Goal: Task Accomplishment & Management: Use online tool/utility

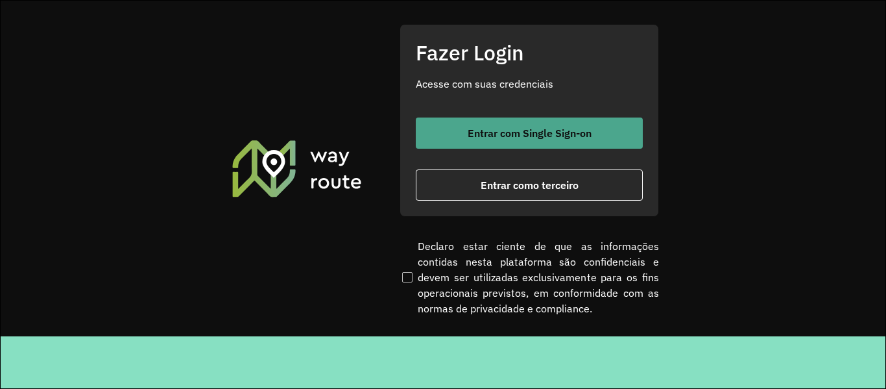
click at [465, 136] on button "Entrar com Single Sign-on" at bounding box center [529, 132] width 227 height 31
click at [458, 140] on button "Entrar com Single Sign-on" at bounding box center [529, 132] width 227 height 31
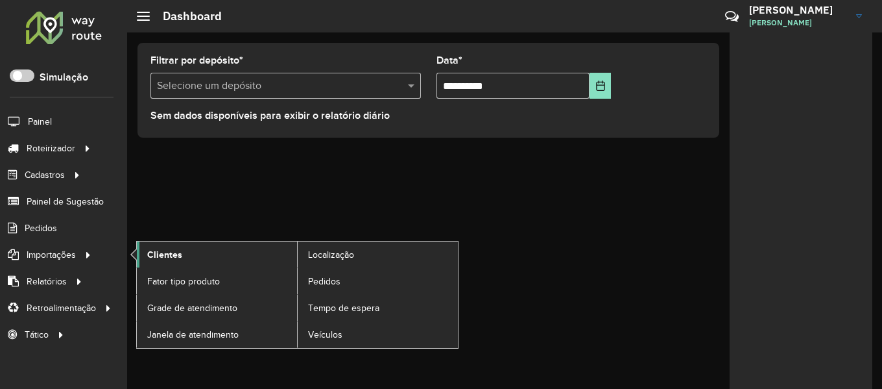
click at [159, 256] on span "Clientes" at bounding box center [164, 255] width 35 height 14
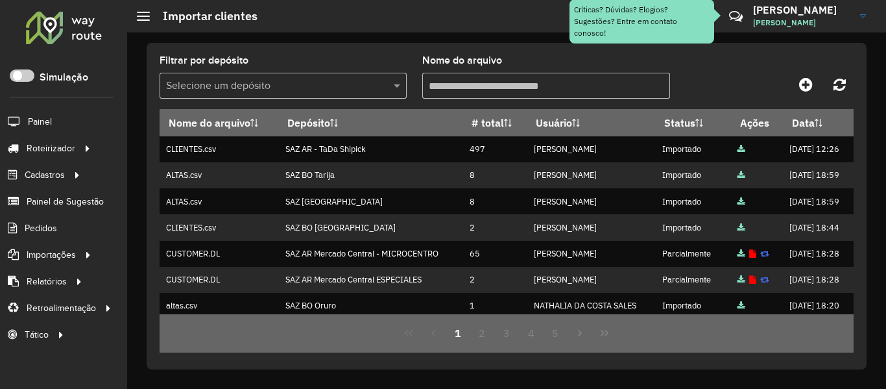
click at [692, 44] on div "Filtrar por depósito Selecione um depósito Nome do arquivo Nome do arquivo Depó…" at bounding box center [507, 206] width 720 height 326
click at [359, 43] on div "Filtrar por depósito Selecione um depósito Nome do arquivo Nome do arquivo Depó…" at bounding box center [507, 206] width 720 height 326
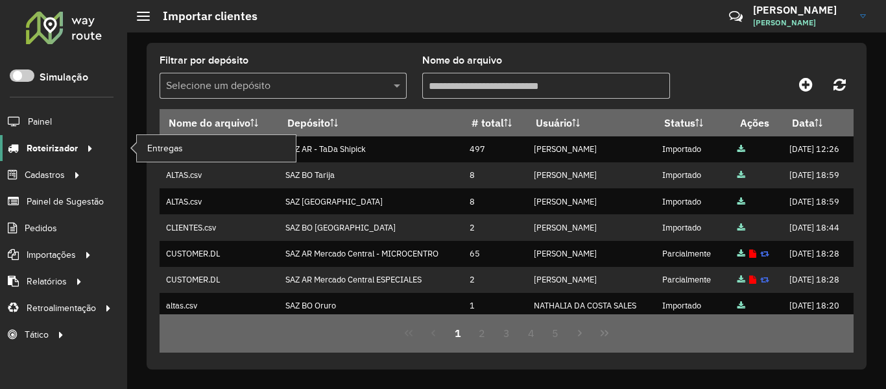
click at [69, 150] on span "Roteirizador" at bounding box center [52, 148] width 51 height 14
click at [144, 146] on link "Entregas" at bounding box center [216, 148] width 159 height 26
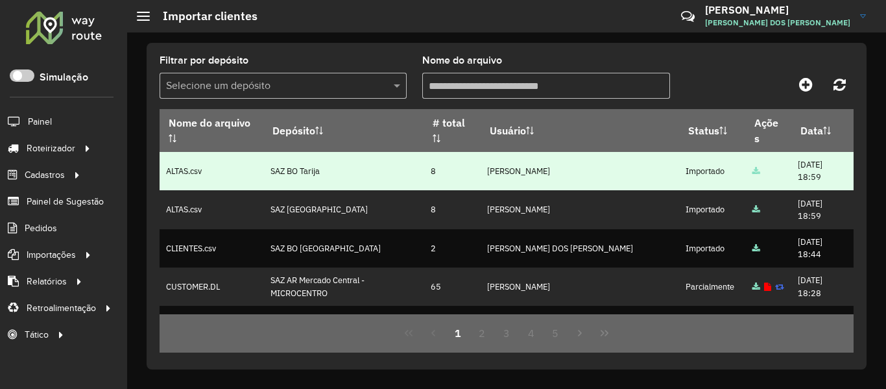
click at [313, 171] on td "SAZ BO Tarija" at bounding box center [343, 171] width 161 height 38
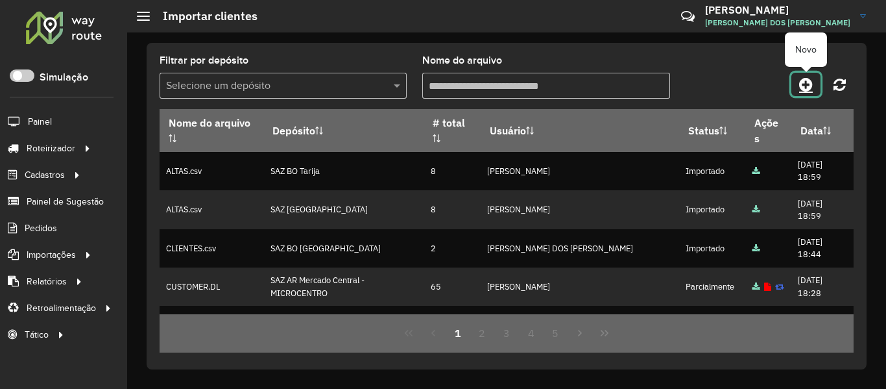
click at [807, 86] on icon at bounding box center [806, 85] width 14 height 16
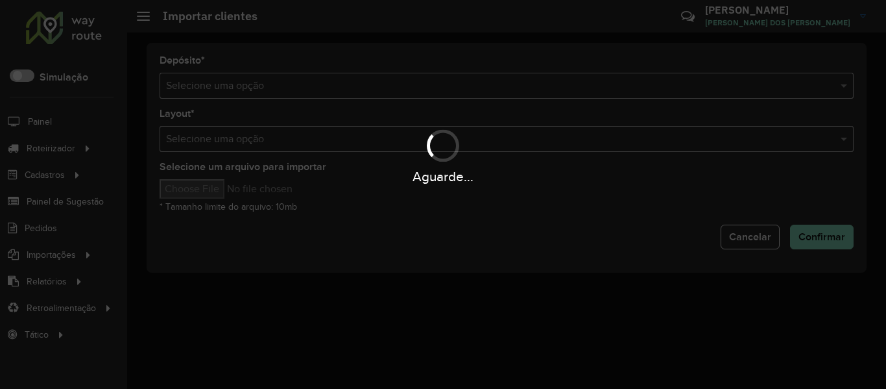
click at [453, 88] on div "Aguarde..." at bounding box center [443, 194] width 886 height 389
click at [453, 88] on input "text" at bounding box center [493, 86] width 655 height 16
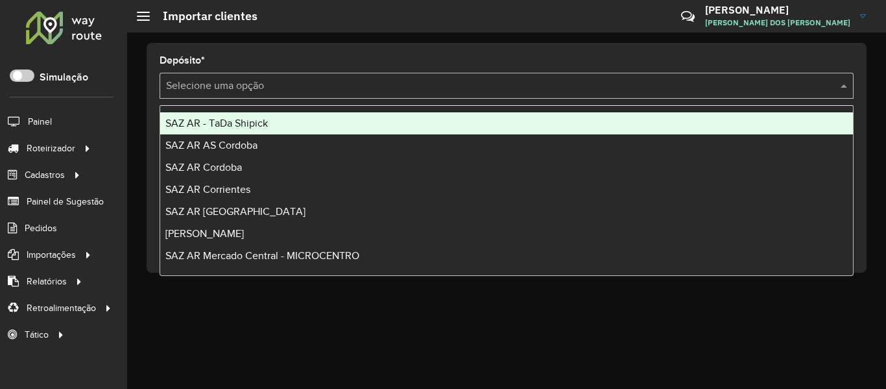
click at [453, 88] on input "text" at bounding box center [493, 86] width 655 height 16
click at [294, 118] on div "SAZ AR - TaDa Shipick" at bounding box center [506, 123] width 693 height 22
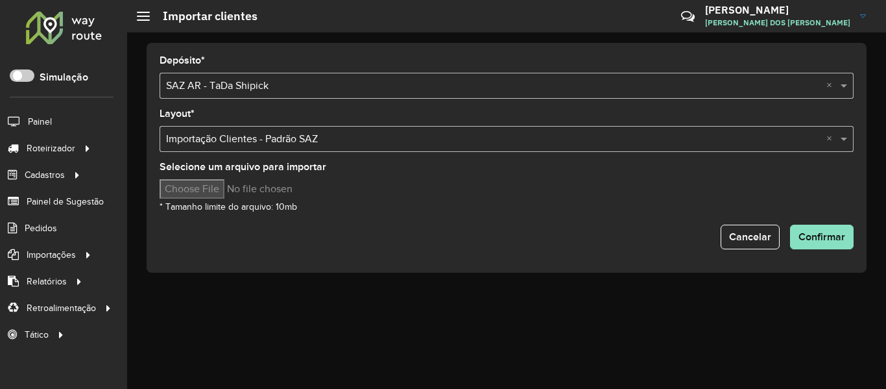
click at [215, 191] on input "Selecione um arquivo para importar" at bounding box center [270, 188] width 221 height 19
type input "**********"
click at [799, 238] on span "Confirmar" at bounding box center [821, 236] width 47 height 11
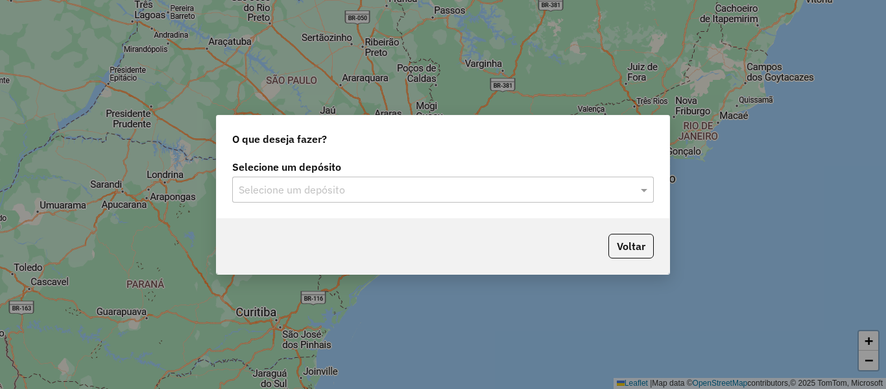
click at [328, 181] on div "Selecione um depósito" at bounding box center [443, 189] width 422 height 26
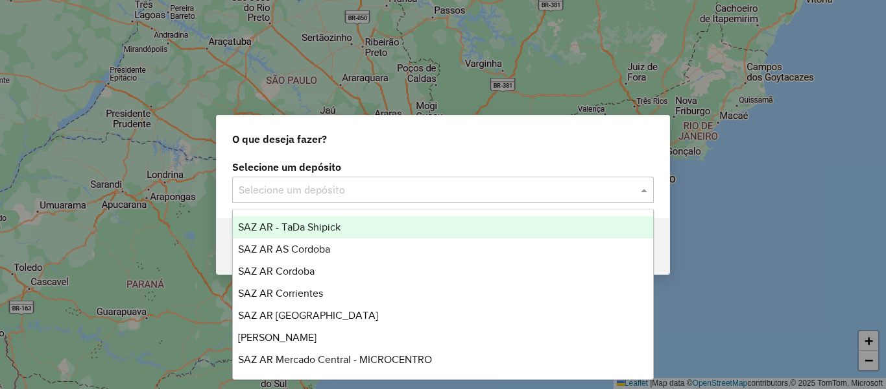
click at [349, 230] on div "SAZ AR - TaDa Shipick" at bounding box center [443, 227] width 420 height 22
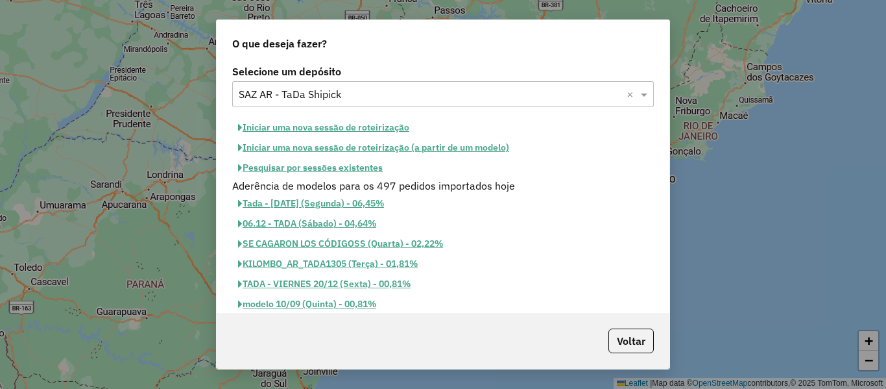
click at [368, 173] on button "Pesquisar por sessões existentes" at bounding box center [310, 168] width 156 height 20
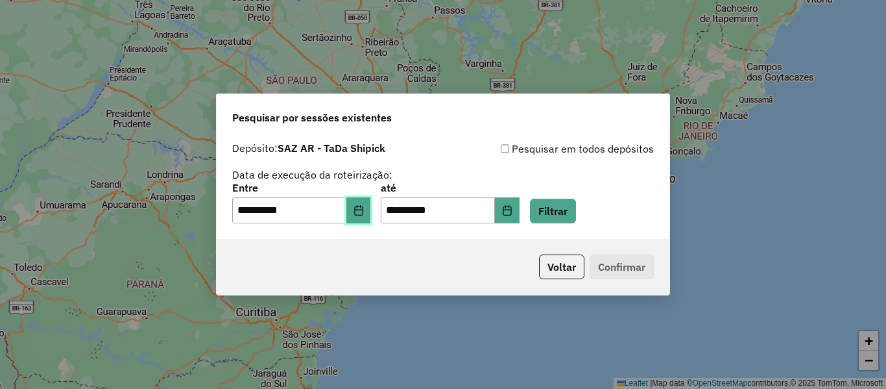
click at [358, 210] on button "Choose Date" at bounding box center [358, 210] width 25 height 26
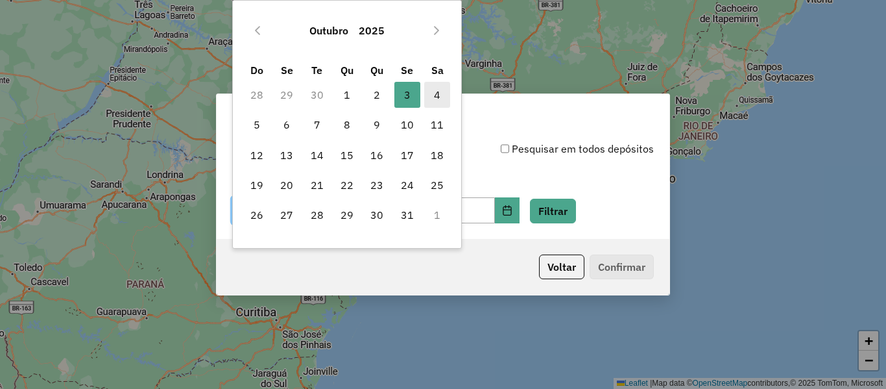
click at [433, 102] on span "4" at bounding box center [437, 95] width 26 height 26
type input "**********"
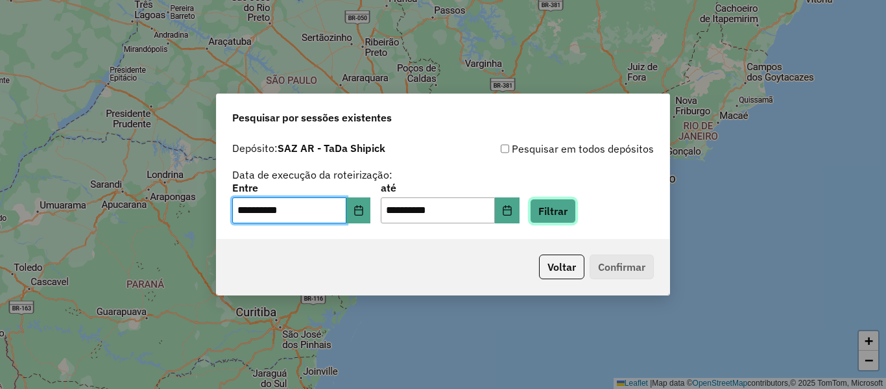
click at [576, 207] on button "Filtrar" at bounding box center [553, 210] width 46 height 25
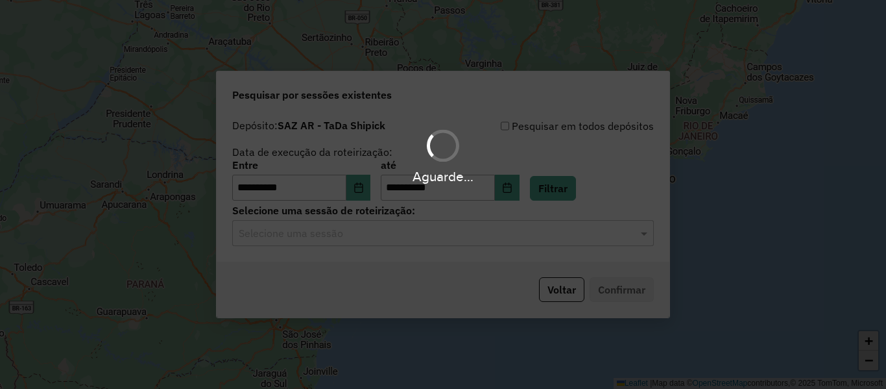
click at [475, 243] on hb-app "**********" at bounding box center [443, 194] width 886 height 389
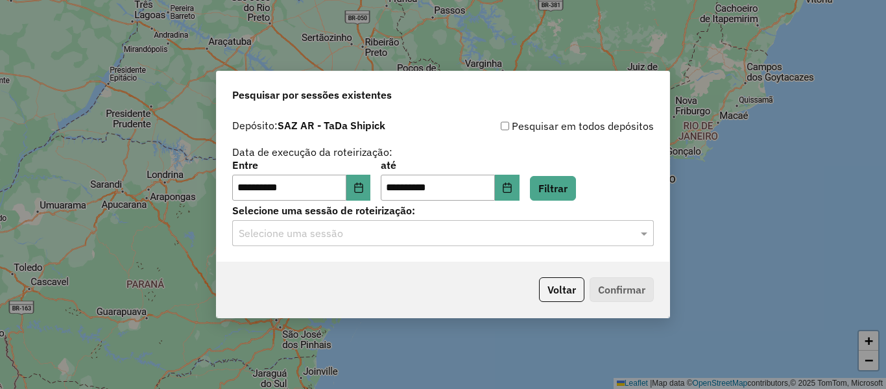
click at [475, 245] on div "Selecione uma sessão" at bounding box center [443, 233] width 422 height 26
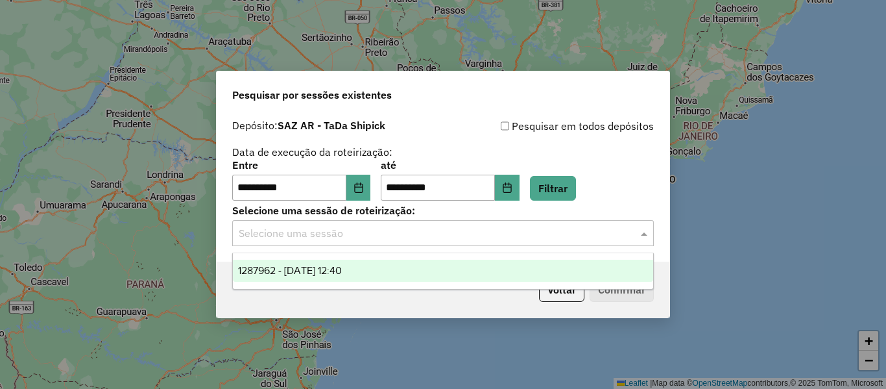
click at [475, 245] on div "Selecione uma sessão" at bounding box center [443, 233] width 422 height 26
click at [438, 274] on div "1287962 - 04/10/2025 12:40" at bounding box center [443, 270] width 420 height 22
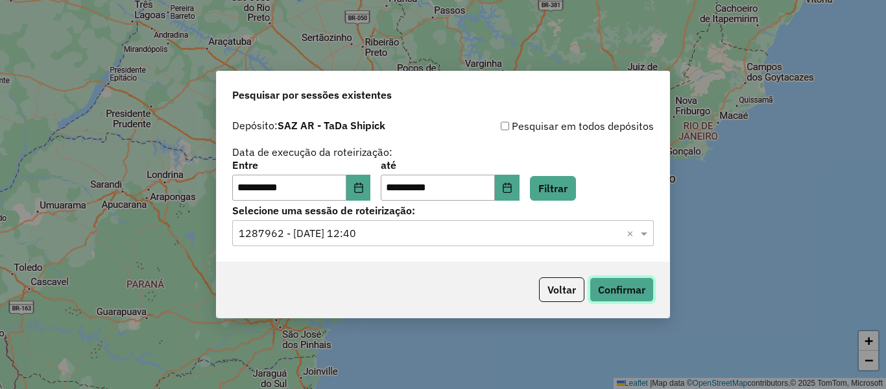
click at [629, 289] on button "Confirmar" at bounding box center [622, 289] width 64 height 25
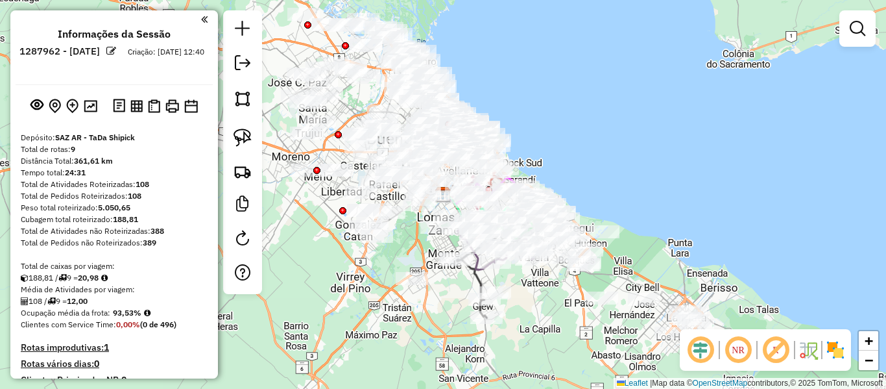
click at [723, 282] on div "Janela de atendimento Grade de atendimento Capacidade Transportadoras Veículos …" at bounding box center [443, 194] width 886 height 389
drag, startPoint x: 726, startPoint y: 285, endPoint x: 710, endPoint y: 199, distance: 87.1
click at [710, 199] on div "Janela de atendimento Grade de atendimento Capacidade Transportadoras Veículos …" at bounding box center [443, 194] width 886 height 389
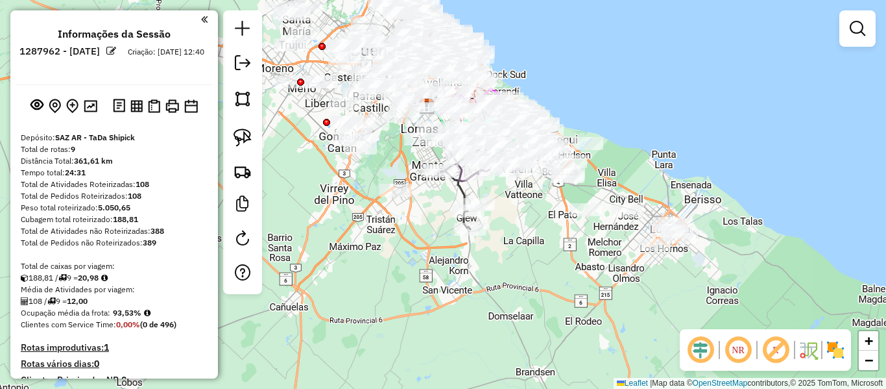
click at [835, 347] on img at bounding box center [835, 349] width 21 height 21
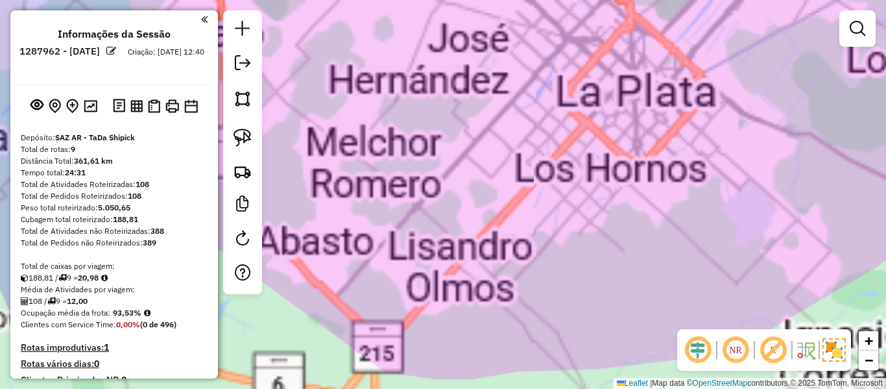
click at [700, 275] on div "Janela de atendimento Grade de atendimento Capacidade Transportadoras Veículos …" at bounding box center [443, 194] width 886 height 389
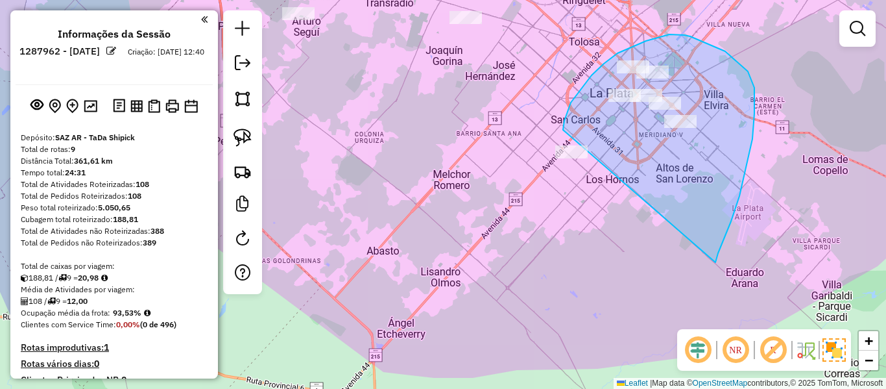
click at [558, 152] on div "Janela de atendimento Grade de atendimento Capacidade Transportadoras Veículos …" at bounding box center [443, 194] width 886 height 389
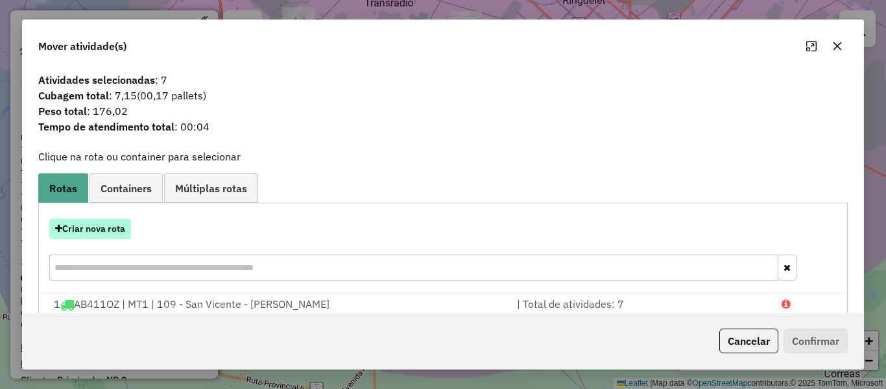
click at [113, 228] on button "Criar nova rota" at bounding box center [90, 229] width 82 height 20
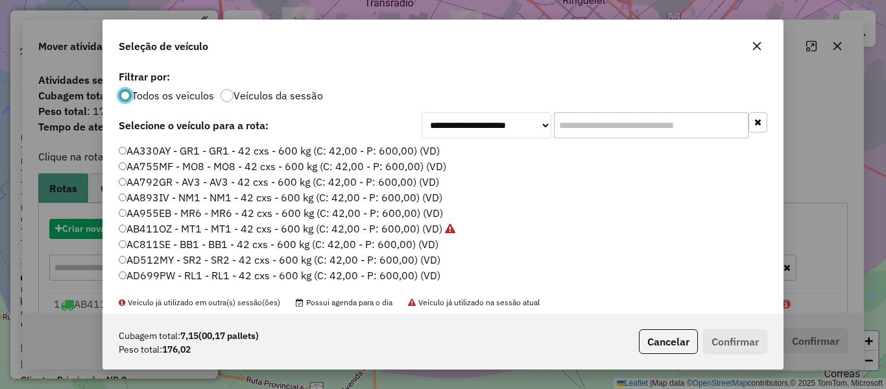
scroll to position [7, 4]
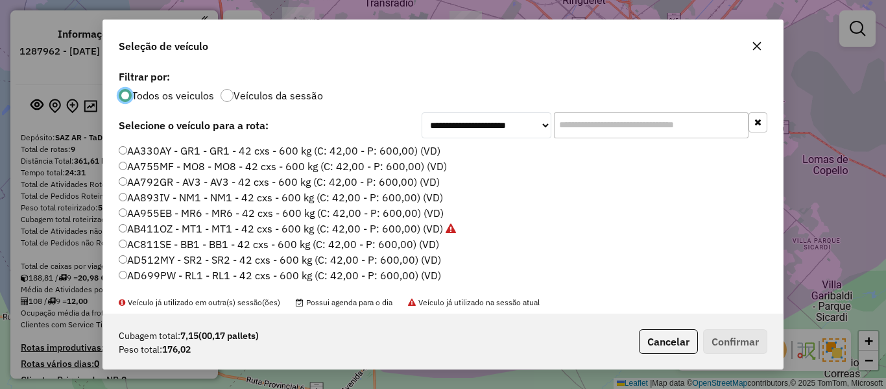
click at [302, 97] on label "Veículos da sessão" at bounding box center [279, 95] width 90 height 10
click at [402, 153] on label "AA330AY - GR1 - GR1 - 42 cxs - 600 kg (C: 42,00 - P: 600,00) (VD)" at bounding box center [280, 151] width 322 height 16
click at [745, 344] on button "Confirmar" at bounding box center [735, 341] width 64 height 25
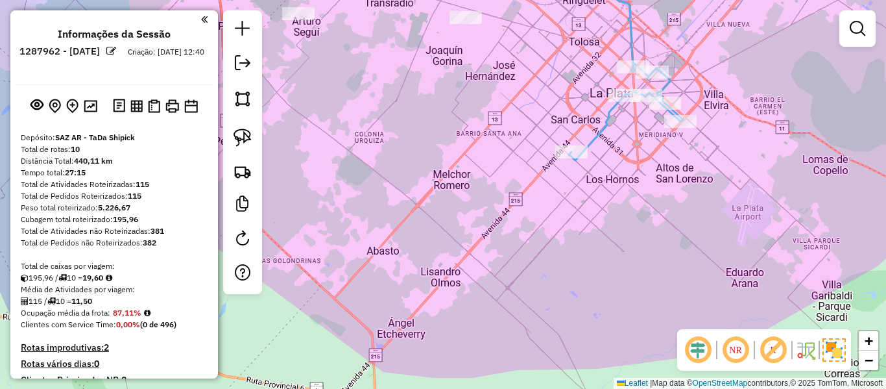
click at [610, 119] on icon at bounding box center [626, 111] width 114 height 98
select select "**********"
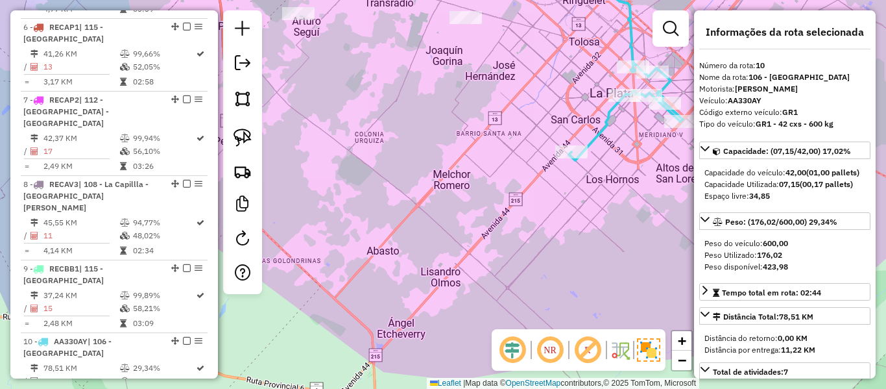
scroll to position [1102, 0]
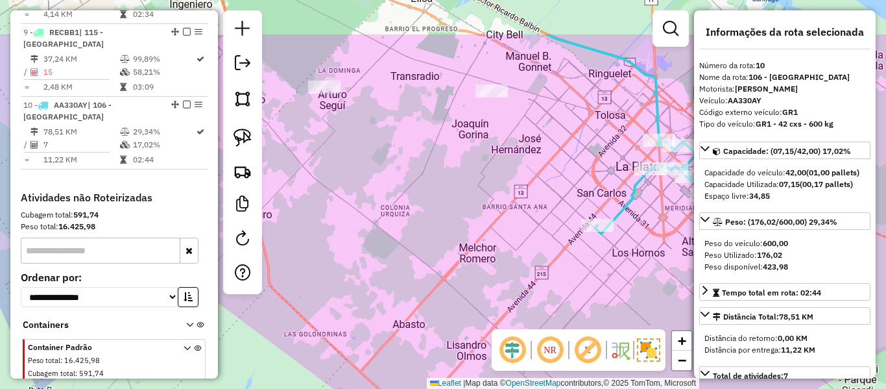
drag, startPoint x: 563, startPoint y: 174, endPoint x: 564, endPoint y: 194, distance: 20.1
click at [566, 190] on div "Janela de atendimento Grade de atendimento Capacidade Transportadoras Veículos …" at bounding box center [443, 194] width 886 height 389
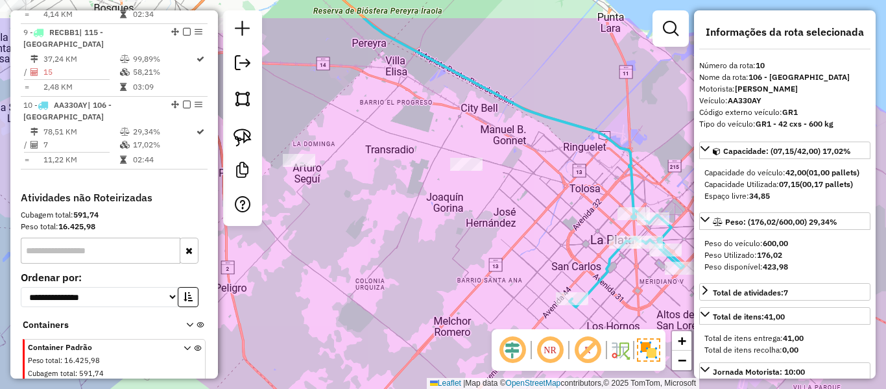
drag, startPoint x: 555, startPoint y: 205, endPoint x: 534, endPoint y: 237, distance: 38.3
click at [534, 237] on div "Janela de atendimento Grade de atendimento Capacidade Transportadoras Veículos …" at bounding box center [443, 194] width 886 height 389
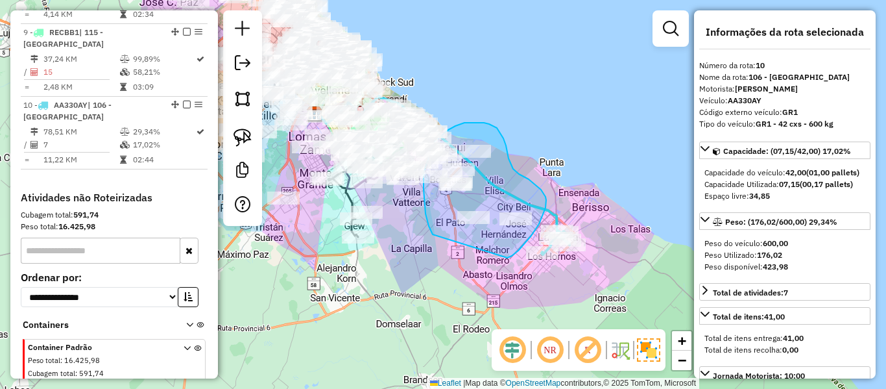
drag, startPoint x: 518, startPoint y: 250, endPoint x: 433, endPoint y: 235, distance: 87.0
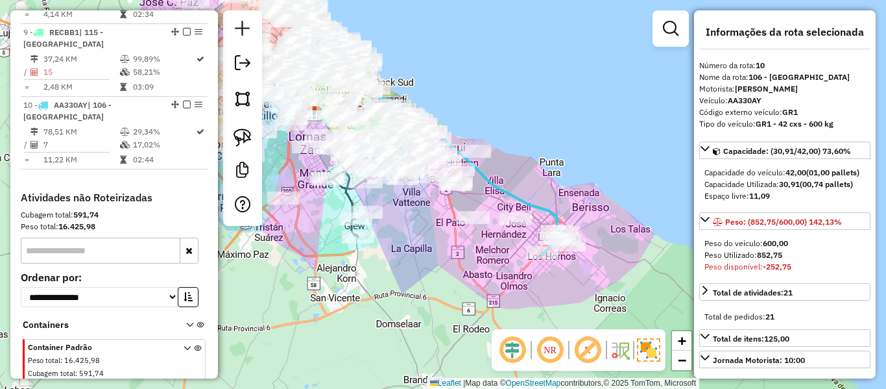
select select "**********"
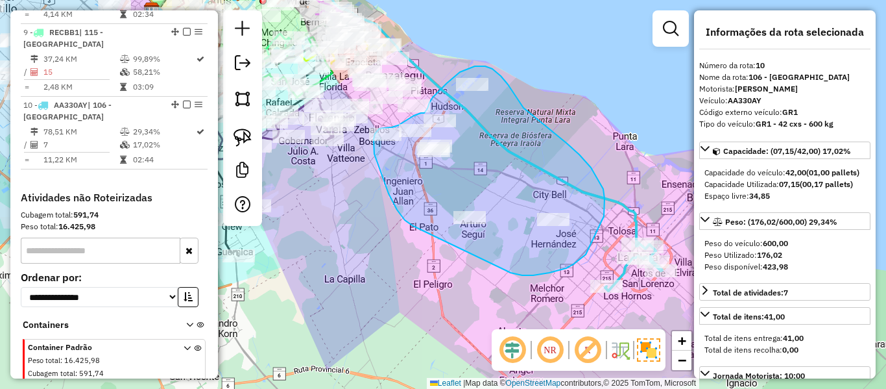
drag, startPoint x: 586, startPoint y: 254, endPoint x: 437, endPoint y: 236, distance: 149.6
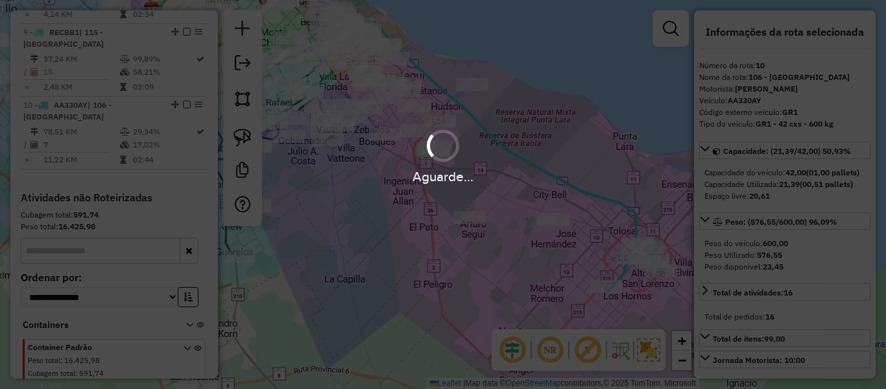
select select "**********"
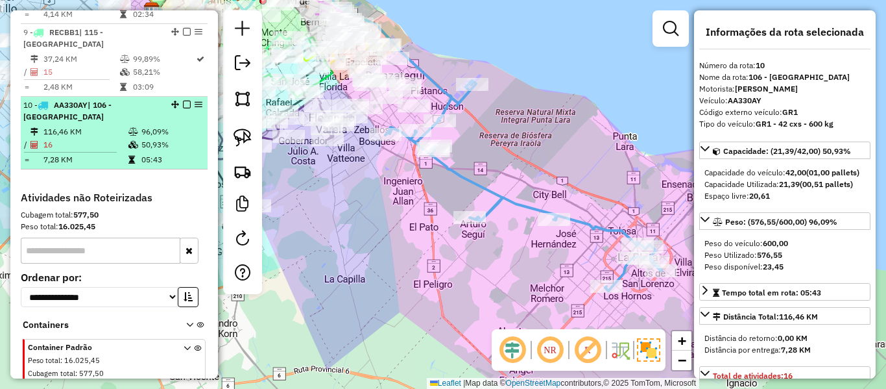
click at [186, 101] on em at bounding box center [187, 105] width 8 height 8
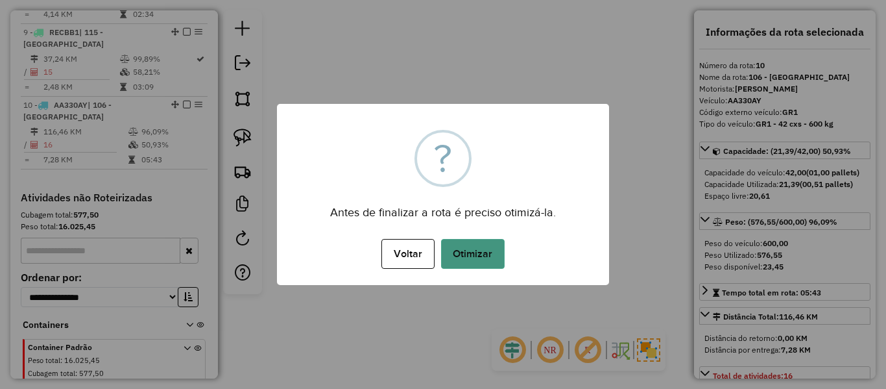
click at [472, 248] on button "Otimizar" at bounding box center [473, 254] width 64 height 30
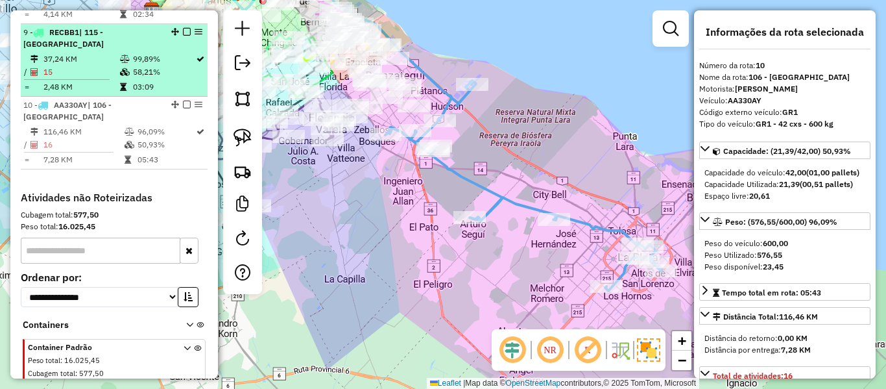
click at [183, 101] on em at bounding box center [187, 105] width 8 height 8
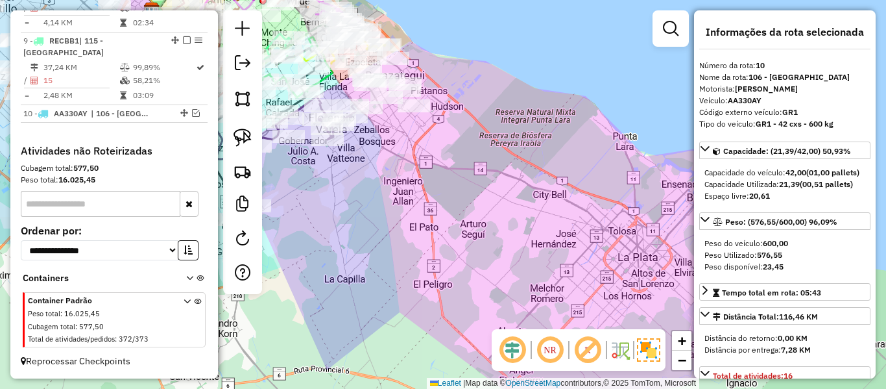
scroll to position [1059, 0]
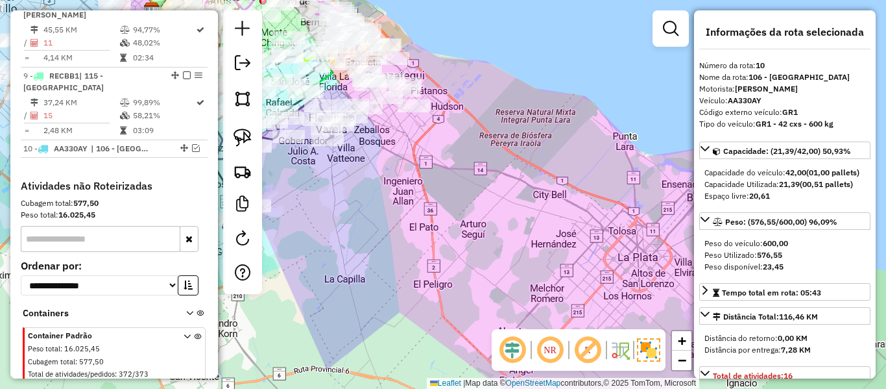
click at [440, 219] on div "Rota 8 - Placa RECAV3 483133 - Mirta Teresa Diaz Janela de atendimento Grade de…" at bounding box center [443, 194] width 886 height 389
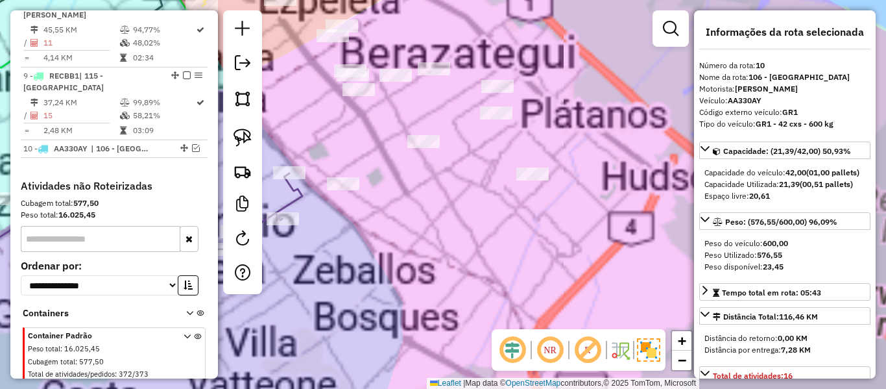
drag, startPoint x: 440, startPoint y: 232, endPoint x: 448, endPoint y: 283, distance: 52.6
click at [440, 261] on div "Janela de atendimento Grade de atendimento Capacidade Transportadoras Veículos …" at bounding box center [443, 194] width 886 height 389
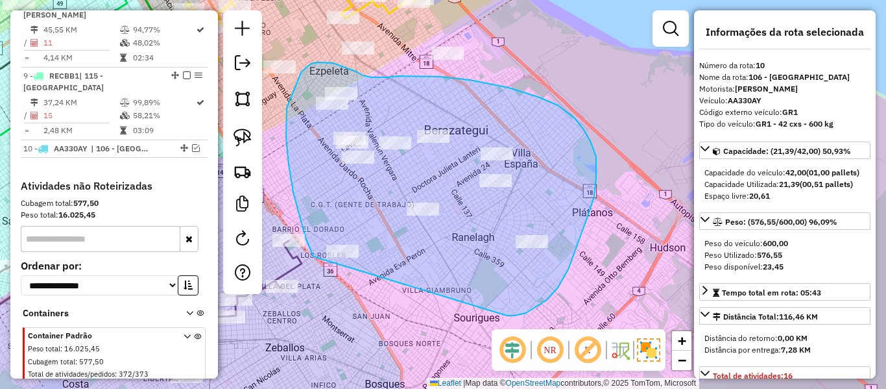
drag, startPoint x: 505, startPoint y: 315, endPoint x: 326, endPoint y: 292, distance: 181.1
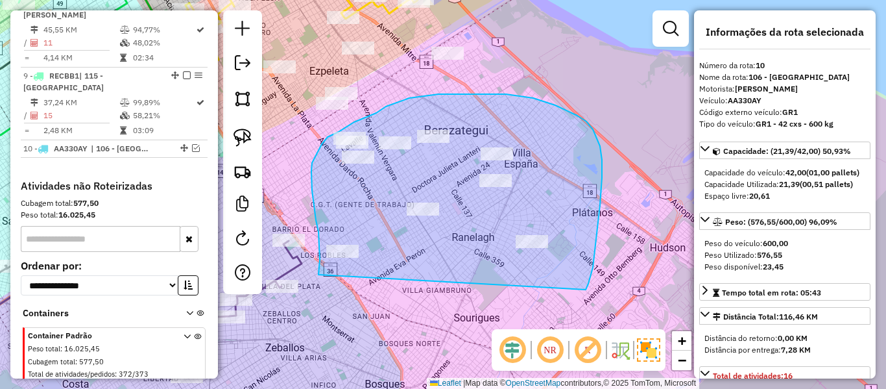
drag, startPoint x: 586, startPoint y: 289, endPoint x: 318, endPoint y: 296, distance: 267.3
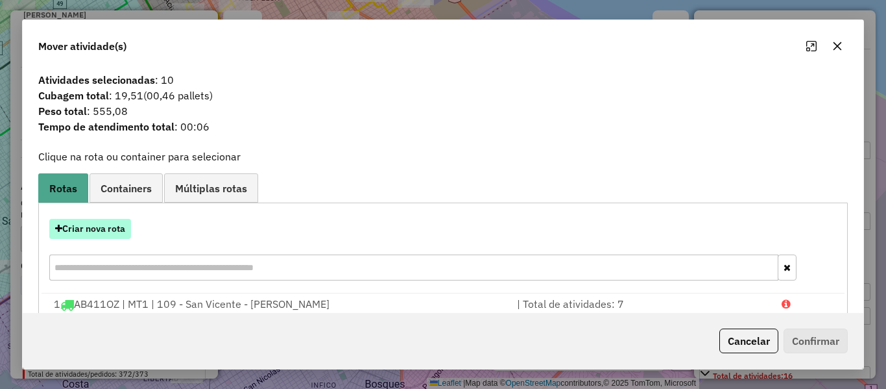
click at [131, 230] on button "Criar nova rota" at bounding box center [90, 229] width 82 height 20
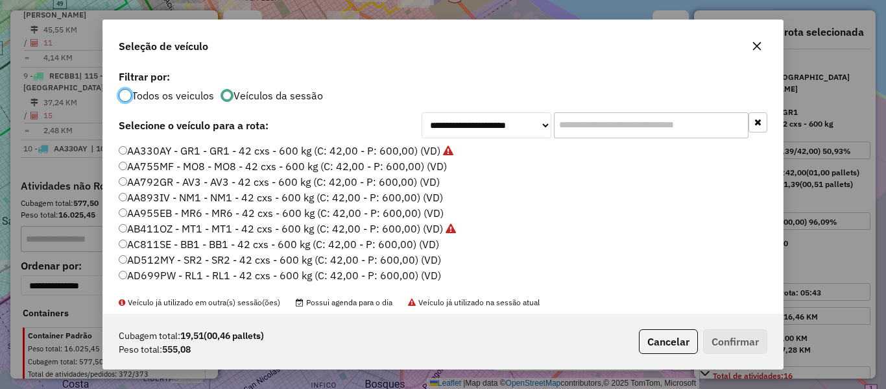
scroll to position [7, 4]
click at [428, 166] on label "AA755MF - MO8 - MO8 - 42 cxs - 600 kg (C: 42,00 - P: 600,00) (VD)" at bounding box center [283, 166] width 328 height 16
click at [726, 345] on button "Confirmar" at bounding box center [735, 341] width 64 height 25
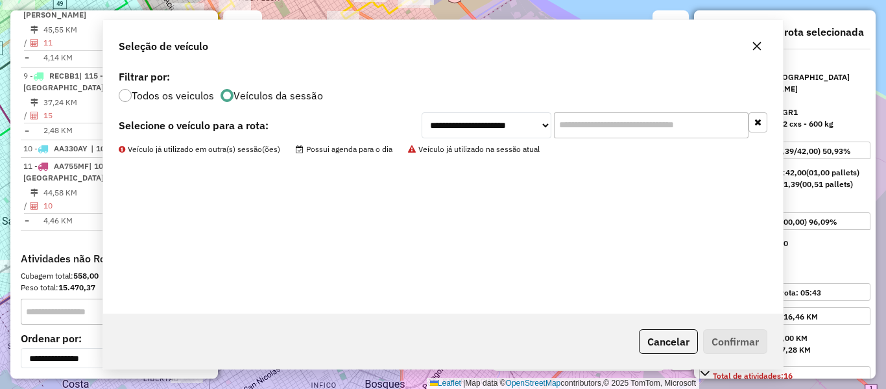
scroll to position [1120, 0]
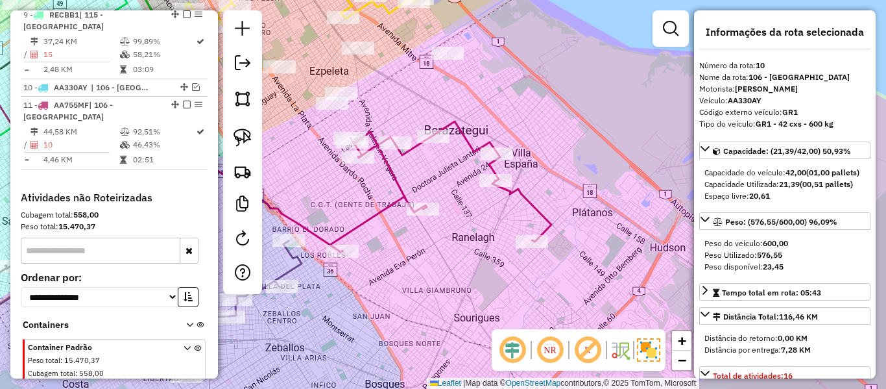
click at [457, 124] on icon at bounding box center [440, 186] width 221 height 130
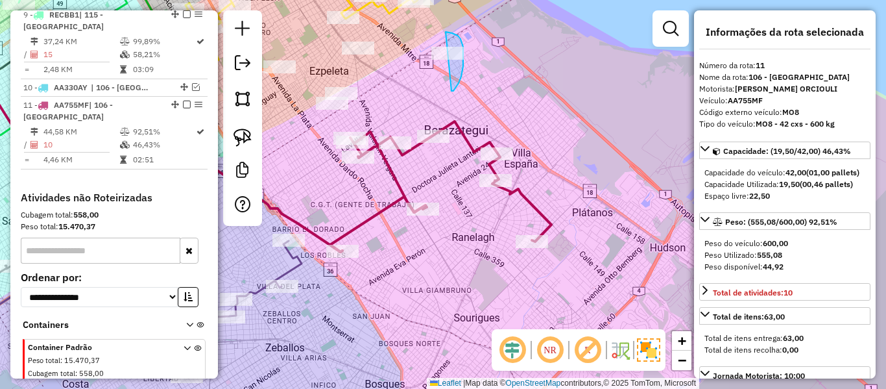
drag, startPoint x: 458, startPoint y: 36, endPoint x: 414, endPoint y: 65, distance: 52.9
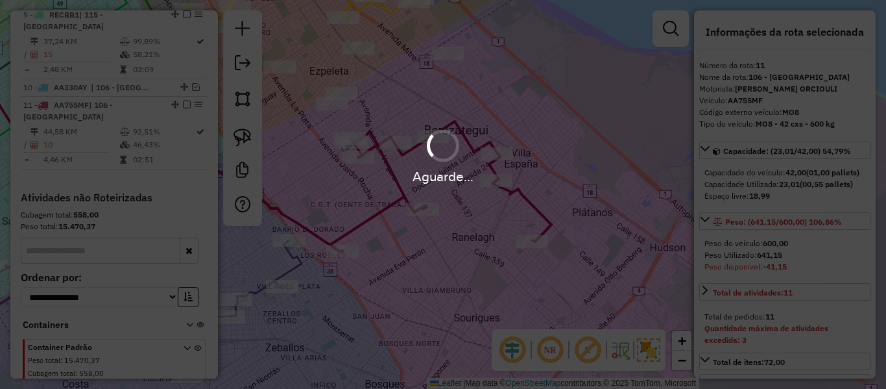
select select "**********"
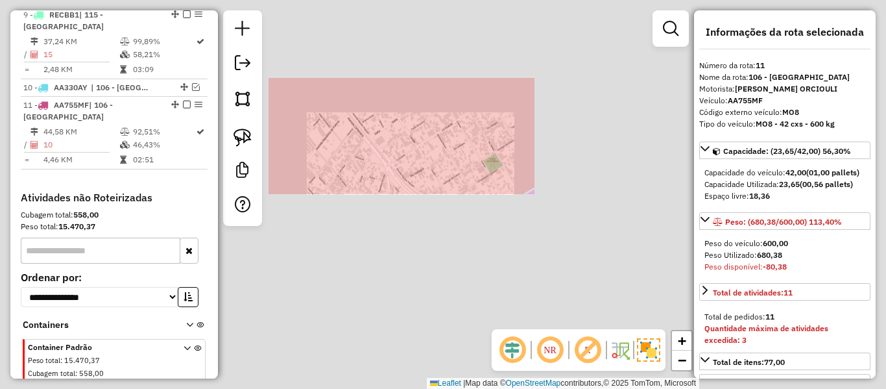
select select "**********"
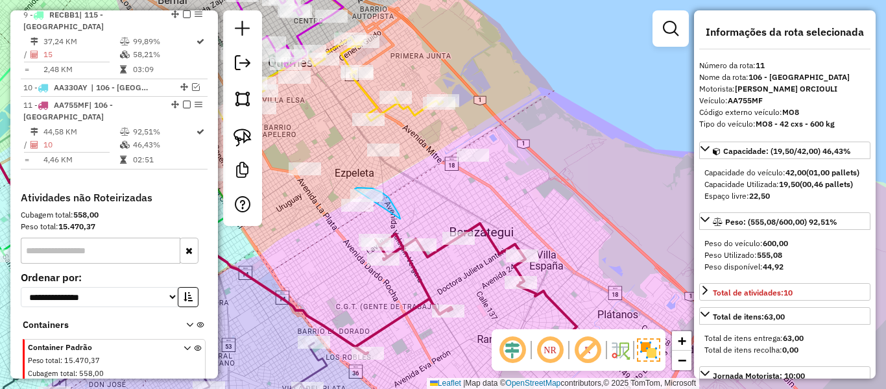
click at [355, 189] on div "Janela de atendimento Grade de atendimento Capacidade Transportadoras Veículos …" at bounding box center [443, 194] width 886 height 389
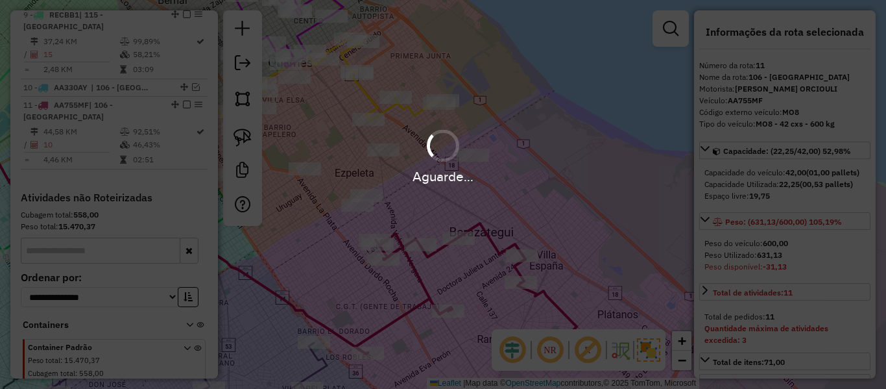
select select "**********"
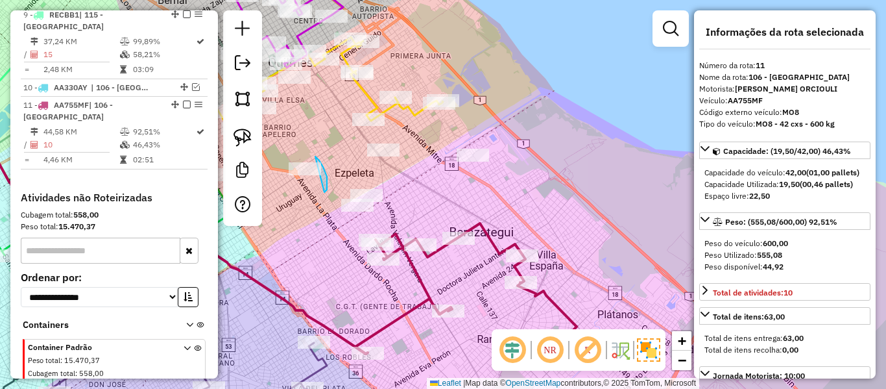
drag, startPoint x: 327, startPoint y: 189, endPoint x: 292, endPoint y: 183, distance: 35.6
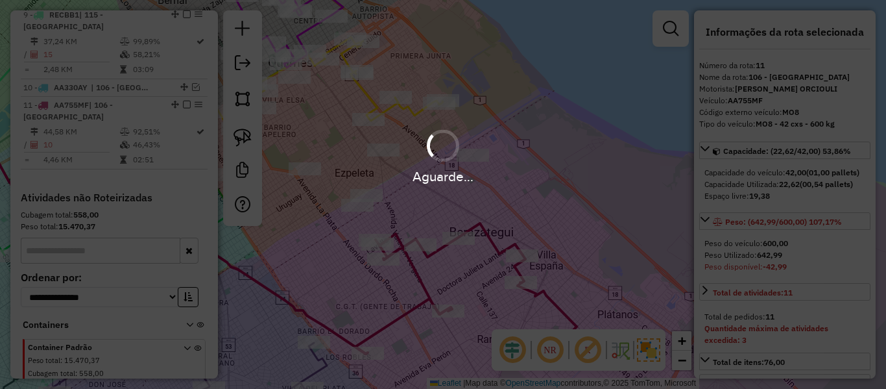
select select "**********"
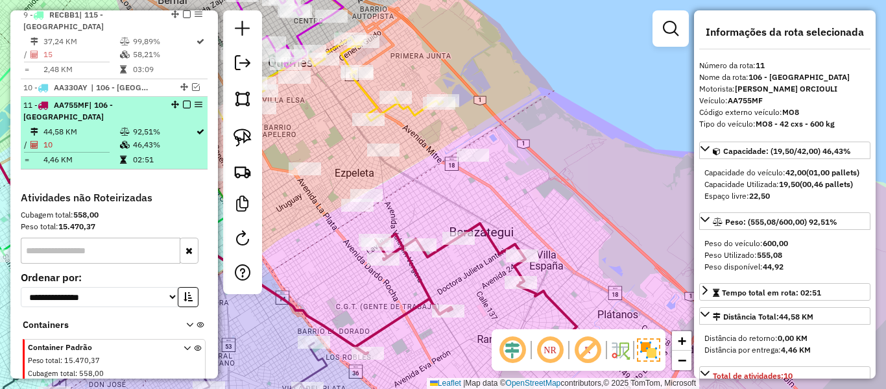
click at [183, 101] on em at bounding box center [187, 105] width 8 height 8
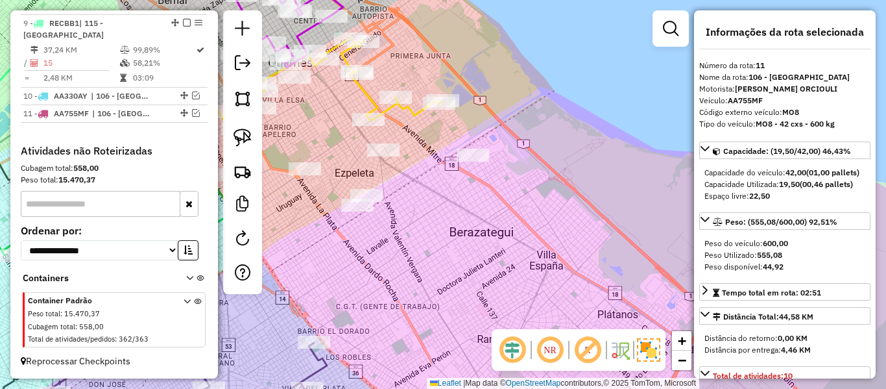
scroll to position [1076, 0]
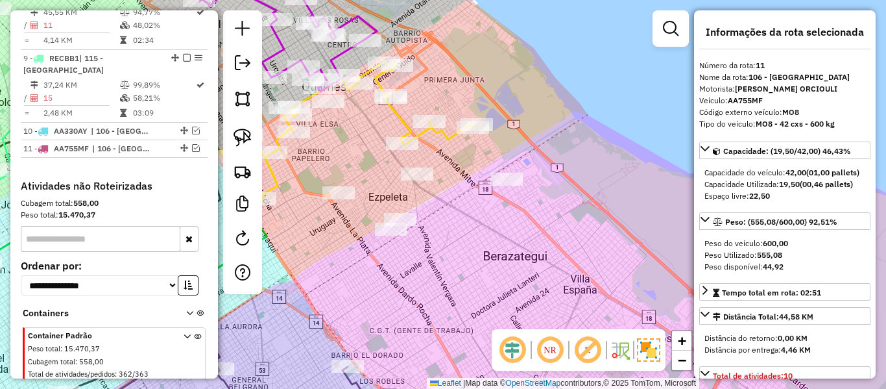
drag, startPoint x: 473, startPoint y: 260, endPoint x: 488, endPoint y: 266, distance: 16.0
click at [488, 266] on div "Janela de atendimento Grade de atendimento Capacidade Transportadoras Veículos …" at bounding box center [443, 194] width 886 height 389
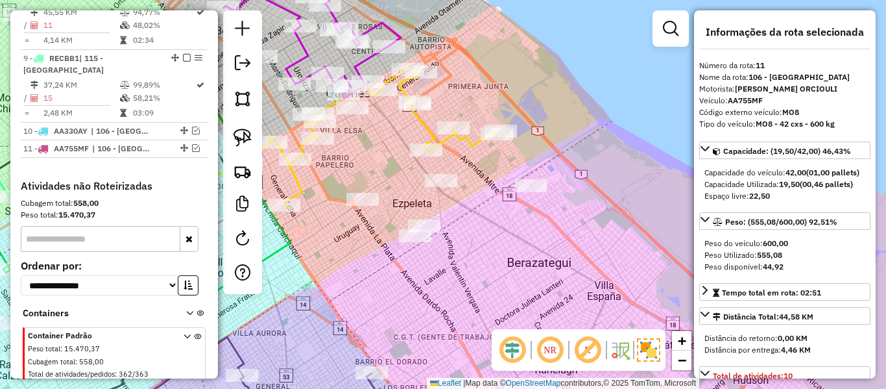
drag, startPoint x: 496, startPoint y: 268, endPoint x: 558, endPoint y: 263, distance: 63.1
click at [558, 263] on div "Janela de atendimento Grade de atendimento Capacidade Transportadoras Veículos …" at bounding box center [443, 194] width 886 height 389
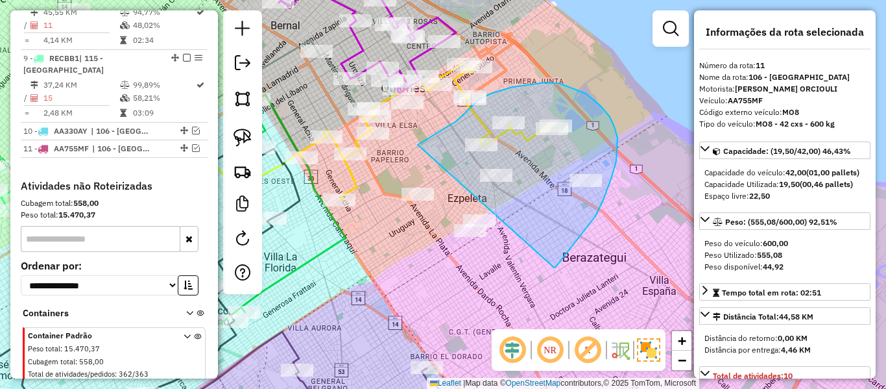
drag, startPoint x: 553, startPoint y: 267, endPoint x: 406, endPoint y: 282, distance: 148.0
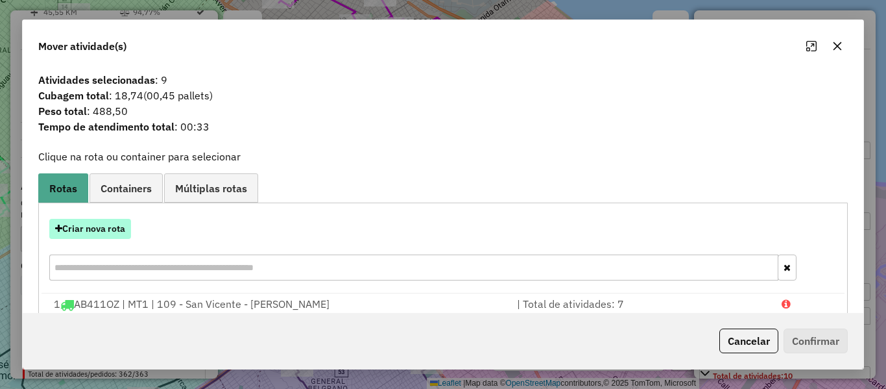
click at [112, 230] on button "Criar nova rota" at bounding box center [90, 229] width 82 height 20
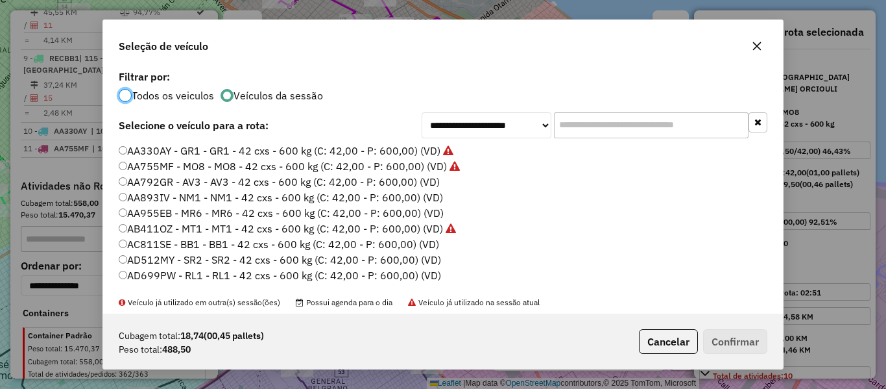
scroll to position [7, 4]
click at [421, 186] on label "AA792GR - AV3 - AV3 - 42 cxs - 600 kg (C: 42,00 - P: 600,00) (VD)" at bounding box center [279, 182] width 321 height 16
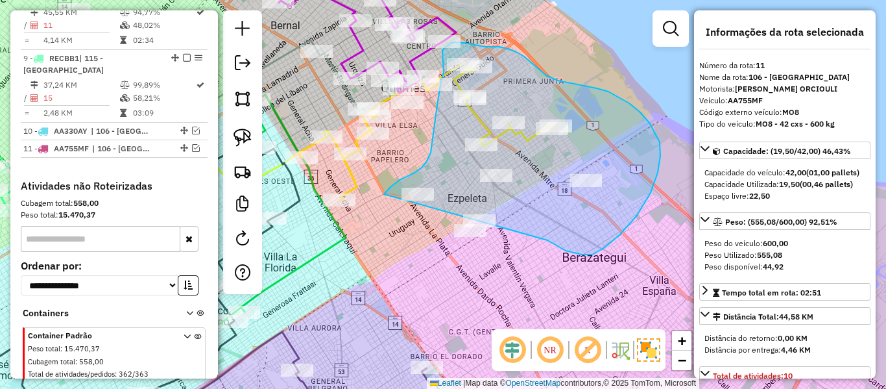
drag, startPoint x: 566, startPoint y: 250, endPoint x: 440, endPoint y: 304, distance: 136.6
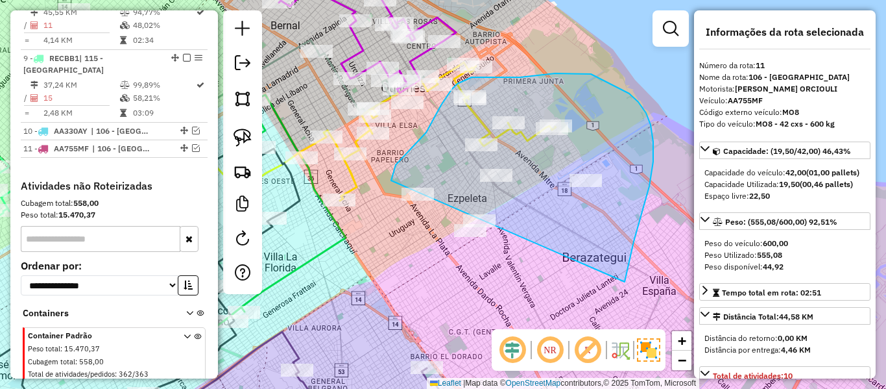
drag, startPoint x: 625, startPoint y: 280, endPoint x: 424, endPoint y: 278, distance: 201.7
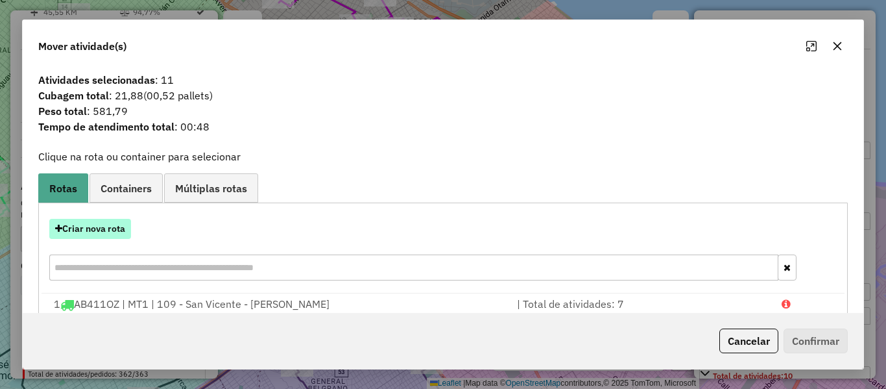
click at [114, 230] on button "Criar nova rota" at bounding box center [90, 229] width 82 height 20
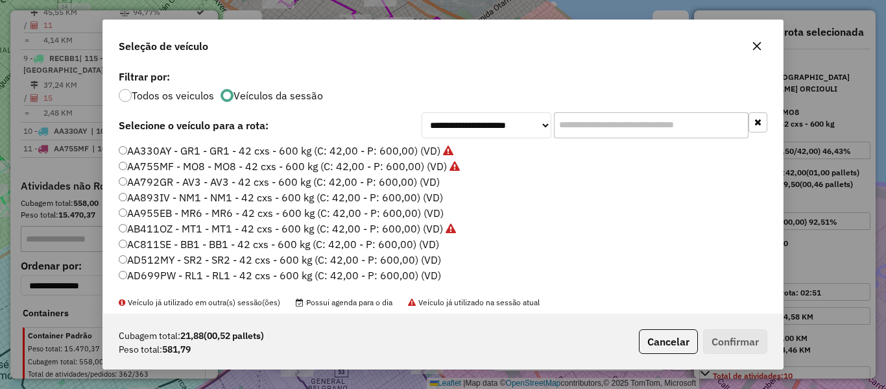
click at [421, 181] on label "AA792GR - AV3 - AV3 - 42 cxs - 600 kg (C: 42,00 - P: 600,00) (VD)" at bounding box center [279, 182] width 321 height 16
click at [721, 336] on button "Confirmar" at bounding box center [735, 341] width 64 height 25
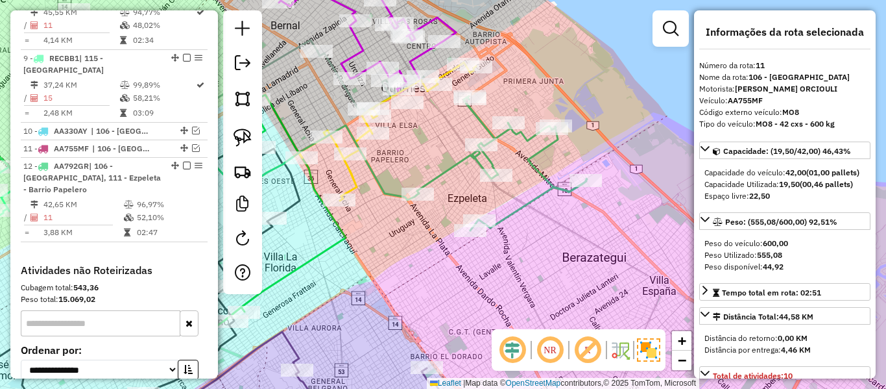
scroll to position [1149, 0]
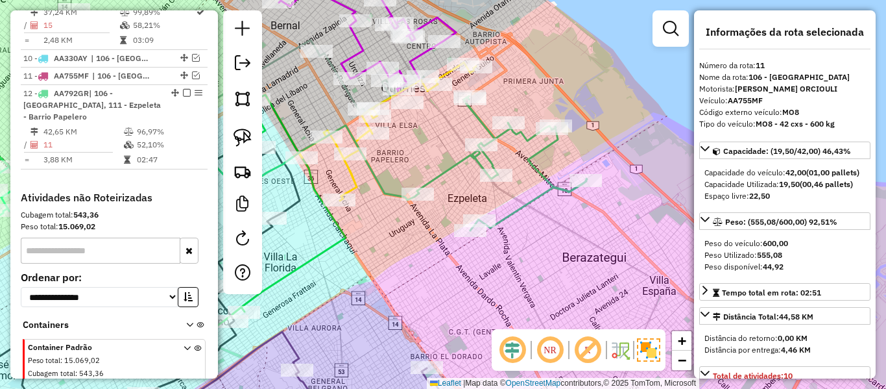
click at [458, 163] on icon at bounding box center [502, 163] width 170 height 134
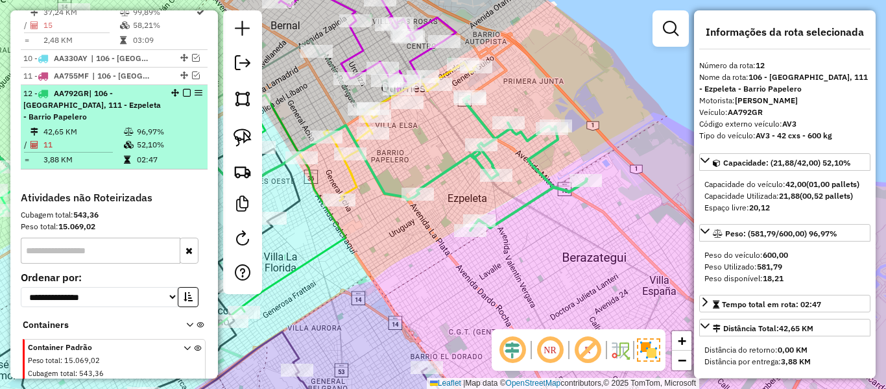
click at [183, 89] on em at bounding box center [187, 93] width 8 height 8
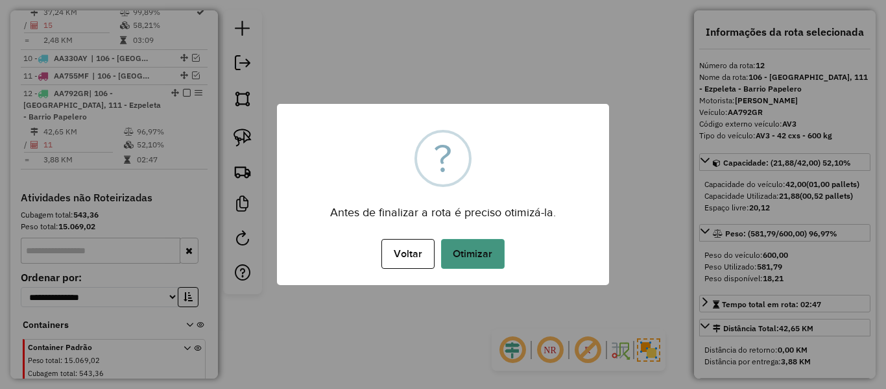
click at [501, 248] on button "Otimizar" at bounding box center [473, 254] width 64 height 30
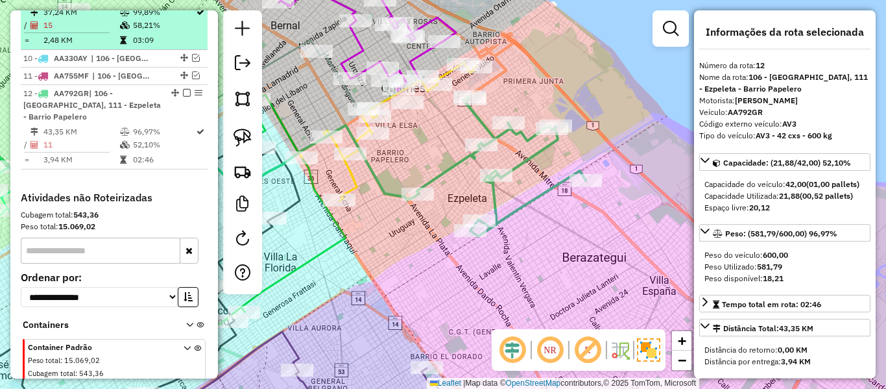
click at [183, 89] on em at bounding box center [187, 93] width 8 height 8
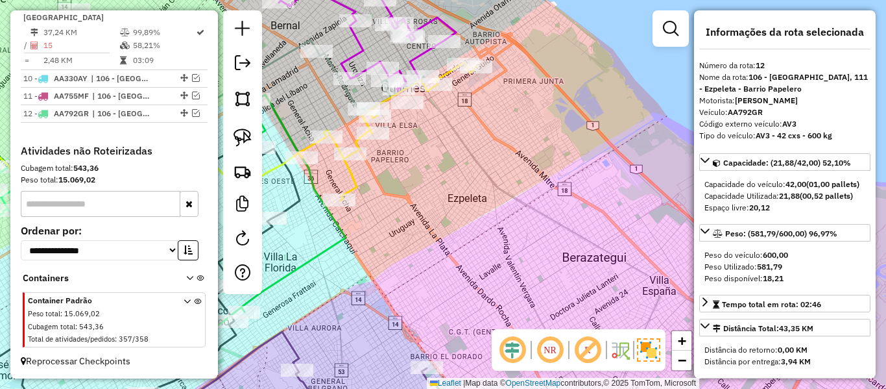
scroll to position [1094, 0]
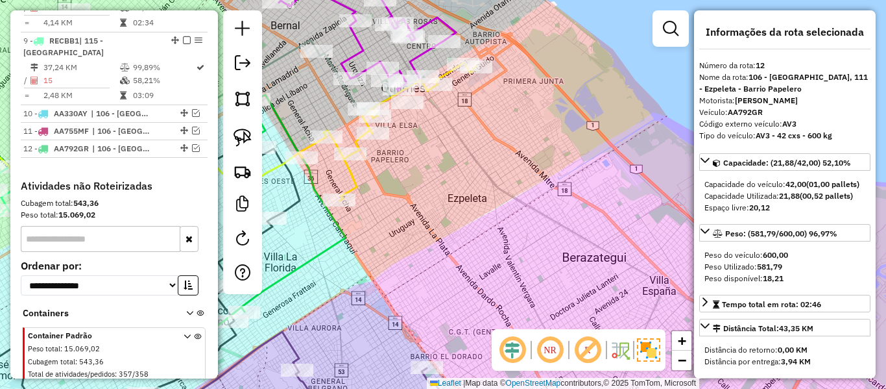
drag, startPoint x: 477, startPoint y: 191, endPoint x: 516, endPoint y: 241, distance: 63.4
click at [516, 241] on div "Rota 1 - Placa AB411OZ 519126 - Sebastian Mosca Janela de atendimento Grade de …" at bounding box center [443, 194] width 886 height 389
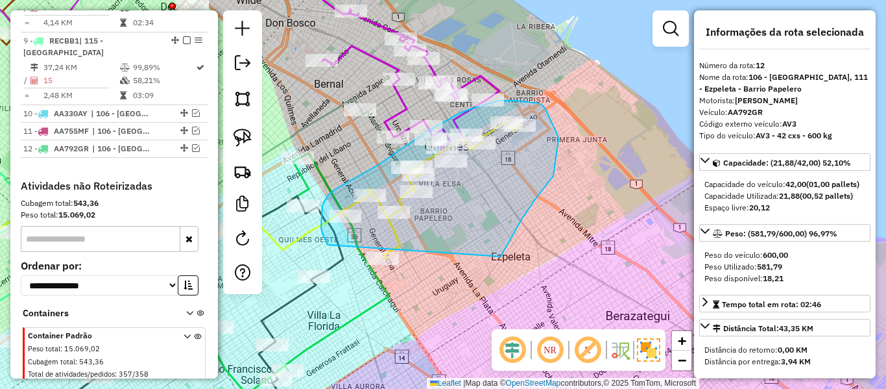
drag, startPoint x: 501, startPoint y: 256, endPoint x: 382, endPoint y: 295, distance: 124.9
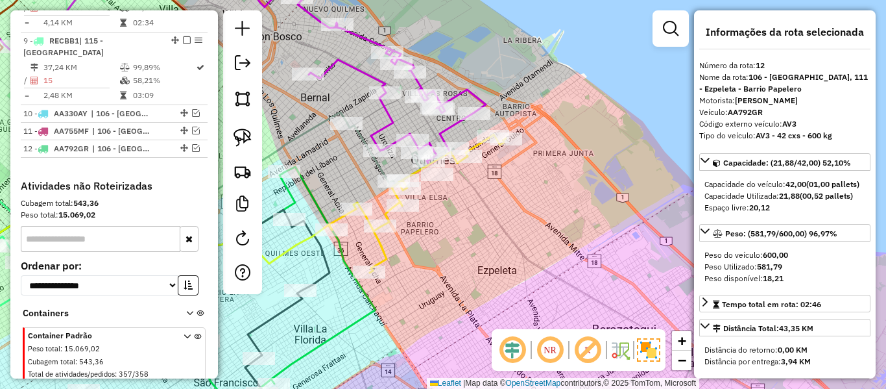
drag, startPoint x: 523, startPoint y: 227, endPoint x: 513, endPoint y: 248, distance: 23.2
click at [513, 248] on div "Janela de atendimento Grade de atendimento Capacidade Transportadoras Veículos …" at bounding box center [443, 194] width 886 height 389
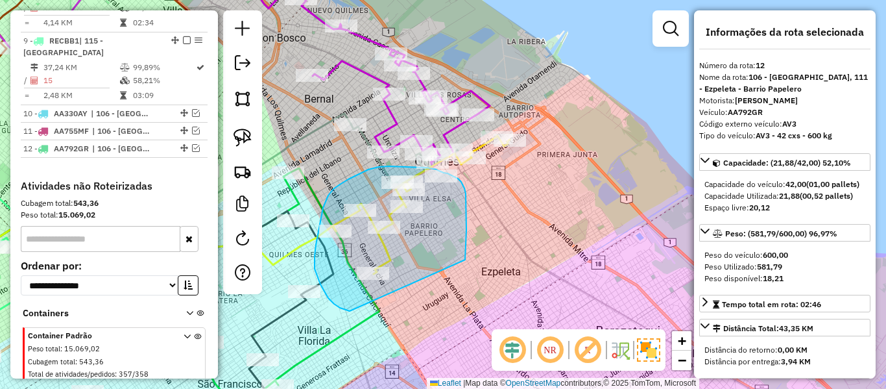
drag, startPoint x: 466, startPoint y: 202, endPoint x: 394, endPoint y: 313, distance: 132.2
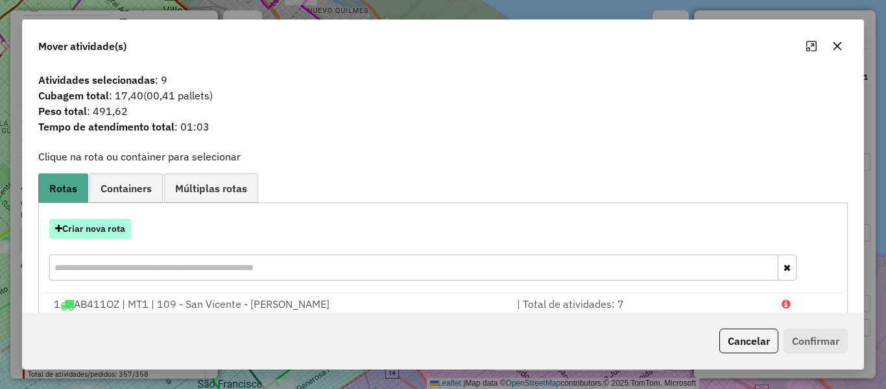
click at [115, 224] on button "Criar nova rota" at bounding box center [90, 229] width 82 height 20
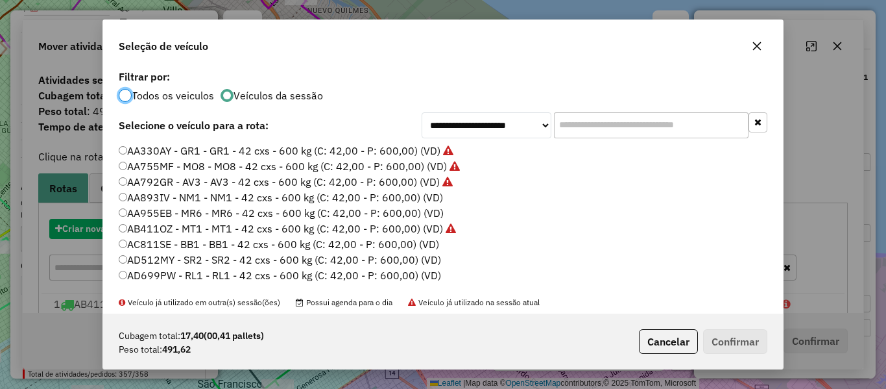
scroll to position [7, 4]
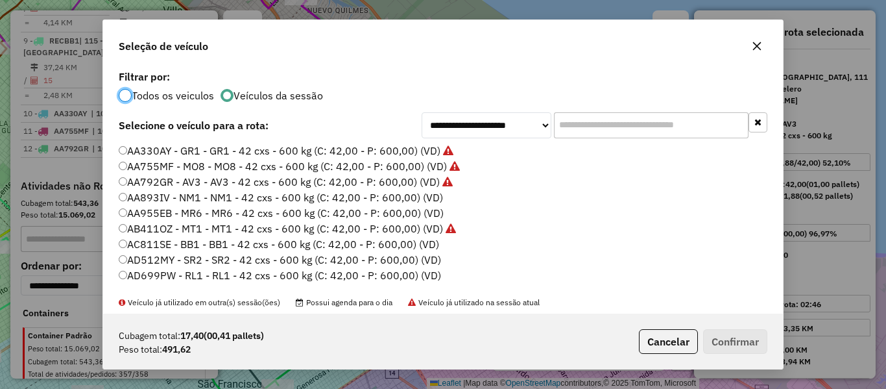
click at [408, 197] on label "AA893IV - NM1 - NM1 - 42 cxs - 600 kg (C: 42,00 - P: 600,00) (VD)" at bounding box center [281, 197] width 324 height 16
click at [730, 341] on button "Confirmar" at bounding box center [735, 341] width 64 height 25
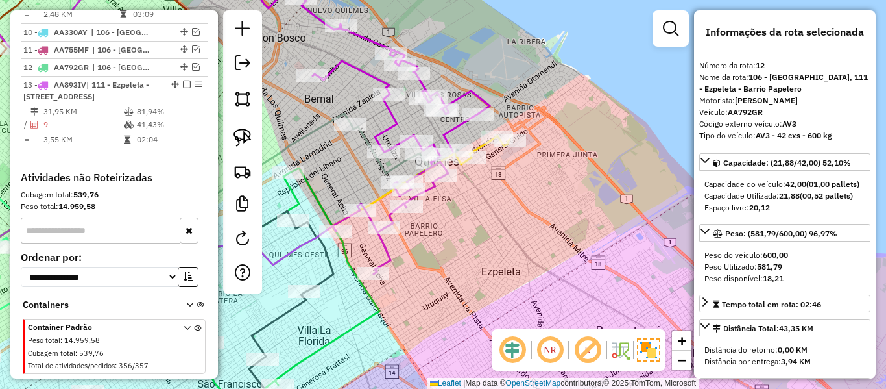
scroll to position [1178, 0]
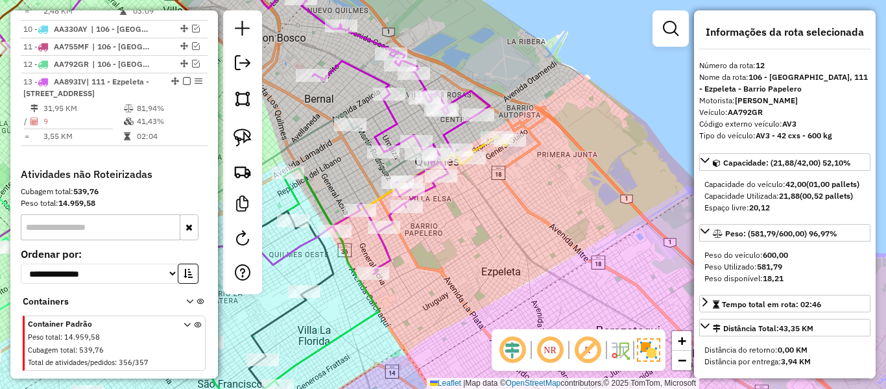
click at [391, 250] on icon at bounding box center [390, 218] width 115 height 112
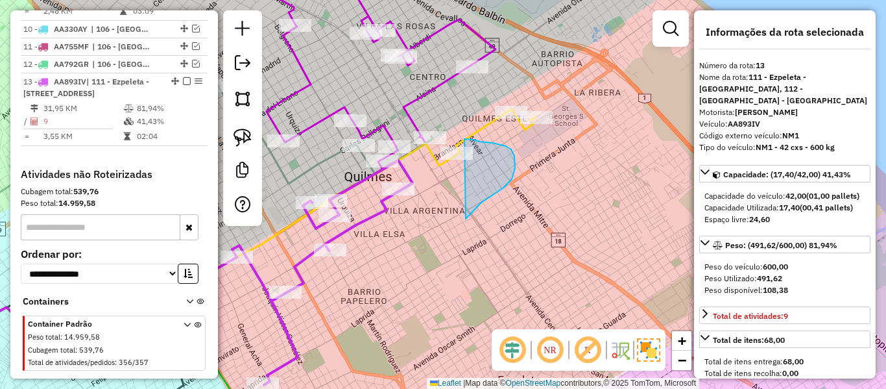
drag, startPoint x: 511, startPoint y: 149, endPoint x: 422, endPoint y: 166, distance: 91.1
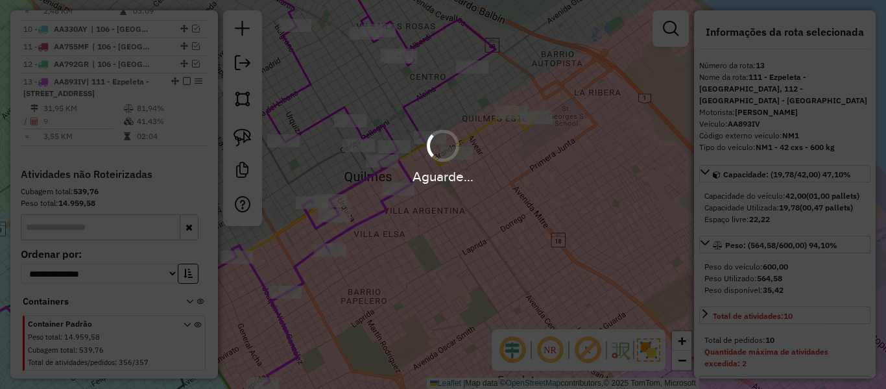
select select "**********"
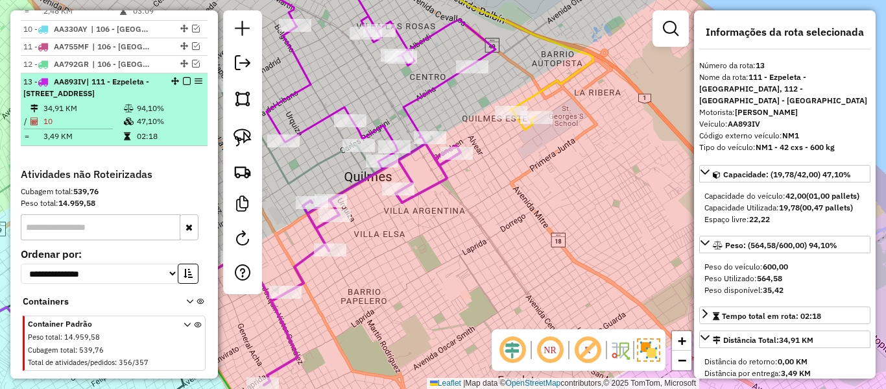
click at [183, 77] on em at bounding box center [187, 81] width 8 height 8
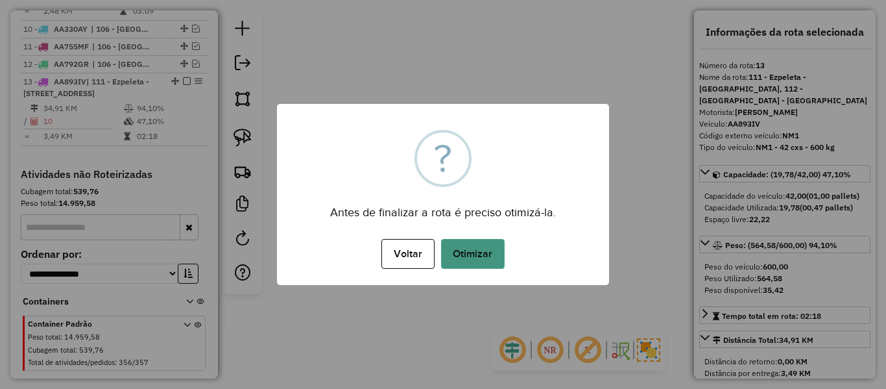
click at [490, 262] on button "Otimizar" at bounding box center [473, 254] width 64 height 30
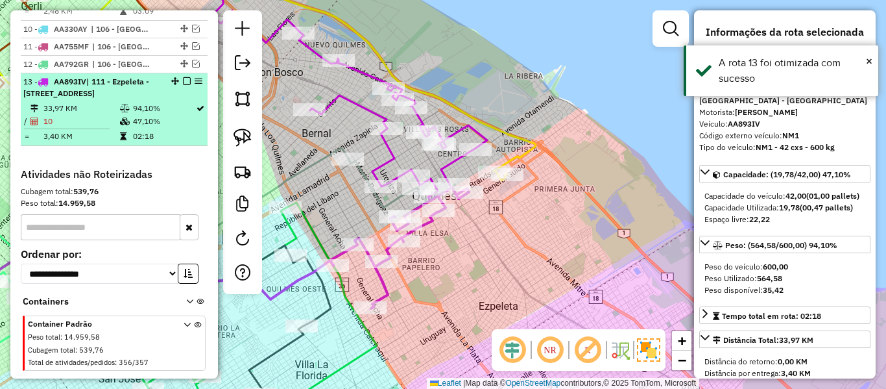
click at [183, 77] on em at bounding box center [187, 81] width 8 height 8
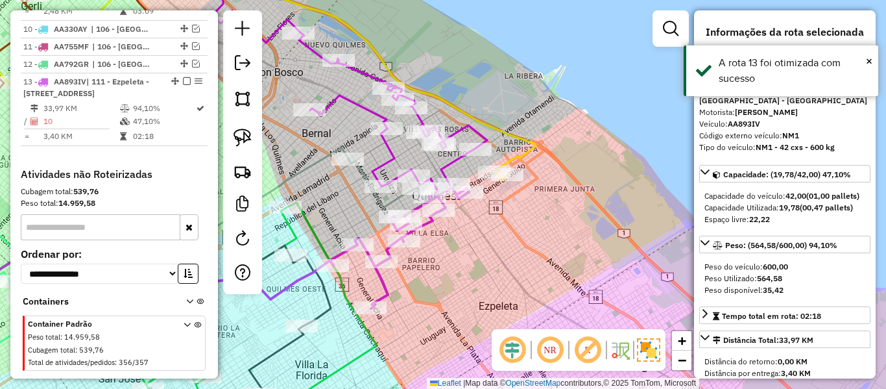
scroll to position [1111, 0]
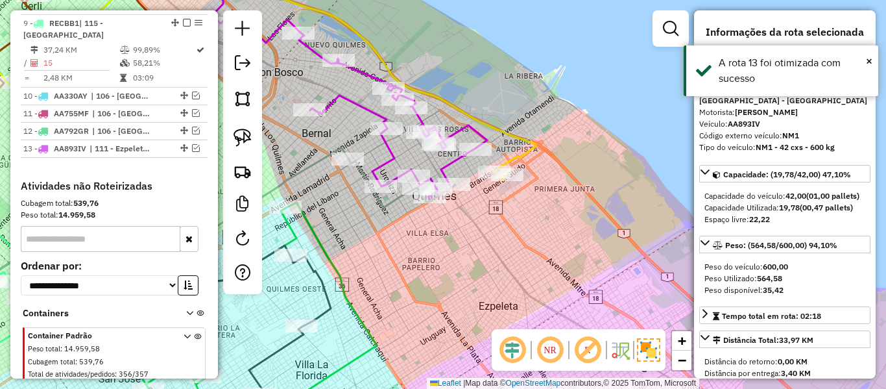
click at [526, 138] on icon at bounding box center [223, 66] width 625 height 210
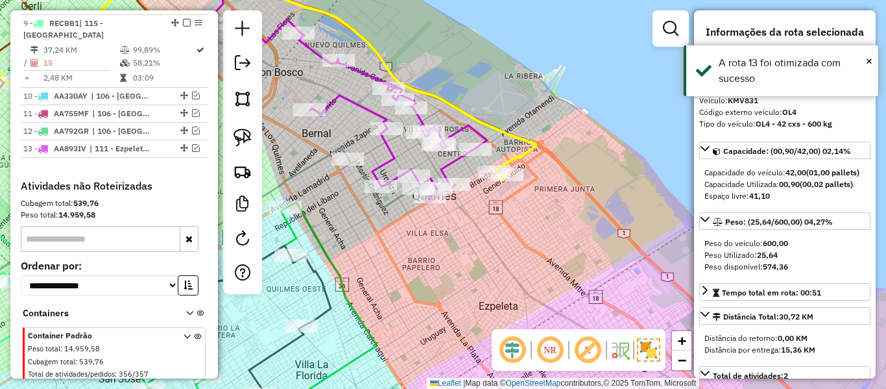
scroll to position [717, 0]
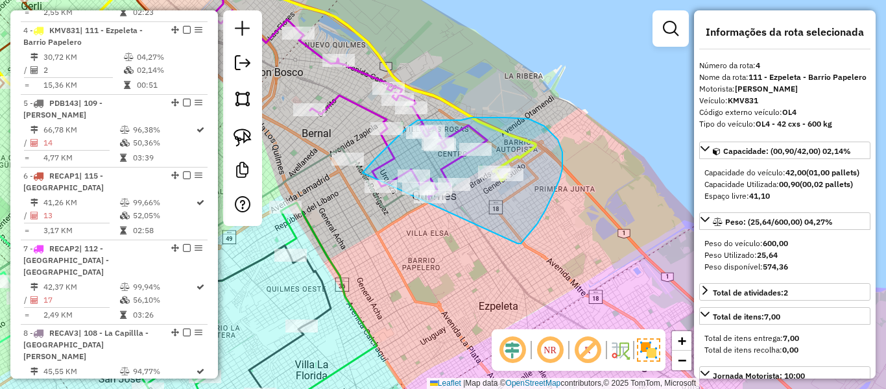
drag, startPoint x: 518, startPoint y: 243, endPoint x: 373, endPoint y: 222, distance: 146.1
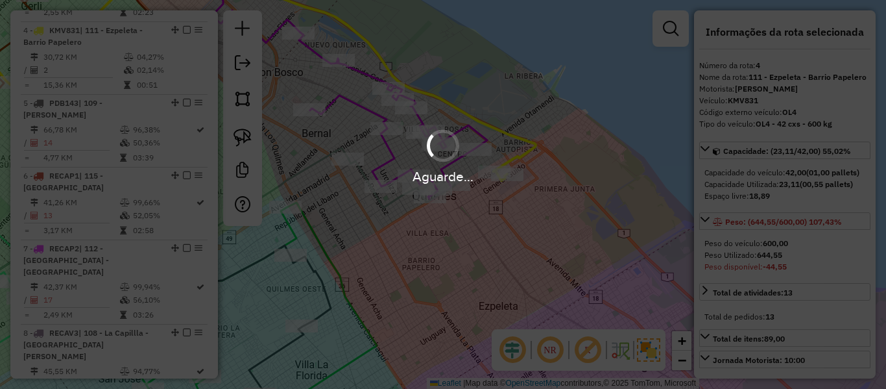
select select "**********"
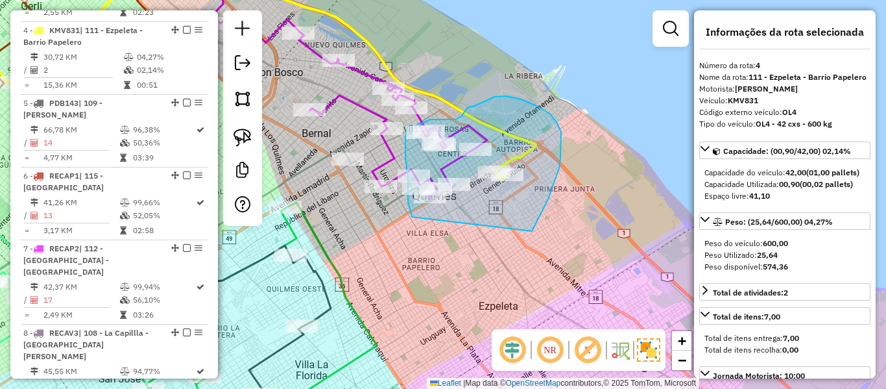
drag, startPoint x: 532, startPoint y: 231, endPoint x: 412, endPoint y: 221, distance: 120.4
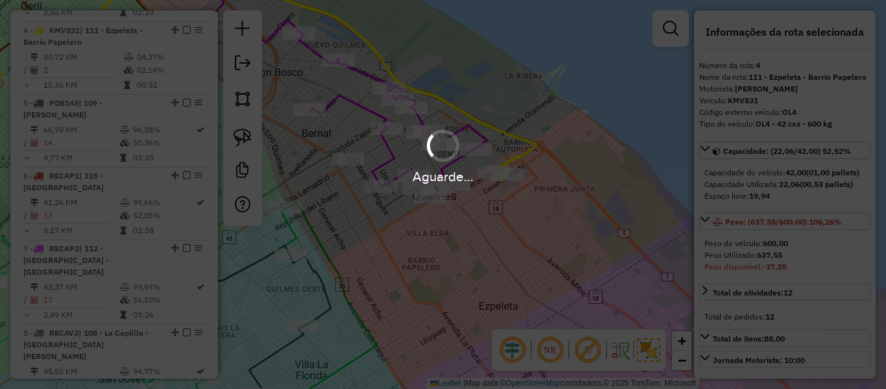
select select "**********"
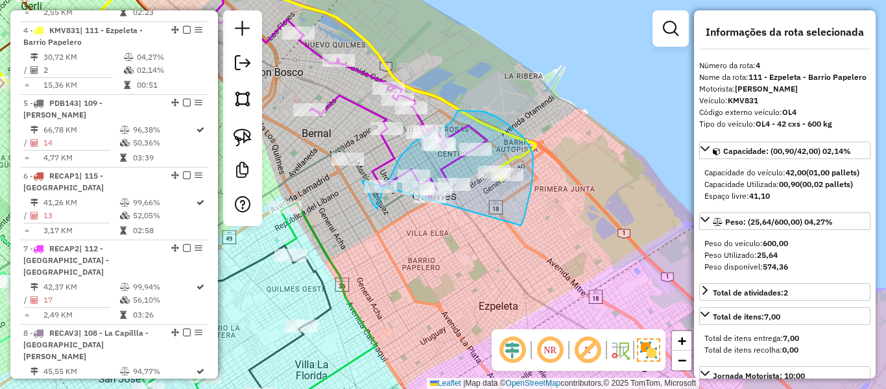
drag, startPoint x: 531, startPoint y: 190, endPoint x: 354, endPoint y: 221, distance: 179.2
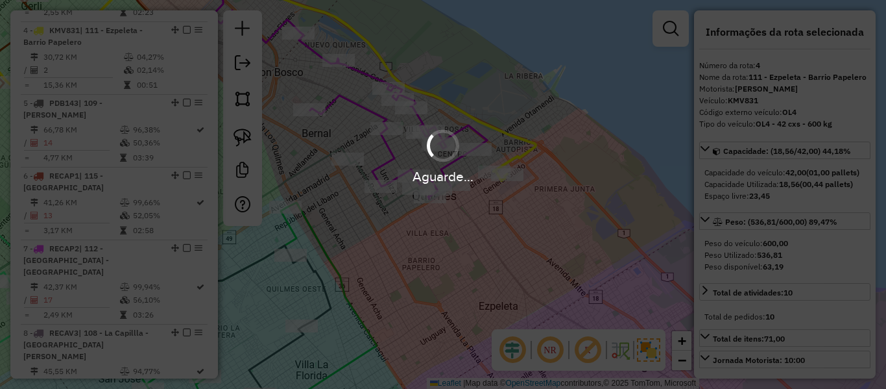
select select "**********"
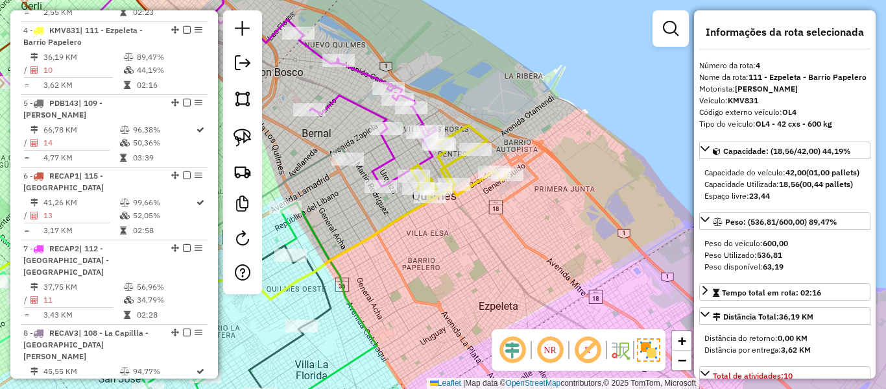
drag, startPoint x: 506, startPoint y: 150, endPoint x: 496, endPoint y: 146, distance: 11.3
click at [505, 150] on div "Rota 4 - Placa KMV831 487982 - Federico Bianchi Rota 4 - Placa KMV831 483638 - …" at bounding box center [443, 194] width 886 height 389
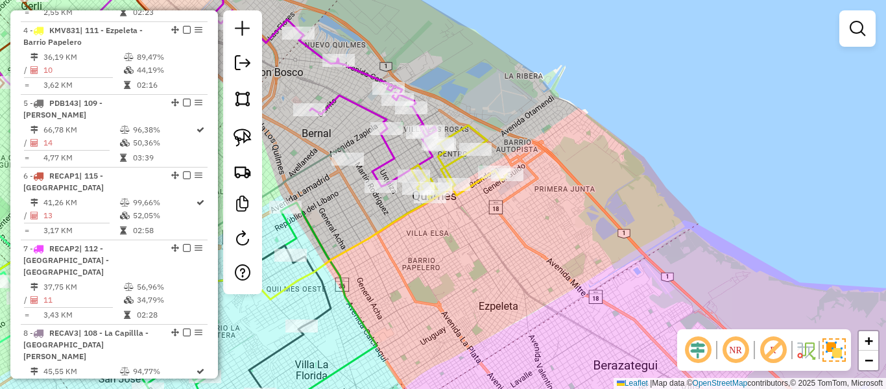
click at [472, 132] on icon at bounding box center [459, 162] width 96 height 75
select select "**********"
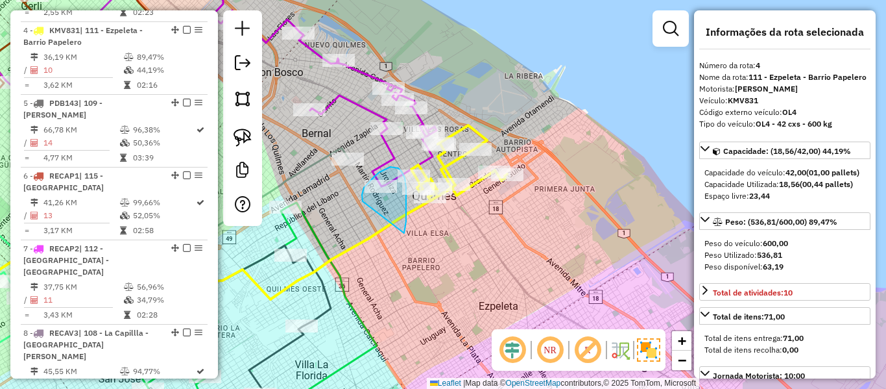
drag, startPoint x: 390, startPoint y: 167, endPoint x: 368, endPoint y: 209, distance: 47.6
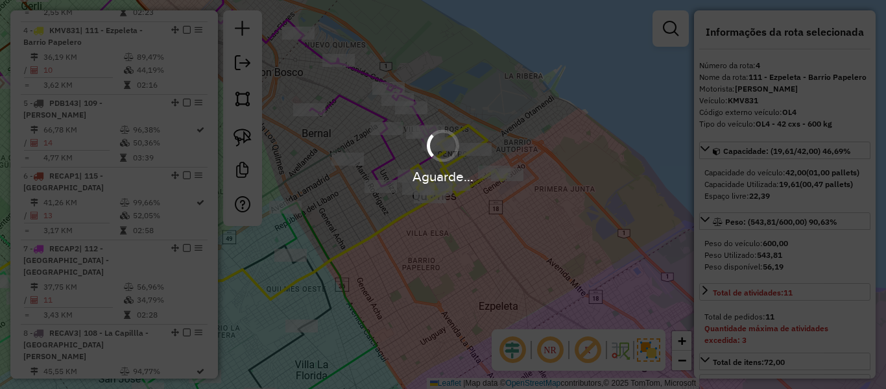
select select "**********"
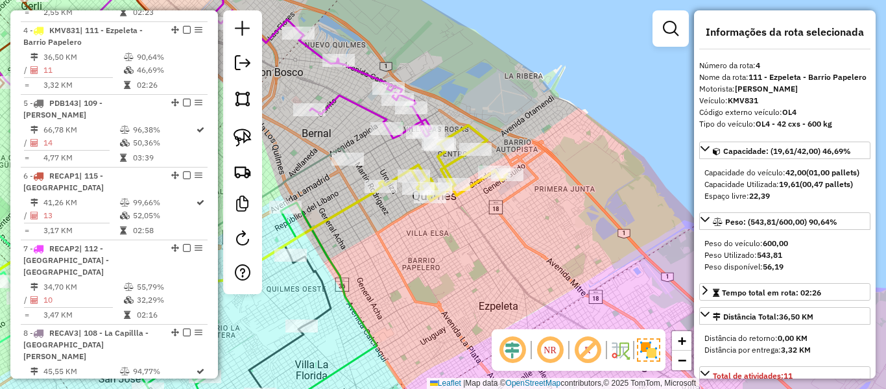
click at [358, 202] on icon at bounding box center [146, 249] width 470 height 126
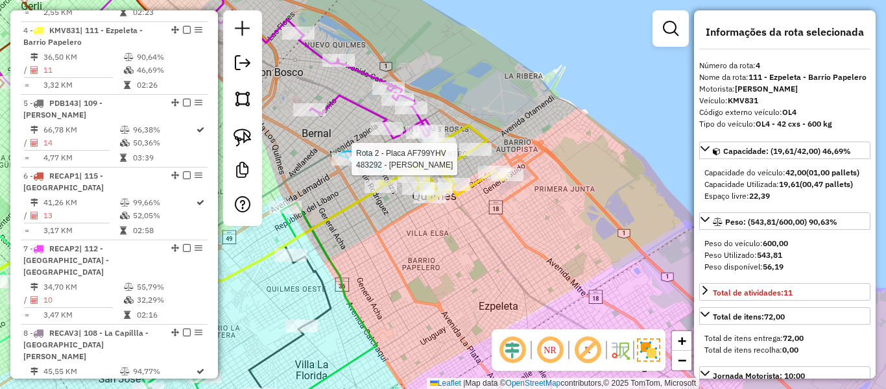
drag, startPoint x: 381, startPoint y: 170, endPoint x: 330, endPoint y: 172, distance: 51.9
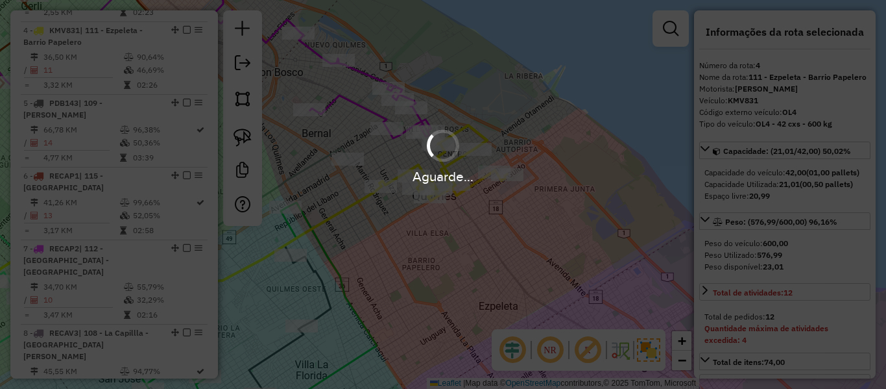
select select "**********"
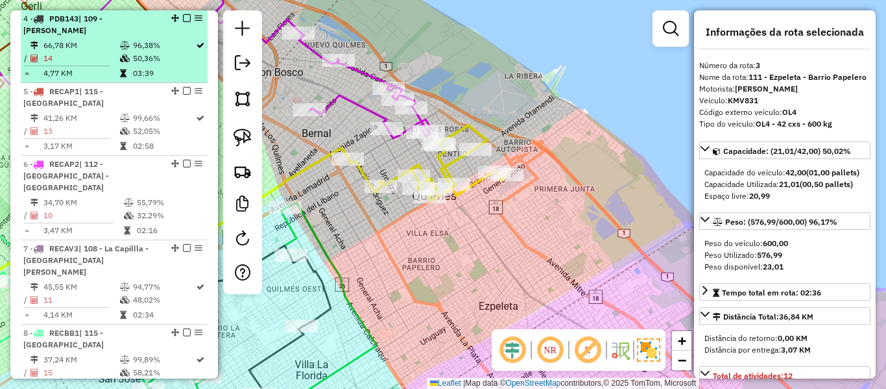
click at [184, 18] on em at bounding box center [187, 18] width 8 height 8
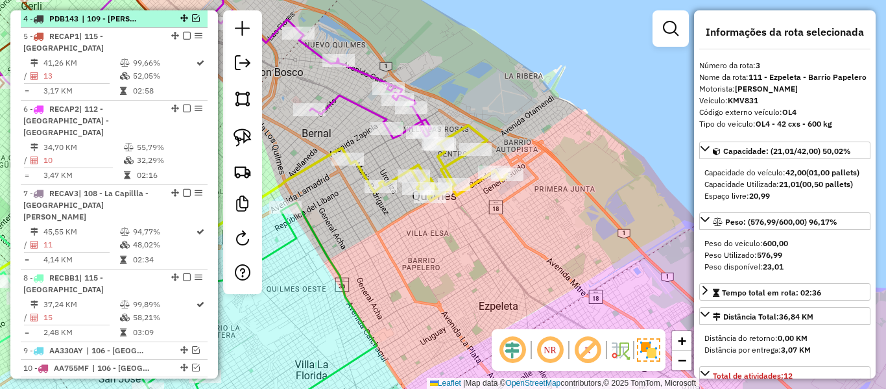
click at [192, 18] on em at bounding box center [196, 18] width 8 height 8
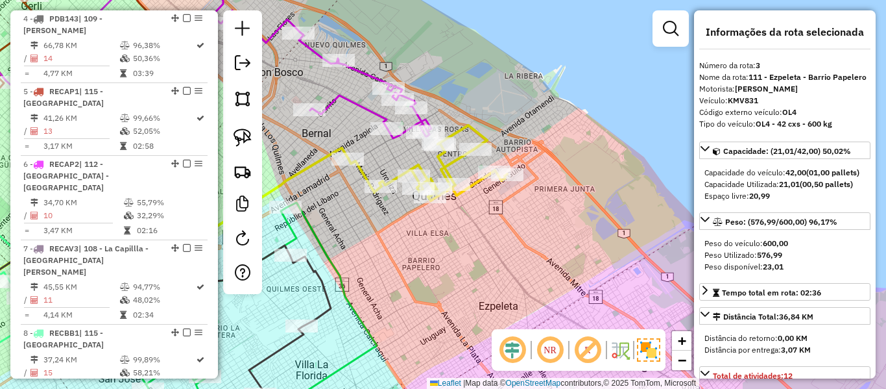
click at [315, 165] on icon at bounding box center [129, 220] width 437 height 145
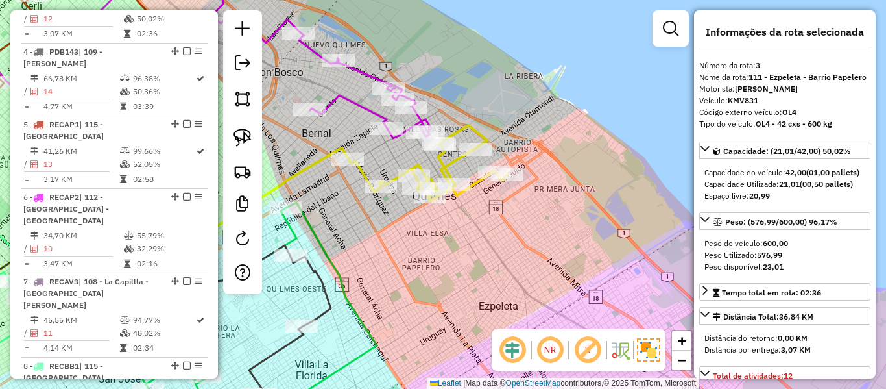
scroll to position [645, 0]
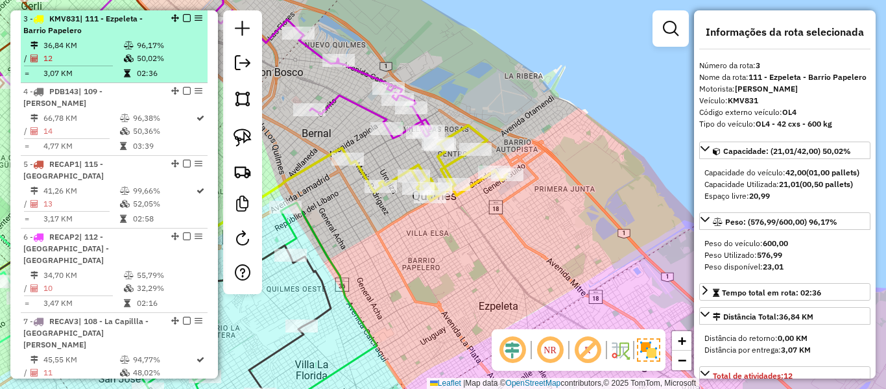
click at [186, 17] on em at bounding box center [187, 18] width 8 height 8
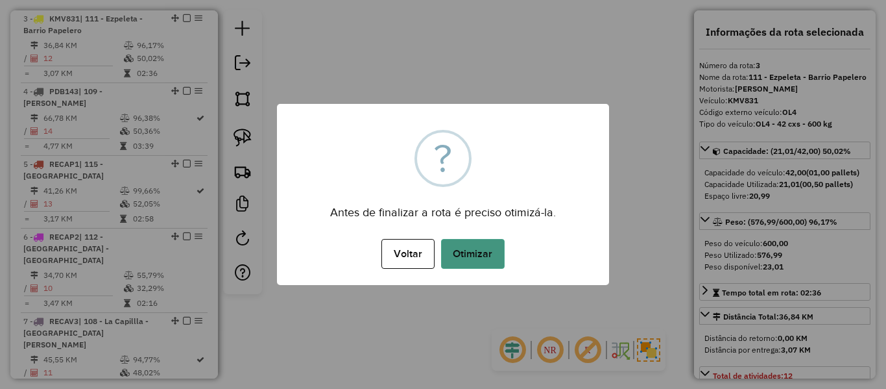
click at [493, 257] on button "Otimizar" at bounding box center [473, 254] width 64 height 30
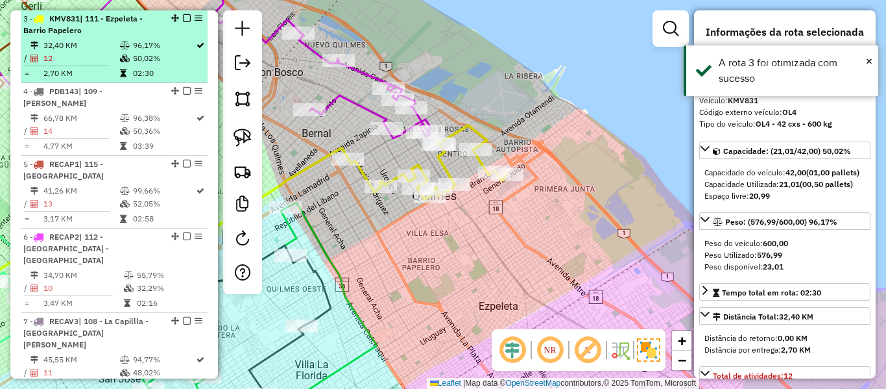
click at [183, 16] on em at bounding box center [187, 18] width 8 height 8
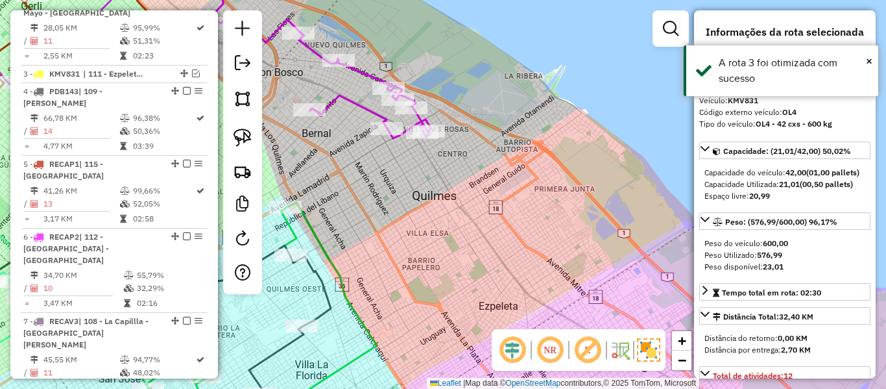
drag, startPoint x: 390, startPoint y: 207, endPoint x: 403, endPoint y: 230, distance: 26.7
click at [403, 230] on div "Rota 6 - Placa RECAP2 549295 - Lucas Franco Oviedo Janela de atendimento Grade …" at bounding box center [443, 194] width 886 height 389
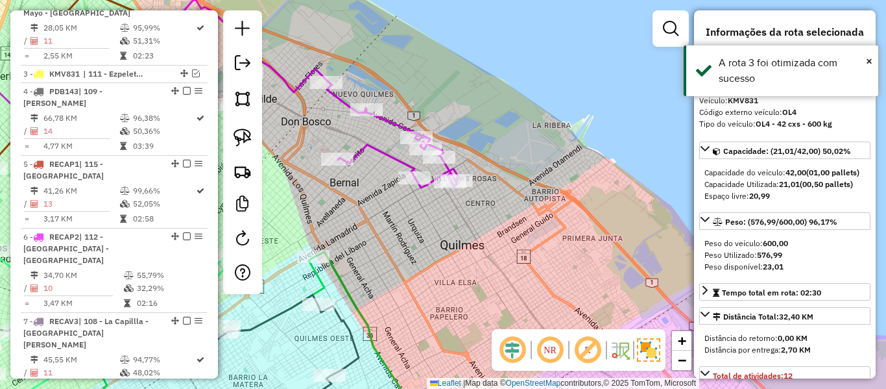
click at [391, 159] on icon at bounding box center [353, 124] width 211 height 128
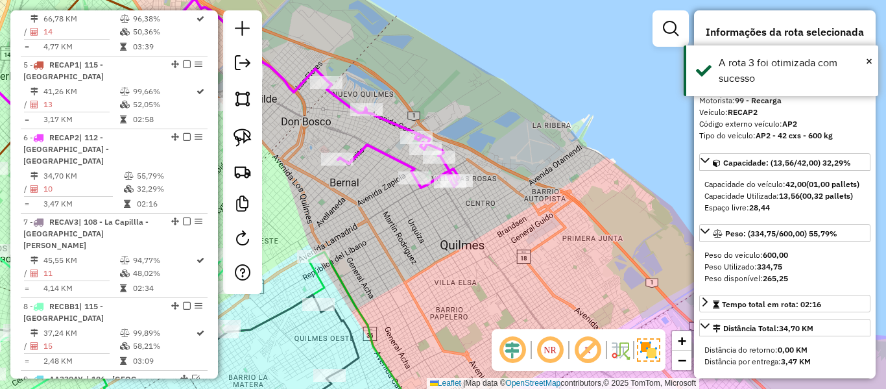
scroll to position [808, 0]
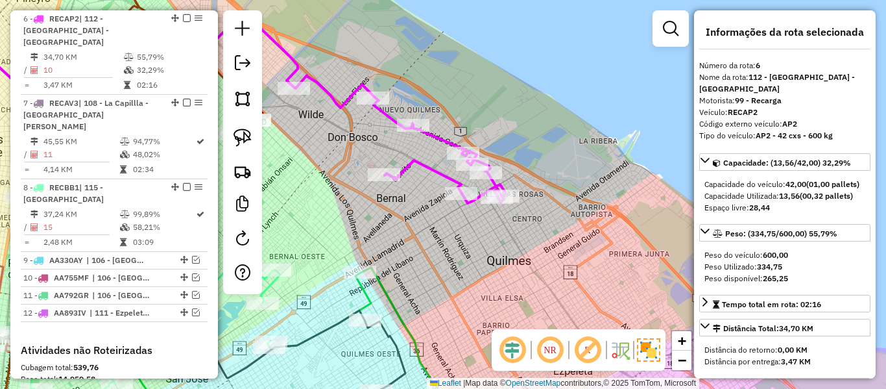
drag, startPoint x: 402, startPoint y: 198, endPoint x: 510, endPoint y: 222, distance: 110.2
click at [510, 222] on div "Janela de atendimento Grade de atendimento Capacidade Transportadoras Veículos …" at bounding box center [443, 194] width 886 height 389
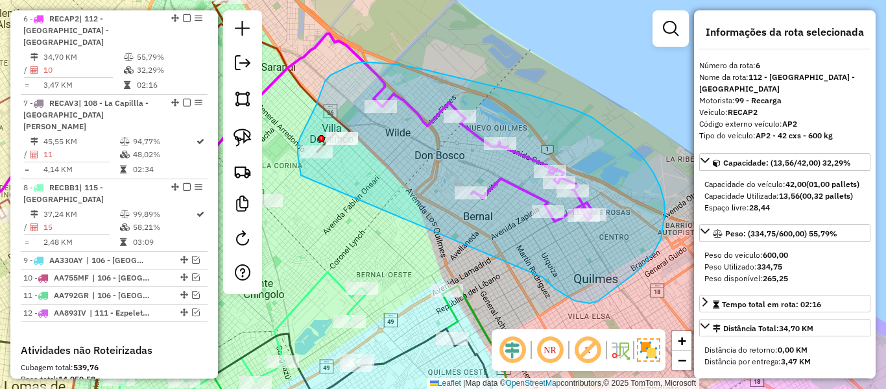
drag, startPoint x: 633, startPoint y: 274, endPoint x: 307, endPoint y: 188, distance: 337.5
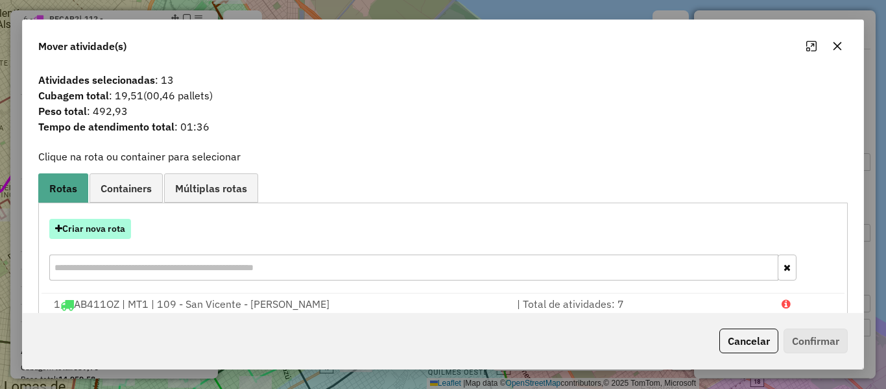
click at [110, 222] on button "Criar nova rota" at bounding box center [90, 229] width 82 height 20
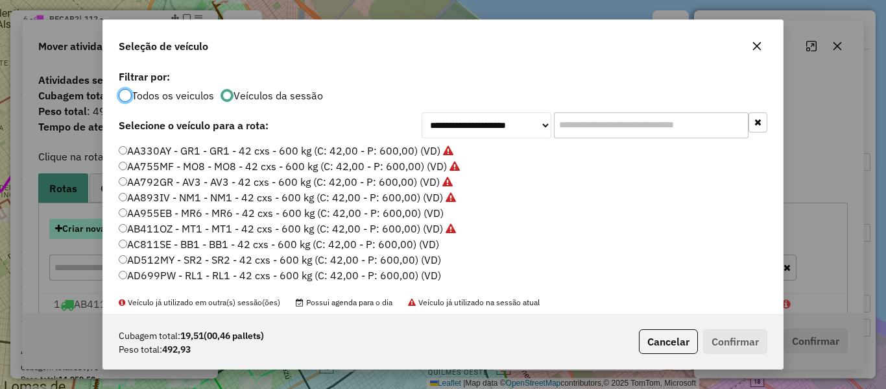
scroll to position [7, 4]
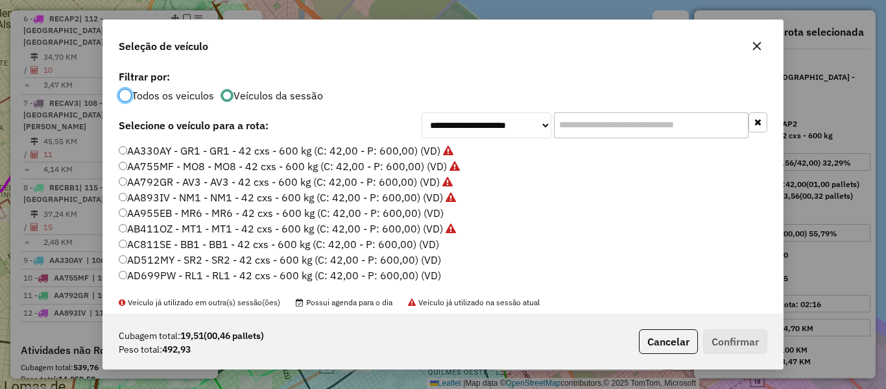
click at [433, 205] on label "AA955EB - MR6 - MR6 - 42 cxs - 600 kg (C: 42,00 - P: 600,00) (VD)" at bounding box center [281, 213] width 325 height 16
click at [429, 216] on label "AA955EB - MR6 - MR6 - 42 cxs - 600 kg (C: 42,00 - P: 600,00) (VD)" at bounding box center [281, 213] width 325 height 16
click at [738, 341] on button "Confirmar" at bounding box center [735, 341] width 64 height 25
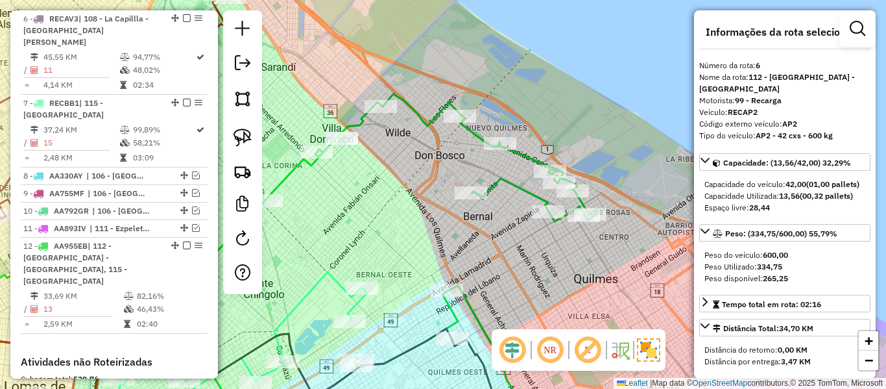
scroll to position [662, 0]
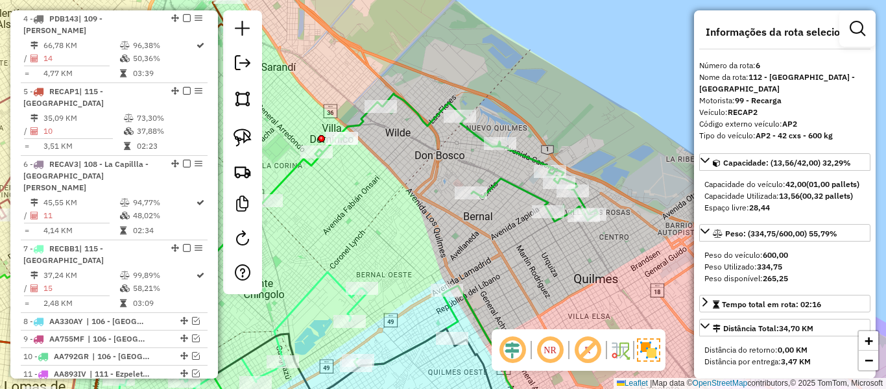
click at [433, 112] on icon at bounding box center [456, 157] width 283 height 128
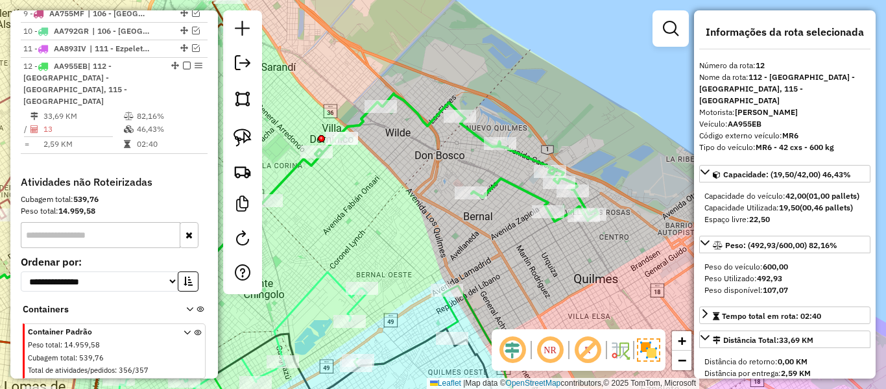
scroll to position [995, 0]
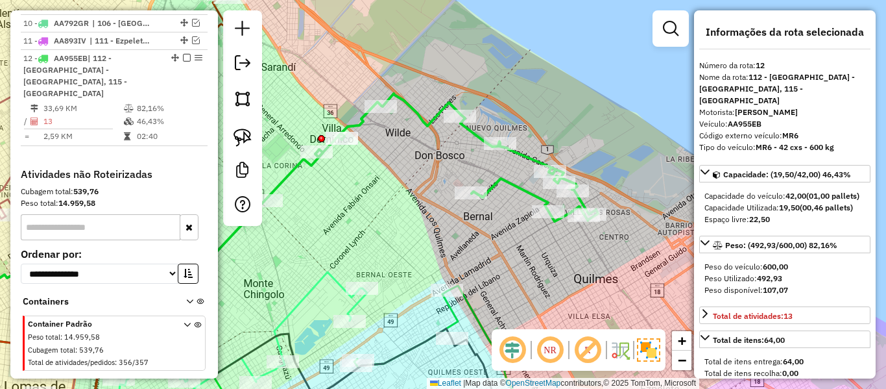
click at [551, 274] on div "Janela de atendimento Grade de atendimento Capacidade Transportadoras Veículos …" at bounding box center [443, 194] width 886 height 389
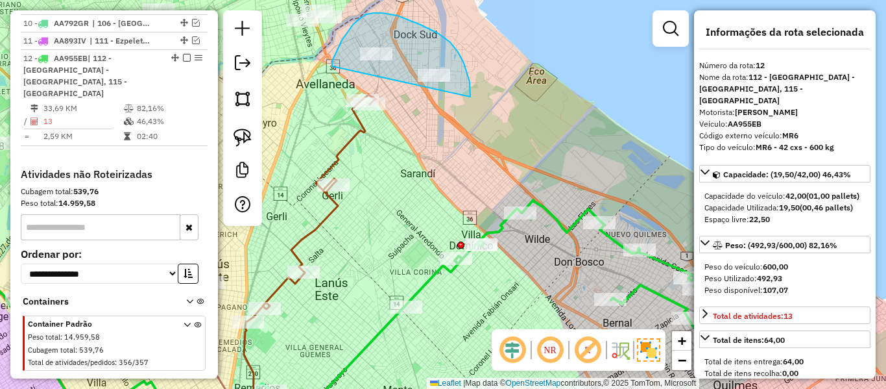
drag, startPoint x: 470, startPoint y: 97, endPoint x: 332, endPoint y: 66, distance: 141.5
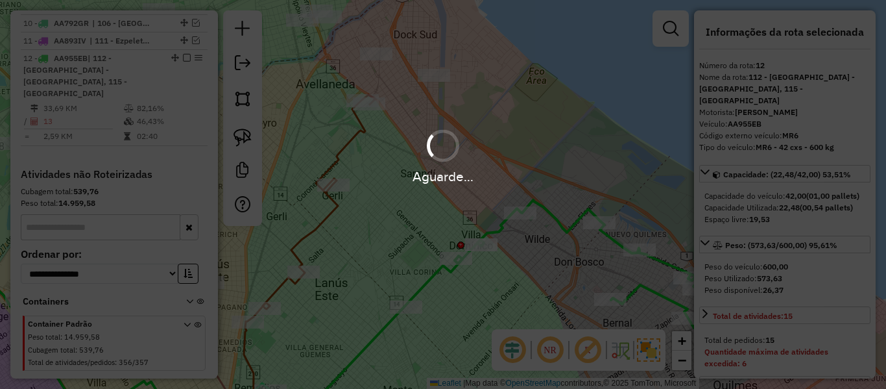
select select "**********"
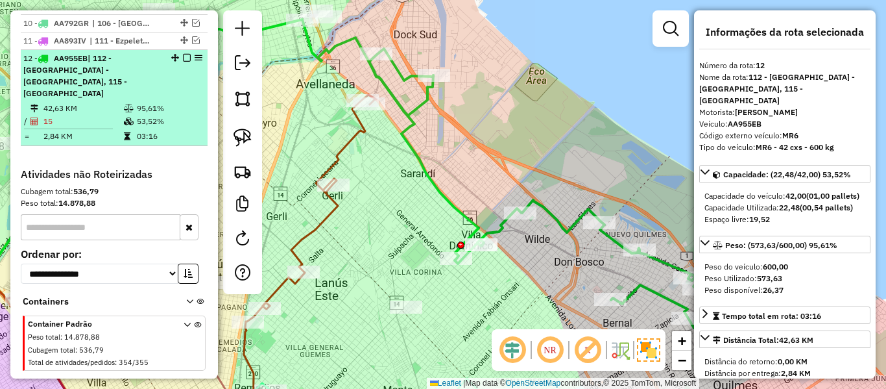
click at [184, 54] on em at bounding box center [187, 58] width 8 height 8
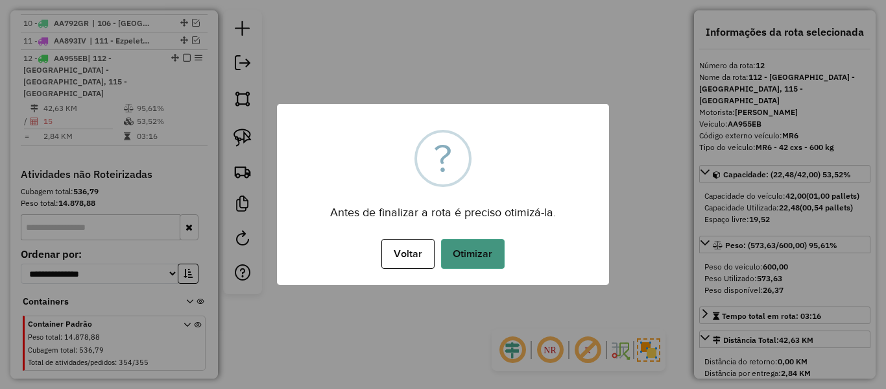
click at [489, 258] on button "Otimizar" at bounding box center [473, 254] width 64 height 30
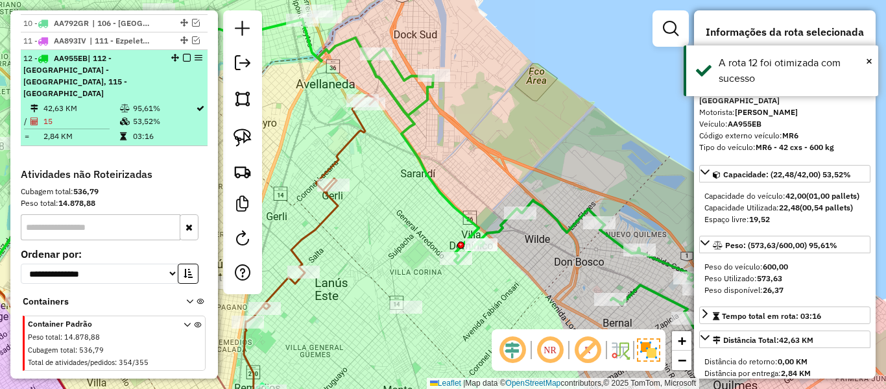
click at [183, 54] on em at bounding box center [187, 58] width 8 height 8
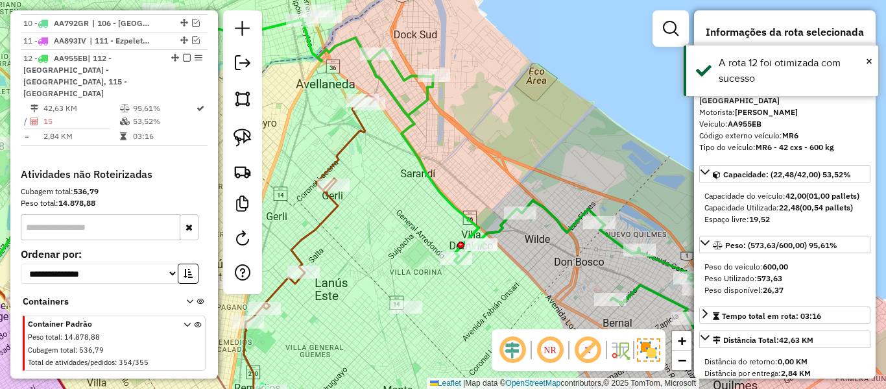
scroll to position [928, 0]
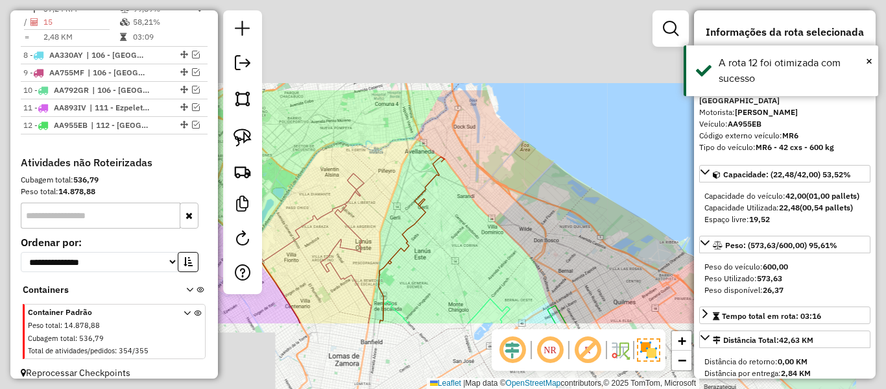
click at [509, 246] on div "Janela de atendimento Grade de atendimento Capacidade Transportadoras Veículos …" at bounding box center [443, 194] width 886 height 389
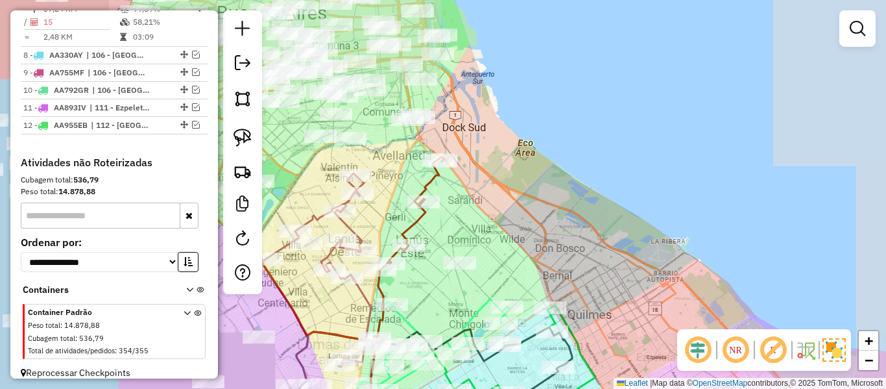
drag, startPoint x: 516, startPoint y: 265, endPoint x: 473, endPoint y: 98, distance: 172.1
click at [473, 98] on div "Janela de atendimento Grade de atendimento Capacidade Transportadoras Veículos …" at bounding box center [443, 194] width 886 height 389
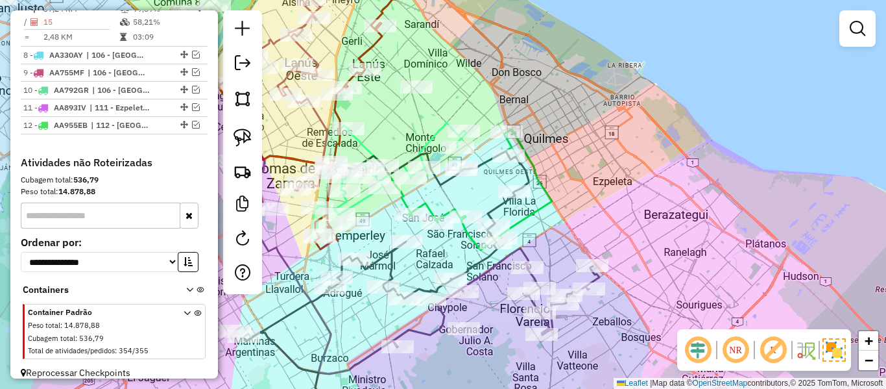
drag, startPoint x: 641, startPoint y: 301, endPoint x: 553, endPoint y: 132, distance: 190.0
click at [554, 132] on div "Rota 6 - Placa RECAV3 547446 - Gustavo florentino Janela de atendimento Grade d…" at bounding box center [443, 194] width 886 height 389
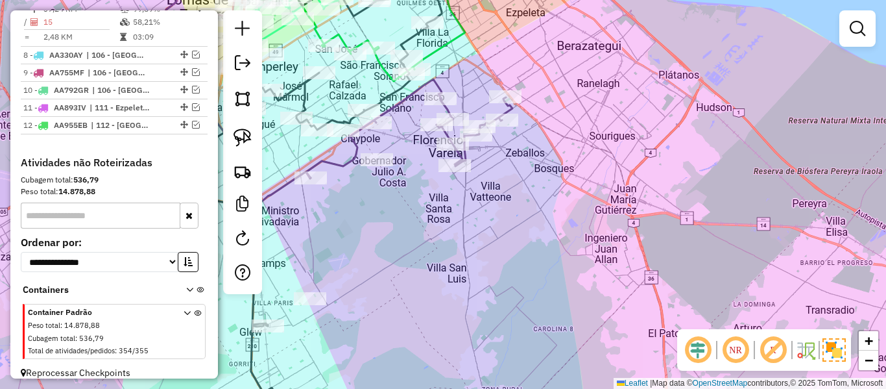
click at [509, 108] on icon at bounding box center [409, 128] width 206 height 99
select select "**********"
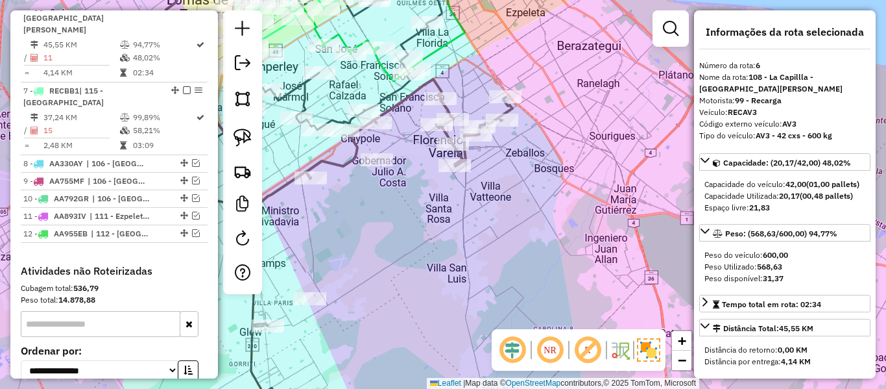
scroll to position [808, 0]
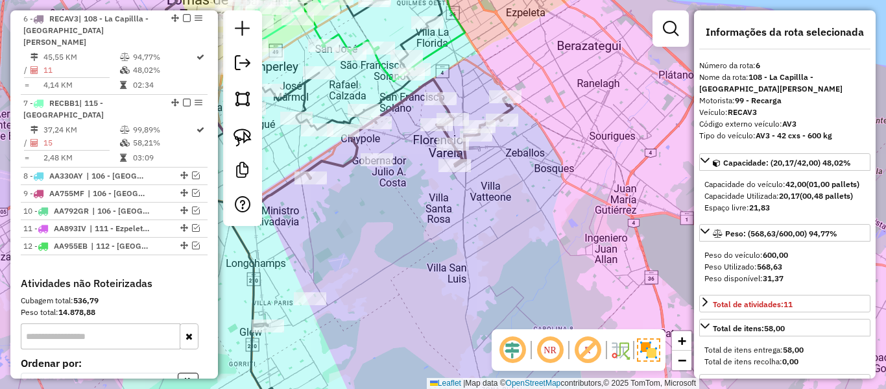
drag, startPoint x: 428, startPoint y: 225, endPoint x: 506, endPoint y: 199, distance: 82.0
click at [506, 200] on div "Janela de atendimento Grade de atendimento Capacidade Transportadoras Veículos …" at bounding box center [443, 194] width 886 height 389
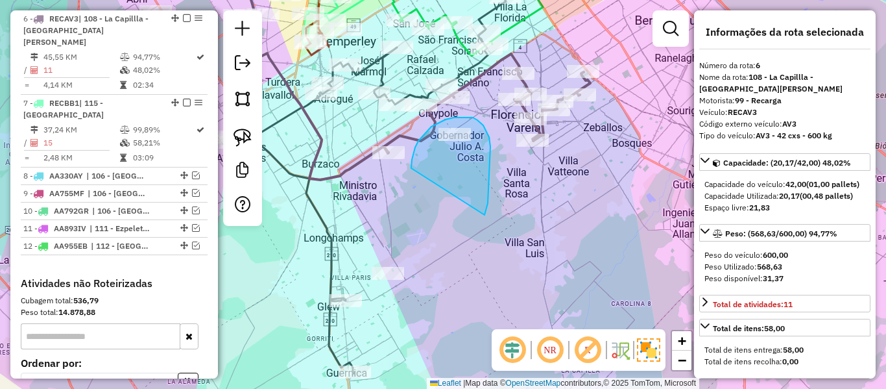
drag, startPoint x: 485, startPoint y: 212, endPoint x: 417, endPoint y: 174, distance: 78.1
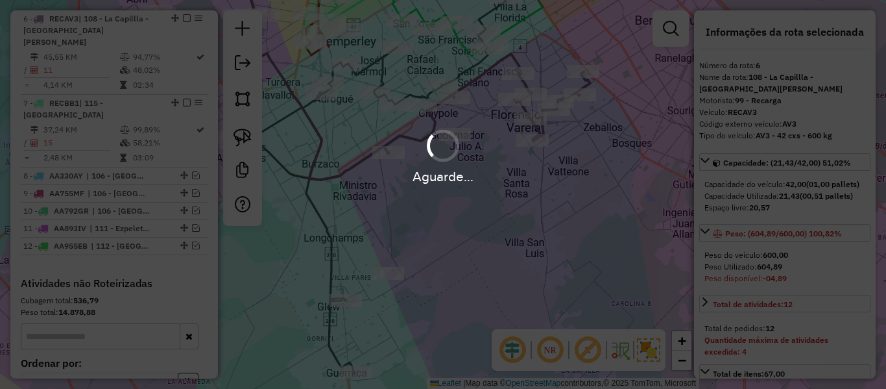
select select "**********"
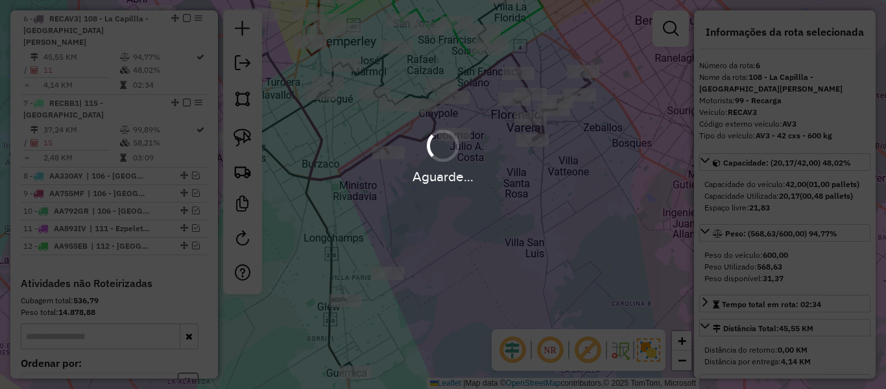
click at [492, 206] on hb-app "Aguarde... Pop-up bloqueado! Seu navegador bloqueou automáticamente a abertura …" at bounding box center [443, 194] width 886 height 389
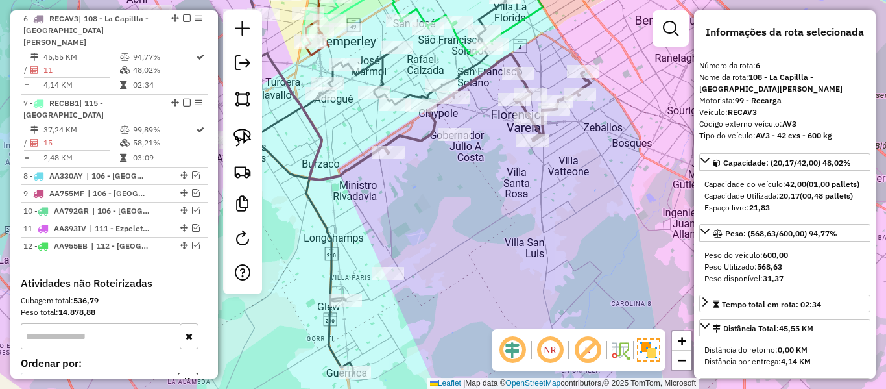
click at [496, 213] on div "Janela de atendimento Grade de atendimento Capacidade Transportadoras Veículos …" at bounding box center [443, 194] width 886 height 389
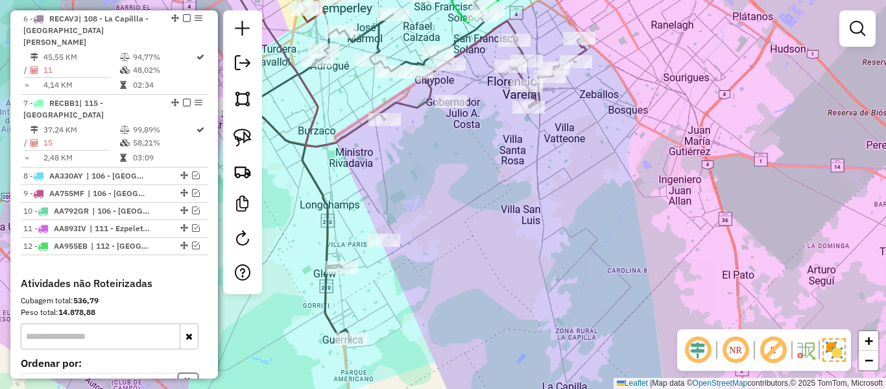
drag, startPoint x: 488, startPoint y: 234, endPoint x: 484, endPoint y: 200, distance: 34.0
click at [484, 200] on div "Janela de atendimento Grade de atendimento Capacidade Transportadoras Veículos …" at bounding box center [443, 194] width 886 height 389
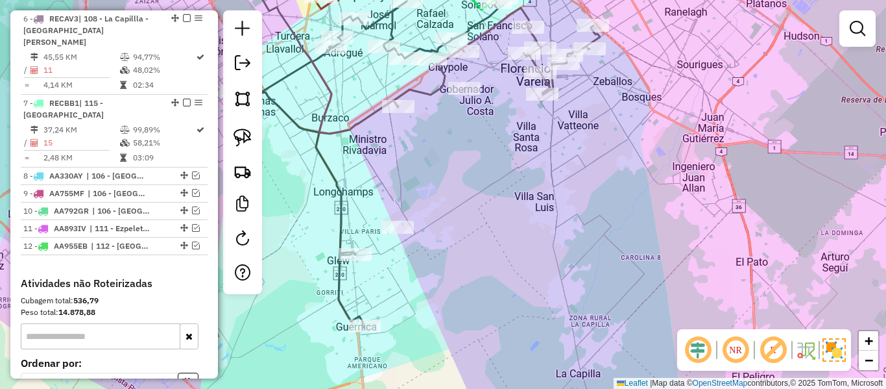
drag, startPoint x: 440, startPoint y: 228, endPoint x: 494, endPoint y: 197, distance: 62.8
click at [494, 198] on div "Janela de atendimento Grade de atendimento Capacidade Transportadoras Veículos …" at bounding box center [443, 194] width 886 height 389
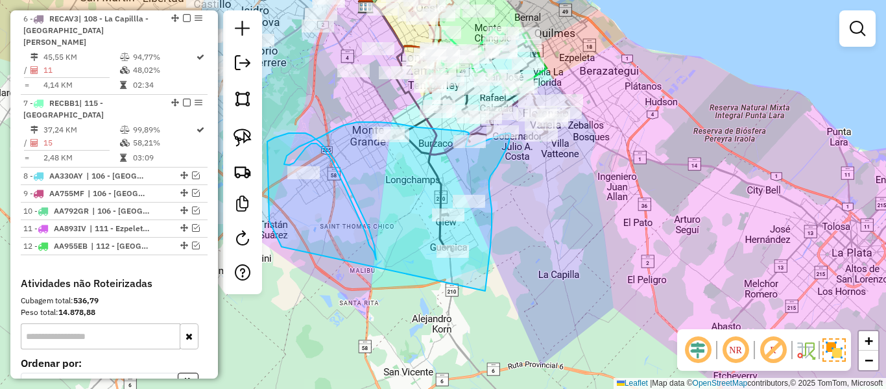
drag, startPoint x: 492, startPoint y: 227, endPoint x: 301, endPoint y: 270, distance: 195.5
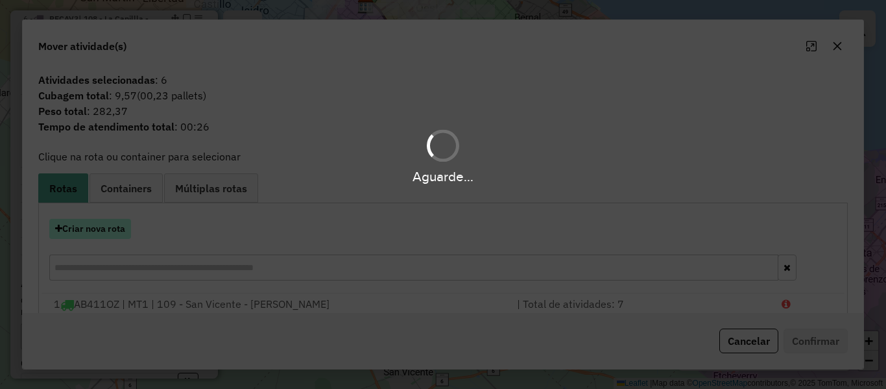
click at [125, 230] on button "Criar nova rota" at bounding box center [90, 229] width 82 height 20
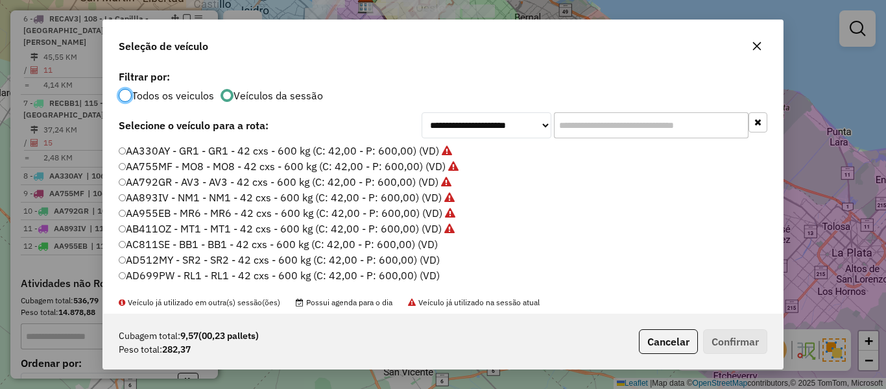
scroll to position [7, 4]
click at [125, 230] on div "**********" at bounding box center [443, 194] width 886 height 389
click at [433, 245] on label "AC811SE - BB1 - BB1 - 42 cxs - 600 kg (C: 42,00 - P: 600,00) (VD)" at bounding box center [279, 244] width 320 height 16
click at [743, 332] on button "Confirmar" at bounding box center [735, 341] width 64 height 25
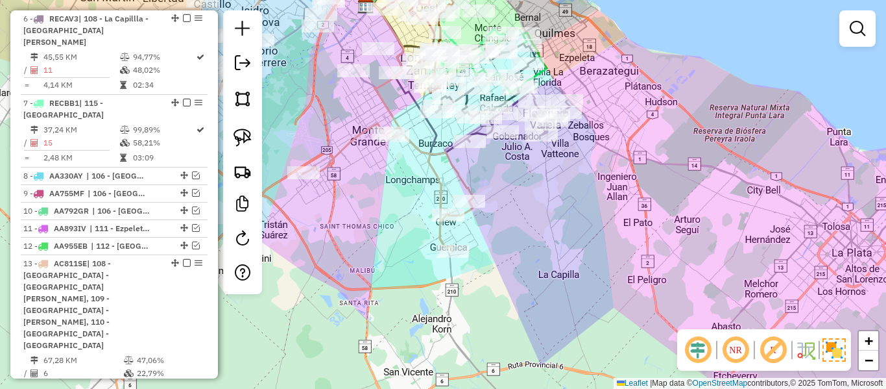
click at [444, 180] on icon at bounding box center [388, 187] width 171 height 128
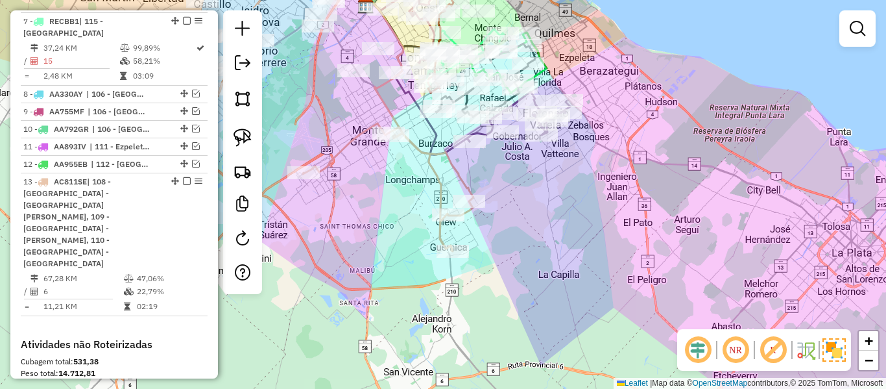
select select "**********"
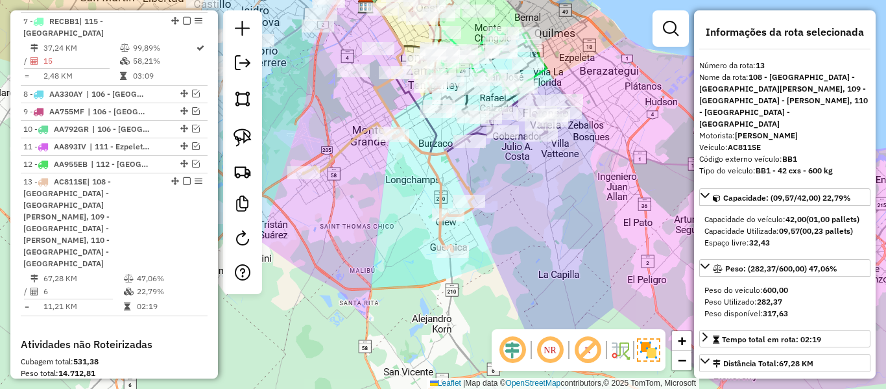
scroll to position [1024, 0]
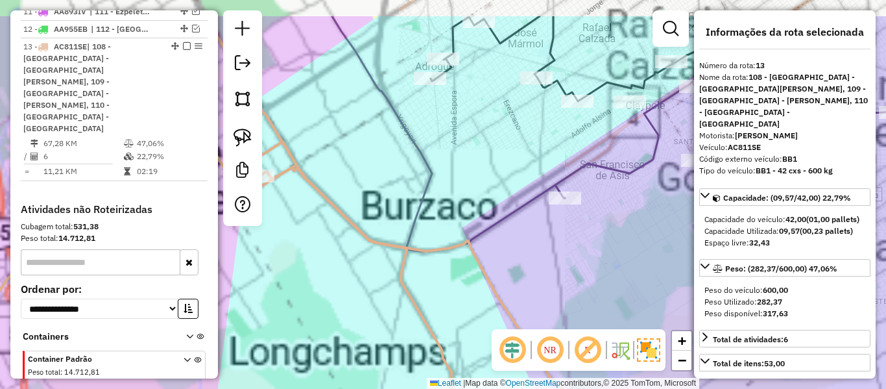
drag, startPoint x: 466, startPoint y: 201, endPoint x: 473, endPoint y: 222, distance: 21.7
click at [472, 218] on div "Janela de atendimento Grade de atendimento Capacidade Transportadoras Veículos …" at bounding box center [443, 194] width 886 height 389
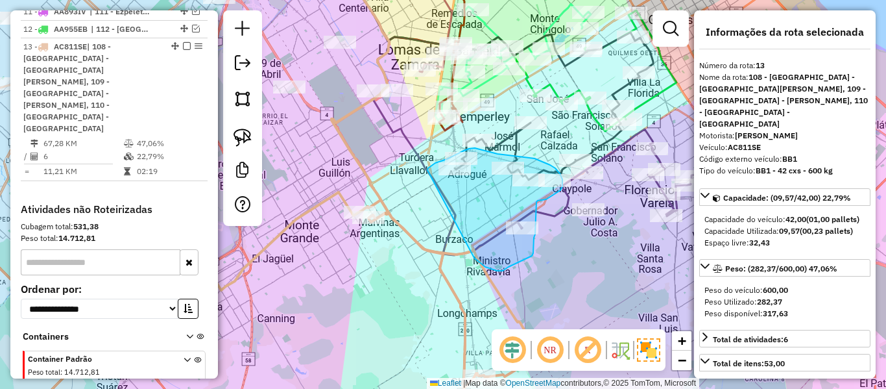
drag, startPoint x: 485, startPoint y: 267, endPoint x: 407, endPoint y: 217, distance: 92.1
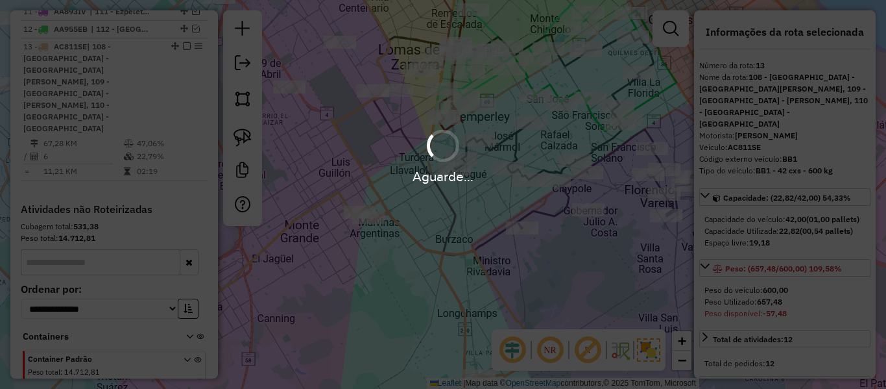
select select "**********"
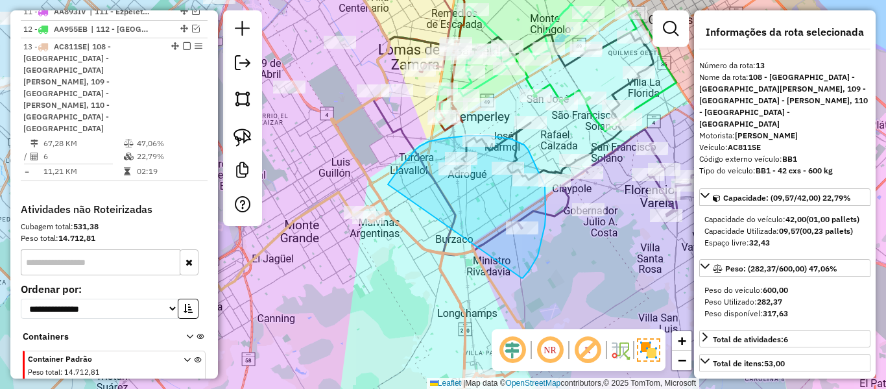
drag, startPoint x: 522, startPoint y: 278, endPoint x: 383, endPoint y: 203, distance: 157.6
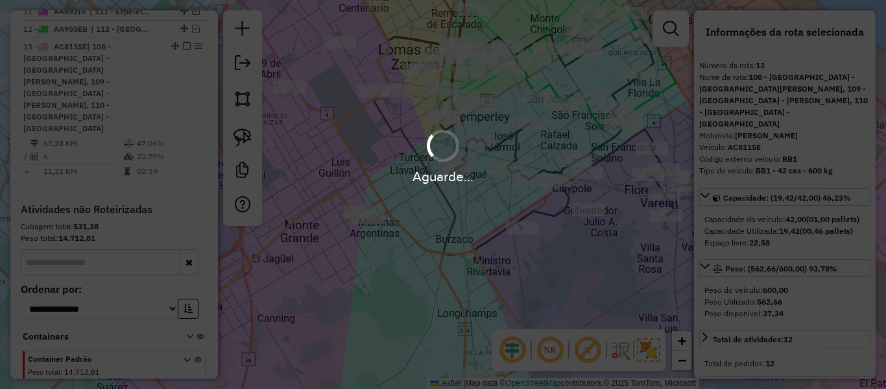
select select "**********"
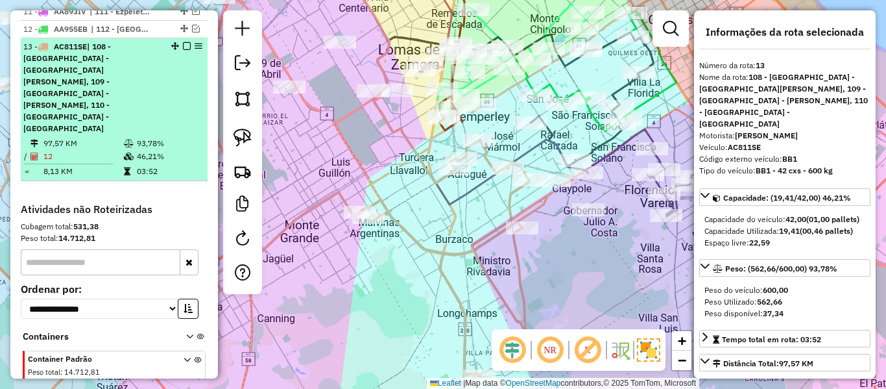
click at [186, 42] on em at bounding box center [187, 46] width 8 height 8
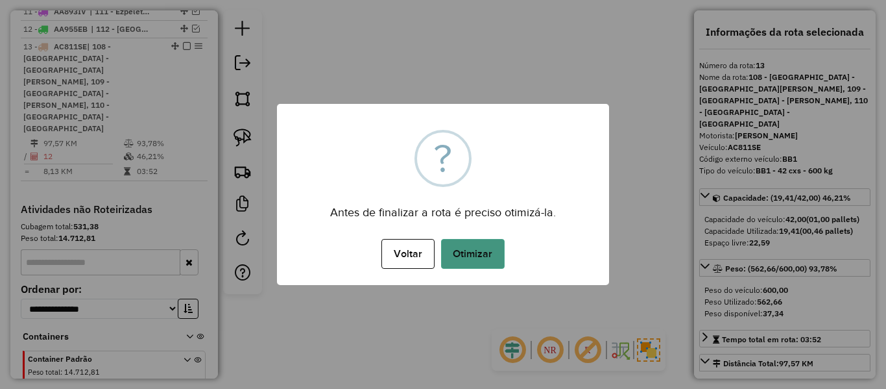
click at [489, 261] on button "Otimizar" at bounding box center [473, 254] width 64 height 30
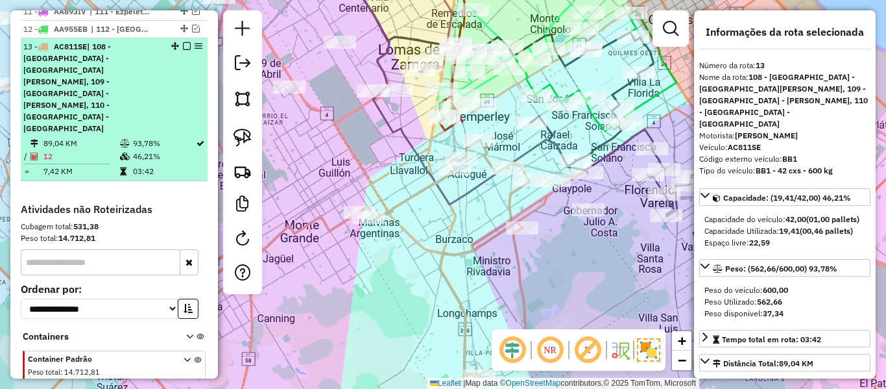
click at [182, 41] on div "13 - AC811SE | 108 - La Capillla - Florencia Vareia, 109 - San Vicente - Alejan…" at bounding box center [114, 87] width 182 height 93
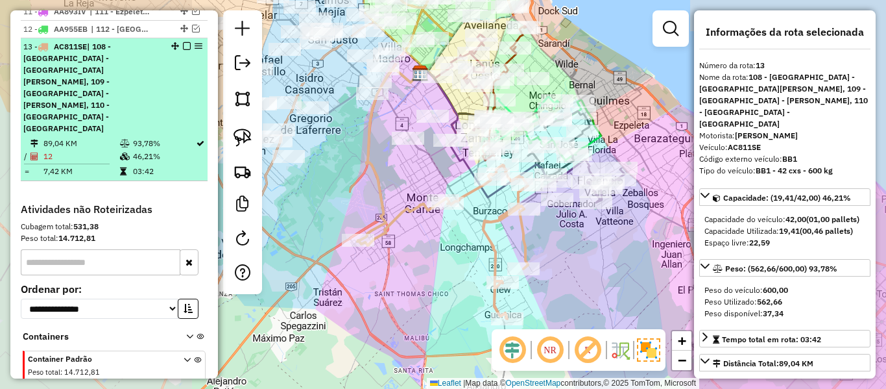
click at [183, 42] on em at bounding box center [187, 46] width 8 height 8
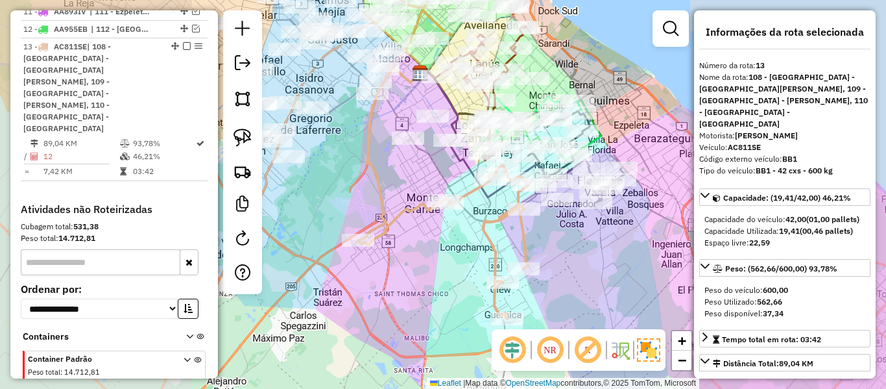
scroll to position [946, 0]
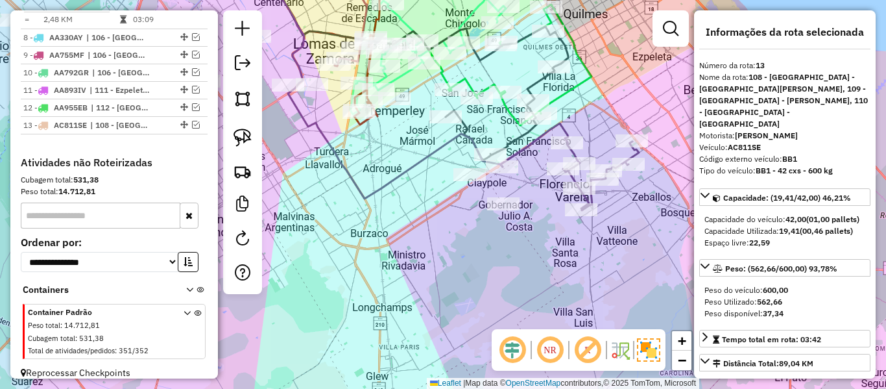
click at [625, 201] on div "Janela de atendimento Grade de atendimento Capacidade Transportadoras Veículos …" at bounding box center [443, 194] width 886 height 389
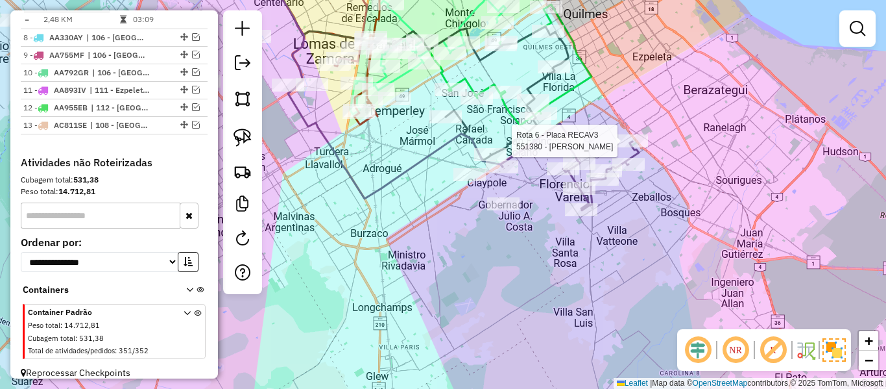
click at [641, 147] on div at bounding box center [632, 140] width 32 height 13
select select "**********"
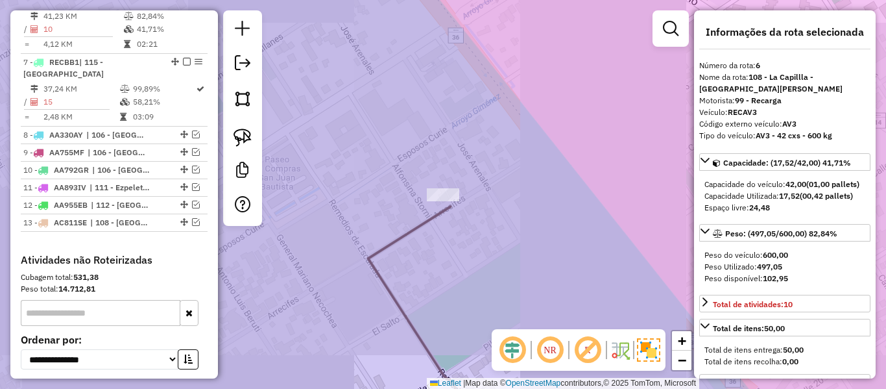
scroll to position [808, 0]
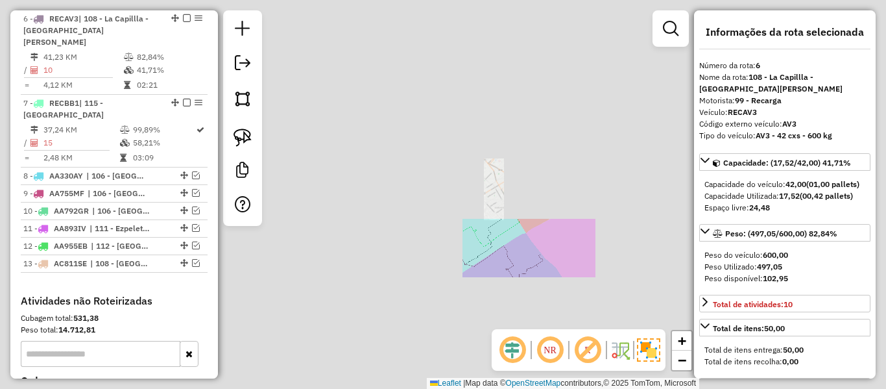
click at [533, 335] on div at bounding box center [517, 341] width 32 height 13
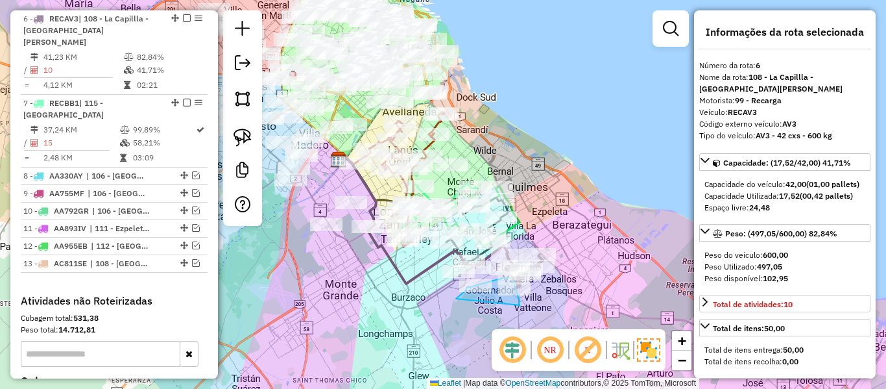
drag, startPoint x: 520, startPoint y: 305, endPoint x: 456, endPoint y: 298, distance: 63.9
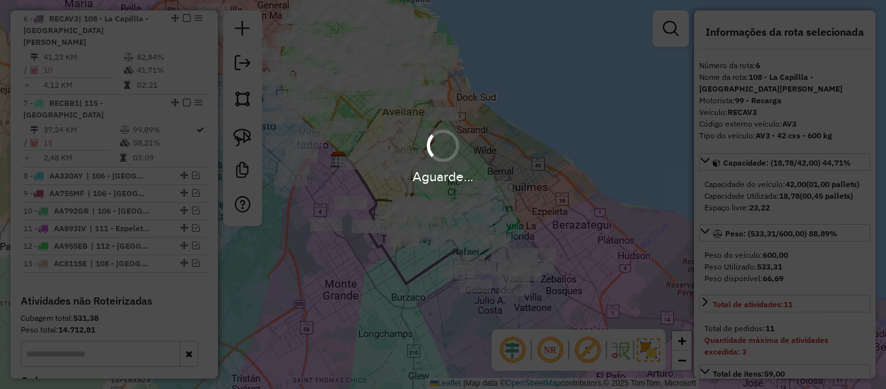
select select "**********"
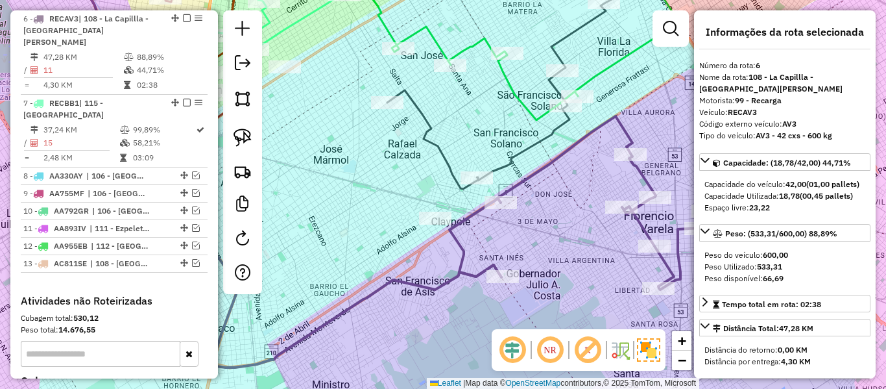
click at [464, 258] on icon at bounding box center [612, 202] width 324 height 173
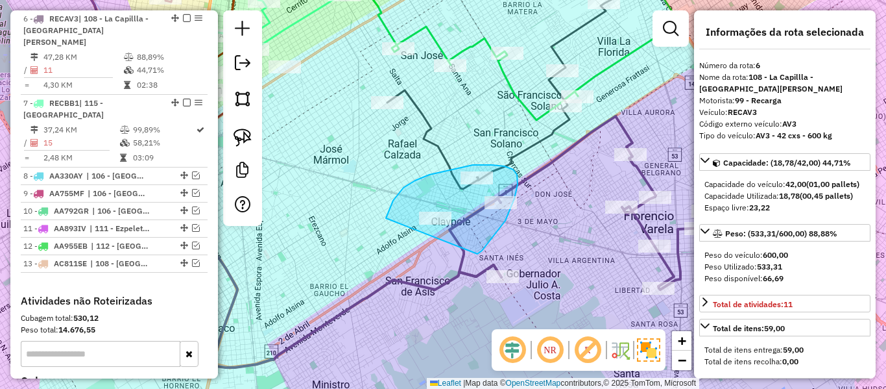
drag, startPoint x: 477, startPoint y: 254, endPoint x: 388, endPoint y: 272, distance: 91.5
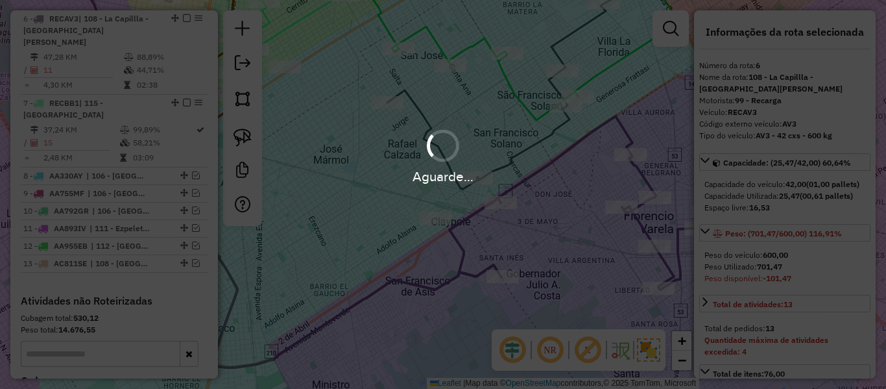
select select "**********"
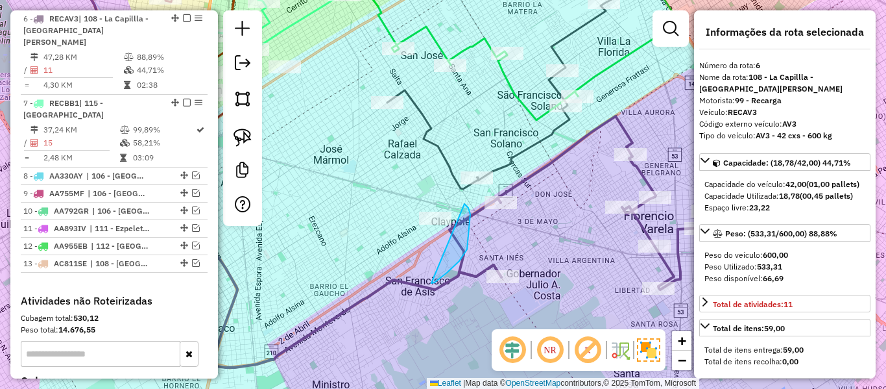
drag, startPoint x: 431, startPoint y: 283, endPoint x: 396, endPoint y: 224, distance: 68.4
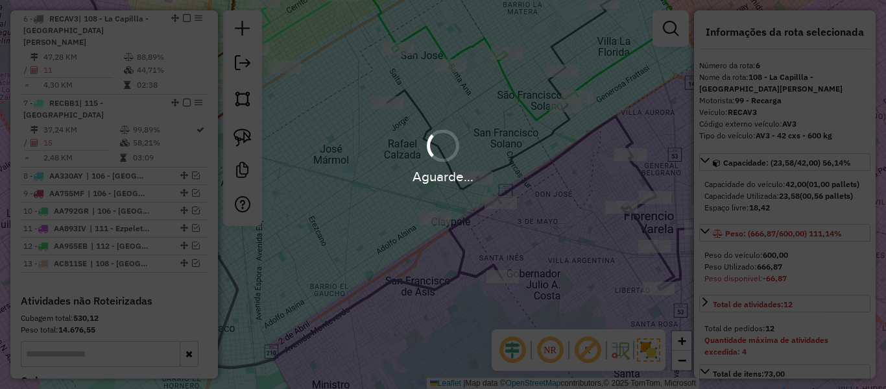
select select "**********"
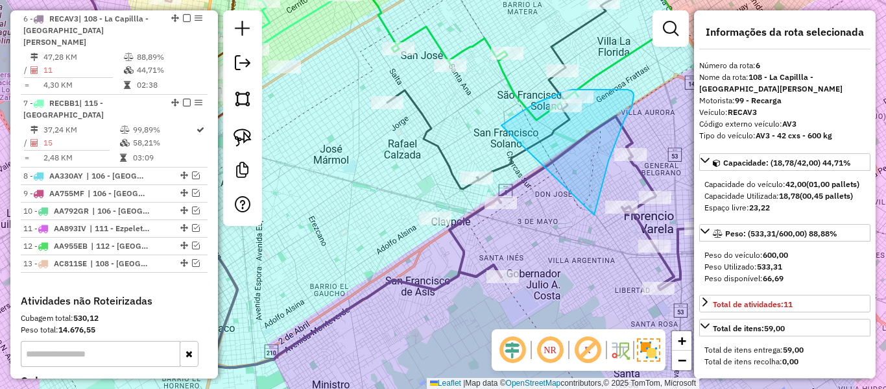
drag, startPoint x: 633, startPoint y: 102, endPoint x: 493, endPoint y: 130, distance: 143.0
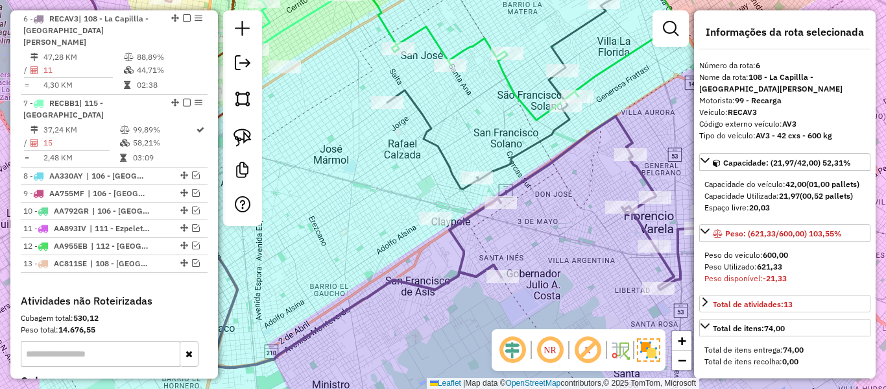
scroll to position [264, 0]
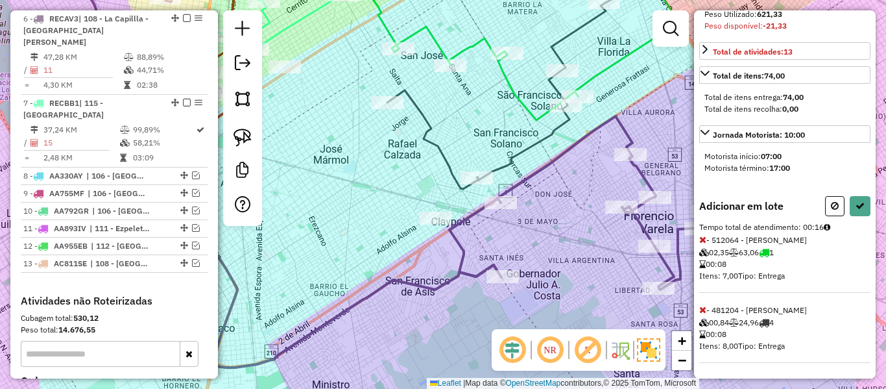
click at [702, 235] on icon at bounding box center [702, 239] width 7 height 9
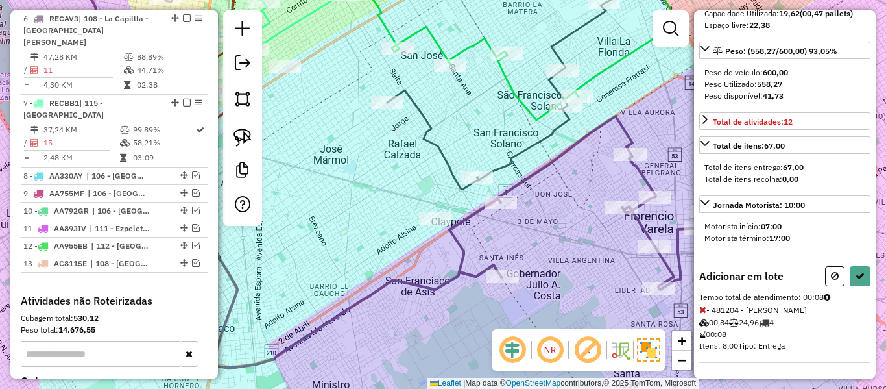
scroll to position [0, 0]
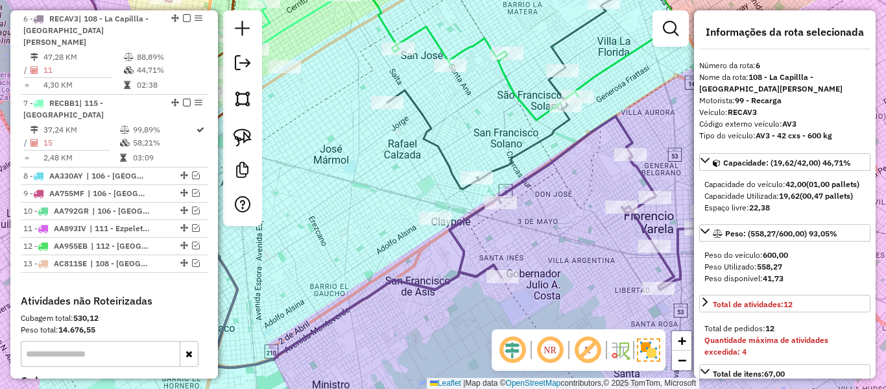
select select "**********"
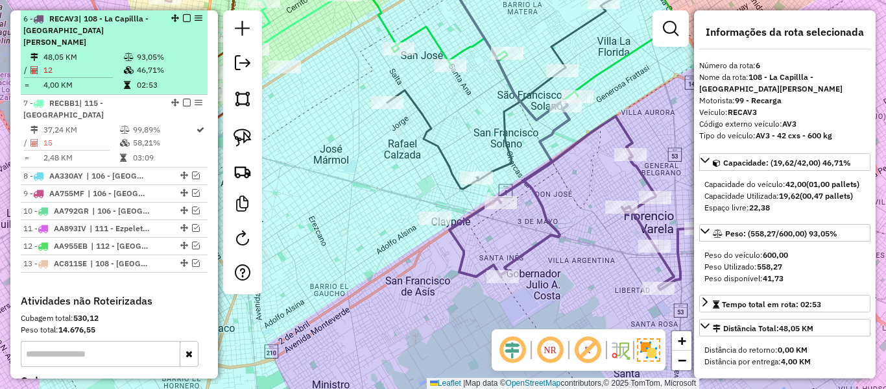
click at [183, 15] on em at bounding box center [187, 18] width 8 height 8
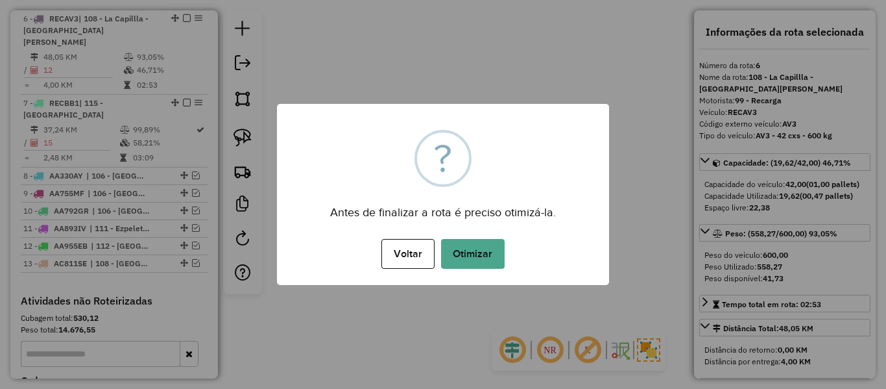
click at [496, 273] on div "× ? Antes de finalizar a rota é preciso otimizá-la. Voltar No Otimizar" at bounding box center [443, 194] width 332 height 181
click at [482, 249] on button "Otimizar" at bounding box center [473, 254] width 64 height 30
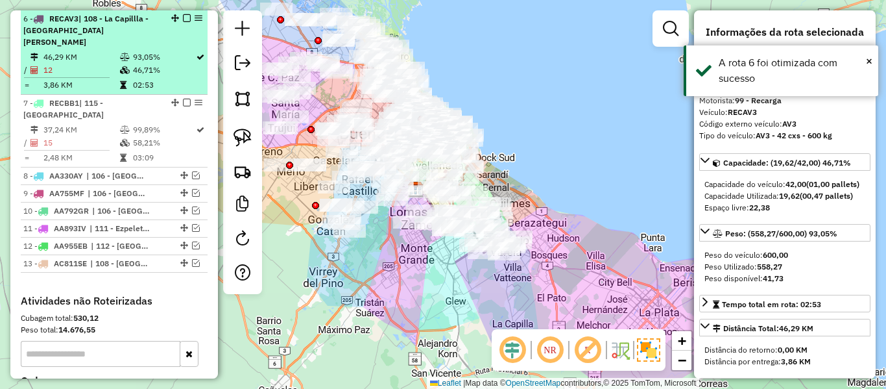
click at [185, 19] on em at bounding box center [187, 18] width 8 height 8
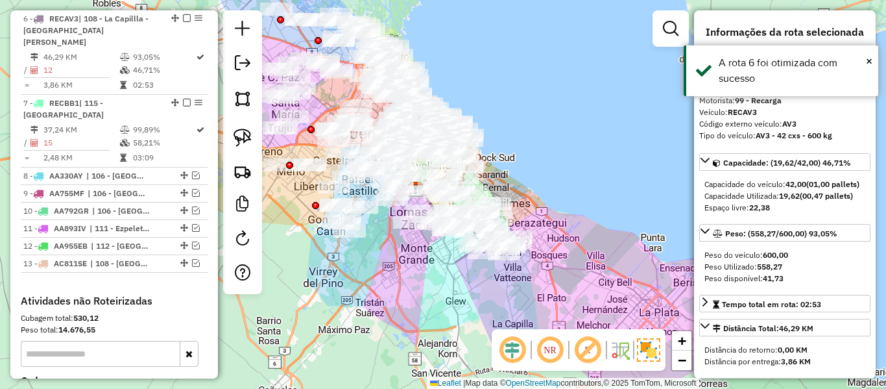
scroll to position [752, 0]
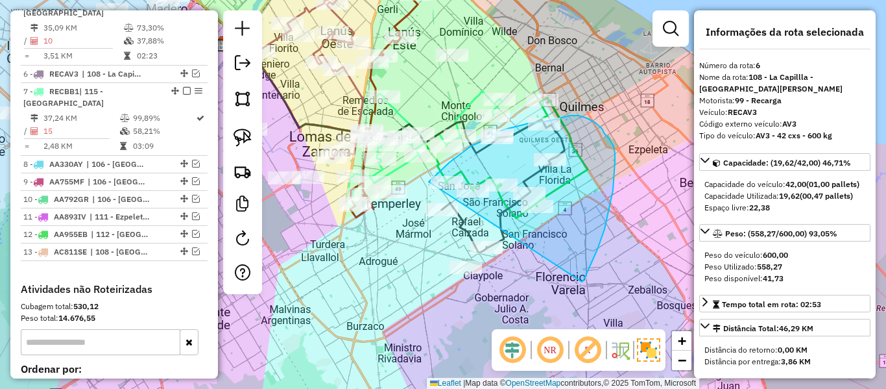
drag, startPoint x: 582, startPoint y: 282, endPoint x: 411, endPoint y: 301, distance: 172.3
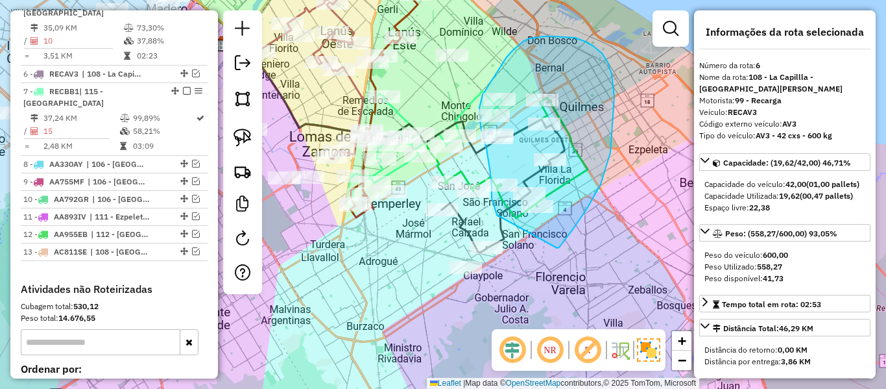
drag, startPoint x: 557, startPoint y: 248, endPoint x: 498, endPoint y: 217, distance: 66.4
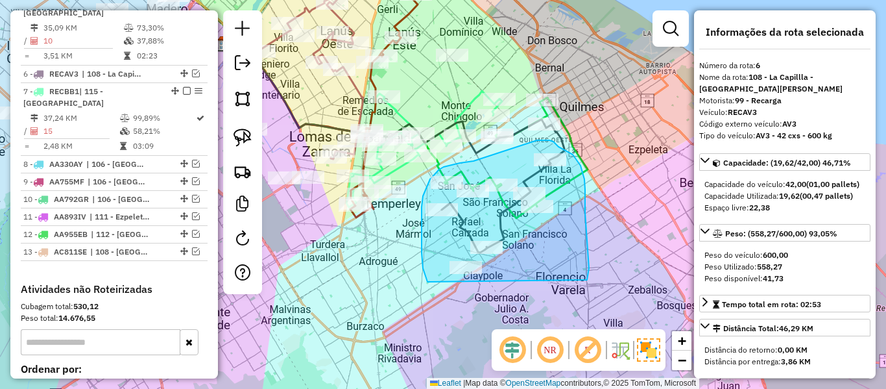
drag, startPoint x: 587, startPoint y: 280, endPoint x: 441, endPoint y: 312, distance: 149.5
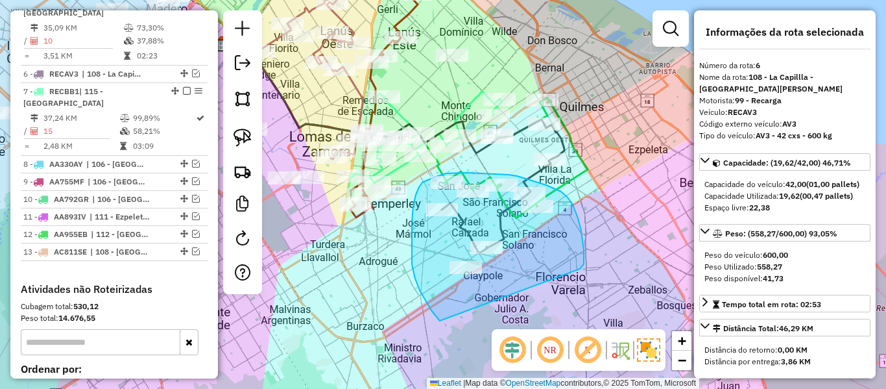
drag, startPoint x: 581, startPoint y: 268, endPoint x: 446, endPoint y: 326, distance: 146.2
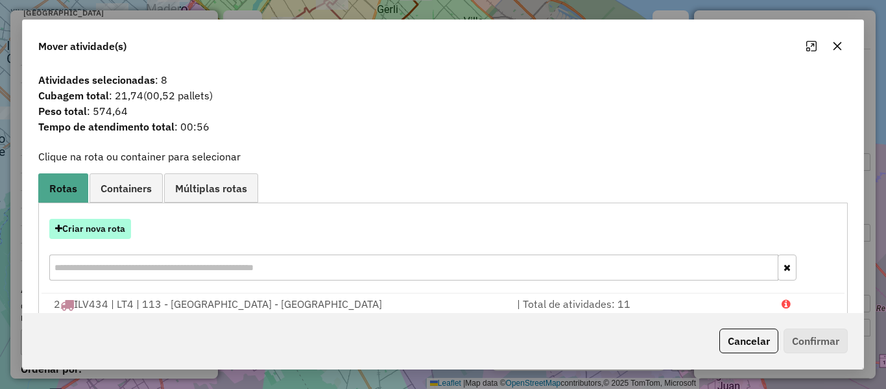
click at [109, 224] on button "Criar nova rota" at bounding box center [90, 229] width 82 height 20
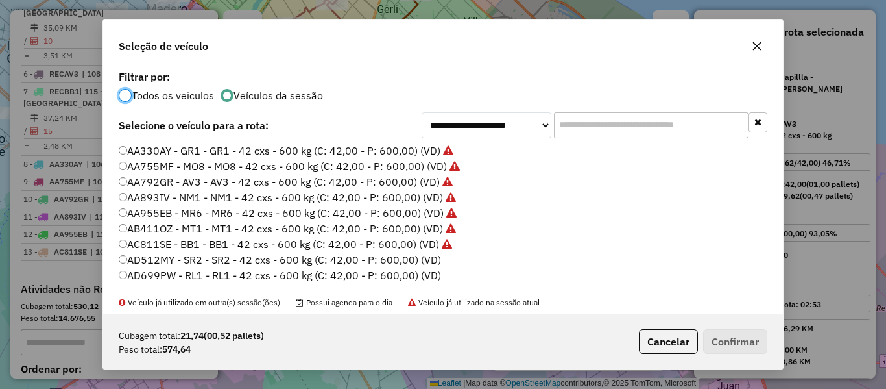
scroll to position [7, 4]
click at [411, 259] on label "AD512MY - SR2 - SR2 - 42 cxs - 600 kg (C: 42,00 - P: 600,00) (VD)" at bounding box center [280, 260] width 322 height 16
click at [729, 341] on button "Confirmar" at bounding box center [735, 341] width 64 height 25
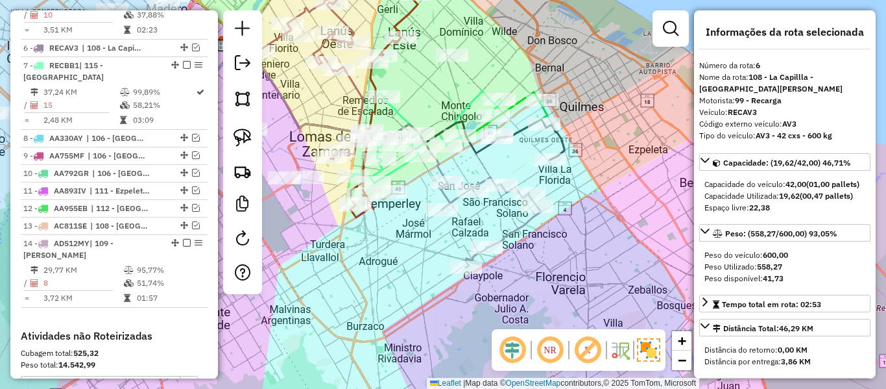
scroll to position [808, 0]
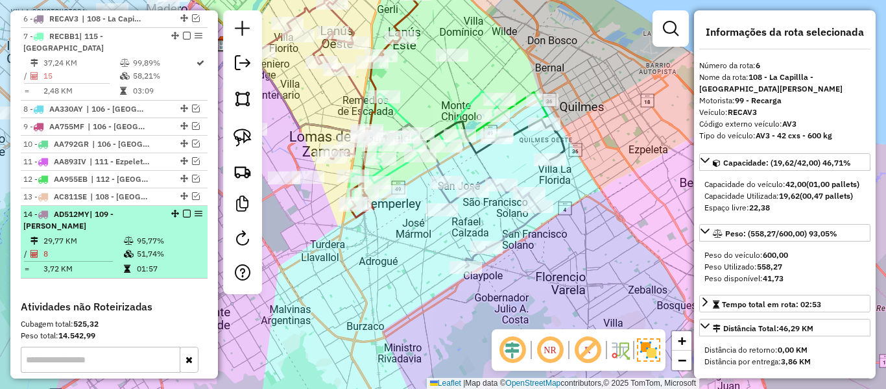
click at [184, 213] on em at bounding box center [187, 214] width 8 height 8
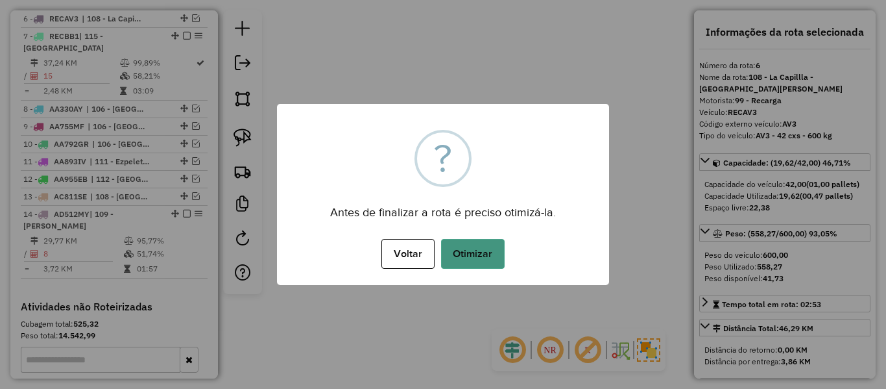
click at [477, 256] on button "Otimizar" at bounding box center [473, 254] width 64 height 30
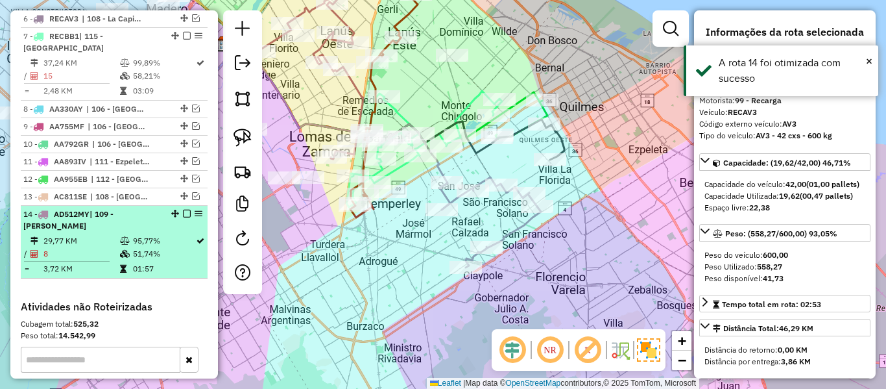
click at [186, 210] on em at bounding box center [187, 214] width 8 height 8
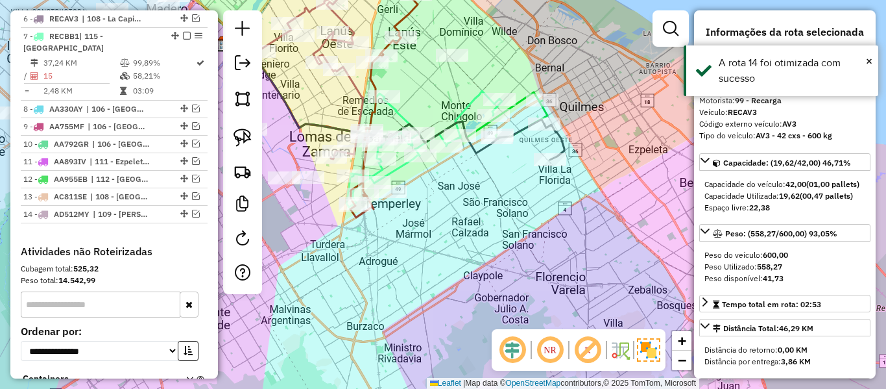
click at [564, 146] on icon at bounding box center [554, 142] width 20 height 36
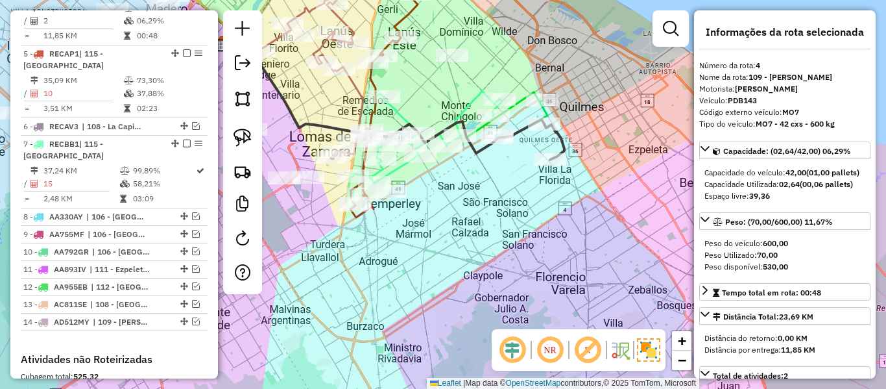
scroll to position [662, 0]
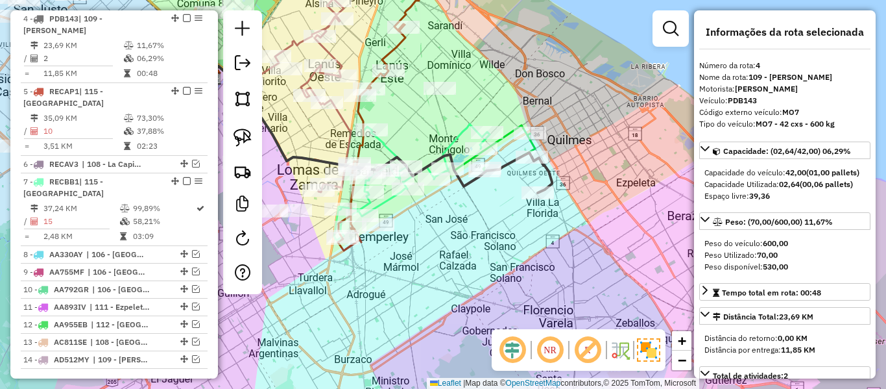
drag, startPoint x: 505, startPoint y: 237, endPoint x: 495, endPoint y: 270, distance: 33.9
click at [495, 270] on div "Janela de atendimento Grade de atendimento Capacidade Transportadoras Veículos …" at bounding box center [443, 194] width 886 height 389
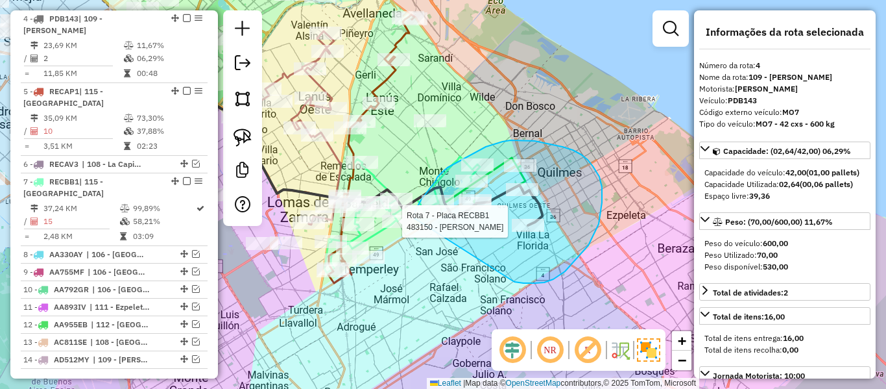
drag, startPoint x: 553, startPoint y: 279, endPoint x: 416, endPoint y: 243, distance: 142.2
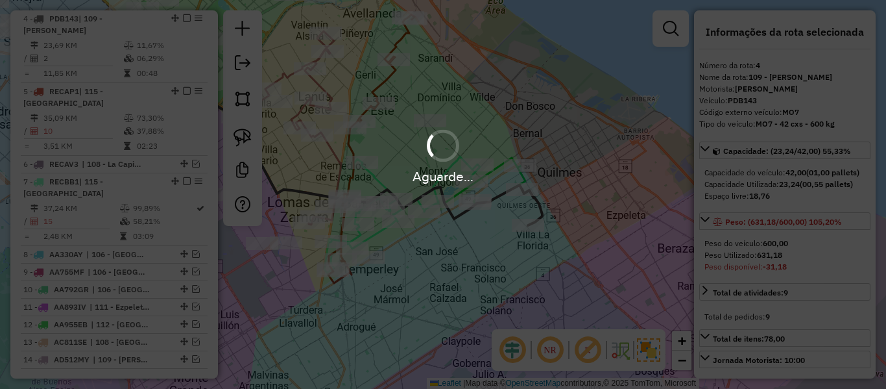
select select "**********"
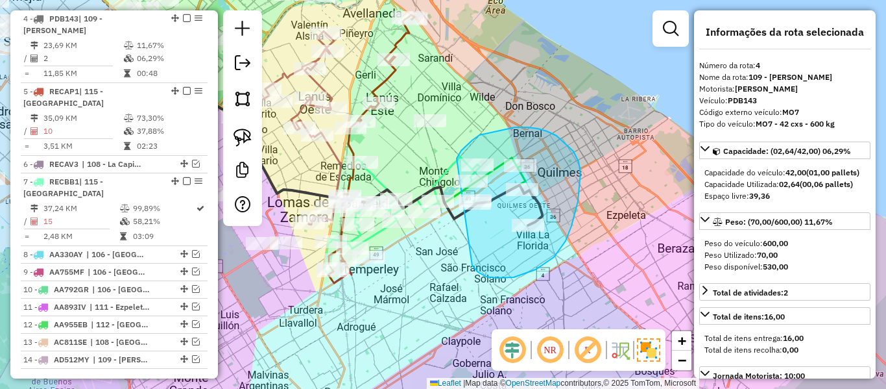
click at [453, 200] on div "Janela de atendimento Grade de atendimento Capacidade Transportadoras Veículos …" at bounding box center [443, 194] width 886 height 389
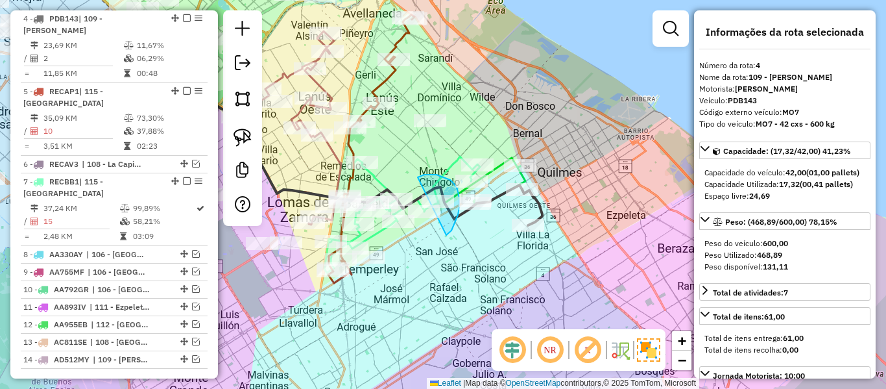
drag, startPoint x: 453, startPoint y: 226, endPoint x: 416, endPoint y: 182, distance: 58.1
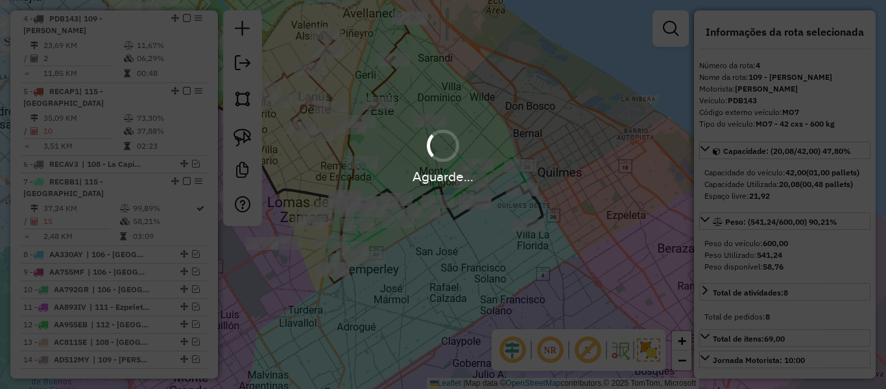
select select "**********"
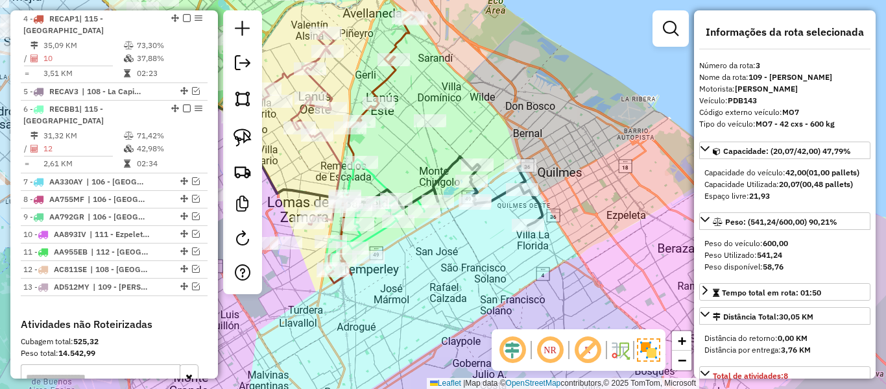
click at [540, 207] on icon at bounding box center [487, 190] width 109 height 69
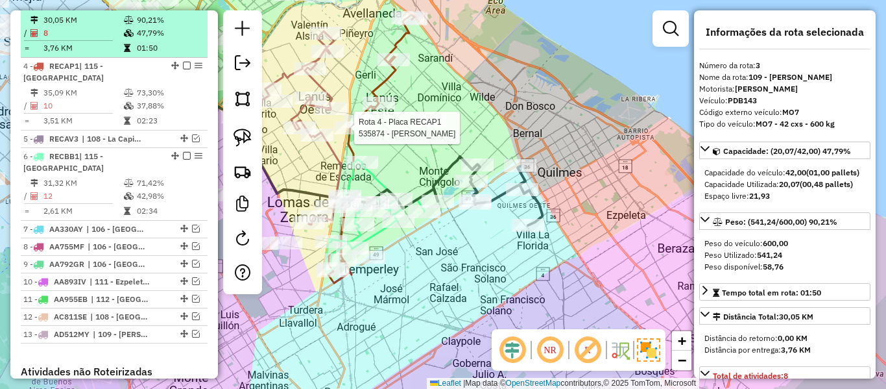
scroll to position [590, 0]
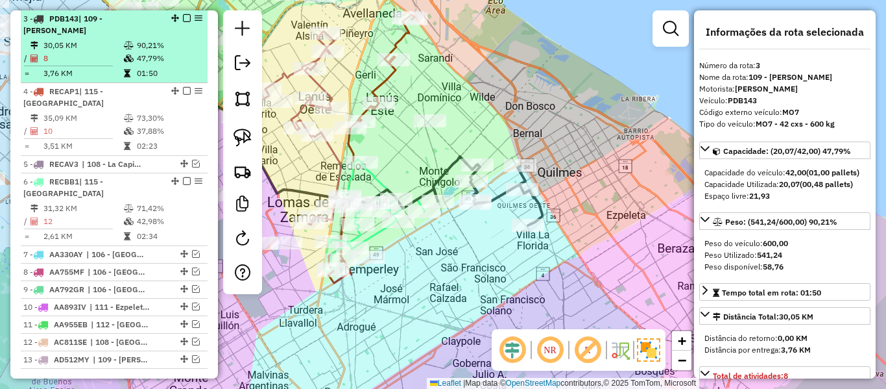
click at [184, 18] on em at bounding box center [187, 18] width 8 height 8
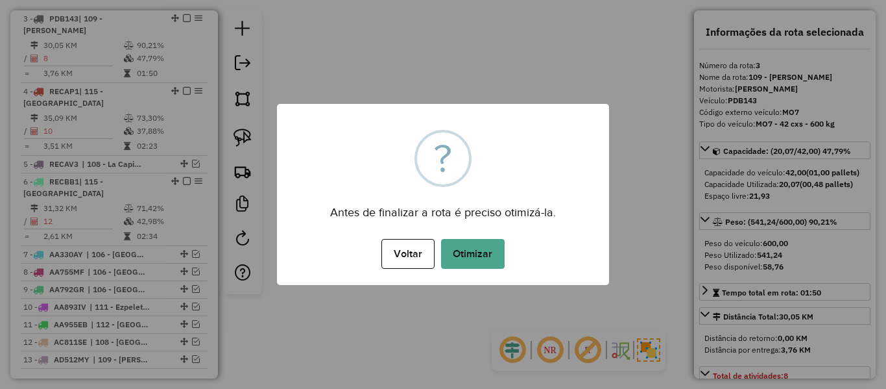
drag, startPoint x: 499, startPoint y: 287, endPoint x: 498, endPoint y: 276, distance: 11.2
click at [499, 287] on div "× ? Antes de finalizar a rota é preciso otimizá-la. Voltar No Otimizar" at bounding box center [443, 194] width 886 height 389
click at [486, 254] on button "Otimizar" at bounding box center [473, 254] width 64 height 30
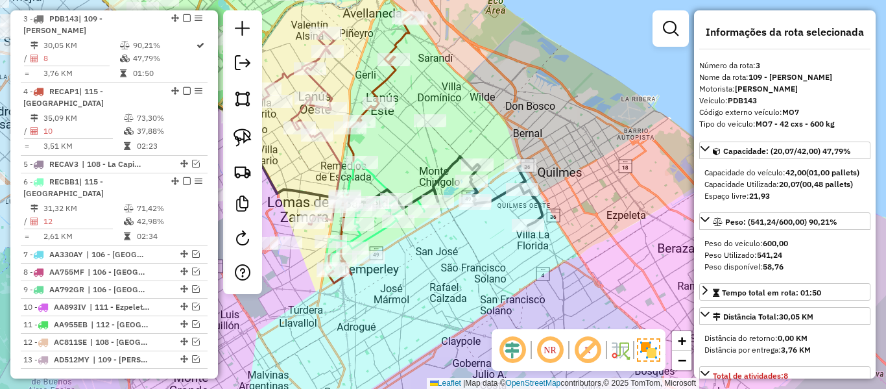
click at [440, 172] on icon at bounding box center [487, 190] width 109 height 69
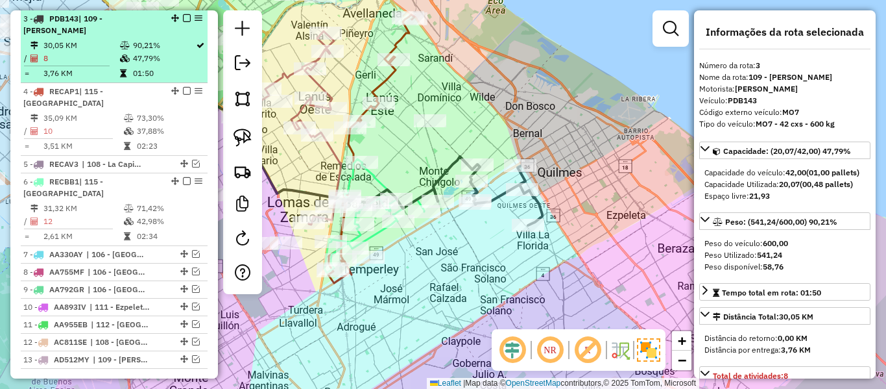
click at [184, 18] on em at bounding box center [187, 18] width 8 height 8
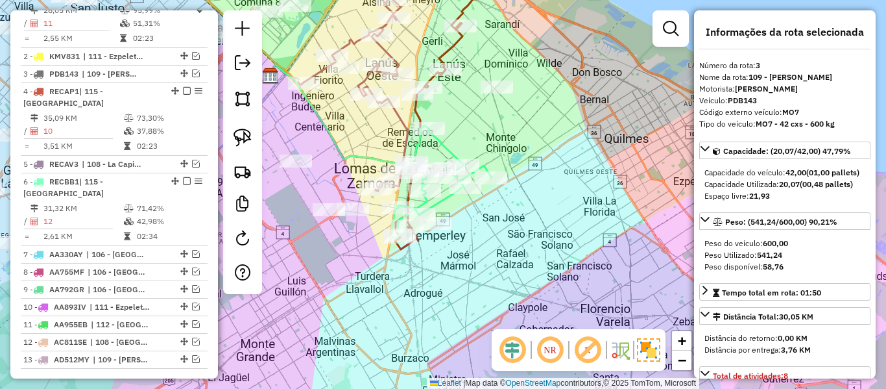
drag, startPoint x: 426, startPoint y: 250, endPoint x: 491, endPoint y: 216, distance: 73.7
click at [491, 216] on div "Janela de atendimento Grade de atendimento Capacidade Transportadoras Veículos …" at bounding box center [443, 194] width 886 height 389
drag, startPoint x: 488, startPoint y: 254, endPoint x: 512, endPoint y: 244, distance: 25.6
click at [512, 244] on div "Janela de atendimento Grade de atendimento Capacidade Transportadoras Veículos …" at bounding box center [443, 194] width 886 height 389
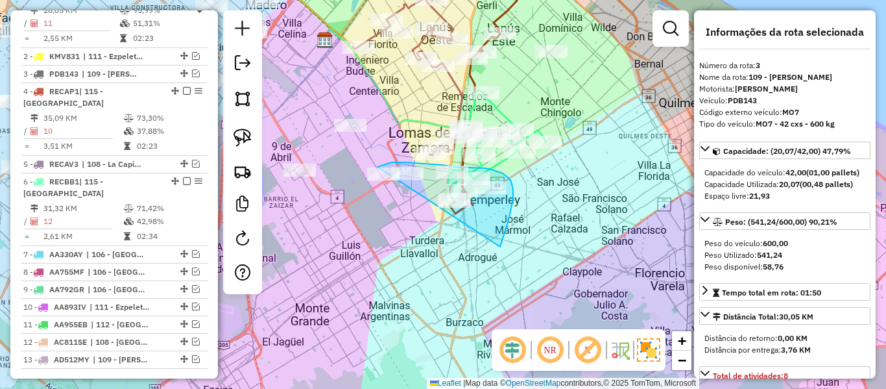
drag, startPoint x: 500, startPoint y: 246, endPoint x: 370, endPoint y: 258, distance: 130.2
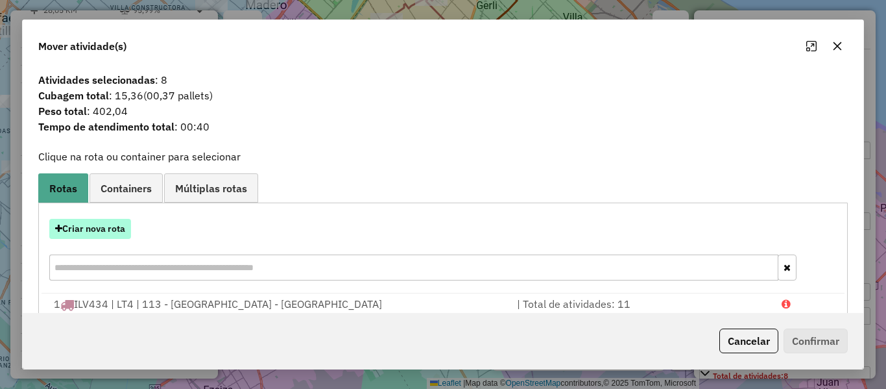
click at [121, 232] on button "Criar nova rota" at bounding box center [90, 229] width 82 height 20
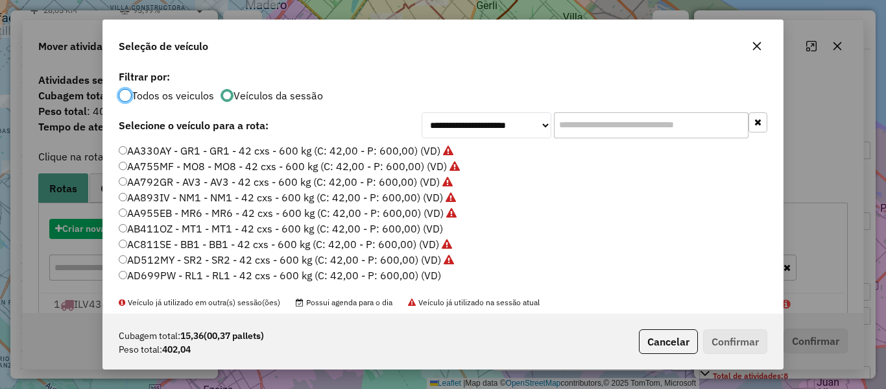
scroll to position [7, 4]
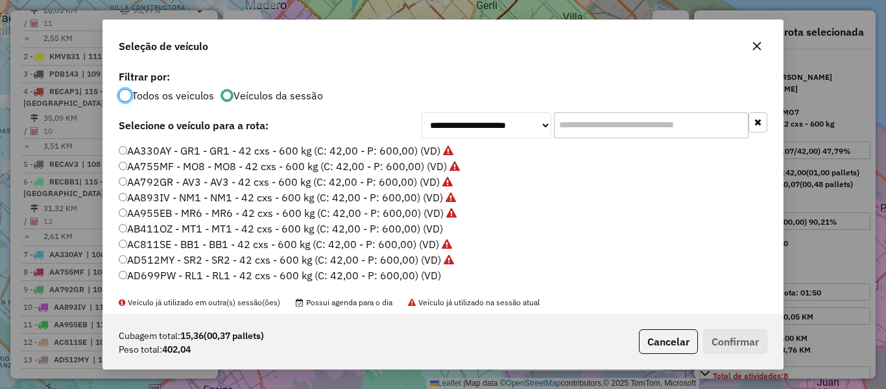
click at [424, 234] on label "AB411OZ - MT1 - MT1 - 42 cxs - 600 kg (C: 42,00 - P: 600,00) (VD)" at bounding box center [281, 229] width 324 height 16
click at [734, 336] on button "Confirmar" at bounding box center [735, 341] width 64 height 25
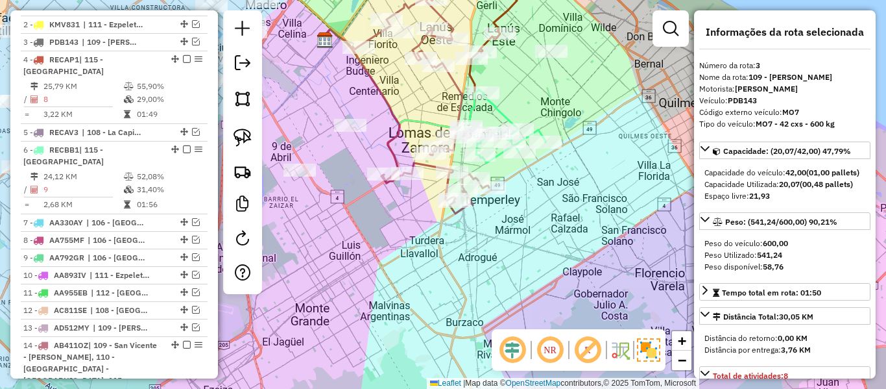
scroll to position [590, 0]
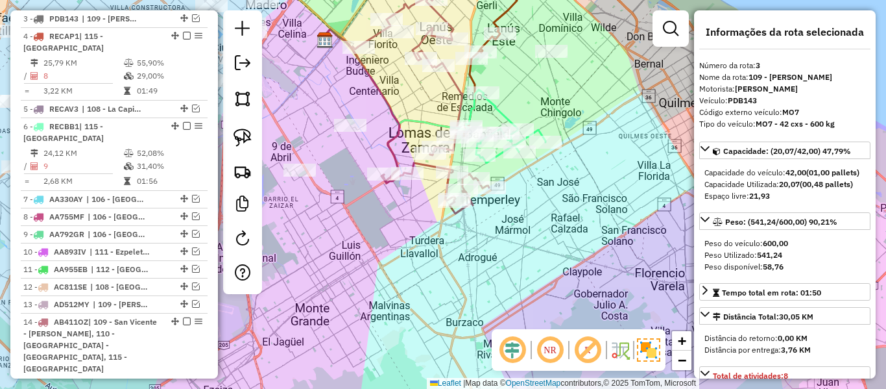
click at [406, 156] on div "Rota 14 - Placa AB411OZ 553861 - eduar servian Janela de atendimento Grade de a…" at bounding box center [443, 194] width 886 height 389
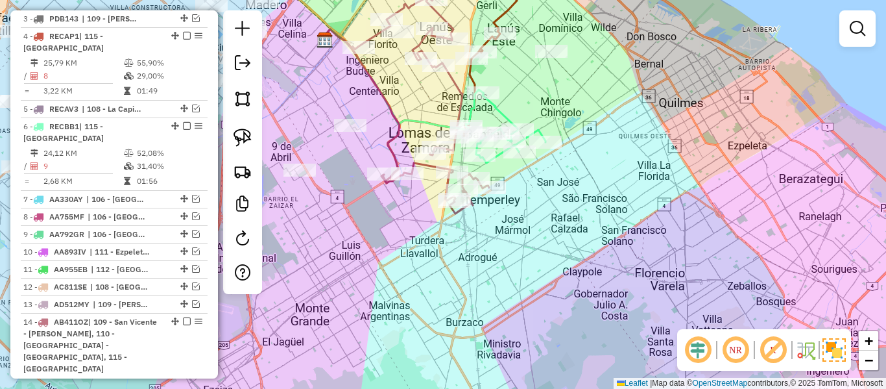
click at [400, 156] on icon at bounding box center [361, 105] width 77 height 152
select select "**********"
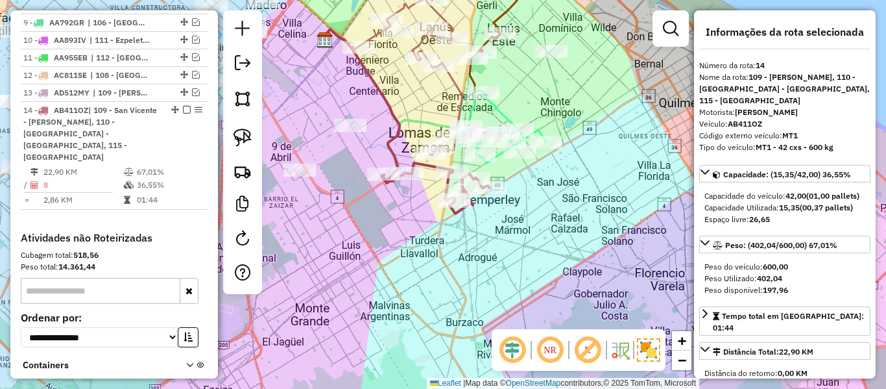
scroll to position [888, 0]
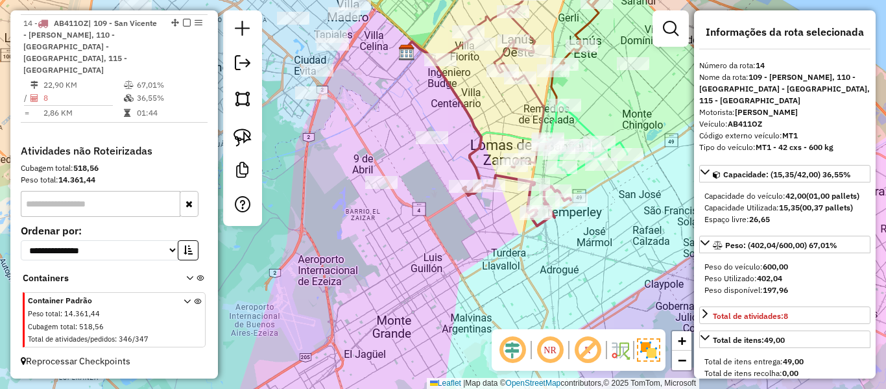
drag, startPoint x: 396, startPoint y: 229, endPoint x: 479, endPoint y: 241, distance: 83.9
click at [479, 241] on div "Janela de atendimento Grade de atendimento Capacidade Transportadoras Veículos …" at bounding box center [443, 194] width 886 height 389
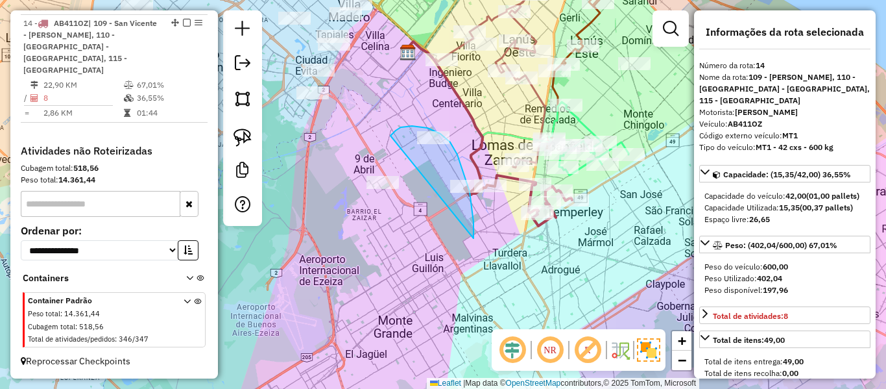
drag, startPoint x: 474, startPoint y: 238, endPoint x: 349, endPoint y: 224, distance: 125.3
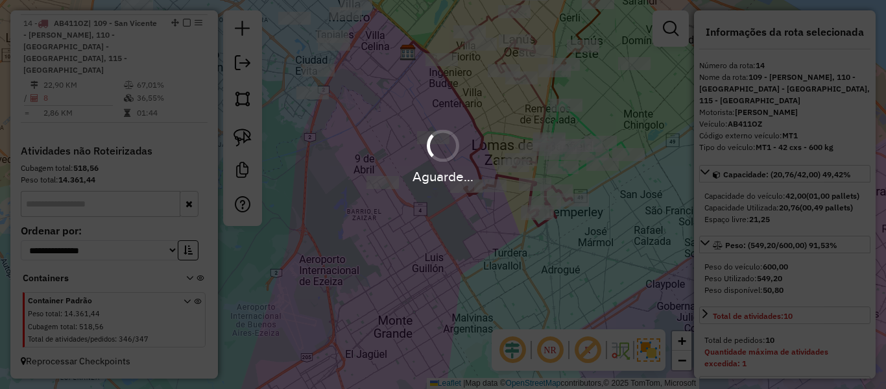
select select "**********"
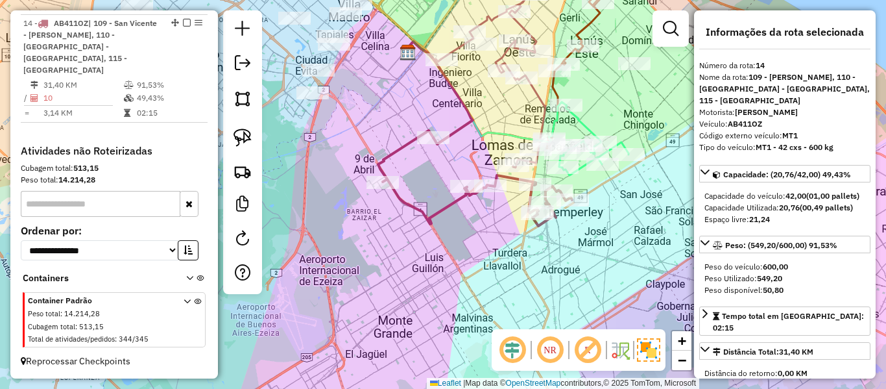
click at [442, 207] on icon at bounding box center [475, 177] width 194 height 95
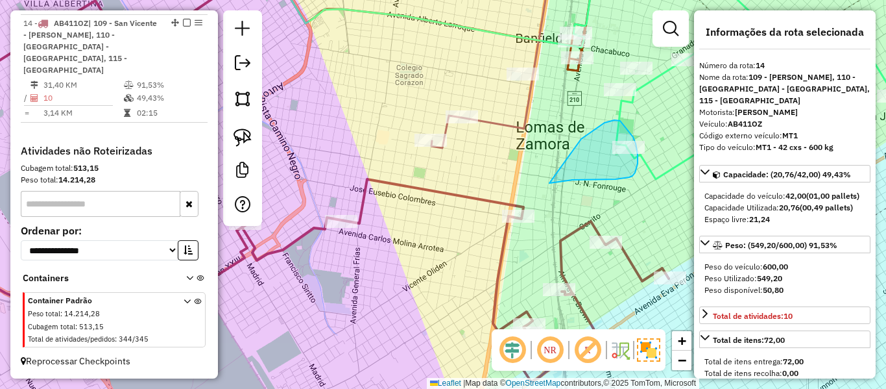
drag, startPoint x: 549, startPoint y: 183, endPoint x: 579, endPoint y: 143, distance: 49.2
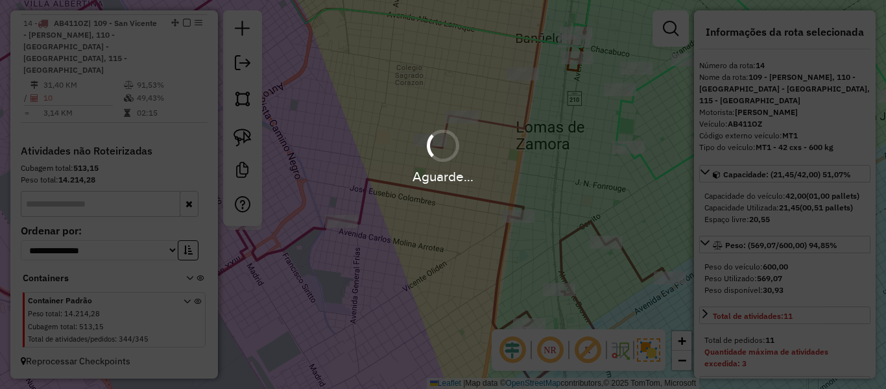
select select "**********"
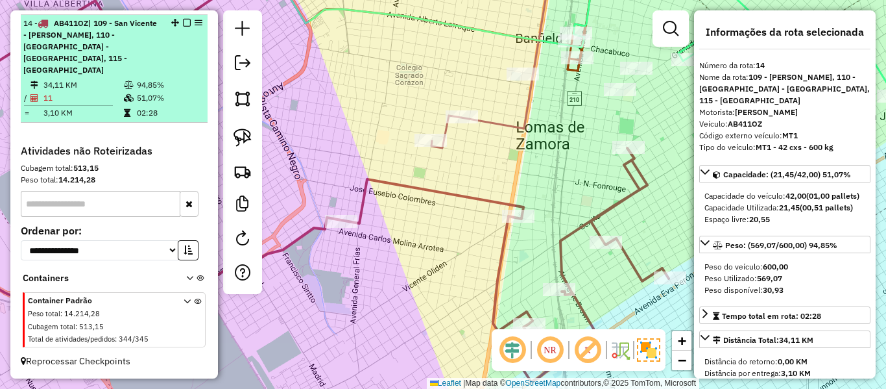
click at [185, 22] on em at bounding box center [187, 23] width 8 height 8
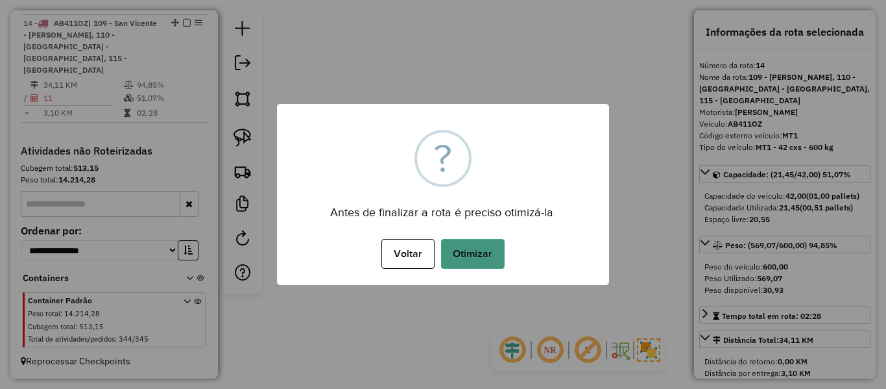
click at [449, 253] on button "Otimizar" at bounding box center [473, 254] width 64 height 30
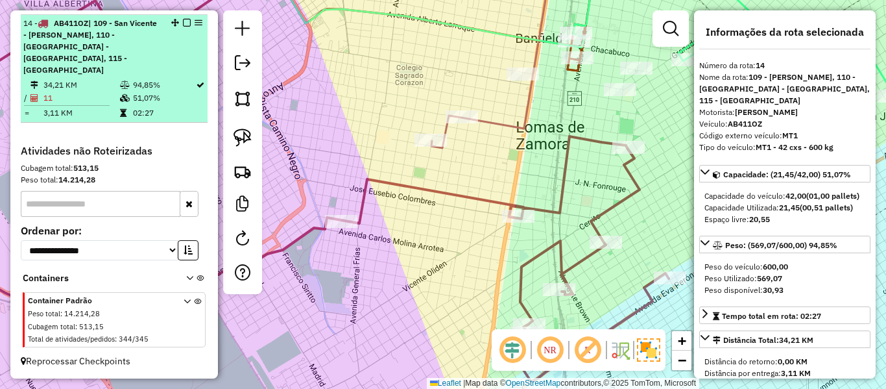
click at [183, 24] on em at bounding box center [187, 23] width 8 height 8
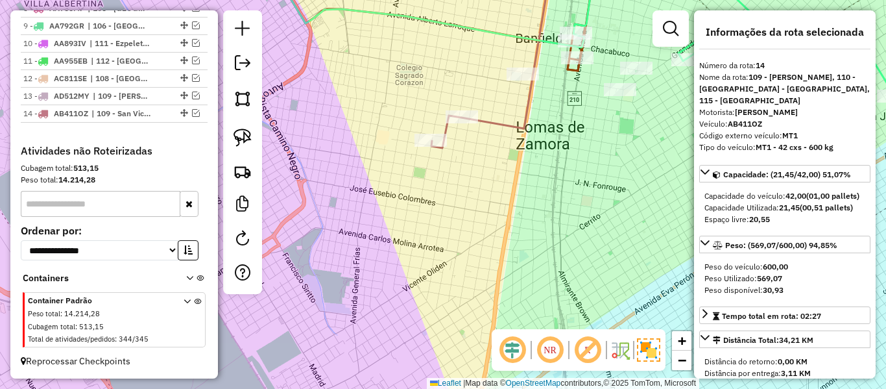
scroll to position [798, 0]
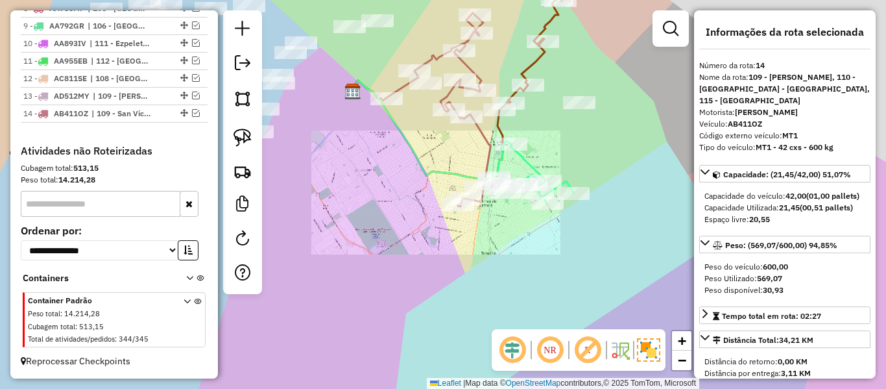
click at [479, 235] on div "Janela de atendimento Grade de atendimento Capacidade Transportadoras Veículos …" at bounding box center [443, 194] width 886 height 389
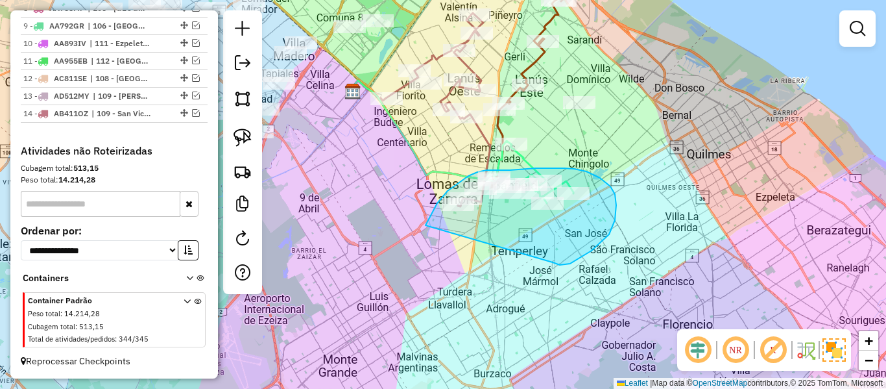
drag, startPoint x: 609, startPoint y: 234, endPoint x: 423, endPoint y: 231, distance: 186.2
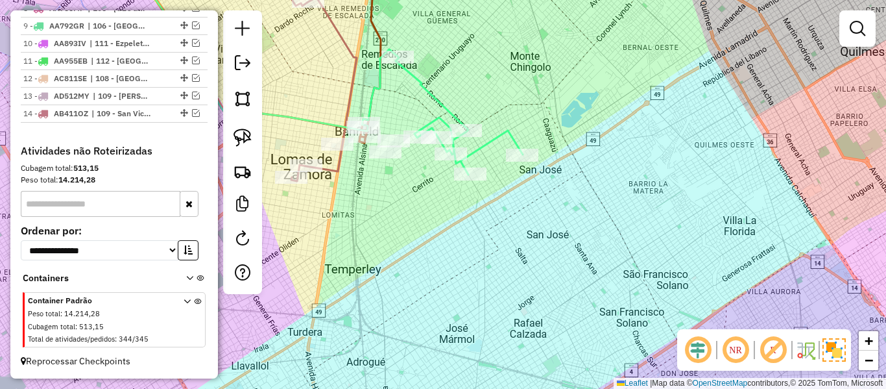
click at [586, 252] on div "Janela de atendimento Grade de atendimento Capacidade Transportadoras Veículos …" at bounding box center [443, 194] width 886 height 389
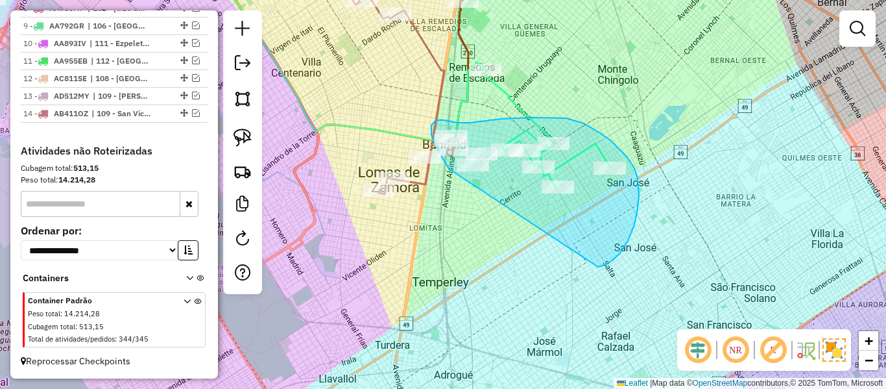
drag, startPoint x: 628, startPoint y: 241, endPoint x: 469, endPoint y: 208, distance: 162.2
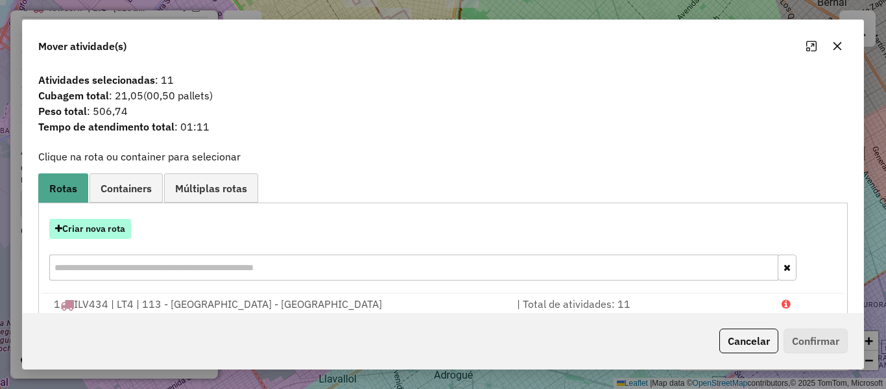
click at [110, 231] on button "Criar nova rota" at bounding box center [90, 229] width 82 height 20
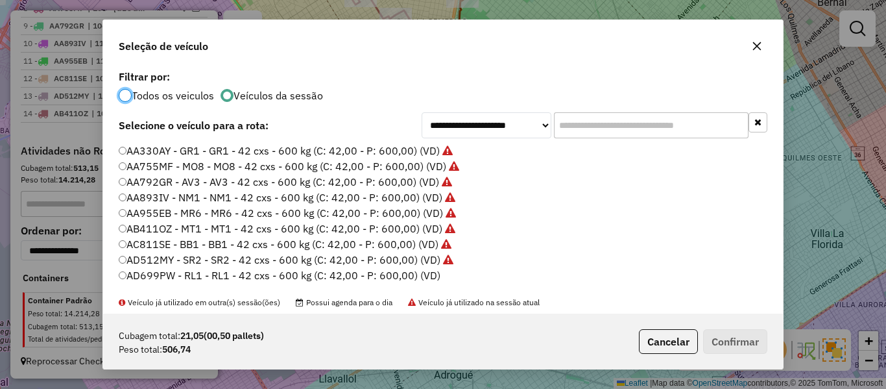
scroll to position [7, 4]
click at [420, 273] on label "AD699PW - RL1 - RL1 - 42 cxs - 600 kg (C: 42,00 - P: 600,00) (VD)" at bounding box center [280, 275] width 322 height 16
click at [752, 348] on button "Confirmar" at bounding box center [735, 341] width 64 height 25
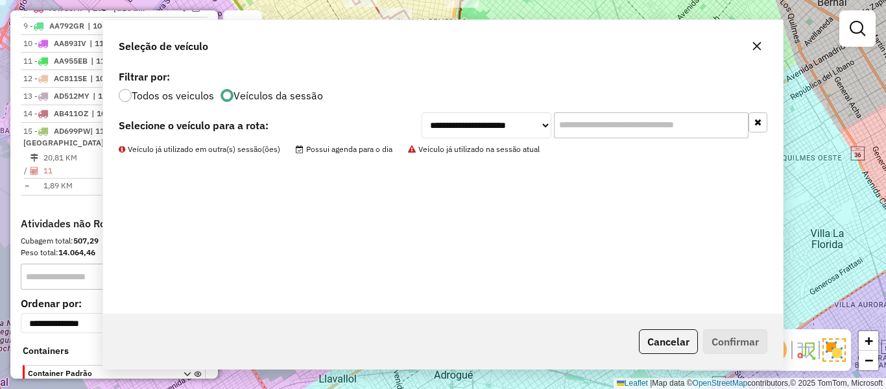
scroll to position [870, 0]
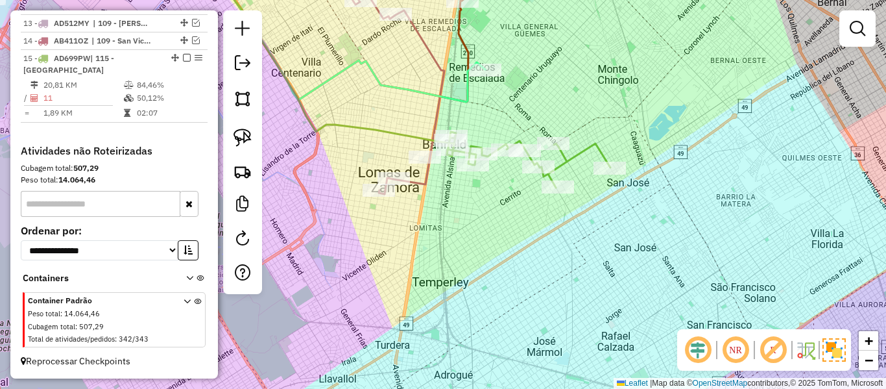
click at [571, 160] on icon at bounding box center [528, 160] width 163 height 56
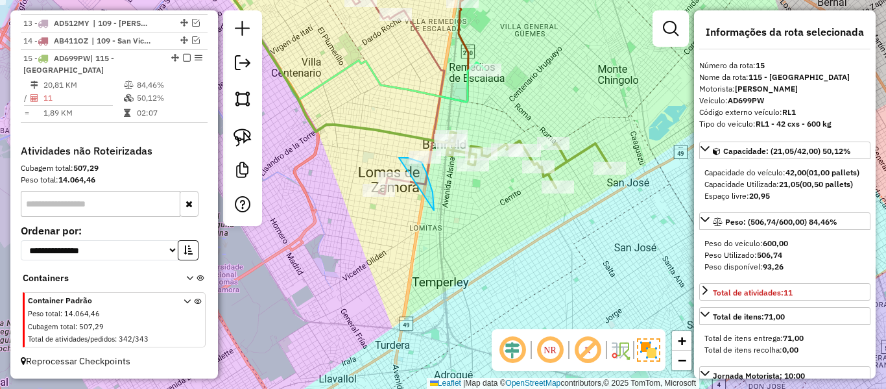
drag, startPoint x: 434, startPoint y: 210, endPoint x: 365, endPoint y: 214, distance: 69.5
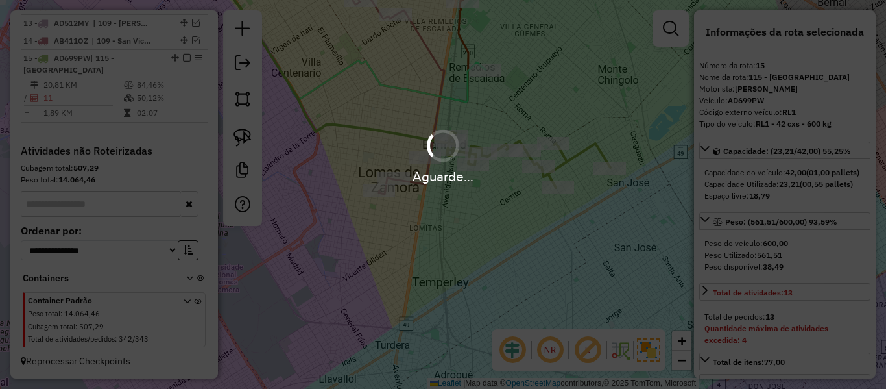
select select "**********"
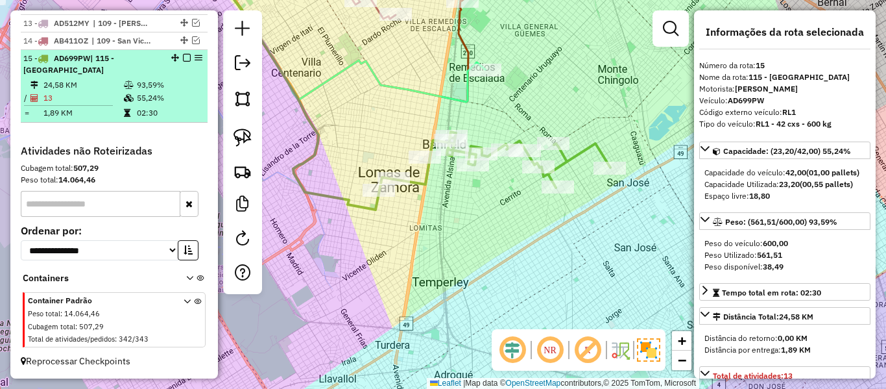
click at [183, 59] on em at bounding box center [187, 58] width 8 height 8
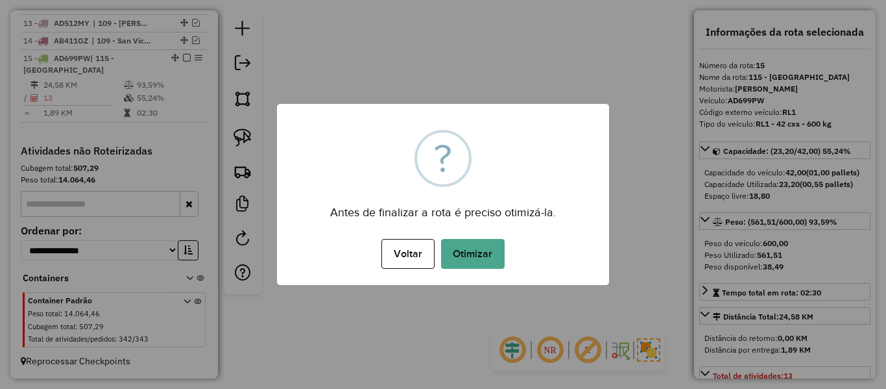
click at [446, 258] on button "Otimizar" at bounding box center [473, 254] width 64 height 30
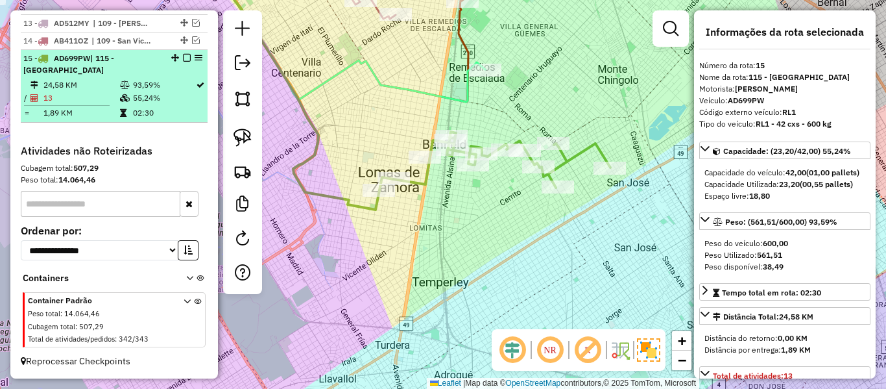
click at [183, 55] on em at bounding box center [187, 58] width 8 height 8
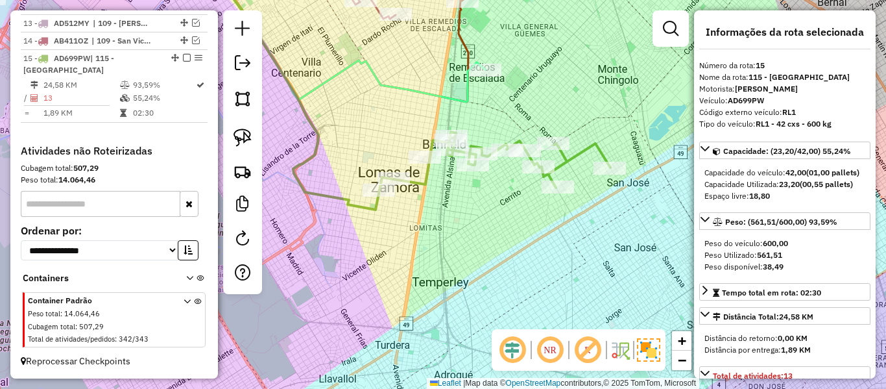
scroll to position [815, 0]
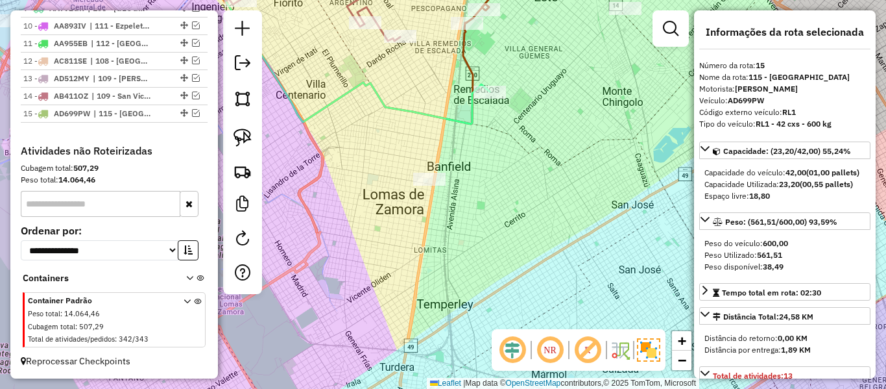
drag, startPoint x: 533, startPoint y: 154, endPoint x: 542, endPoint y: 255, distance: 101.0
click at [543, 255] on div "Janela de atendimento Grade de atendimento Capacidade Transportadoras Veículos …" at bounding box center [443, 194] width 886 height 389
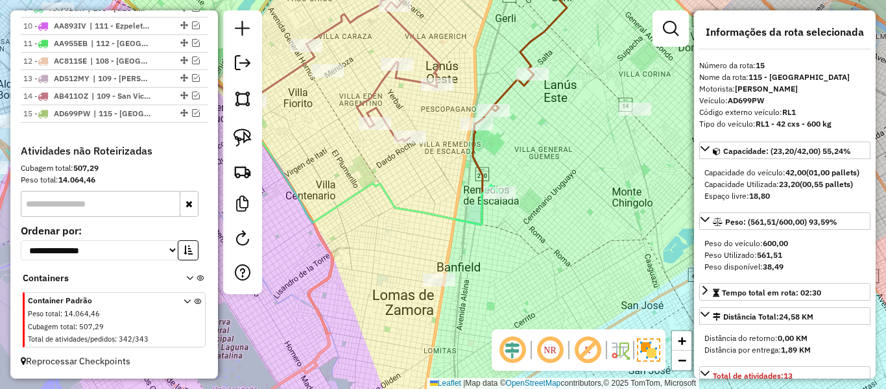
click at [553, 264] on div "Janela de atendimento Grade de atendimento Capacidade Transportadoras Veículos …" at bounding box center [443, 194] width 886 height 389
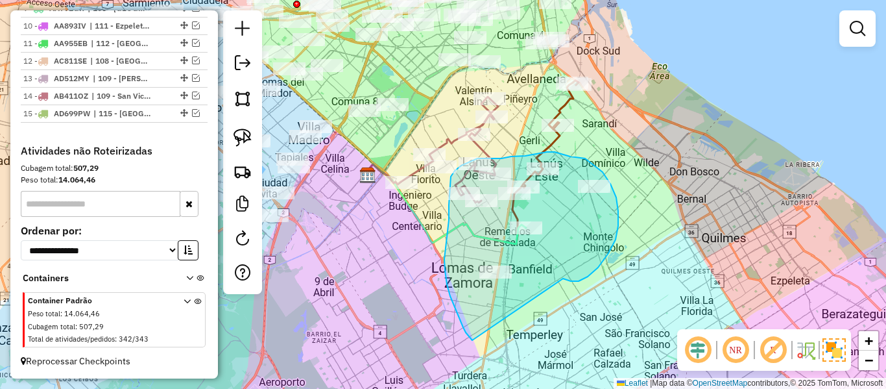
drag, startPoint x: 564, startPoint y: 279, endPoint x: 478, endPoint y: 342, distance: 106.6
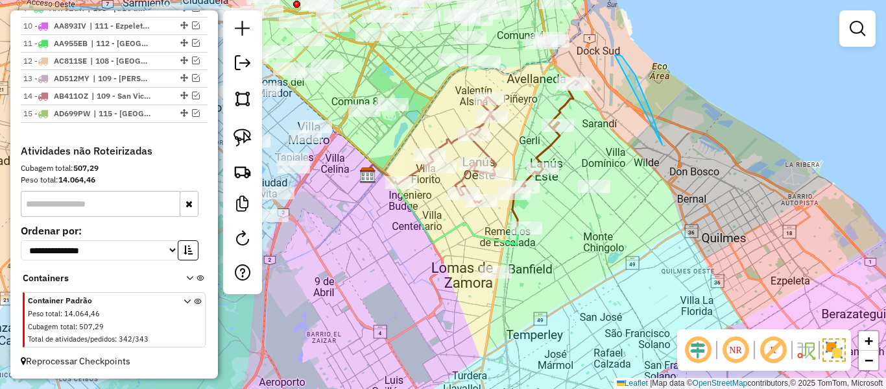
drag, startPoint x: 626, startPoint y: 62, endPoint x: 611, endPoint y: 127, distance: 67.2
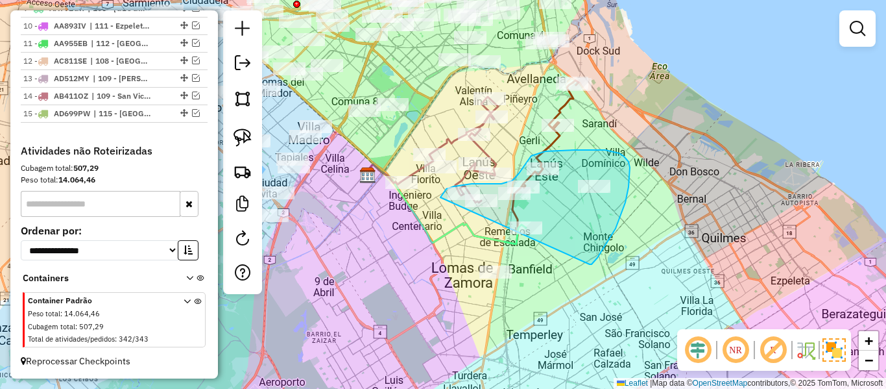
drag, startPoint x: 590, startPoint y: 264, endPoint x: 499, endPoint y: 331, distance: 112.6
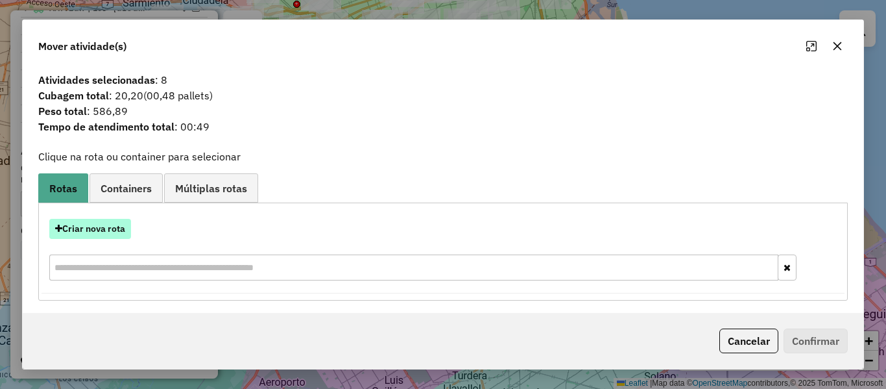
click at [107, 228] on button "Criar nova rota" at bounding box center [90, 229] width 82 height 20
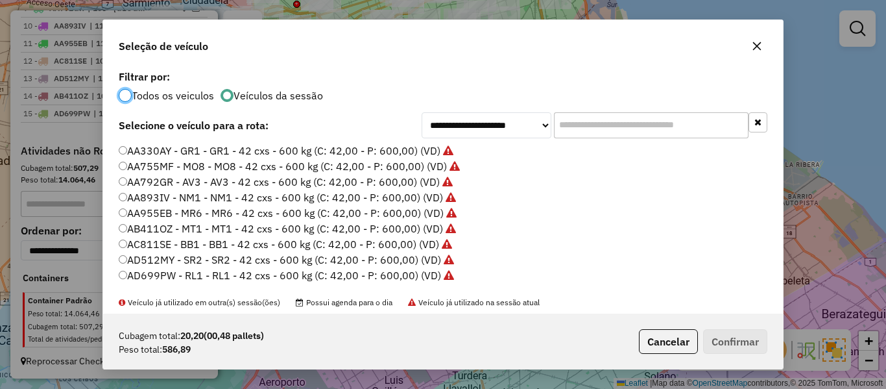
scroll to position [130, 0]
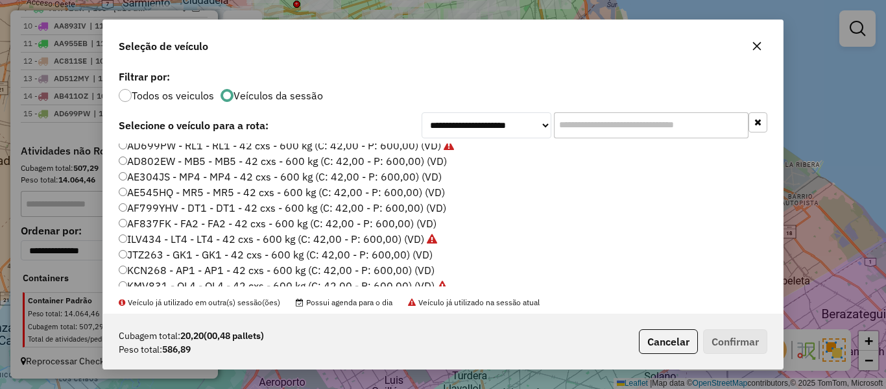
click at [431, 156] on label "AD802EW - MB5 - MB5 - 42 cxs - 600 kg (C: 42,00 - P: 600,00) (VD)" at bounding box center [283, 161] width 328 height 16
click at [767, 350] on div "Cubagem total: 20,20 (00,48 pallets) Peso total: 586,89 Cancelar Confirmar" at bounding box center [443, 341] width 680 height 56
click at [755, 347] on button "Confirmar" at bounding box center [735, 341] width 64 height 25
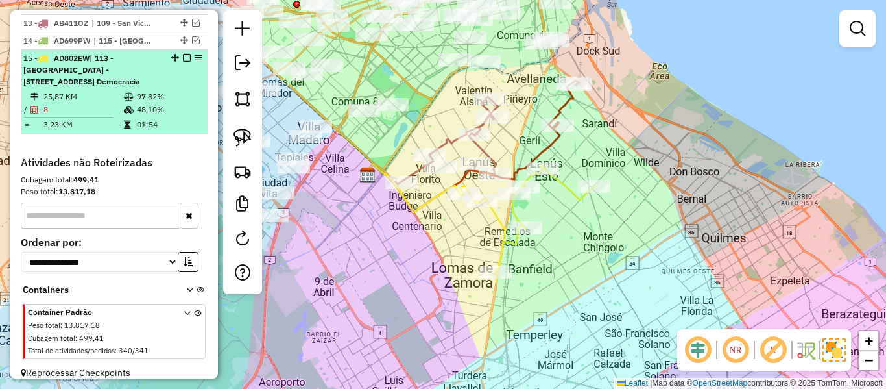
click at [184, 58] on em at bounding box center [187, 58] width 8 height 8
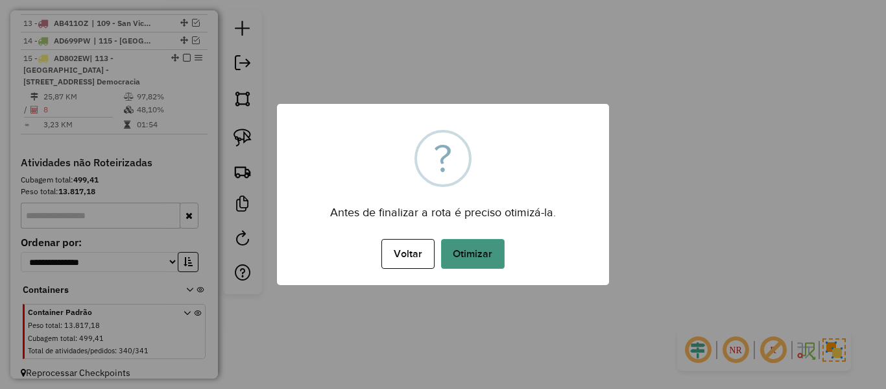
click at [477, 261] on button "Otimizar" at bounding box center [473, 254] width 64 height 30
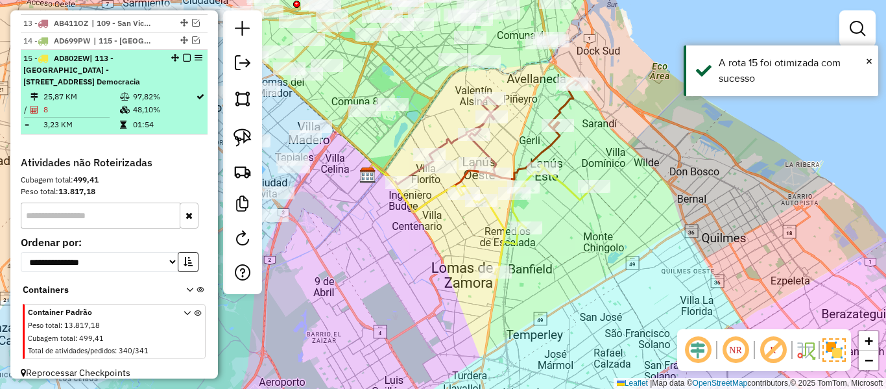
click at [183, 57] on em at bounding box center [187, 58] width 8 height 8
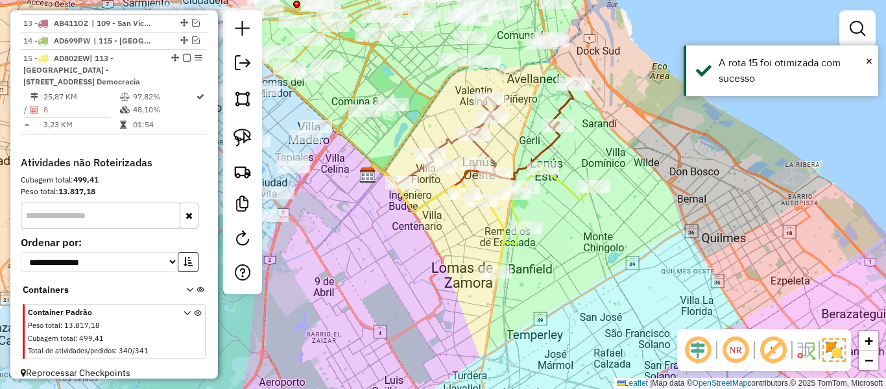
scroll to position [760, 0]
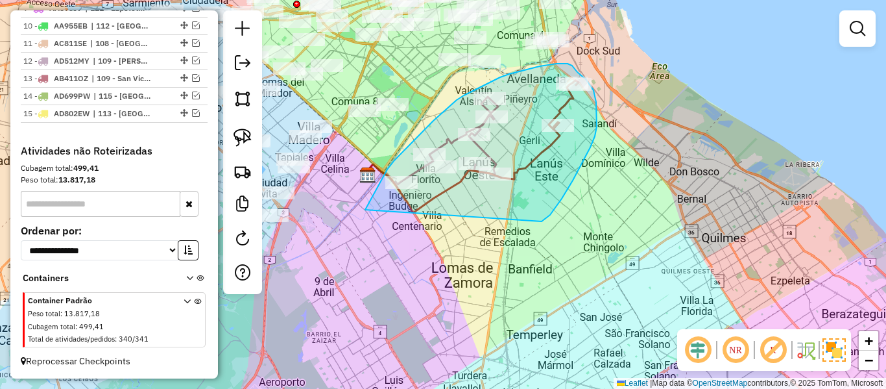
drag, startPoint x: 550, startPoint y: 215, endPoint x: 367, endPoint y: 222, distance: 183.1
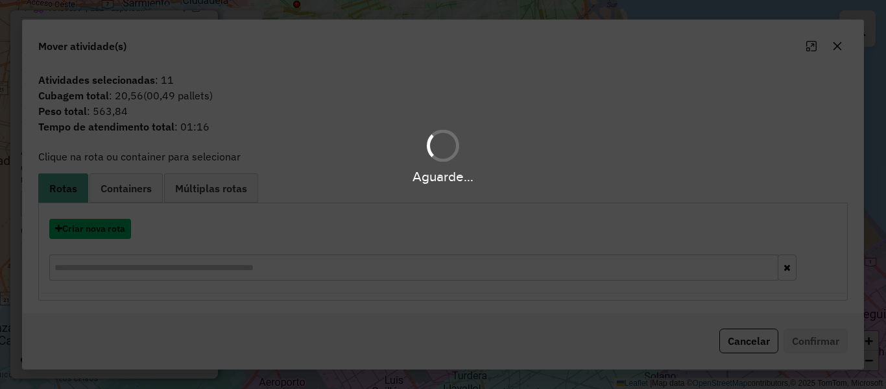
click at [104, 235] on button "Criar nova rota" at bounding box center [90, 229] width 82 height 20
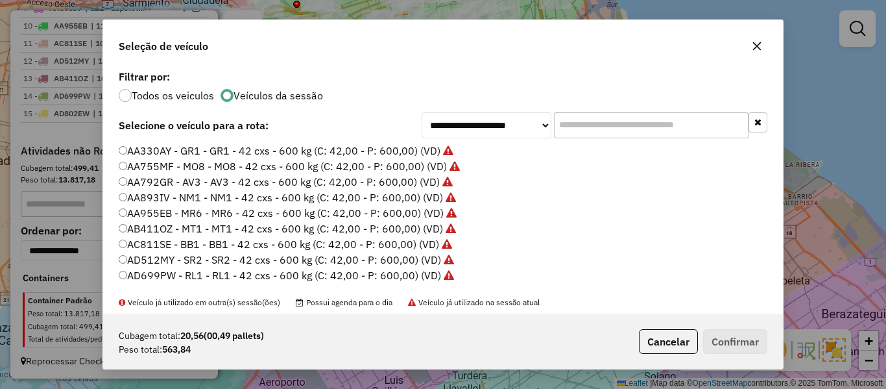
click at [104, 235] on div "**********" at bounding box center [443, 194] width 886 height 389
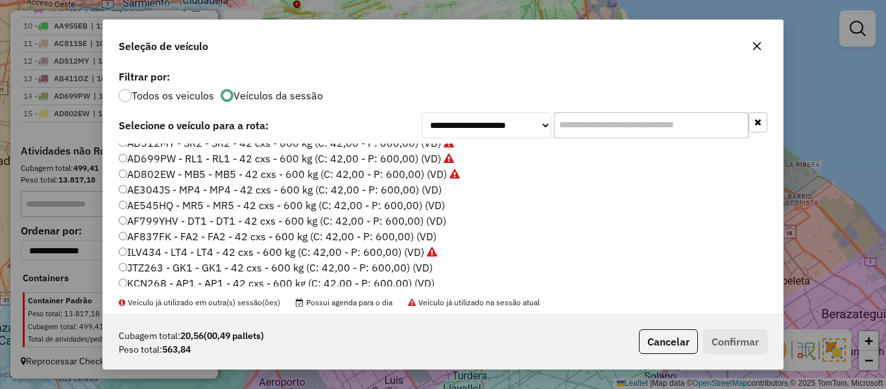
scroll to position [130, 0]
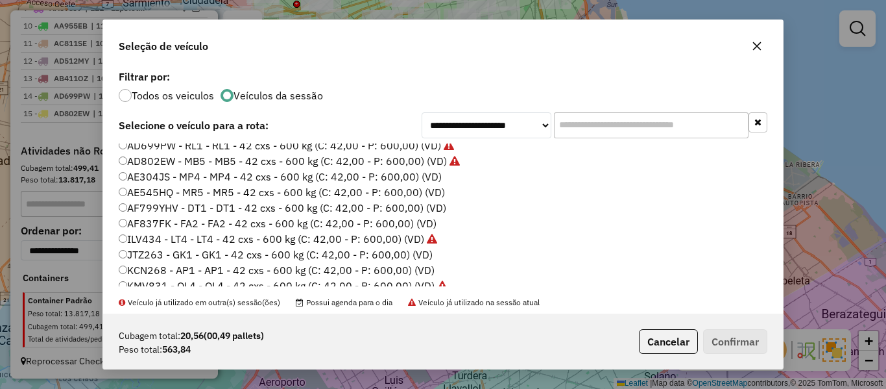
click at [438, 182] on label "AE304JS - MP4 - MP4 - 42 cxs - 600 kg (C: 42,00 - P: 600,00) (VD)" at bounding box center [280, 177] width 323 height 16
click at [746, 341] on button "Confirmar" at bounding box center [735, 341] width 64 height 25
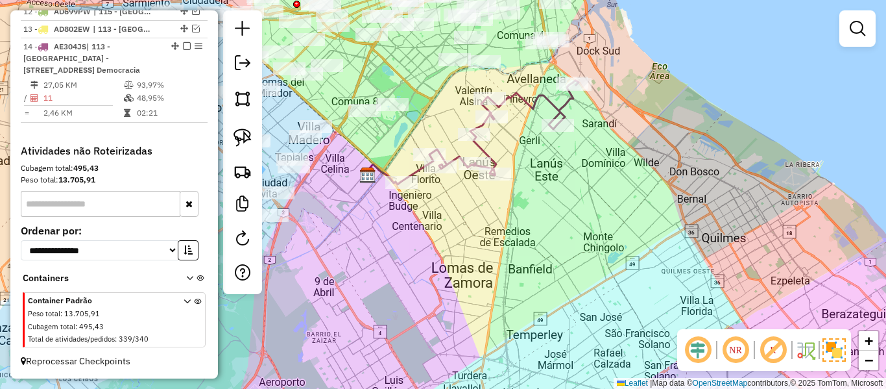
scroll to position [654, 0]
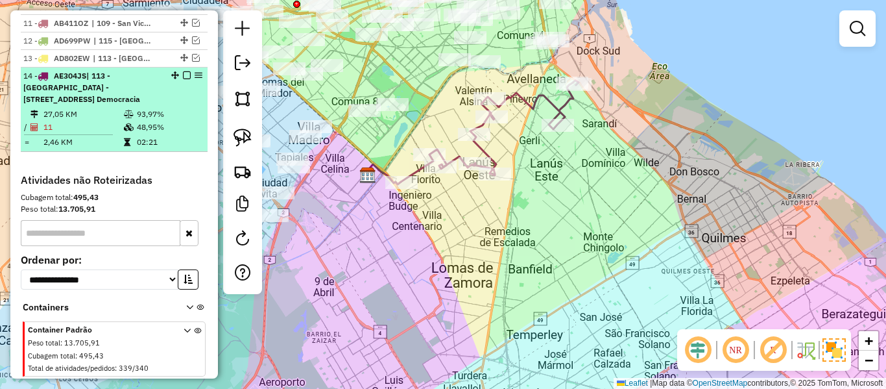
click at [183, 75] on em at bounding box center [187, 75] width 8 height 8
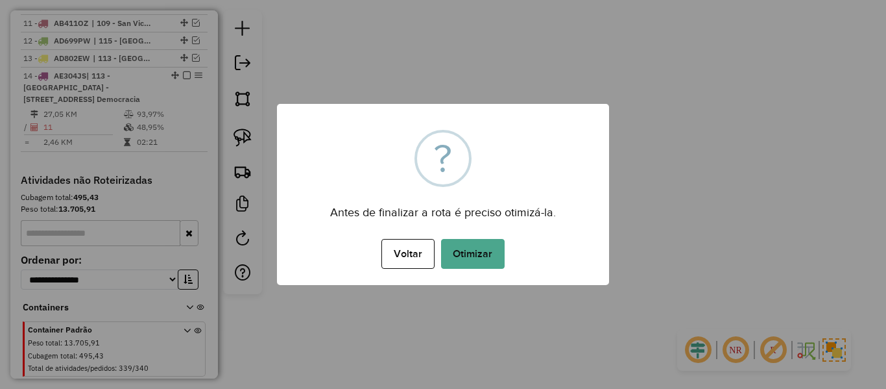
click at [438, 269] on div "Voltar No Otimizar" at bounding box center [443, 253] width 332 height 36
click at [454, 261] on button "Otimizar" at bounding box center [473, 254] width 64 height 30
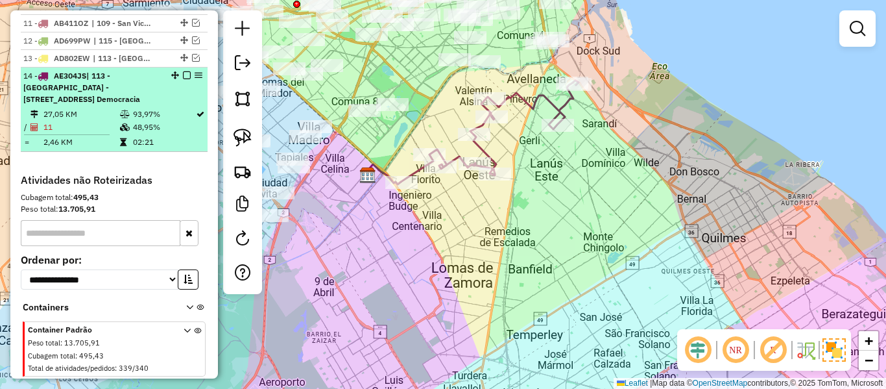
click at [183, 77] on em at bounding box center [187, 75] width 8 height 8
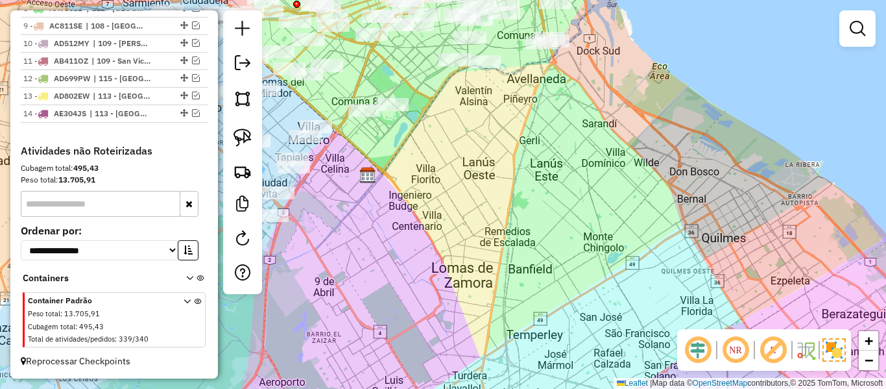
scroll to position [616, 0]
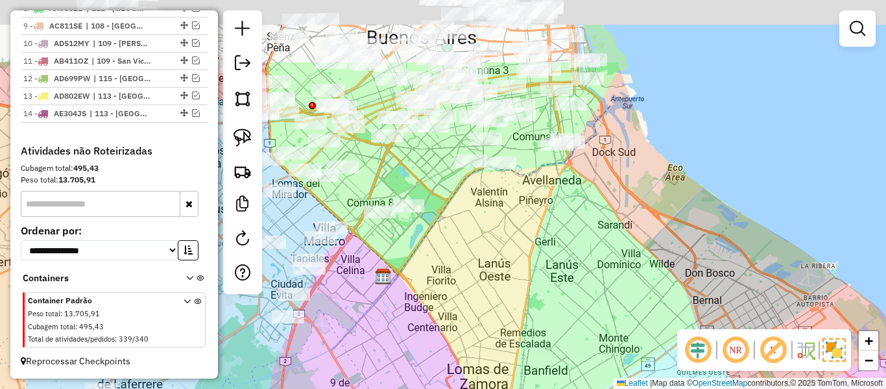
drag, startPoint x: 473, startPoint y: 180, endPoint x: 486, endPoint y: 276, distance: 96.9
click at [486, 276] on div "Janela de atendimento Grade de atendimento Capacidade Transportadoras Veículos …" at bounding box center [443, 194] width 886 height 389
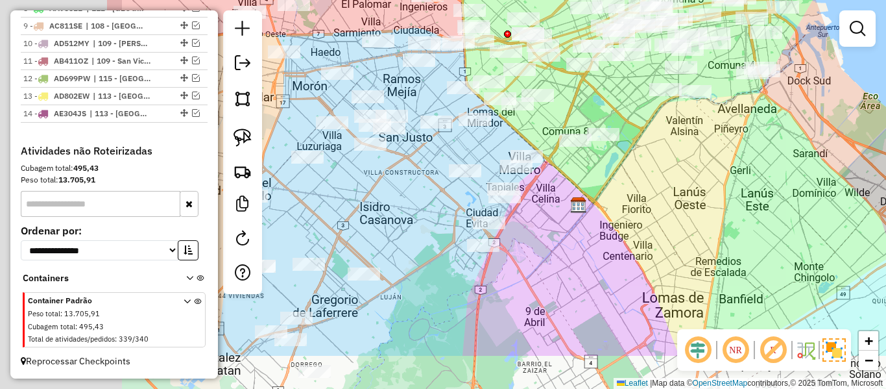
drag, startPoint x: 684, startPoint y: 220, endPoint x: 752, endPoint y: 179, distance: 80.0
click at [752, 179] on div "Janela de atendimento Grade de atendimento Capacidade Transportadoras Veículos …" at bounding box center [443, 194] width 886 height 389
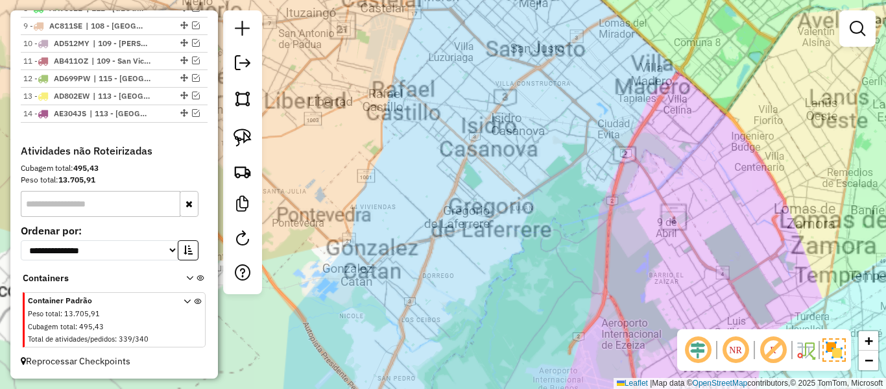
click at [530, 264] on div "Janela de atendimento Grade de atendimento Capacidade Transportadoras Veículos …" at bounding box center [443, 194] width 886 height 389
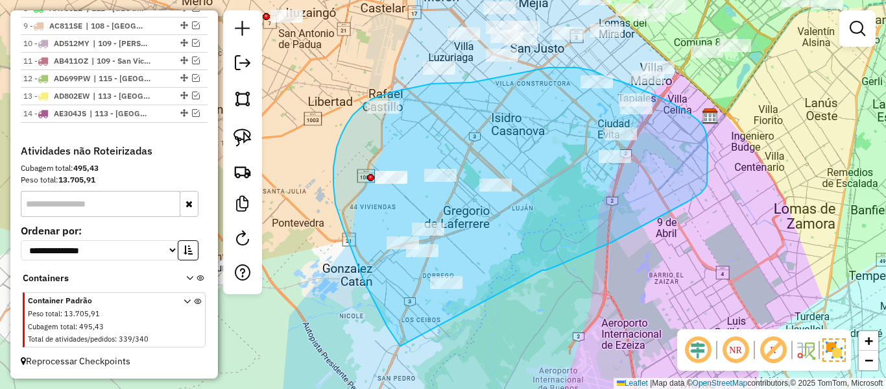
drag, startPoint x: 542, startPoint y: 270, endPoint x: 402, endPoint y: 349, distance: 161.5
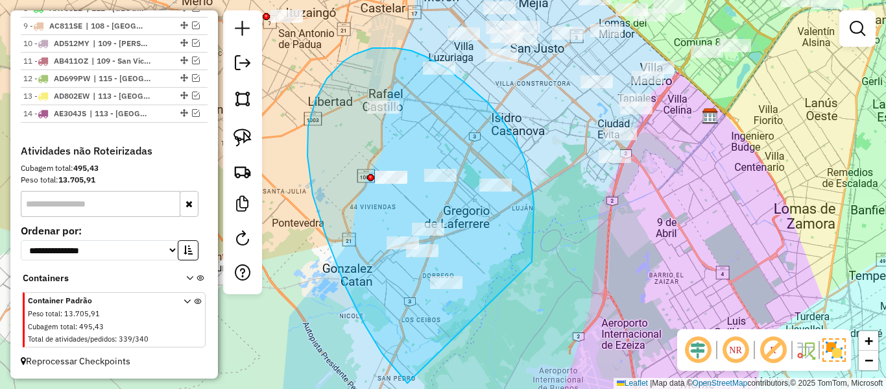
drag, startPoint x: 533, startPoint y: 191, endPoint x: 440, endPoint y: 396, distance: 224.1
click at [440, 388] on html "Aguarde... Pop-up bloqueado! Seu navegador bloqueou automáticamente a abertura …" at bounding box center [443, 194] width 886 height 389
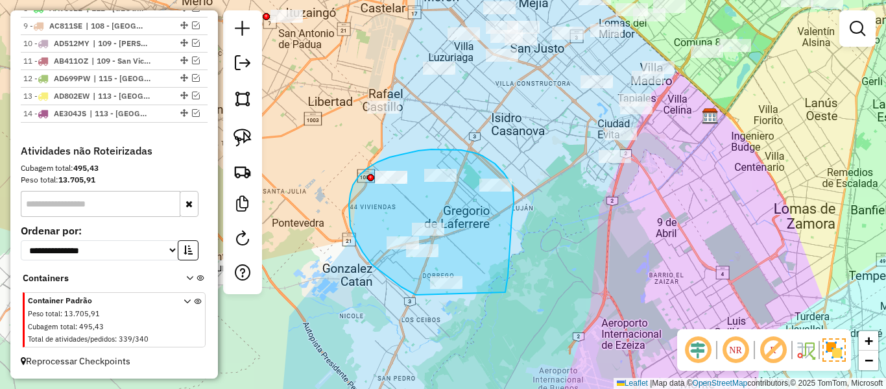
drag, startPoint x: 512, startPoint y: 217, endPoint x: 462, endPoint y: 299, distance: 95.4
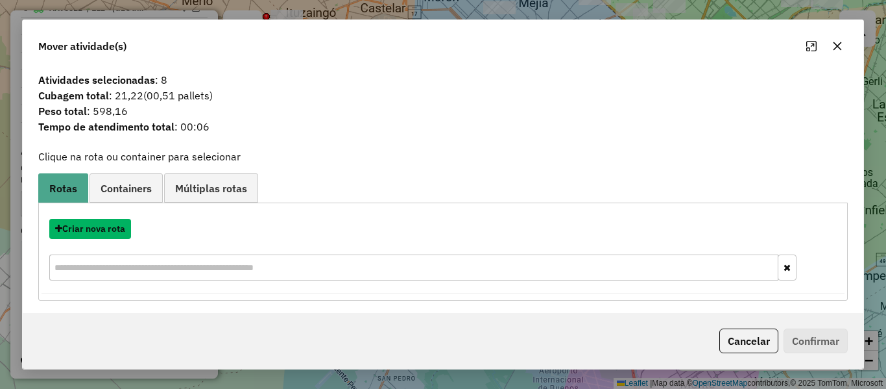
click at [102, 229] on button "Criar nova rota" at bounding box center [90, 229] width 82 height 20
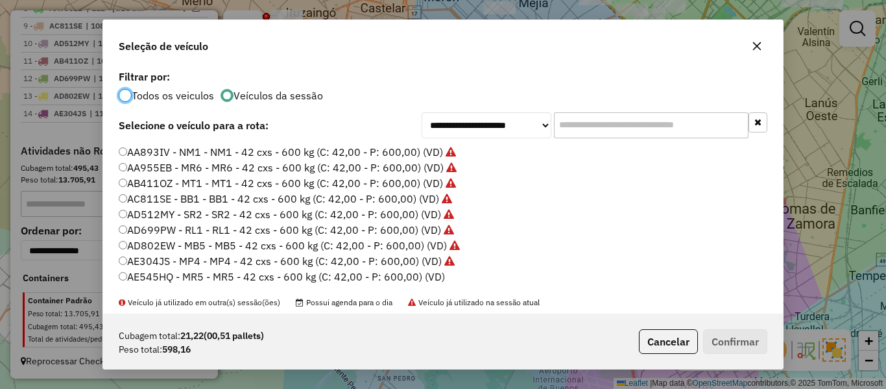
scroll to position [65, 0]
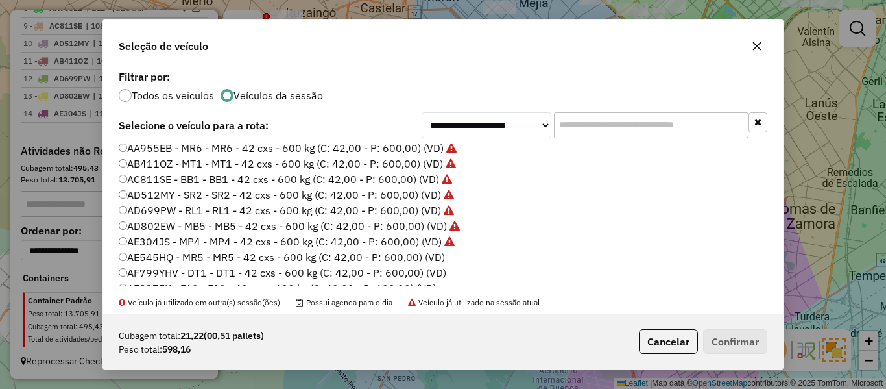
click at [437, 258] on label "AE545HQ - MR5 - MR5 - 42 cxs - 600 kg (C: 42,00 - P: 600,00) (VD)" at bounding box center [282, 257] width 326 height 16
click at [756, 354] on div "Cubagem total: 21,22 (00,51 pallets) Peso total: 598,16 Cancelar Confirmar" at bounding box center [443, 341] width 680 height 56
click at [725, 337] on button "Confirmar" at bounding box center [735, 341] width 64 height 25
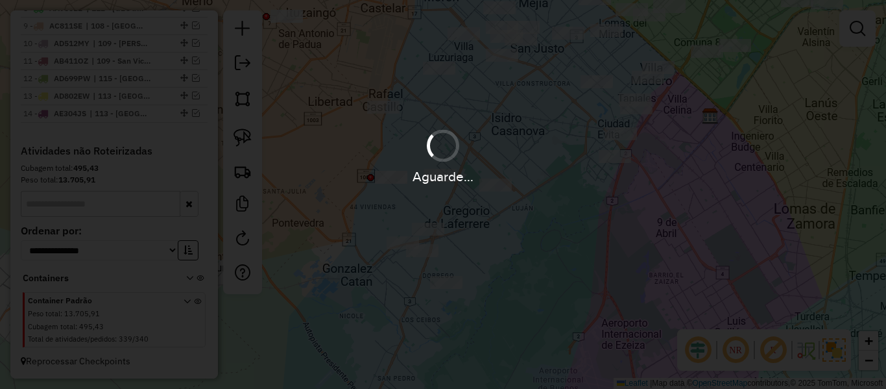
scroll to position [654, 0]
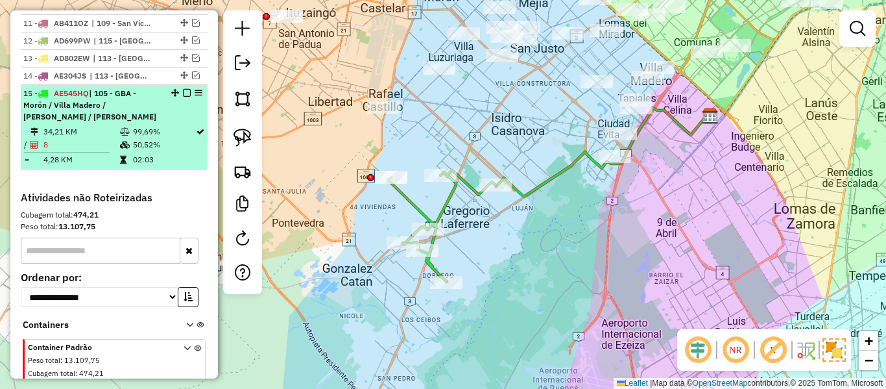
click at [183, 90] on em at bounding box center [187, 93] width 8 height 8
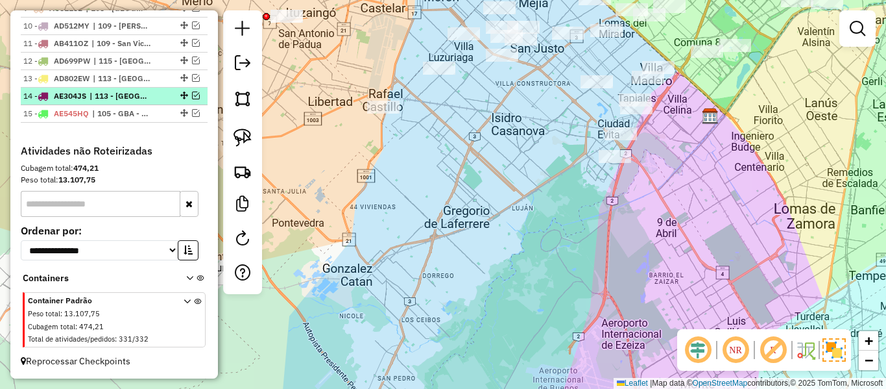
scroll to position [634, 0]
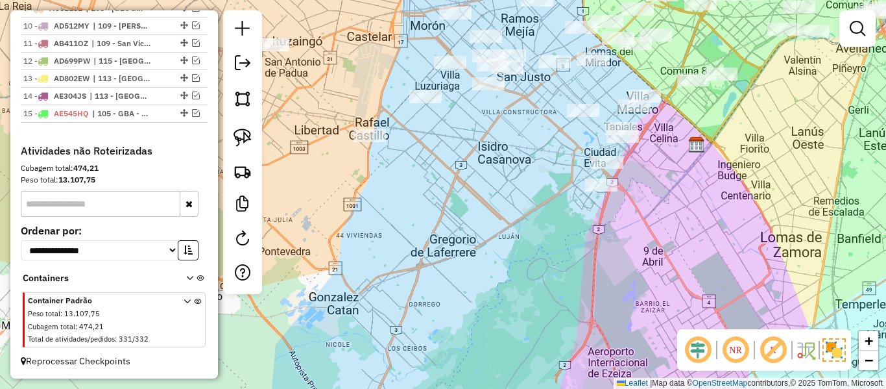
drag, startPoint x: 577, startPoint y: 255, endPoint x: 525, endPoint y: 329, distance: 90.7
click at [522, 332] on div "Janela de atendimento Grade de atendimento Capacidade Transportadoras Veículos …" at bounding box center [443, 194] width 886 height 389
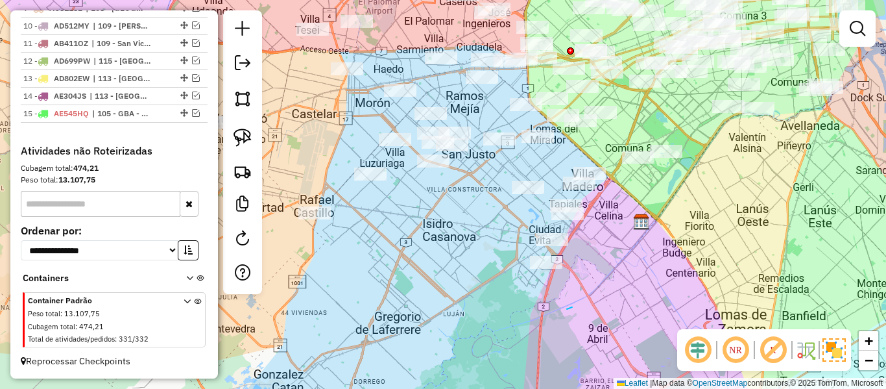
drag, startPoint x: 572, startPoint y: 307, endPoint x: 616, endPoint y: 248, distance: 73.2
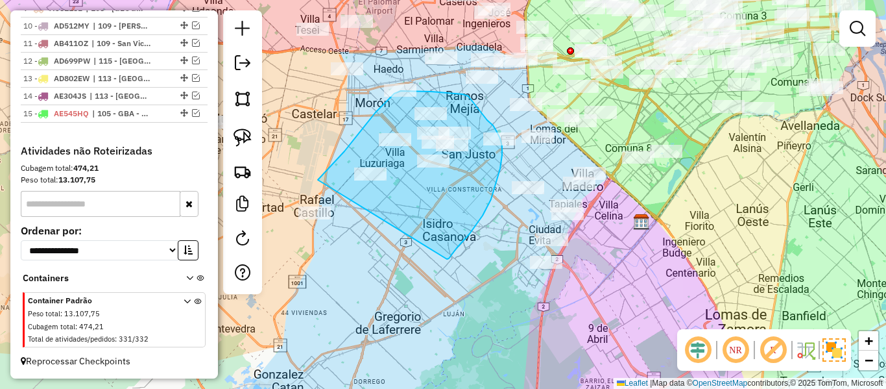
drag, startPoint x: 447, startPoint y: 259, endPoint x: 298, endPoint y: 272, distance: 149.8
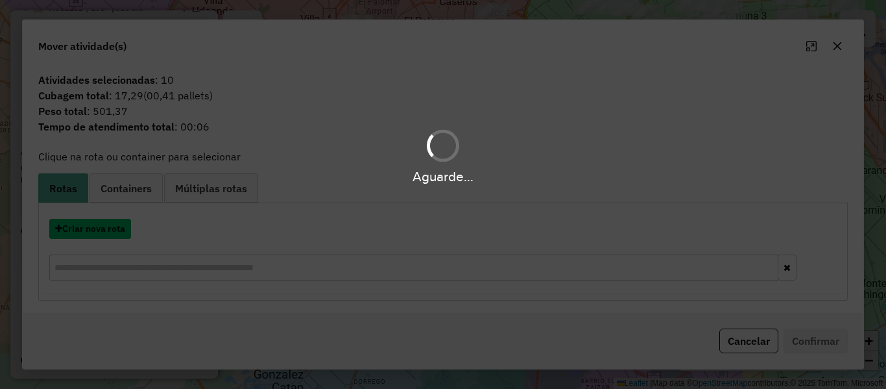
click at [101, 226] on button "Criar nova rota" at bounding box center [90, 229] width 82 height 20
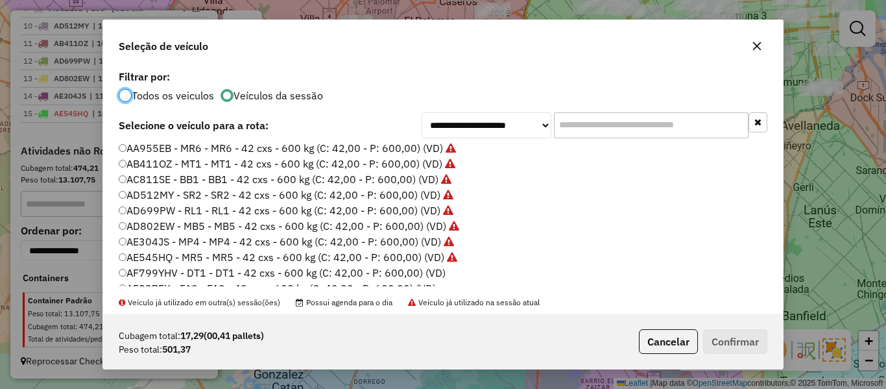
scroll to position [130, 0]
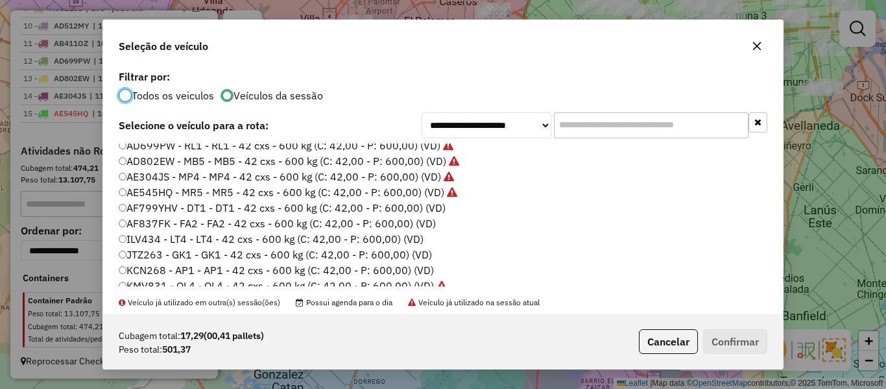
click at [444, 208] on li "AF799YHV - DT1 - DT1 - 42 cxs - 600 kg (C: 42,00 - P: 600,00) (VD)" at bounding box center [443, 208] width 649 height 16
click at [436, 210] on label "AF799YHV - DT1 - DT1 - 42 cxs - 600 kg (C: 42,00 - P: 600,00) (VD)" at bounding box center [282, 208] width 327 height 16
drag, startPoint x: 738, startPoint y: 348, endPoint x: 731, endPoint y: 340, distance: 10.6
click at [738, 349] on button "Confirmar" at bounding box center [735, 341] width 64 height 25
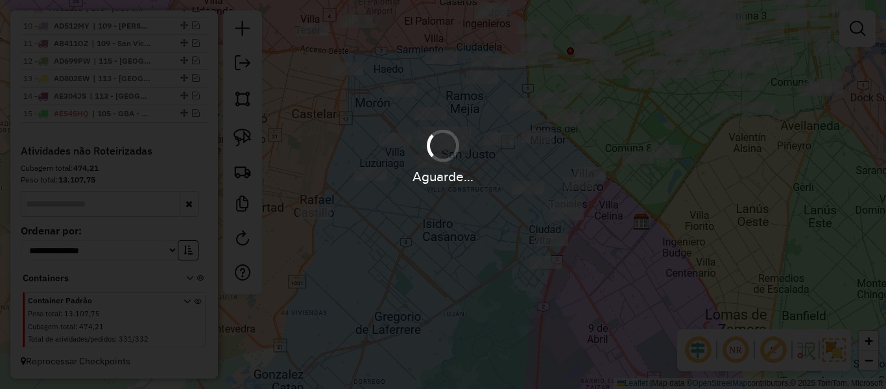
scroll to position [670, 0]
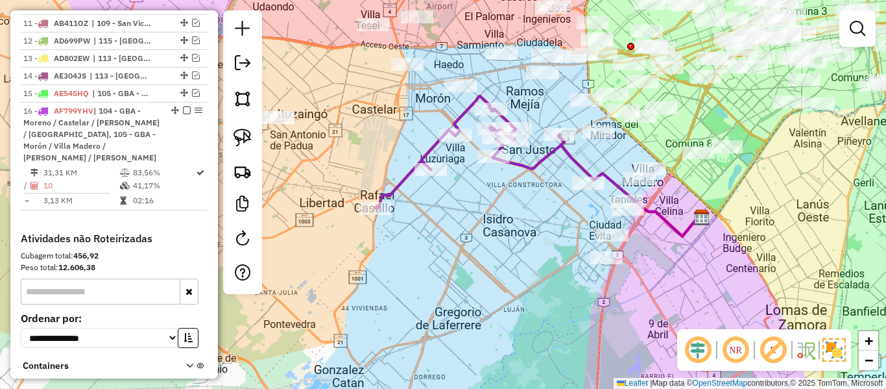
drag, startPoint x: 538, startPoint y: 267, endPoint x: 633, endPoint y: 255, distance: 96.1
click at [639, 256] on div "Janela de atendimento Grade de atendimento Capacidade Transportadoras Veículos …" at bounding box center [443, 194] width 886 height 389
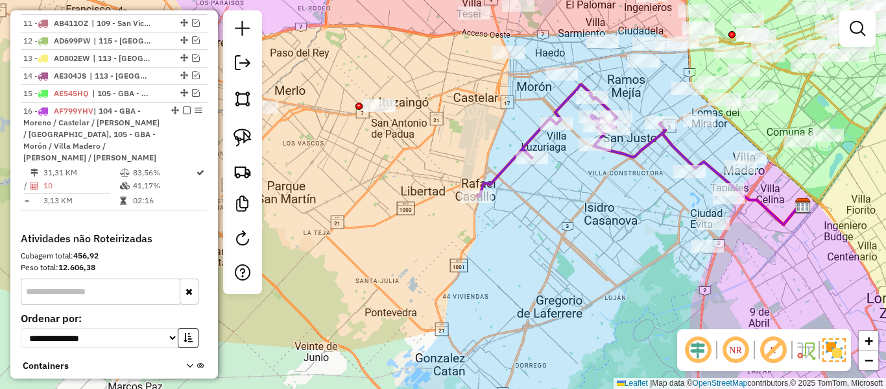
click at [501, 167] on icon at bounding box center [570, 140] width 189 height 112
select select "**********"
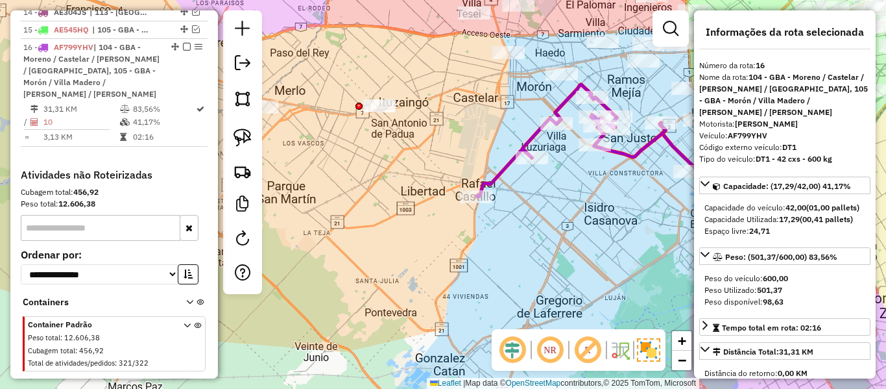
scroll to position [758, 0]
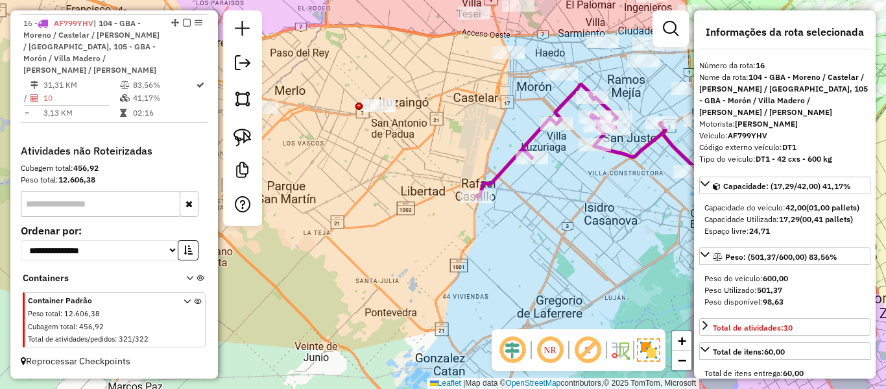
drag, startPoint x: 562, startPoint y: 199, endPoint x: 568, endPoint y: 198, distance: 6.6
click at [568, 198] on div "Janela de atendimento Grade de atendimento Capacidade Transportadoras Veículos …" at bounding box center [443, 194] width 886 height 389
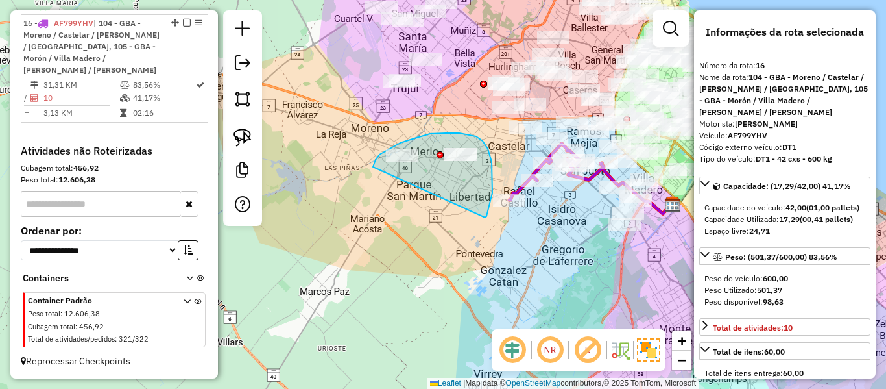
drag, startPoint x: 486, startPoint y: 216, endPoint x: 387, endPoint y: 201, distance: 101.0
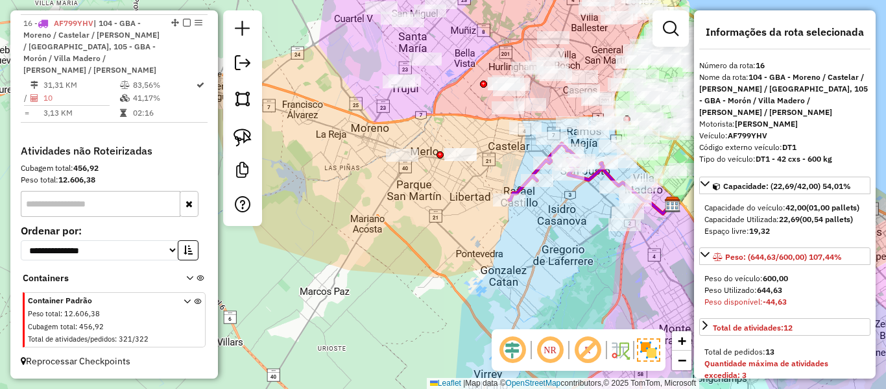
select select "**********"
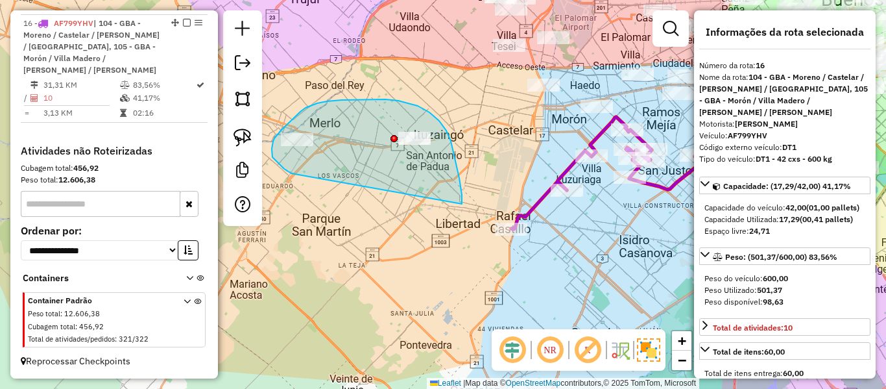
drag, startPoint x: 457, startPoint y: 171, endPoint x: 304, endPoint y: 180, distance: 154.0
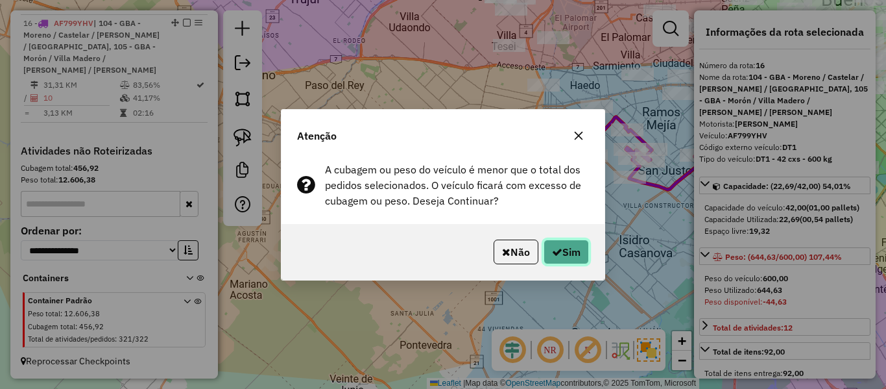
click at [544, 239] on button "Sim" at bounding box center [566, 251] width 45 height 25
select select "**********"
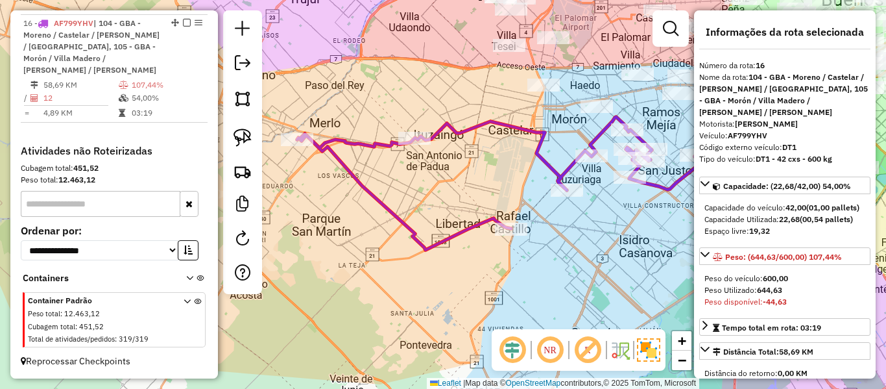
scroll to position [741, 0]
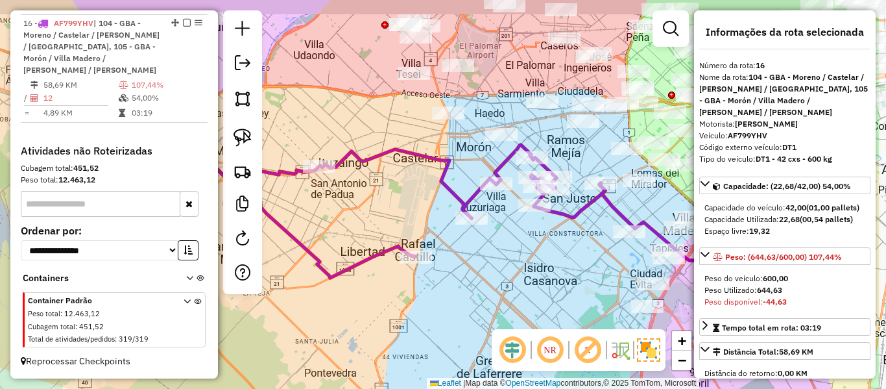
drag, startPoint x: 563, startPoint y: 141, endPoint x: 496, endPoint y: 158, distance: 69.1
click at [496, 158] on icon at bounding box center [403, 211] width 403 height 133
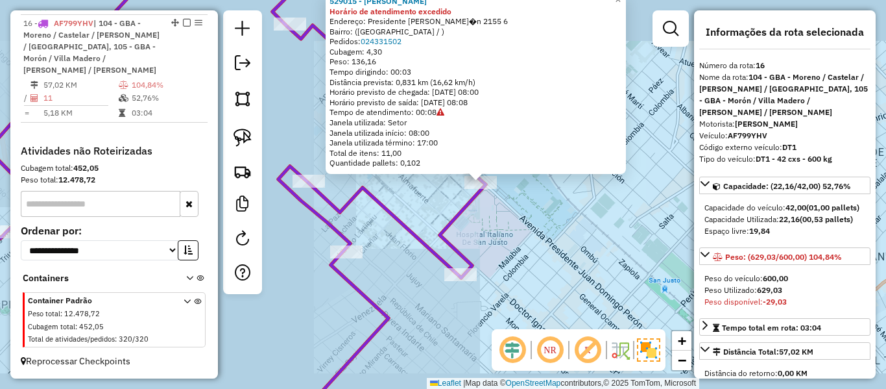
drag, startPoint x: 502, startPoint y: 220, endPoint x: 493, endPoint y: 217, distance: 9.6
click at [498, 207] on div "529015 - Franco Tomas Ledesma Horário de atendimento excedido Endereço: Preside…" at bounding box center [443, 194] width 886 height 389
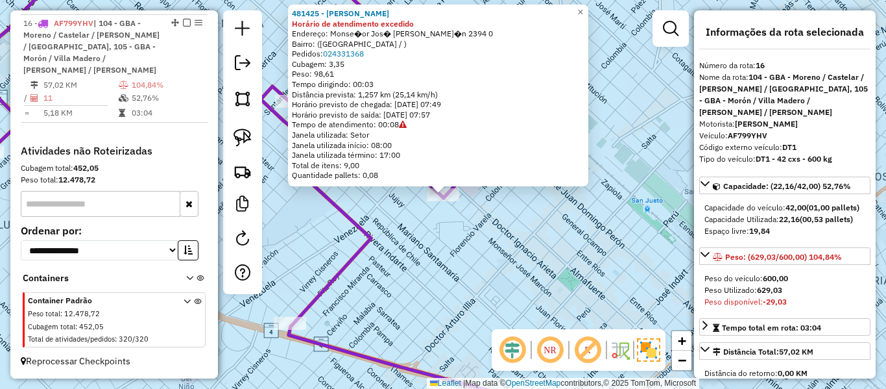
click at [507, 228] on div "481425 - Ariel Herrera Horário de atendimento excedido Endereço: Monse�or Jos� …" at bounding box center [443, 194] width 886 height 389
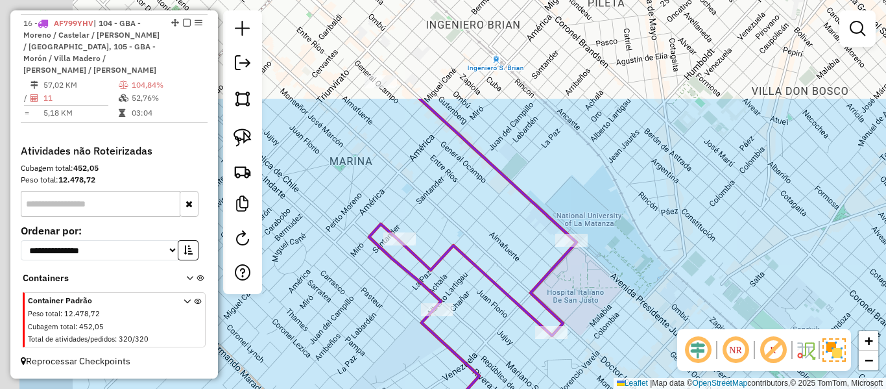
drag, startPoint x: 409, startPoint y: 99, endPoint x: 518, endPoint y: 235, distance: 174.0
click at [518, 235] on div "Janela de atendimento Grade de atendimento Capacidade Transportadoras Veículos …" at bounding box center [443, 194] width 886 height 389
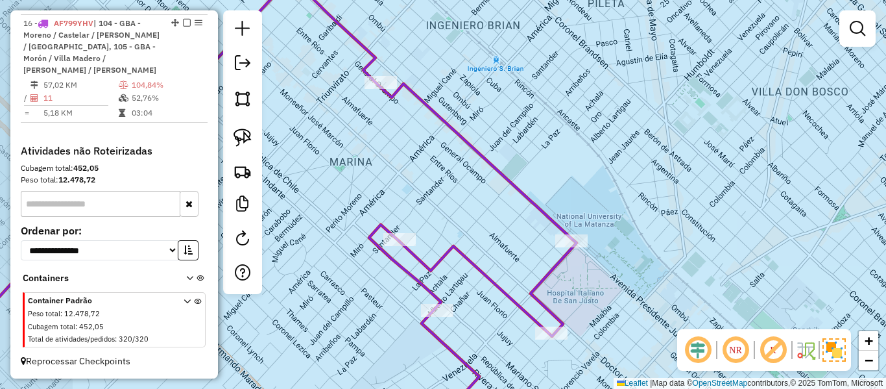
click at [383, 93] on icon at bounding box center [244, 203] width 666 height 449
select select "**********"
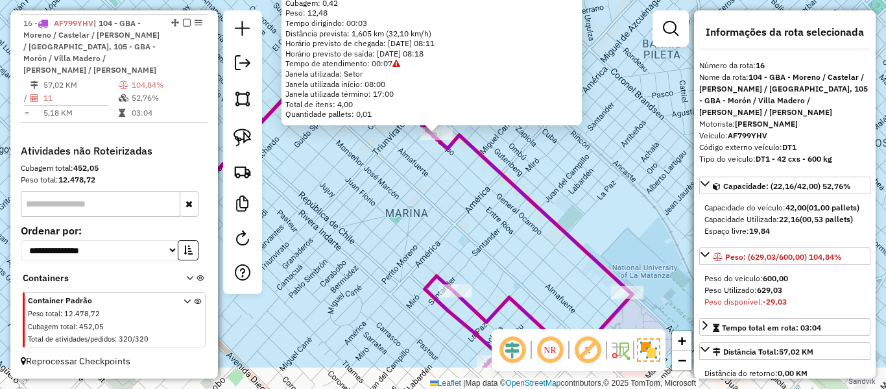
drag, startPoint x: 470, startPoint y: 257, endPoint x: 461, endPoint y: 187, distance: 69.9
click at [462, 187] on div "483744 - Daniel De lorenzo Horário de atendimento excedido Endereço: Ocampo 674…" at bounding box center [443, 194] width 886 height 389
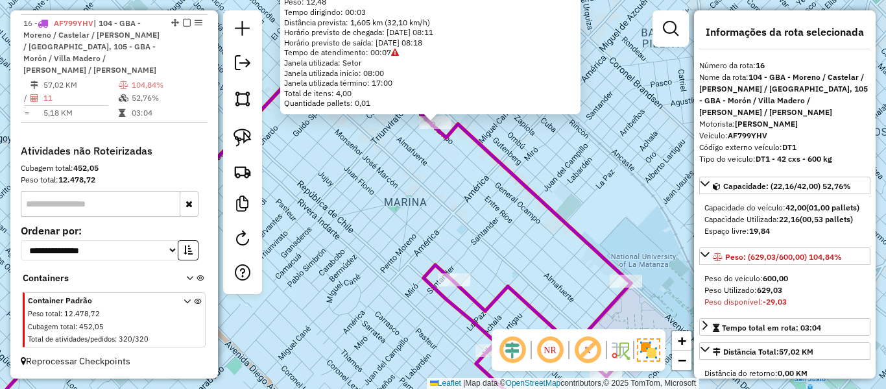
click at [448, 261] on div "483744 - Daniel De lorenzo Horário de atendimento excedido Endereço: Ocampo 674…" at bounding box center [443, 194] width 886 height 389
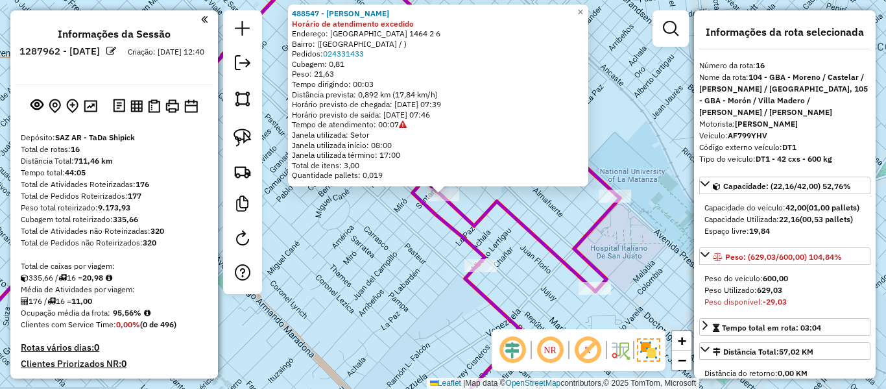
select select "**********"
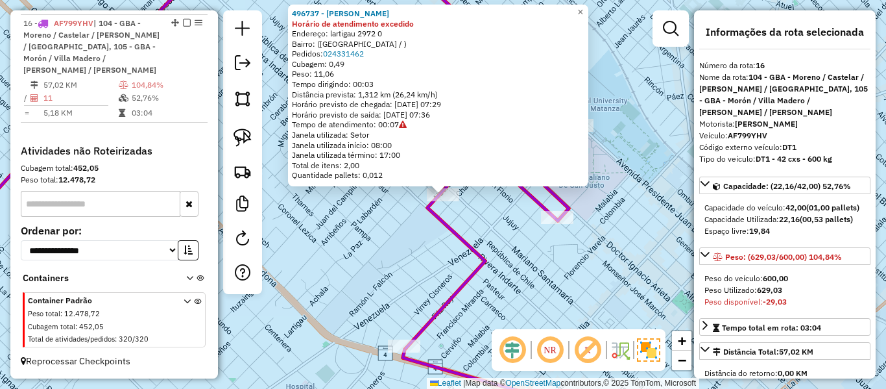
click at [560, 224] on div at bounding box center [557, 217] width 32 height 13
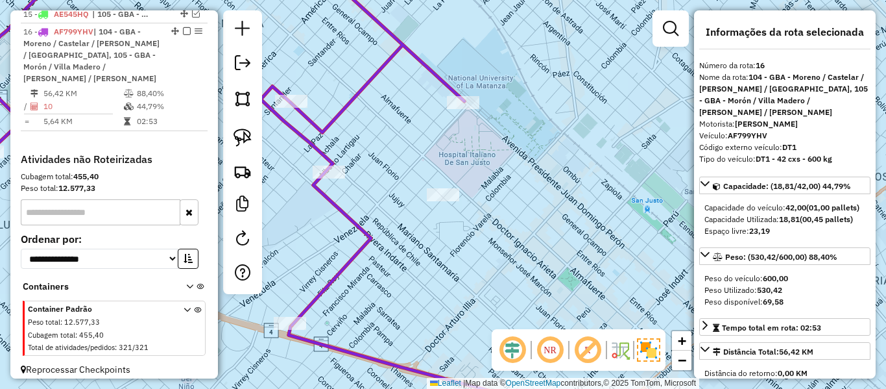
scroll to position [746, 0]
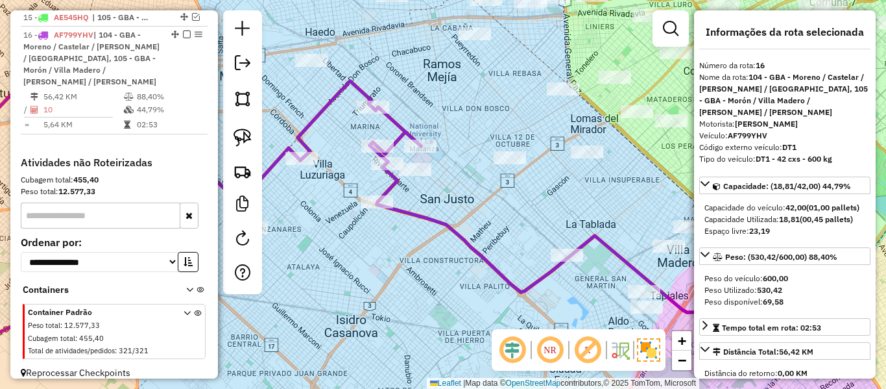
drag, startPoint x: 397, startPoint y: 195, endPoint x: 394, endPoint y: 180, distance: 15.3
click at [397, 194] on div "Janela de atendimento Grade de atendimento Capacidade Transportadoras Veículos …" at bounding box center [443, 194] width 886 height 389
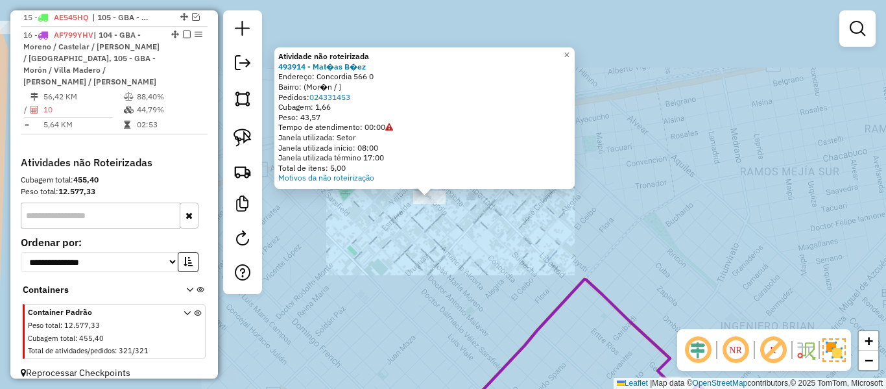
drag, startPoint x: 459, startPoint y: 211, endPoint x: 459, endPoint y: 221, distance: 9.7
click at [459, 212] on div "Atividade não roteirizada 493914 - Mat�as B�ez Endereço: Concordia 566 0 Bairro…" at bounding box center [443, 194] width 886 height 389
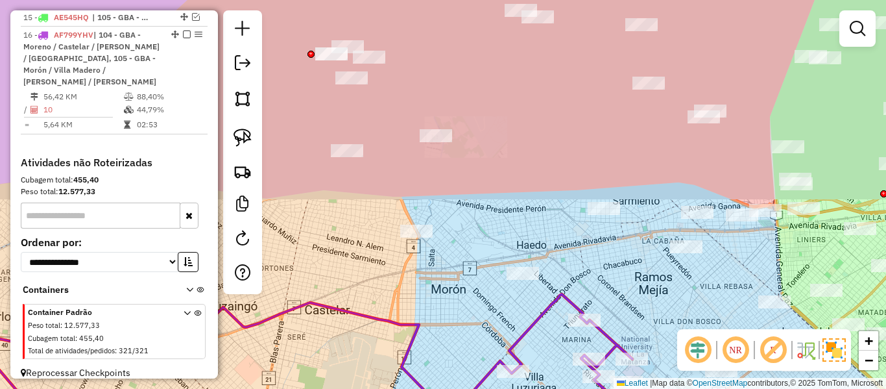
click at [556, 296] on icon at bounding box center [277, 361] width 709 height 134
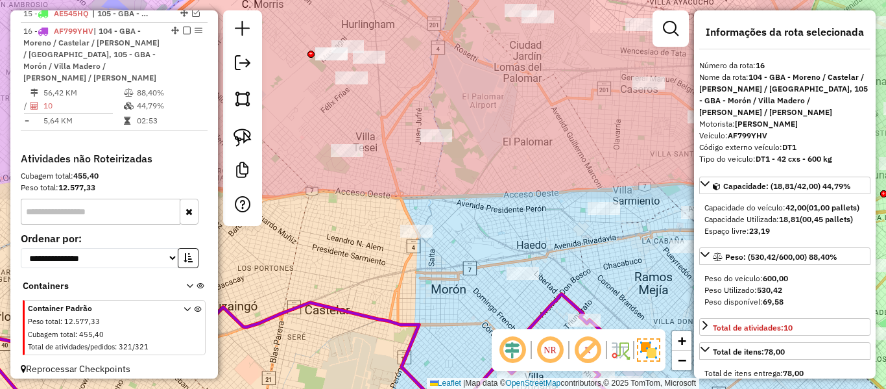
scroll to position [758, 0]
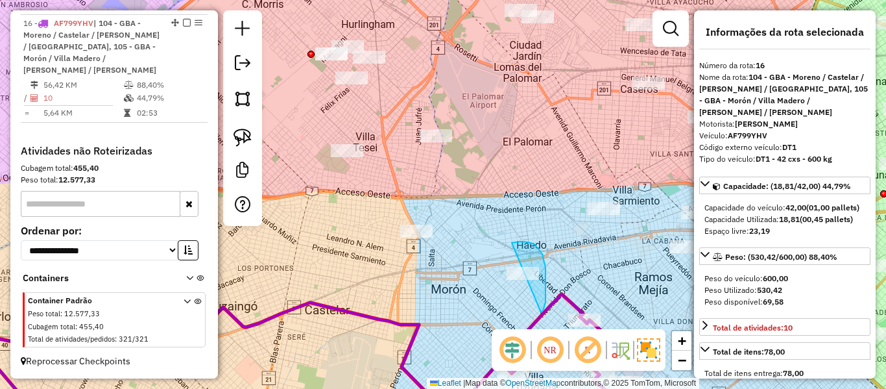
drag, startPoint x: 528, startPoint y: 242, endPoint x: 483, endPoint y: 291, distance: 67.0
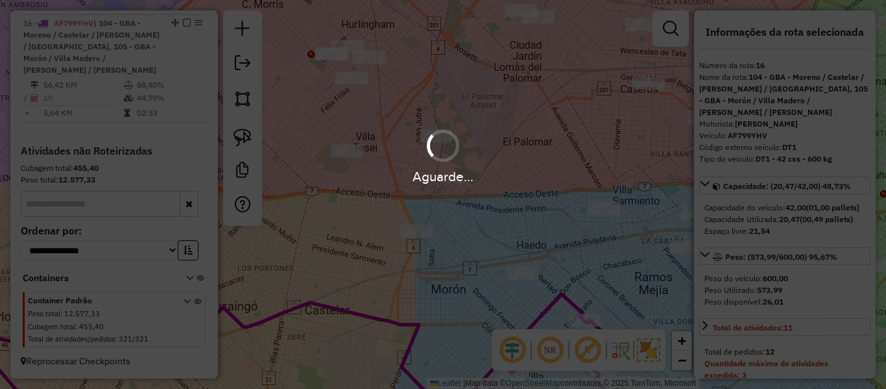
select select "**********"
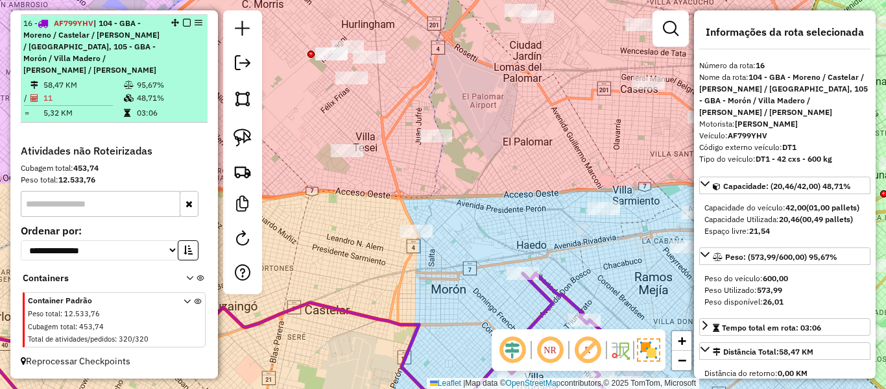
click at [184, 24] on em at bounding box center [187, 23] width 8 height 8
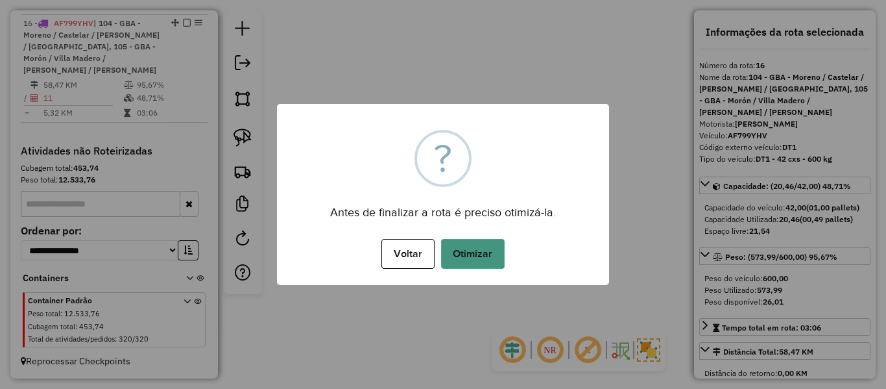
click at [482, 267] on button "Otimizar" at bounding box center [473, 254] width 64 height 30
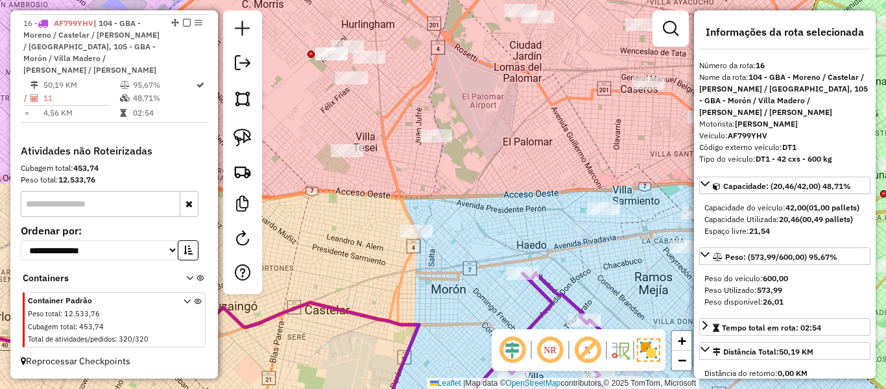
drag, startPoint x: 571, startPoint y: 268, endPoint x: 473, endPoint y: 160, distance: 146.0
click at [482, 165] on div "Janela de atendimento Grade de atendimento Capacidade Transportadoras Veículos …" at bounding box center [443, 194] width 886 height 389
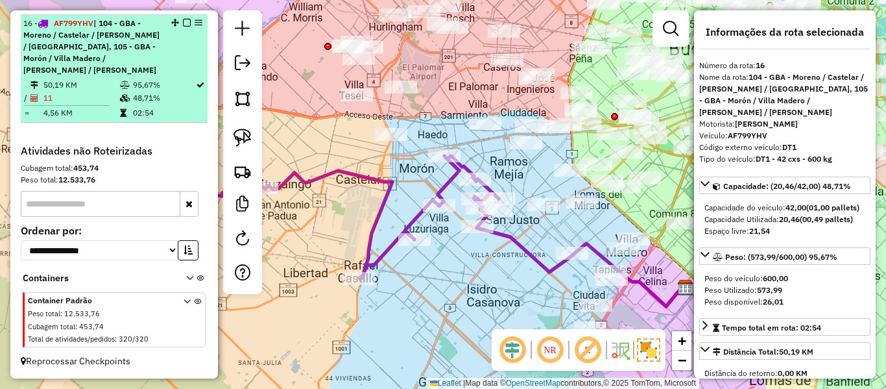
click at [185, 23] on em at bounding box center [187, 23] width 8 height 8
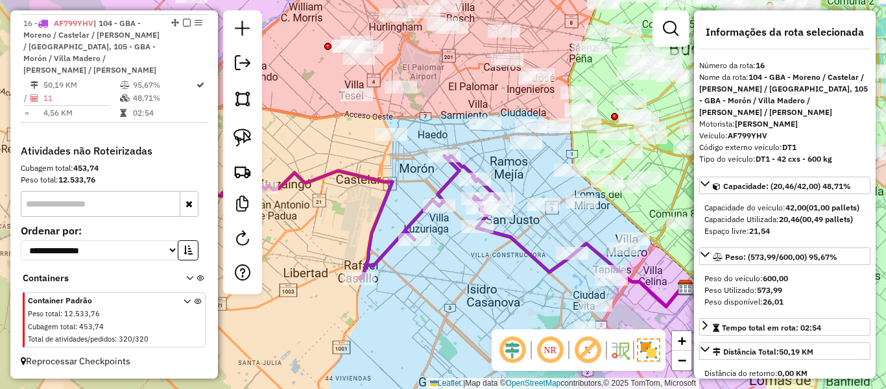
scroll to position [651, 0]
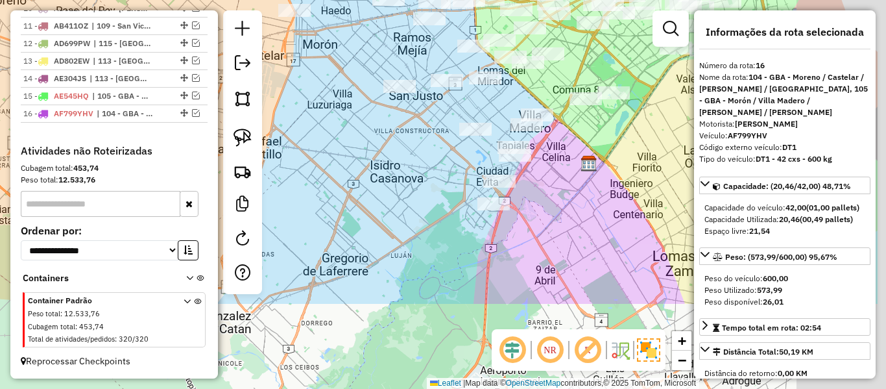
drag, startPoint x: 490, startPoint y: 242, endPoint x: 403, endPoint y: 134, distance: 138.4
click at [403, 134] on div "Janela de atendimento Grade de atendimento Capacidade Transportadoras Veículos …" at bounding box center [443, 194] width 886 height 389
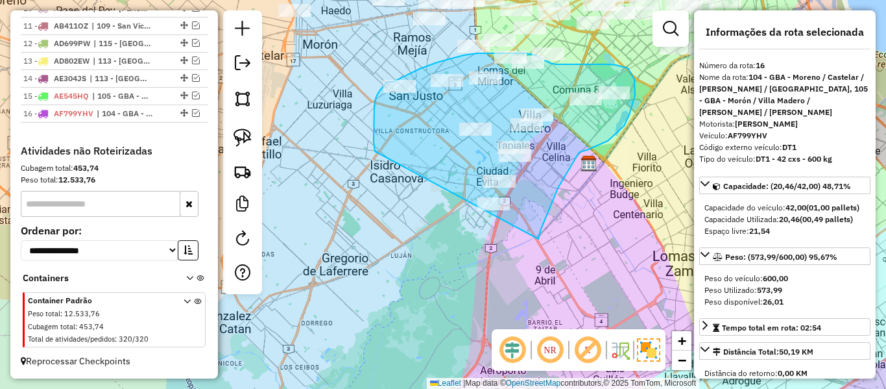
drag, startPoint x: 541, startPoint y: 229, endPoint x: 413, endPoint y: 221, distance: 128.1
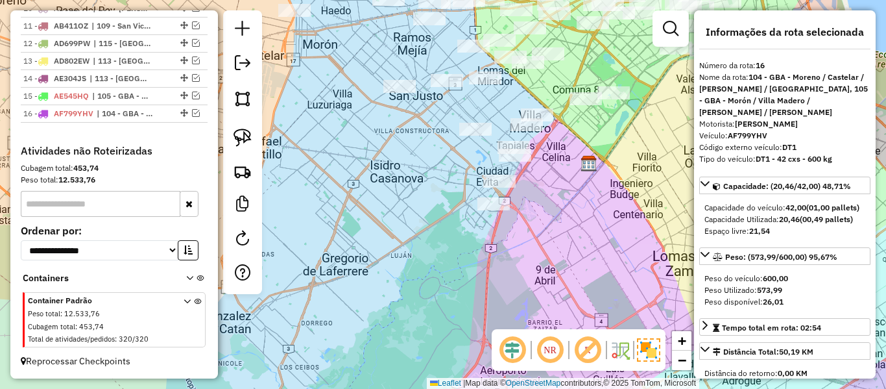
drag, startPoint x: 601, startPoint y: 190, endPoint x: 588, endPoint y: 188, distance: 13.1
click at [601, 191] on div "Janela de atendimento Grade de atendimento Capacidade Transportadoras Veículos …" at bounding box center [443, 194] width 886 height 389
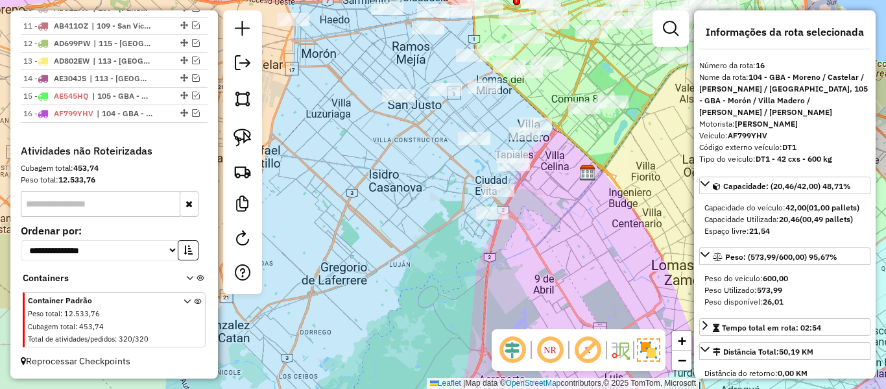
drag, startPoint x: 586, startPoint y: 209, endPoint x: 588, endPoint y: 249, distance: 40.2
click at [588, 249] on div "Janela de atendimento Grade de atendimento Capacidade Transportadoras Veículos …" at bounding box center [443, 194] width 886 height 389
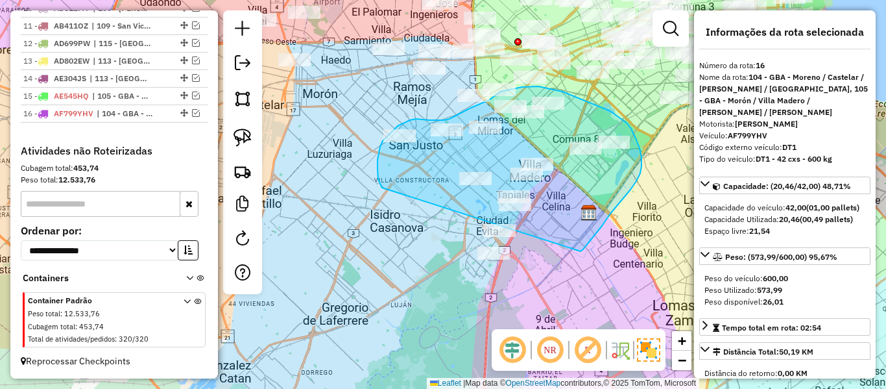
drag, startPoint x: 581, startPoint y: 251, endPoint x: 465, endPoint y: 266, distance: 116.4
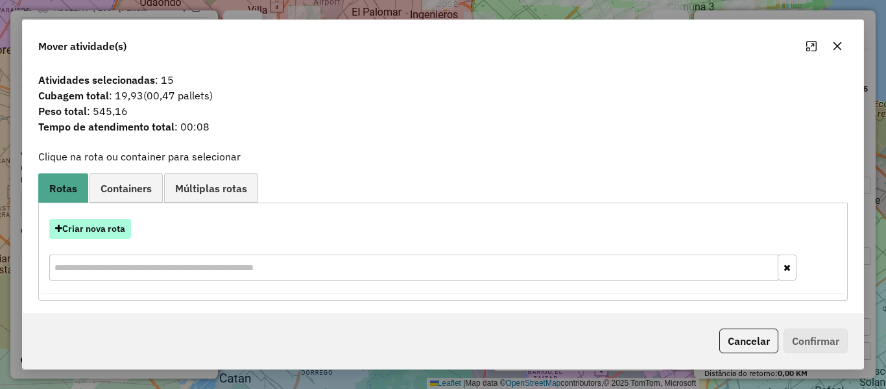
click at [118, 226] on button "Criar nova rota" at bounding box center [90, 229] width 82 height 20
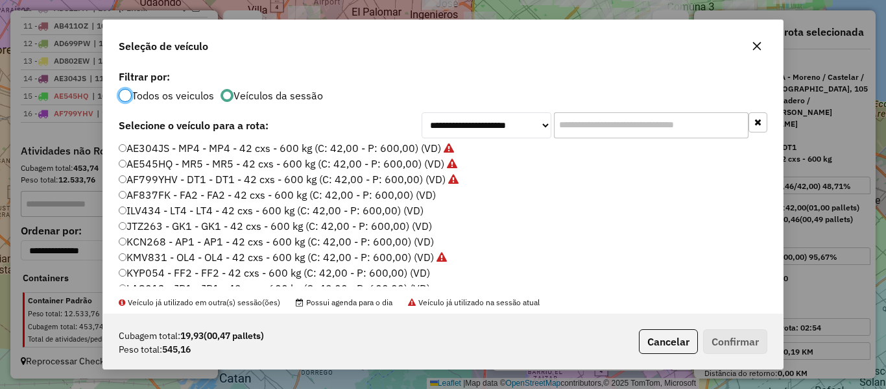
scroll to position [195, 0]
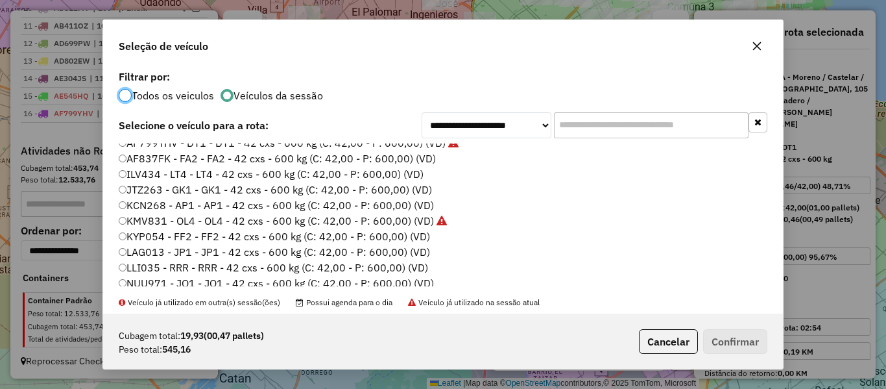
click at [426, 156] on label "AF837FK - FA2 - FA2 - 42 cxs - 600 kg (C: 42,00 - P: 600,00) (VD)" at bounding box center [277, 158] width 317 height 16
click at [704, 341] on button "Confirmar" at bounding box center [735, 341] width 64 height 25
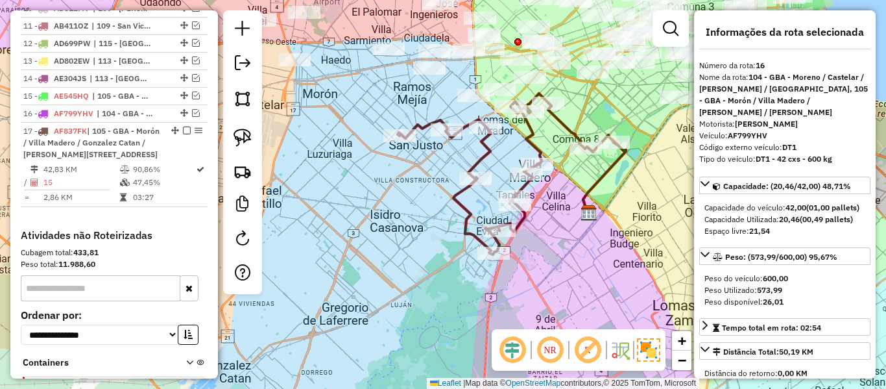
scroll to position [746, 0]
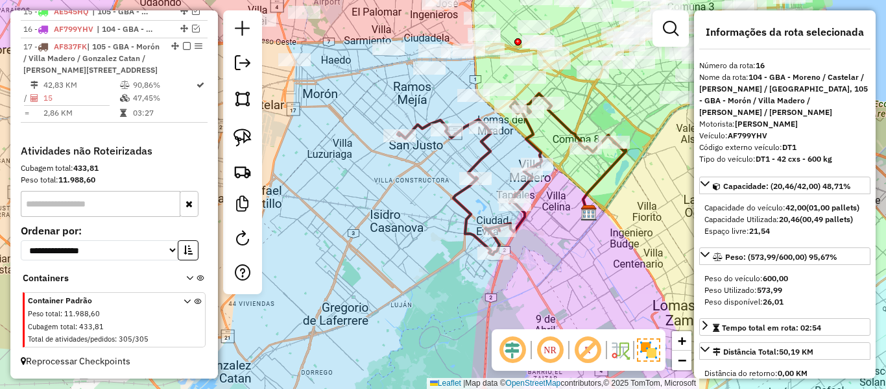
click at [184, 42] on em at bounding box center [187, 46] width 8 height 8
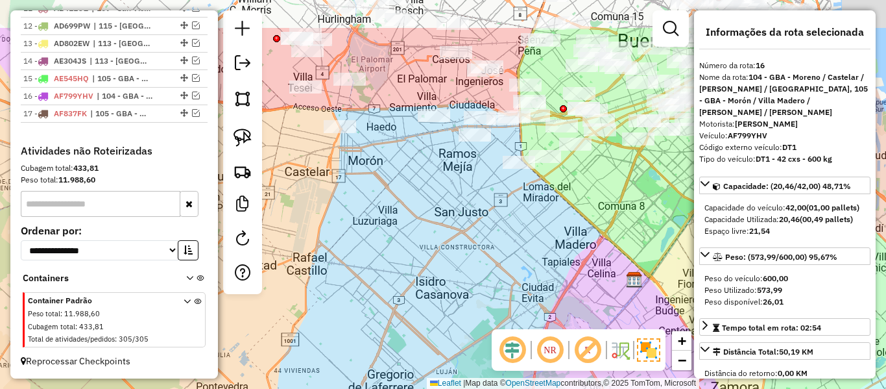
drag, startPoint x: 523, startPoint y: 235, endPoint x: 594, endPoint y: 330, distance: 118.2
click at [594, 330] on hb-router-mapa "Informações da Sessão 1287962 - [DATE] Criação: [DATE] 12:40 Depósito: SAZ AR -…" at bounding box center [443, 194] width 886 height 389
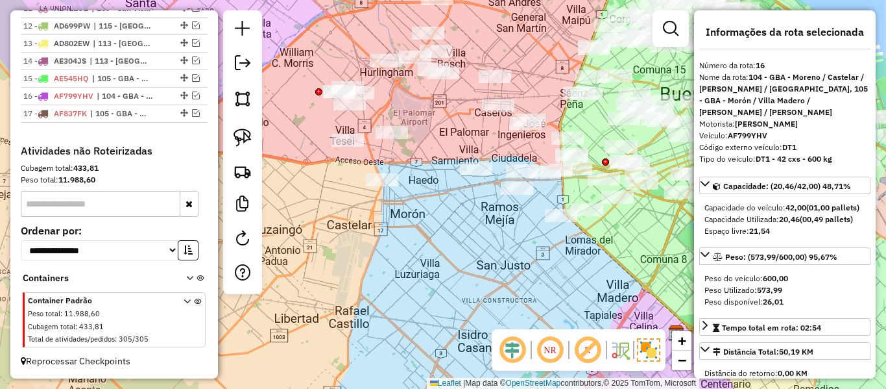
click at [578, 326] on div "Janela de atendimento Grade de atendimento Capacidade Transportadoras Veículos …" at bounding box center [443, 194] width 886 height 389
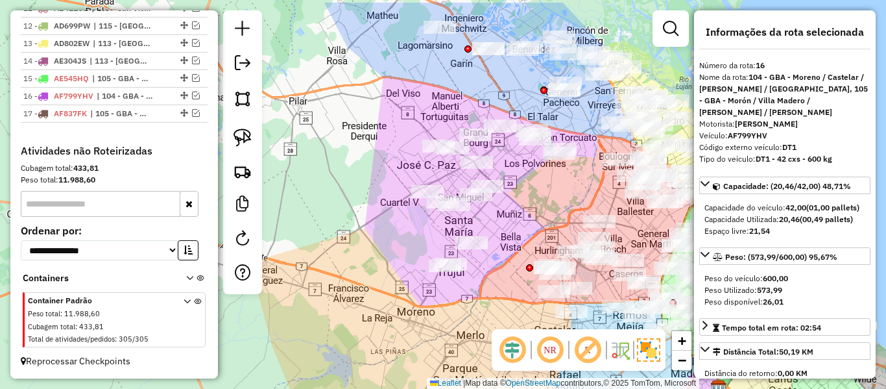
click at [477, 273] on div "Janela de atendimento Grade de atendimento Capacidade Transportadoras Veículos …" at bounding box center [443, 194] width 886 height 389
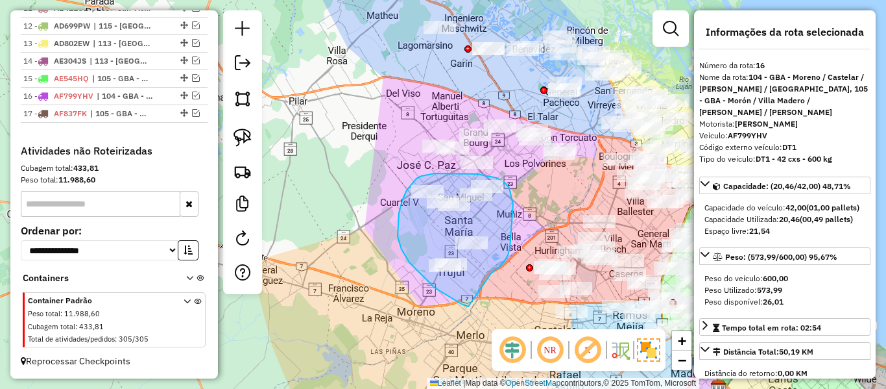
drag, startPoint x: 491, startPoint y: 273, endPoint x: 468, endPoint y: 306, distance: 40.1
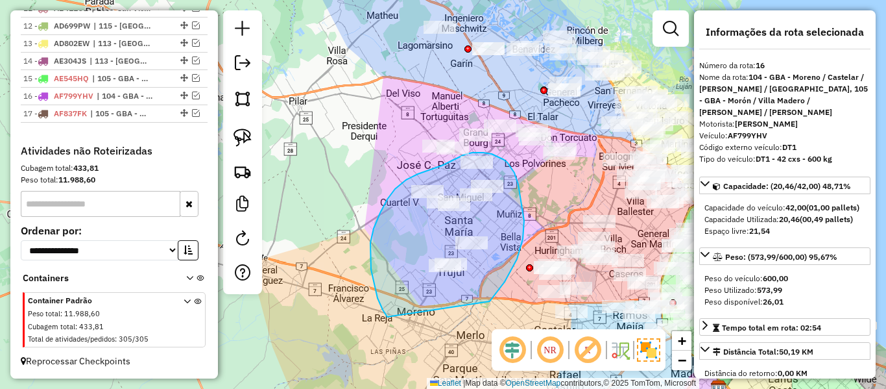
drag, startPoint x: 490, startPoint y: 300, endPoint x: 391, endPoint y: 321, distance: 101.4
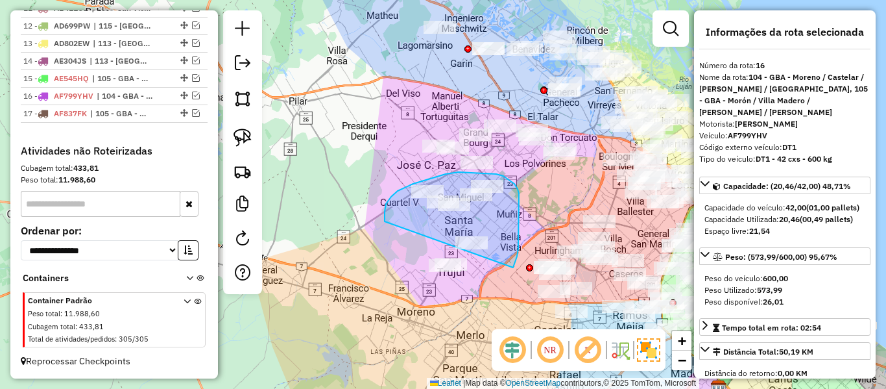
drag, startPoint x: 518, startPoint y: 248, endPoint x: 427, endPoint y: 309, distance: 109.9
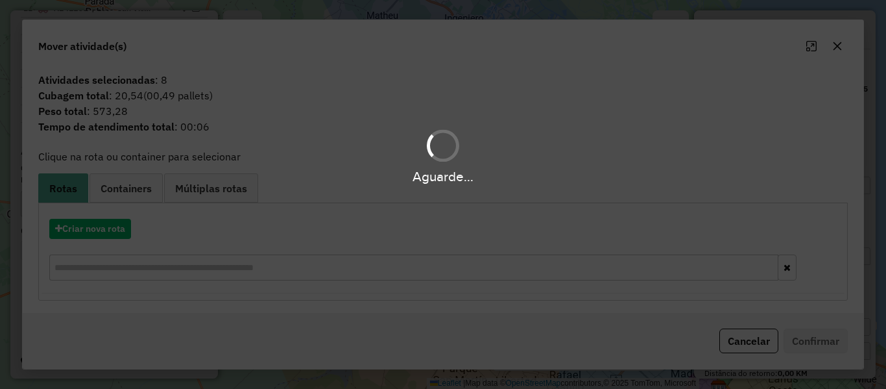
click at [86, 224] on div "Aguarde..." at bounding box center [443, 194] width 886 height 389
click at [86, 224] on hb-app "Aguarde... Pop-up bloqueado! Seu navegador bloqueou automáticamente a abertura …" at bounding box center [443, 194] width 886 height 389
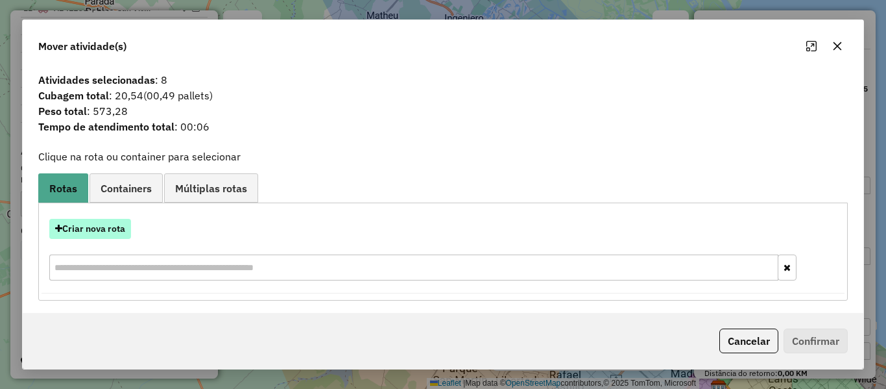
click at [88, 228] on button "Criar nova rota" at bounding box center [90, 229] width 82 height 20
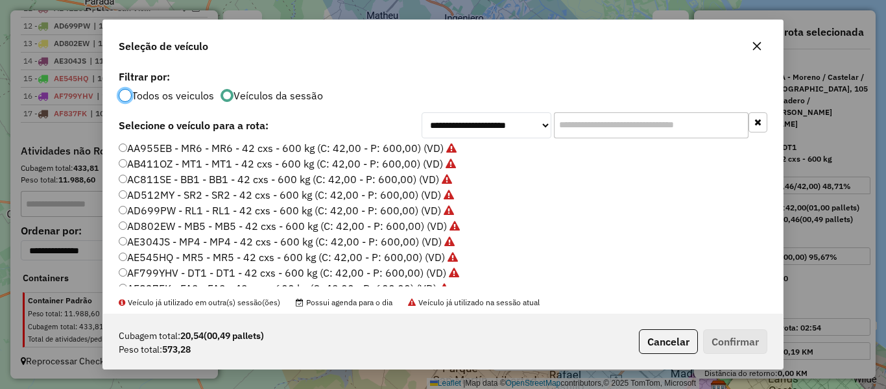
scroll to position [130, 0]
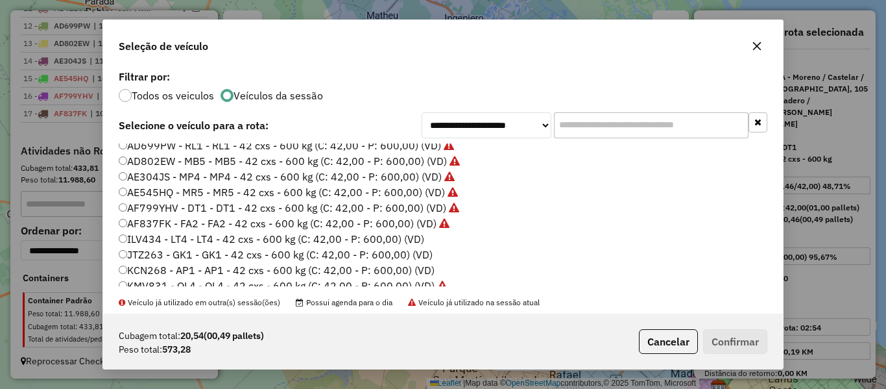
click at [420, 239] on label "ILV434 - LT4 - LT4 - 42 cxs - 600 kg (C: 42,00 - P: 600,00) (VD)" at bounding box center [272, 239] width 306 height 16
click at [741, 339] on button "Confirmar" at bounding box center [735, 341] width 64 height 25
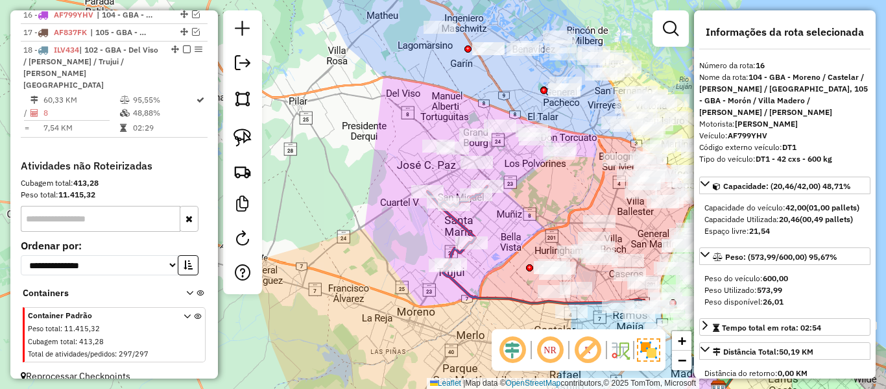
scroll to position [746, 0]
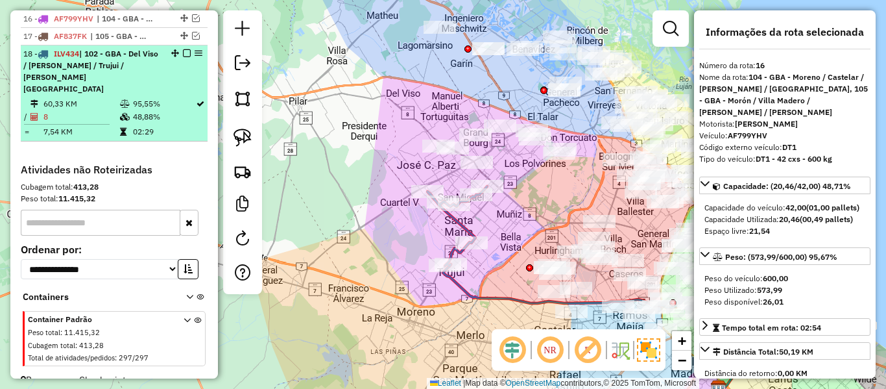
click at [184, 52] on em at bounding box center [187, 53] width 8 height 8
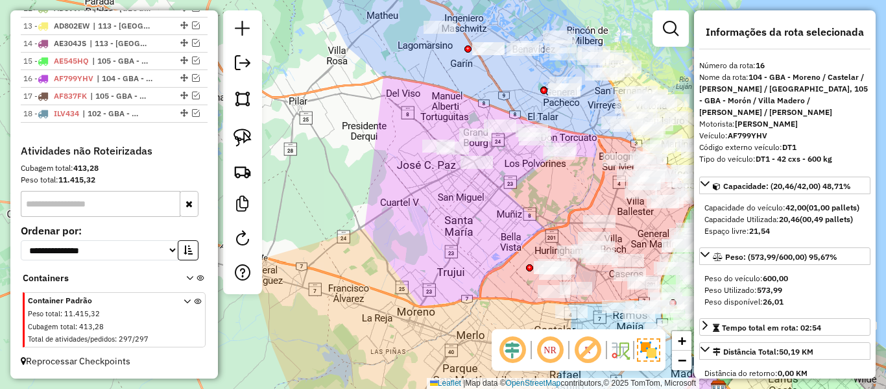
scroll to position [686, 0]
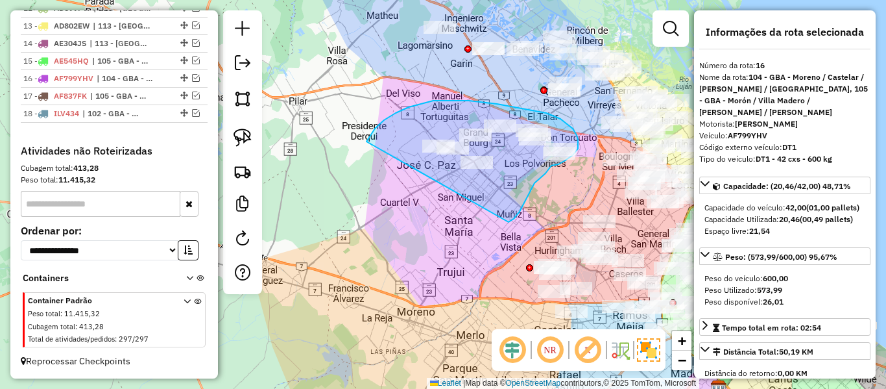
drag, startPoint x: 528, startPoint y: 194, endPoint x: 379, endPoint y: 173, distance: 150.0
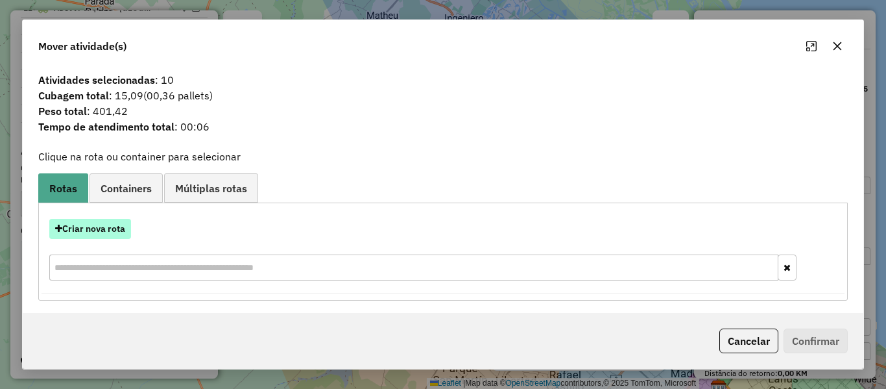
click at [105, 229] on button "Criar nova rota" at bounding box center [90, 229] width 82 height 20
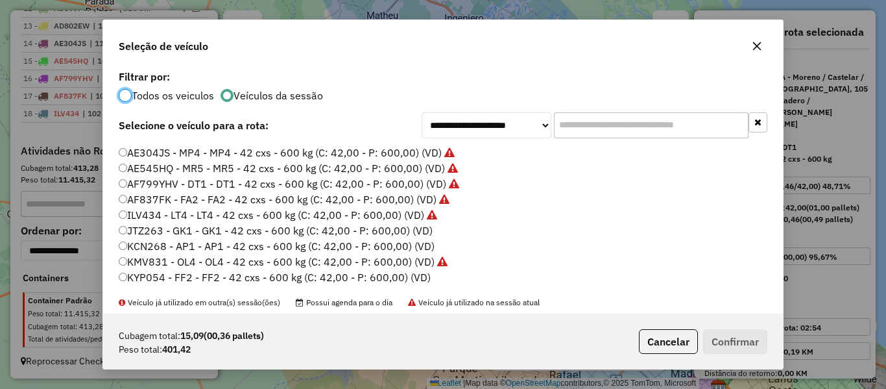
scroll to position [195, 0]
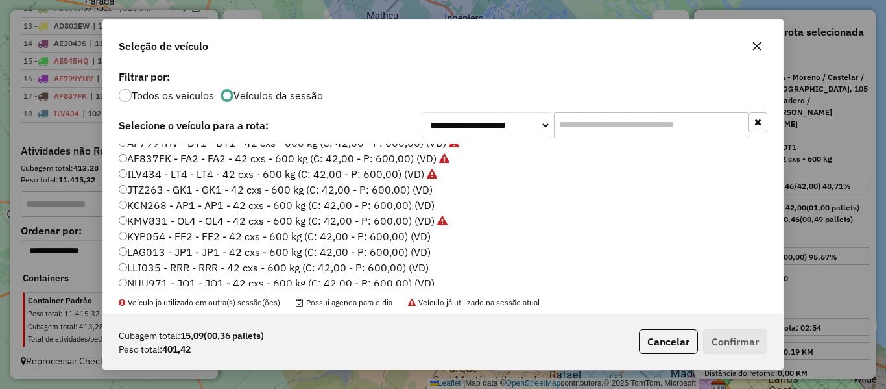
click at [426, 192] on label "JTZ263 - GK1 - GK1 - 42 cxs - 600 kg (C: 42,00 - P: 600,00) (VD)" at bounding box center [276, 190] width 314 height 16
click at [743, 337] on button "Confirmar" at bounding box center [735, 341] width 64 height 25
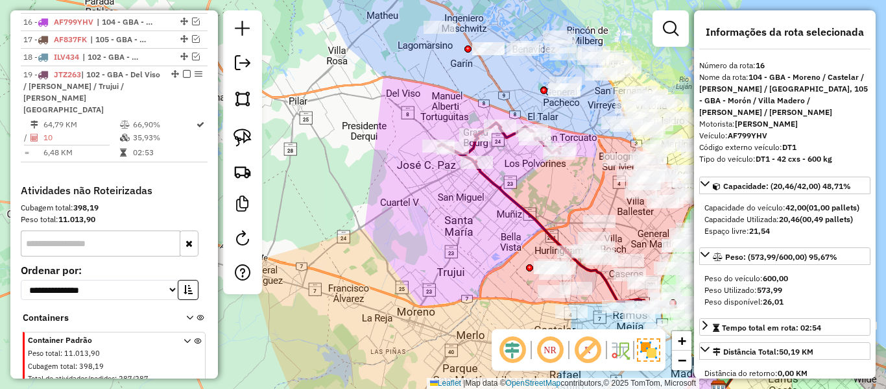
scroll to position [746, 0]
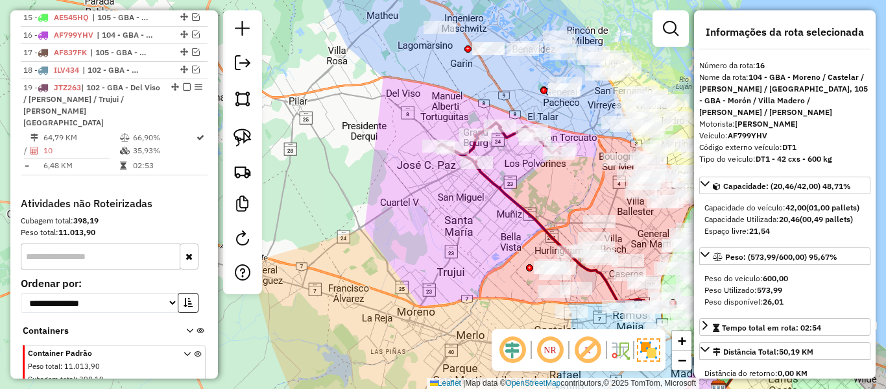
click at [488, 192] on div "Janela de atendimento Grade de atendimento Capacidade Transportadoras Veículos …" at bounding box center [443, 194] width 886 height 389
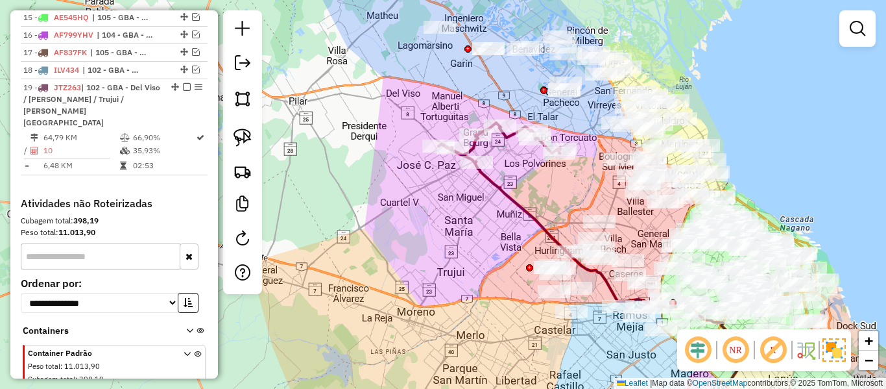
click at [498, 189] on icon at bounding box center [613, 275] width 276 height 226
select select "**********"
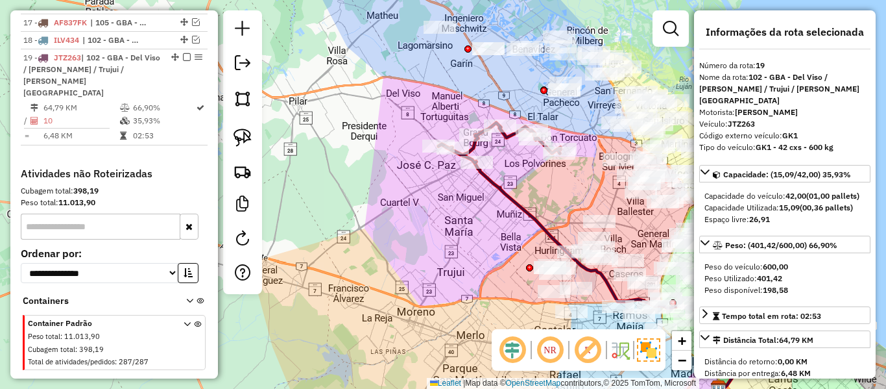
scroll to position [787, 0]
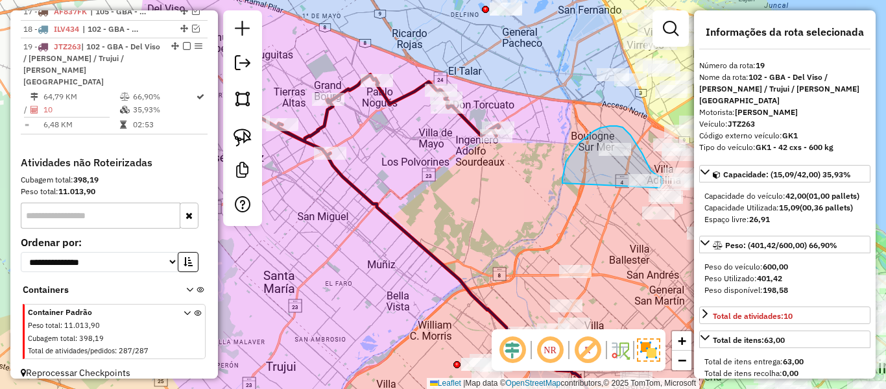
drag, startPoint x: 590, startPoint y: 134, endPoint x: 630, endPoint y: 196, distance: 73.8
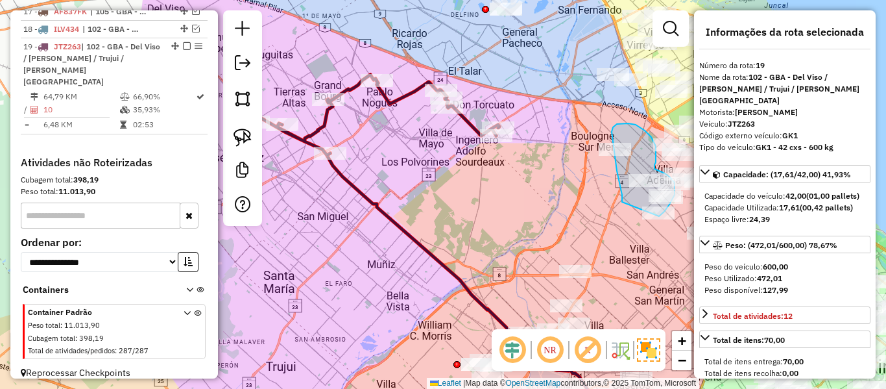
drag, startPoint x: 622, startPoint y: 202, endPoint x: 644, endPoint y: 221, distance: 29.4
click at [644, 221] on div "Janela de atendimento Grade de atendimento Capacidade Transportadoras Veículos …" at bounding box center [443, 194] width 886 height 389
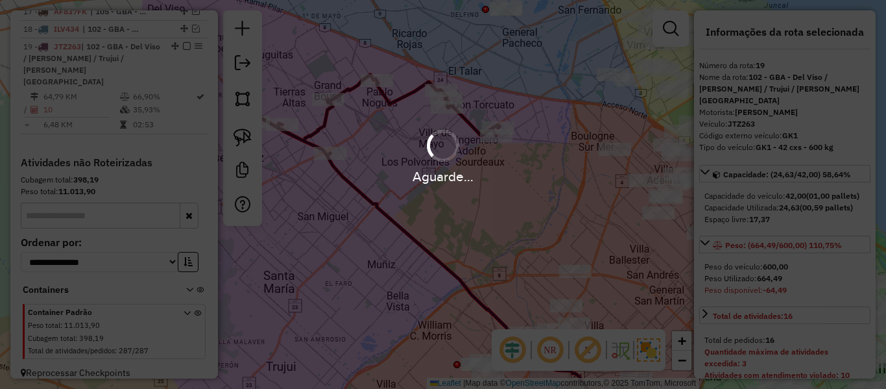
select select "**********"
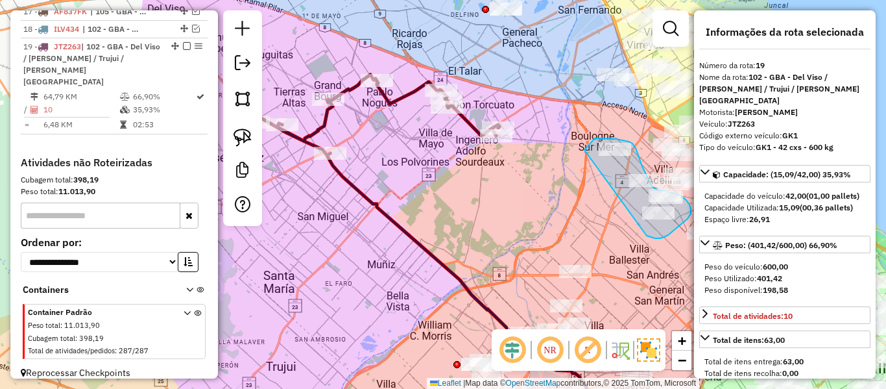
drag, startPoint x: 651, startPoint y: 237, endPoint x: 571, endPoint y: 176, distance: 100.9
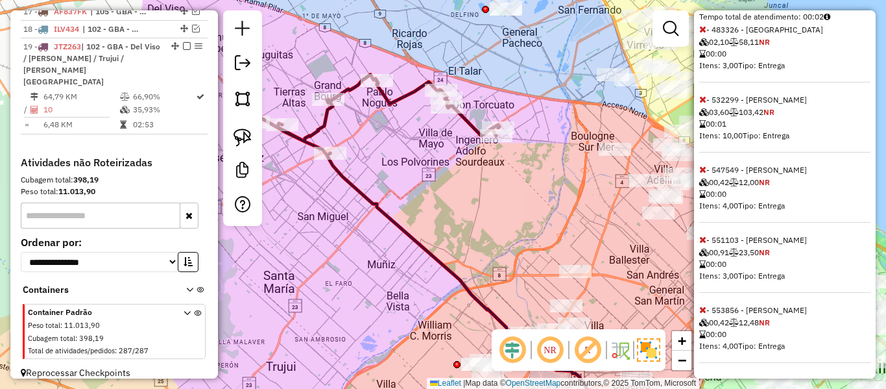
click at [702, 304] on span at bounding box center [702, 310] width 7 height 12
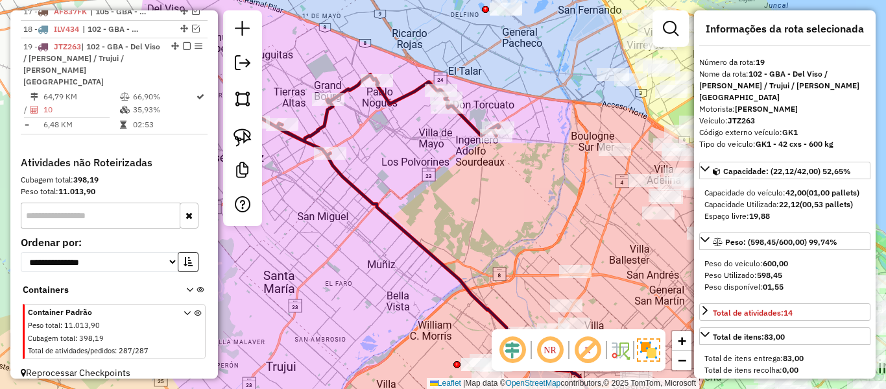
scroll to position [0, 0]
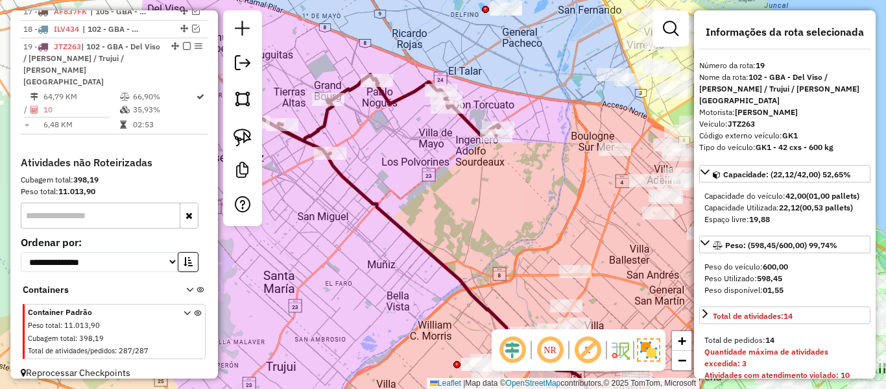
select select "**********"
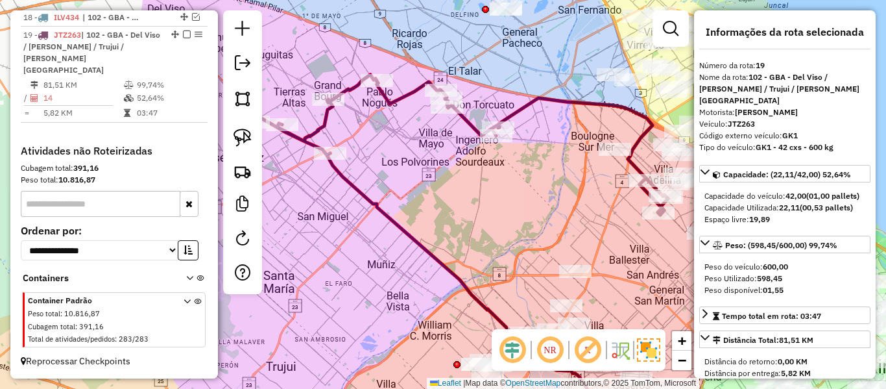
scroll to position [771, 0]
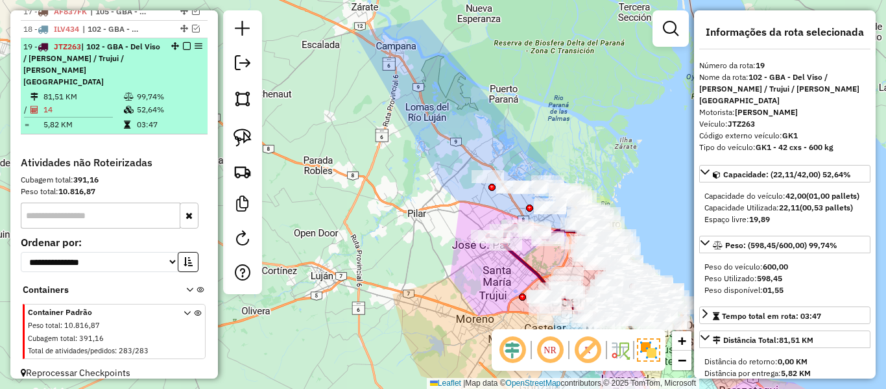
click at [185, 43] on em at bounding box center [187, 46] width 8 height 8
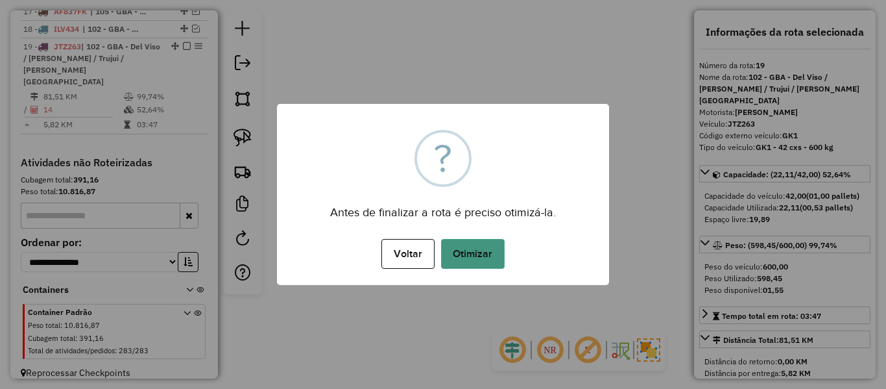
click at [491, 252] on button "Otimizar" at bounding box center [473, 254] width 64 height 30
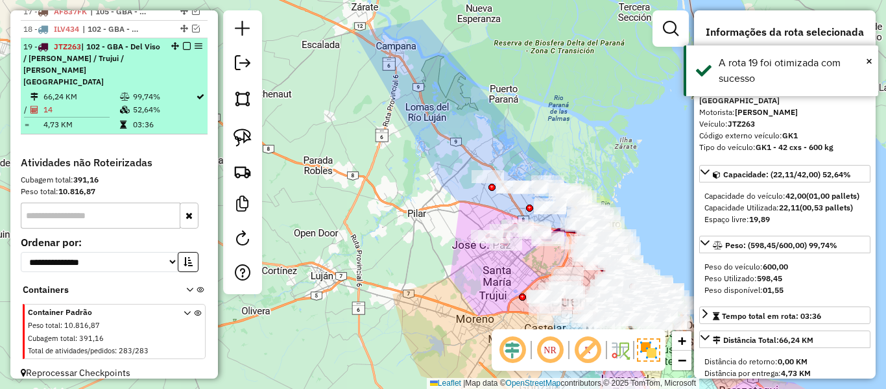
click at [183, 43] on em at bounding box center [187, 46] width 8 height 8
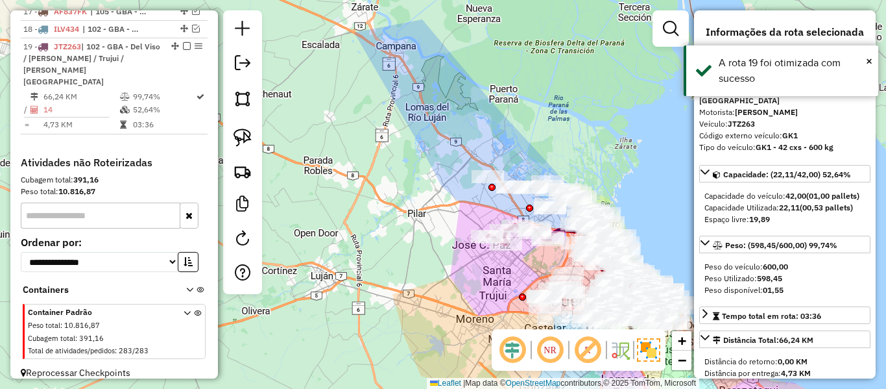
scroll to position [704, 0]
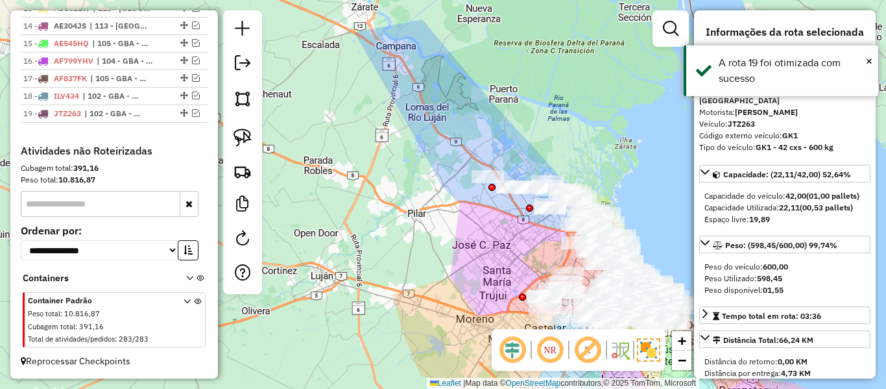
click at [438, 254] on div "Janela de atendimento Grade de atendimento Capacidade Transportadoras Veículos …" at bounding box center [443, 194] width 886 height 389
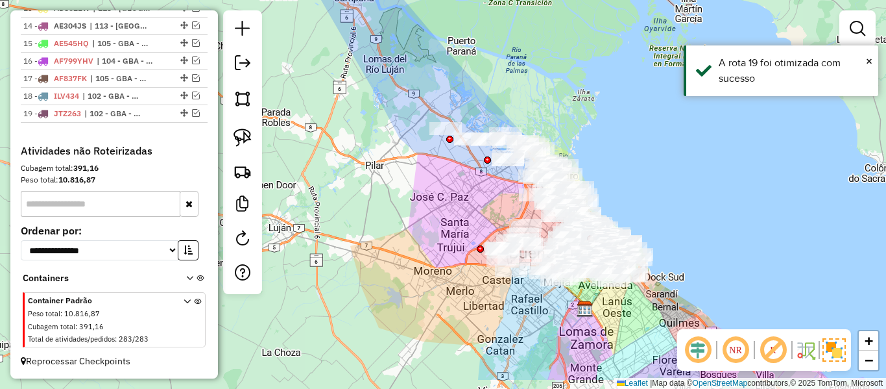
drag, startPoint x: 409, startPoint y: 228, endPoint x: 385, endPoint y: 196, distance: 40.3
click at [385, 197] on div "Janela de atendimento Grade de atendimento Capacidade Transportadoras Veículos …" at bounding box center [443, 194] width 886 height 389
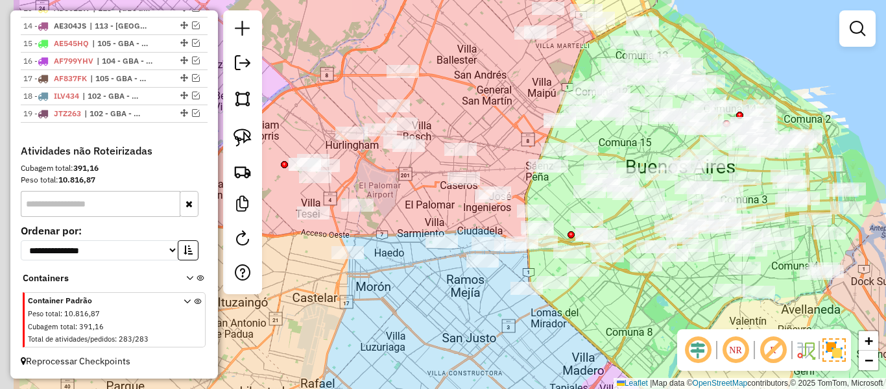
drag, startPoint x: 555, startPoint y: 294, endPoint x: 598, endPoint y: 311, distance: 46.0
click at [598, 311] on div "Janela de atendimento Grade de atendimento Capacidade Transportadoras Veículos …" at bounding box center [443, 194] width 886 height 389
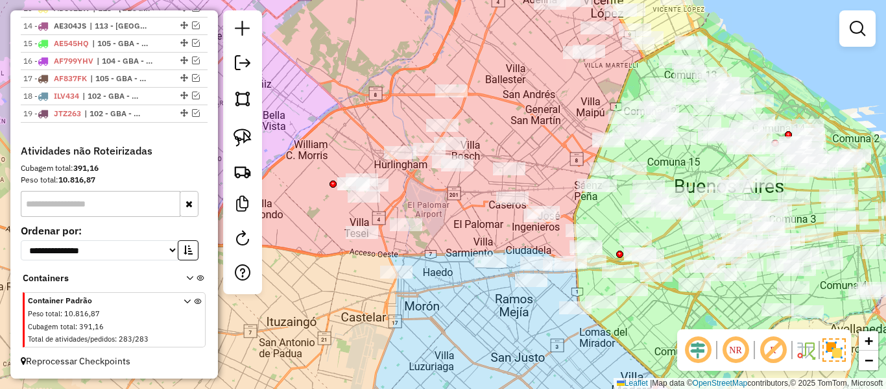
drag, startPoint x: 426, startPoint y: 295, endPoint x: 485, endPoint y: 387, distance: 108.9
click at [484, 386] on div "Janela de atendimento Grade de atendimento Capacidade Transportadoras Veículos …" at bounding box center [443, 194] width 886 height 389
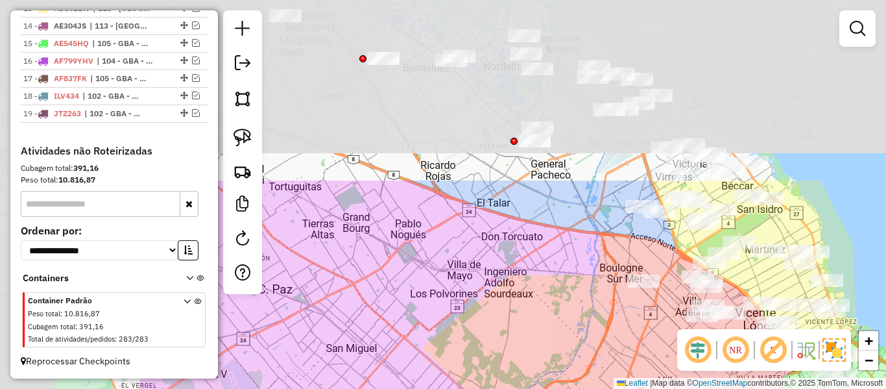
drag, startPoint x: 515, startPoint y: 298, endPoint x: 499, endPoint y: 293, distance: 17.0
click at [519, 309] on div "Janela de atendimento Grade de atendimento Capacidade Transportadoras Veículos …" at bounding box center [443, 194] width 886 height 389
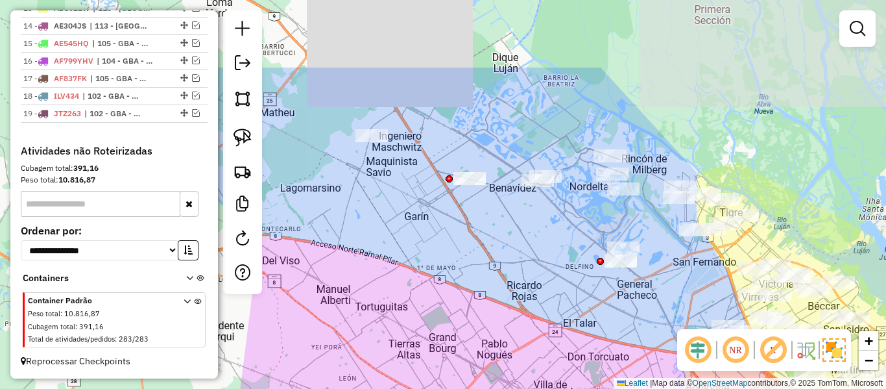
drag, startPoint x: 508, startPoint y: 320, endPoint x: 534, endPoint y: 346, distance: 37.2
click at [540, 361] on div "Janela de atendimento Grade de atendimento Capacidade Transportadoras Veículos …" at bounding box center [443, 194] width 886 height 389
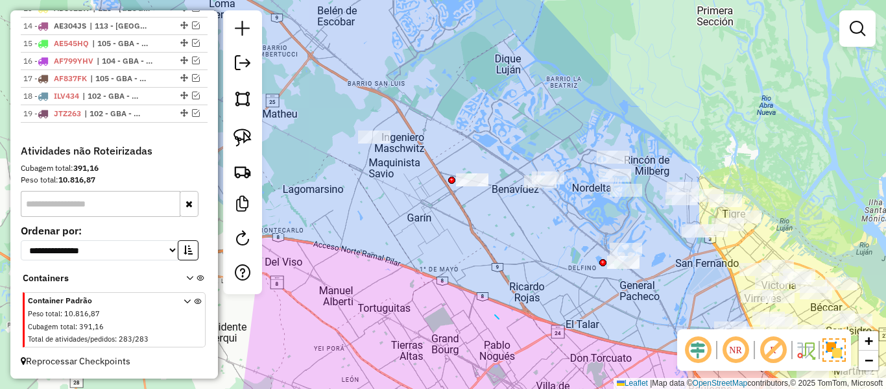
drag, startPoint x: 495, startPoint y: 315, endPoint x: 478, endPoint y: 299, distance: 23.0
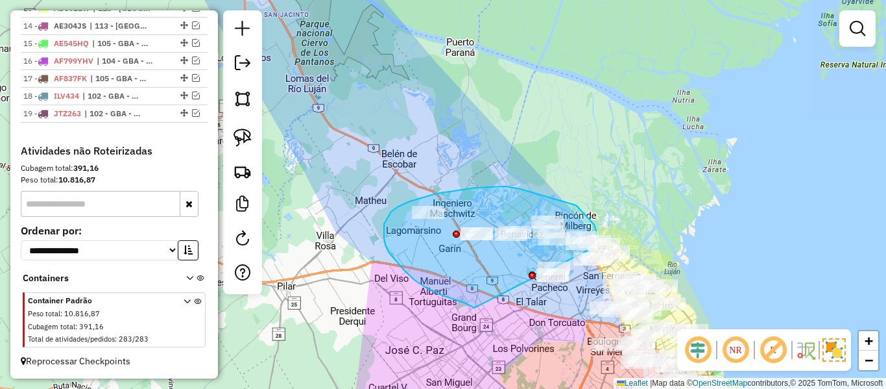
drag, startPoint x: 415, startPoint y: 280, endPoint x: 570, endPoint y: 312, distance: 158.3
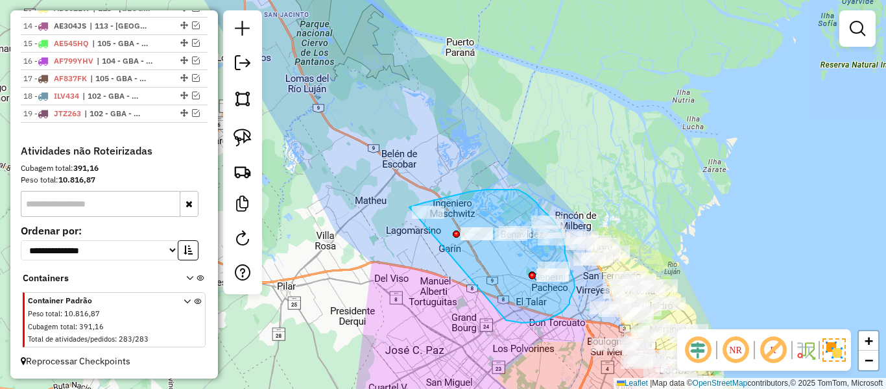
drag, startPoint x: 522, startPoint y: 322, endPoint x: 389, endPoint y: 243, distance: 154.5
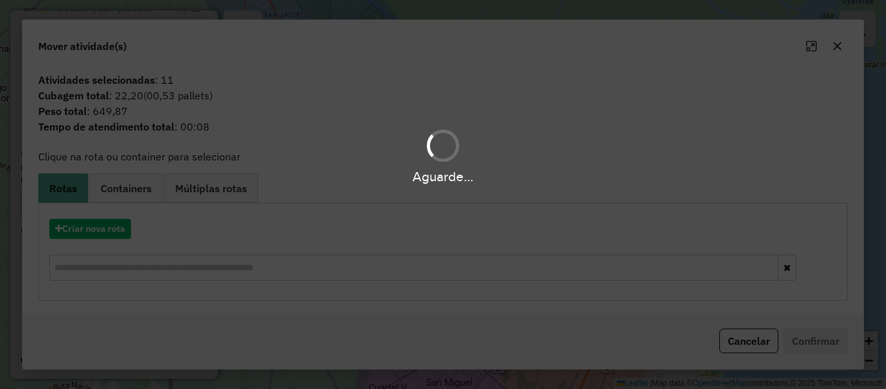
click at [108, 224] on div "Aguarde..." at bounding box center [443, 194] width 886 height 389
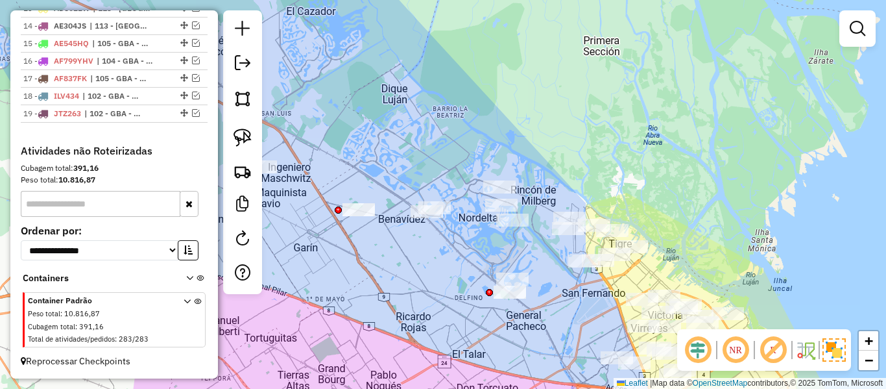
drag, startPoint x: 509, startPoint y: 270, endPoint x: 599, endPoint y: 269, distance: 89.5
click at [601, 269] on div "Janela de atendimento Grade de atendimento Capacidade Transportadoras Veículos …" at bounding box center [443, 194] width 886 height 389
drag, startPoint x: 464, startPoint y: 256, endPoint x: 560, endPoint y: 258, distance: 96.0
click at [559, 258] on div "Janela de atendimento Grade de atendimento Capacidade Transportadoras Veículos …" at bounding box center [443, 194] width 886 height 389
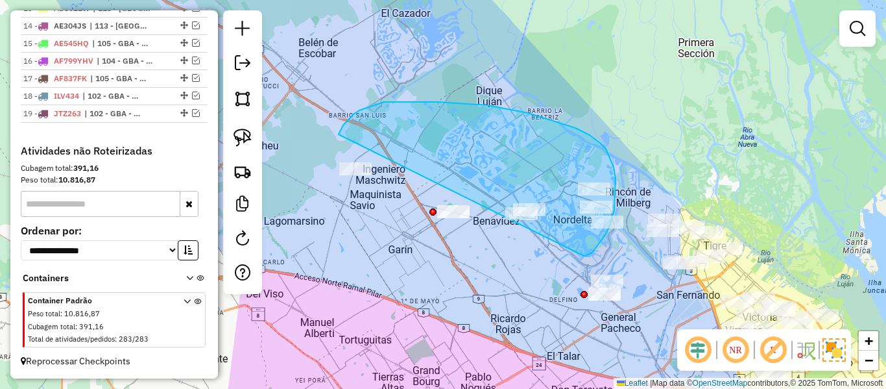
drag, startPoint x: 584, startPoint y: 256, endPoint x: 342, endPoint y: 215, distance: 244.7
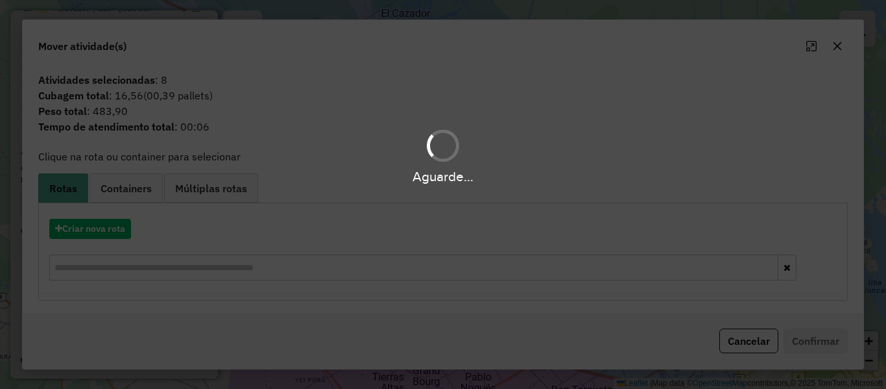
click at [126, 232] on div "Aguarde..." at bounding box center [443, 194] width 886 height 389
click at [125, 232] on div "Aguarde..." at bounding box center [443, 194] width 886 height 389
click at [125, 232] on button "Criar nova rota" at bounding box center [90, 229] width 82 height 20
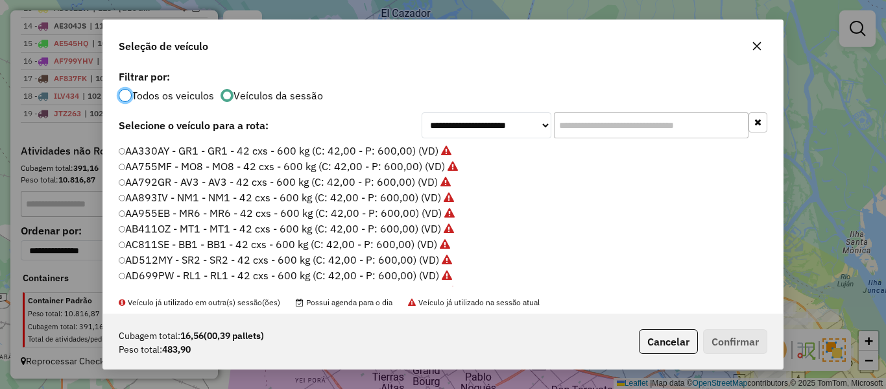
scroll to position [7, 4]
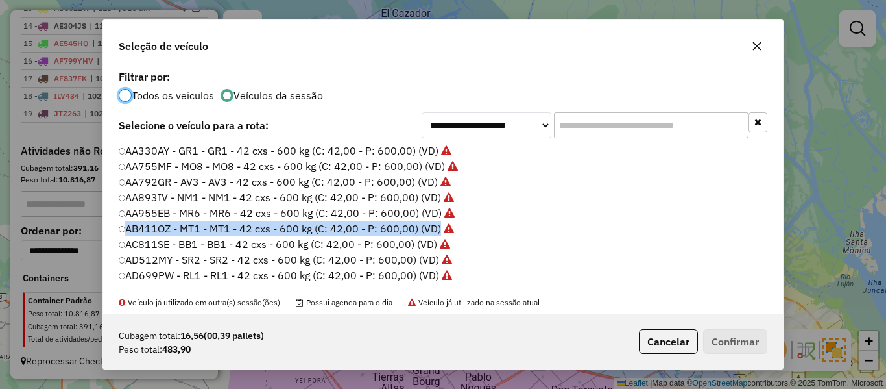
click at [125, 232] on div "**********" at bounding box center [443, 194] width 886 height 389
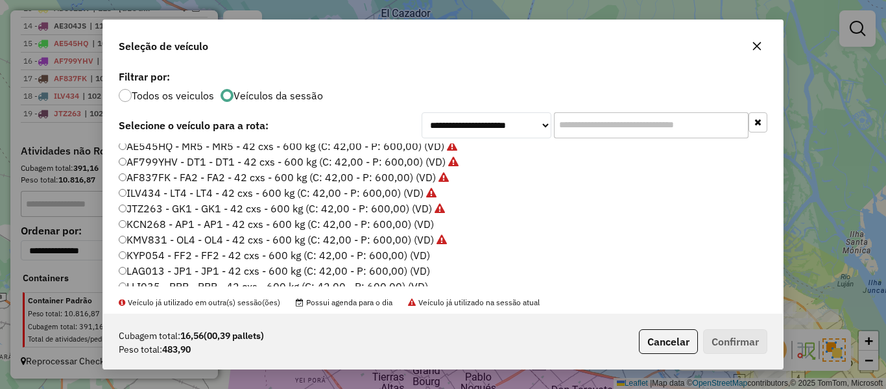
scroll to position [195, 0]
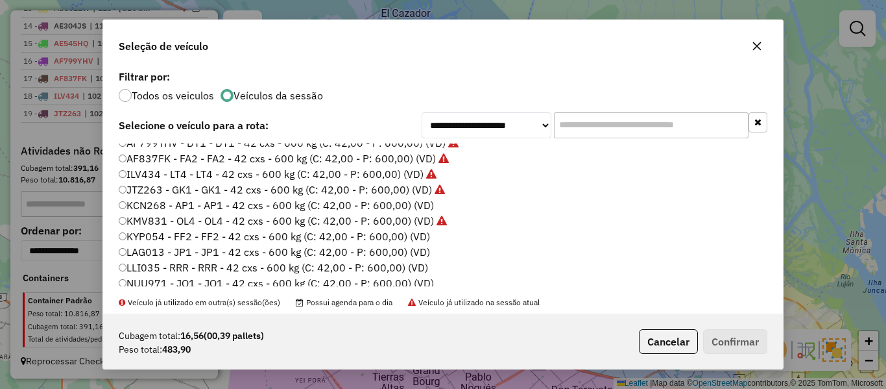
click at [424, 211] on label "KCN268 - AP1 - AP1 - 42 cxs - 600 kg (C: 42,00 - P: 600,00) (VD)" at bounding box center [276, 205] width 315 height 16
click at [743, 334] on button "Confirmar" at bounding box center [735, 341] width 64 height 25
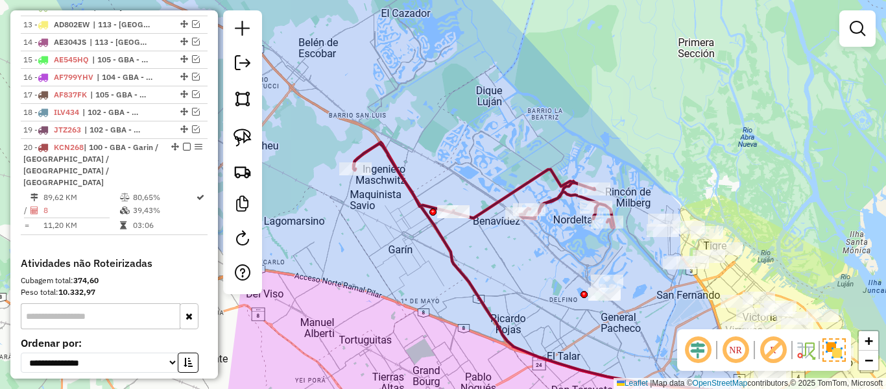
scroll to position [787, 0]
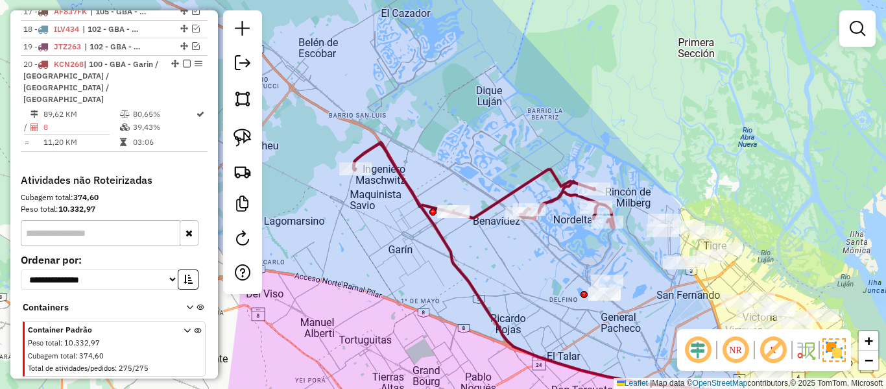
click at [531, 184] on icon at bounding box center [484, 185] width 261 height 84
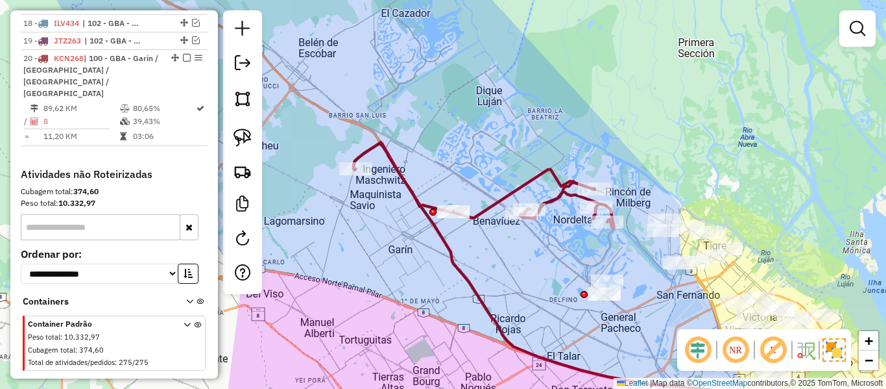
select select "**********"
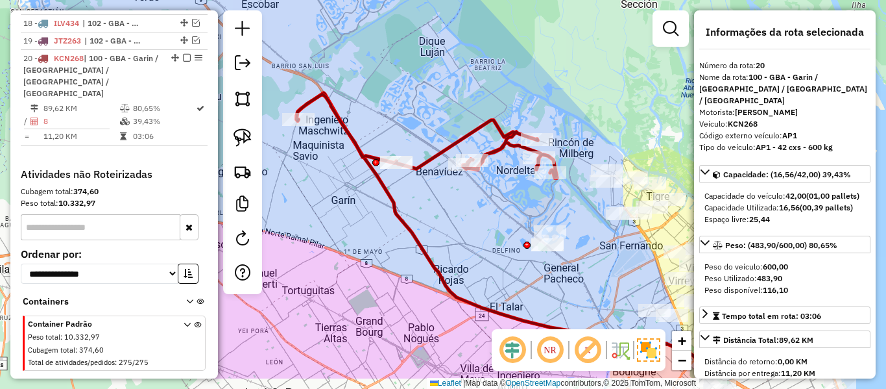
drag, startPoint x: 544, startPoint y: 264, endPoint x: 484, endPoint y: 215, distance: 77.9
click at [484, 215] on div "Janela de atendimento Grade de atendimento Capacidade Transportadoras Veículos …" at bounding box center [443, 194] width 886 height 389
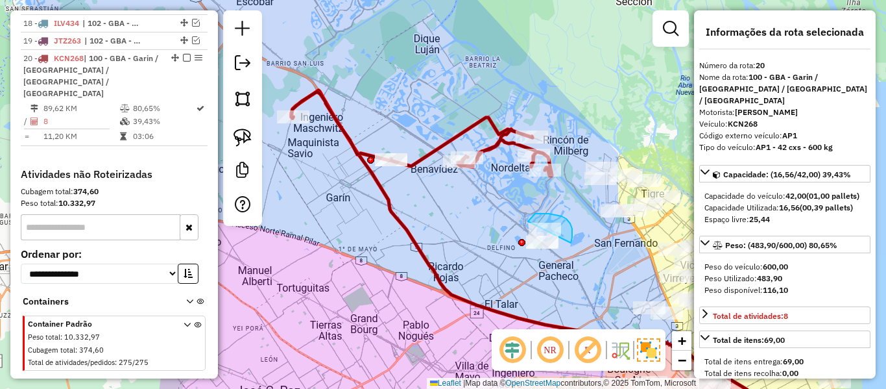
drag, startPoint x: 571, startPoint y: 243, endPoint x: 520, endPoint y: 230, distance: 52.9
click at [520, 230] on div "Janela de atendimento Grade de atendimento Capacidade Transportadoras Veículos …" at bounding box center [443, 194] width 886 height 389
drag, startPoint x: 560, startPoint y: 219, endPoint x: 499, endPoint y: 237, distance: 64.1
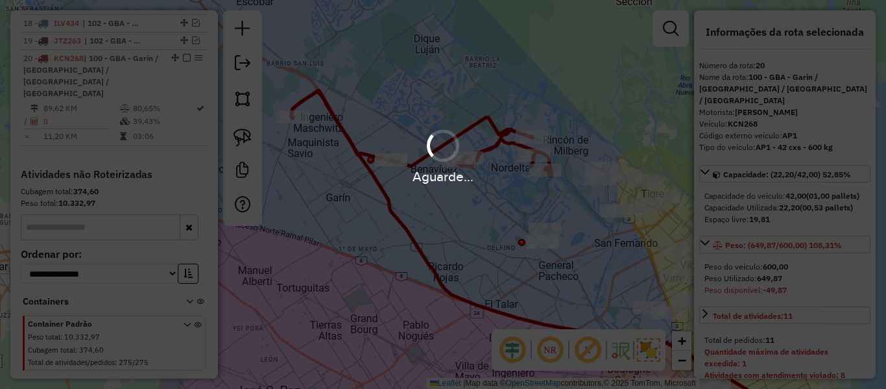
select select "**********"
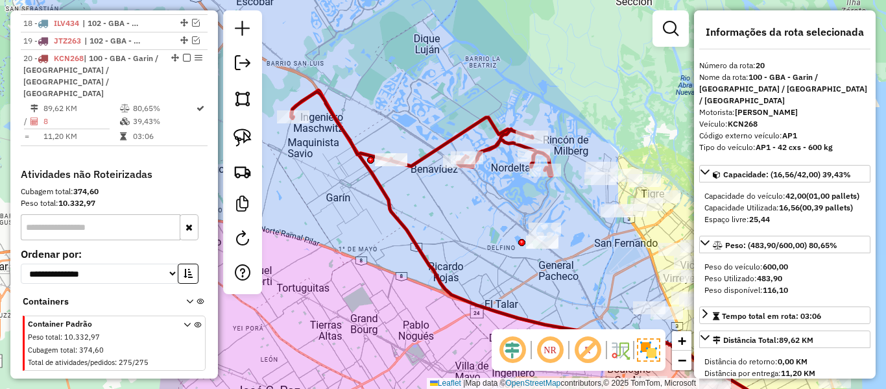
click at [498, 126] on icon at bounding box center [421, 133] width 261 height 84
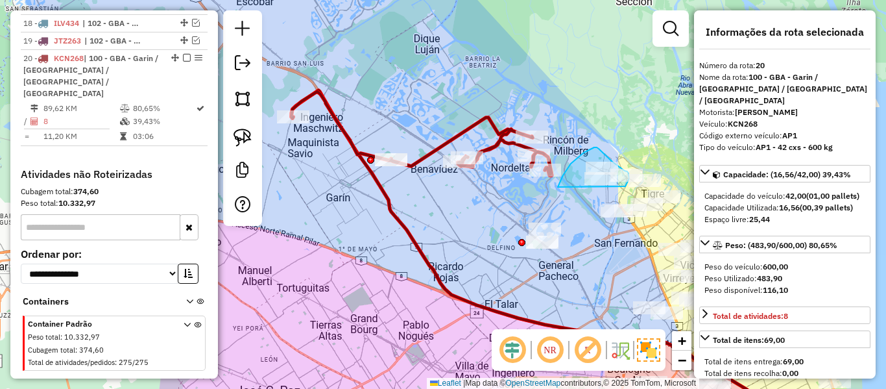
drag, startPoint x: 560, startPoint y: 182, endPoint x: 625, endPoint y: 187, distance: 64.4
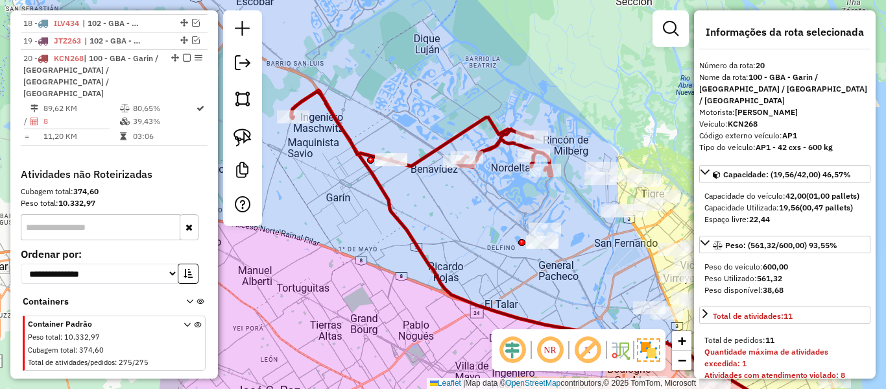
select select "**********"
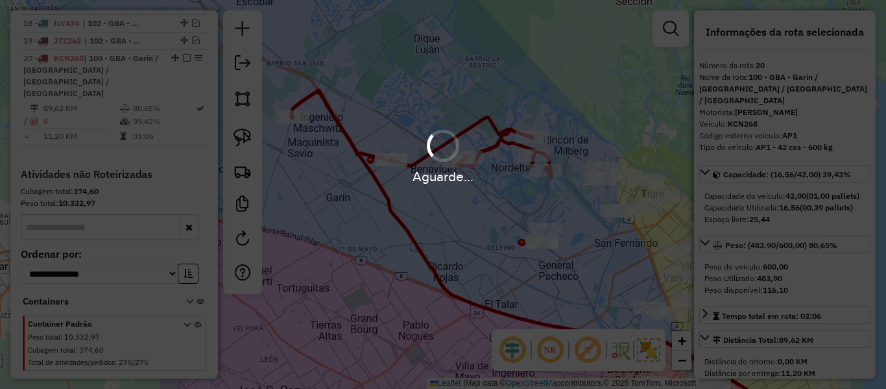
scroll to position [776, 0]
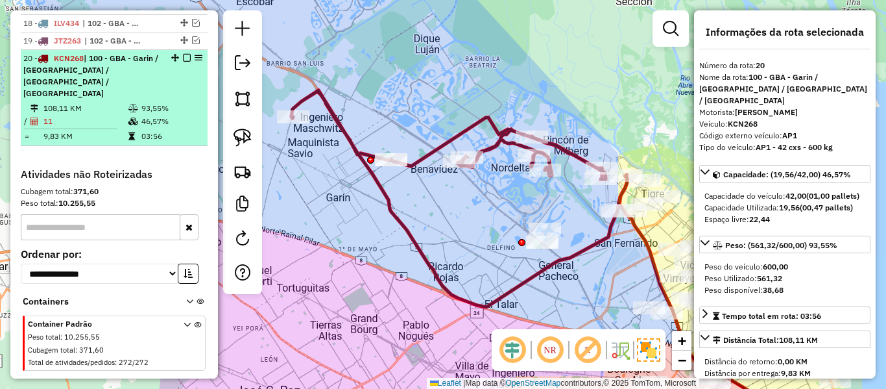
click at [183, 56] on em at bounding box center [187, 58] width 8 height 8
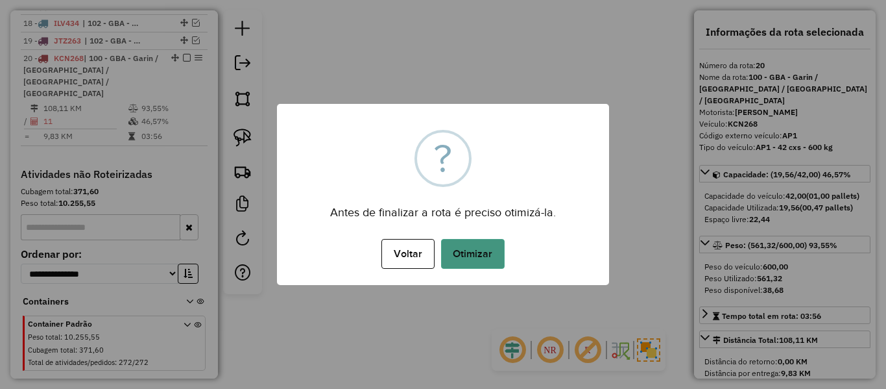
click at [466, 239] on button "Otimizar" at bounding box center [473, 254] width 64 height 30
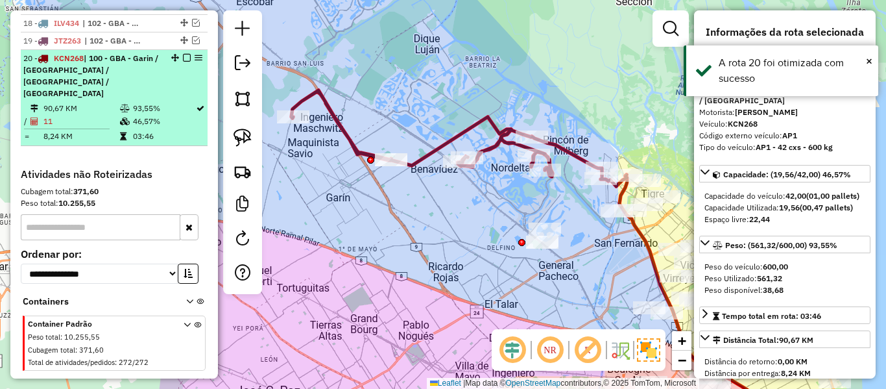
click at [182, 52] on li "20 - KCN268 | 100 - GBA - Garin / [GEOGRAPHIC_DATA] / [GEOGRAPHIC_DATA] / [GEOG…" at bounding box center [114, 98] width 187 height 96
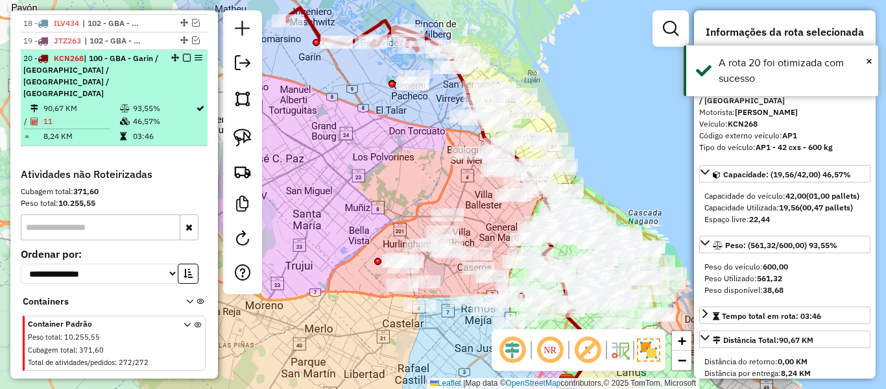
click at [183, 57] on em at bounding box center [187, 58] width 8 height 8
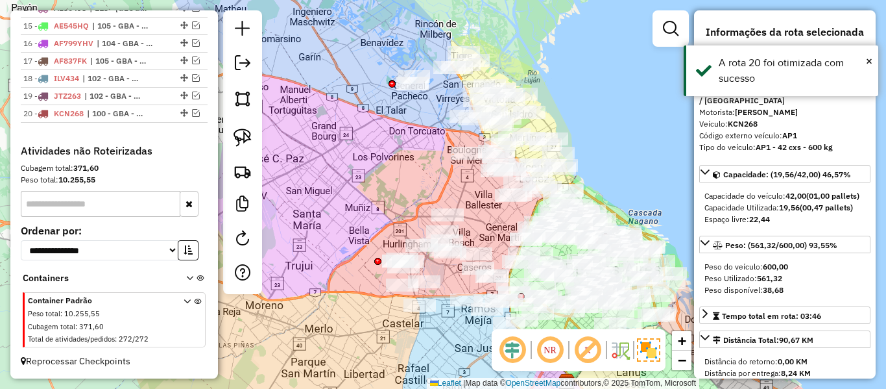
scroll to position [721, 0]
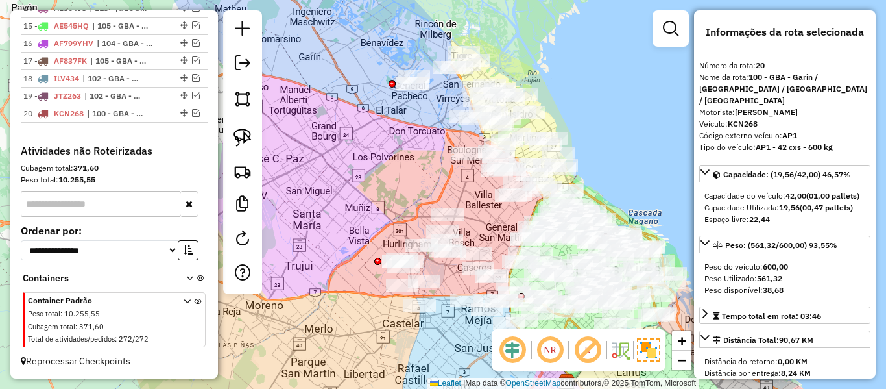
click at [344, 154] on div "Janela de atendimento Grade de atendimento Capacidade Transportadoras Veículos …" at bounding box center [443, 194] width 886 height 389
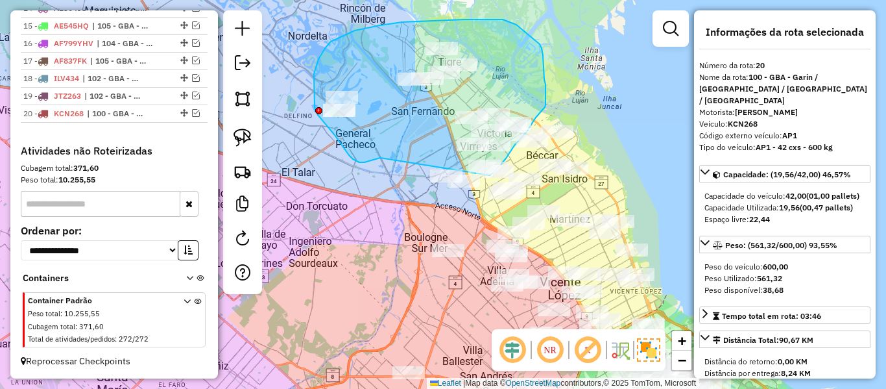
drag, startPoint x: 356, startPoint y: 161, endPoint x: 463, endPoint y: 194, distance: 112.0
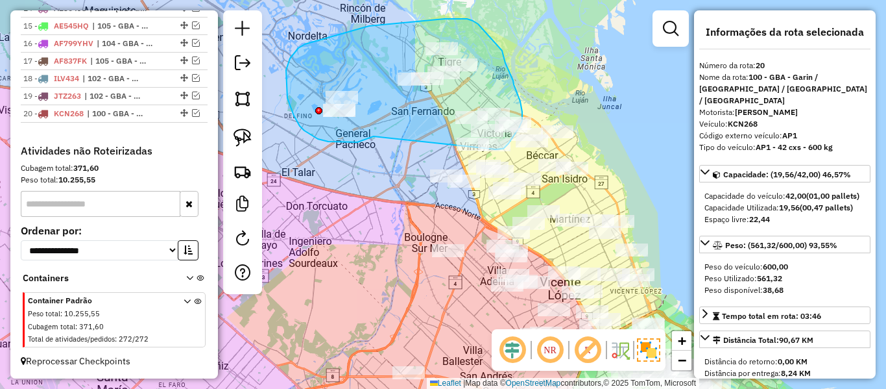
click at [485, 149] on div "Janela de atendimento Grade de atendimento Capacidade Transportadoras Veículos …" at bounding box center [443, 194] width 886 height 389
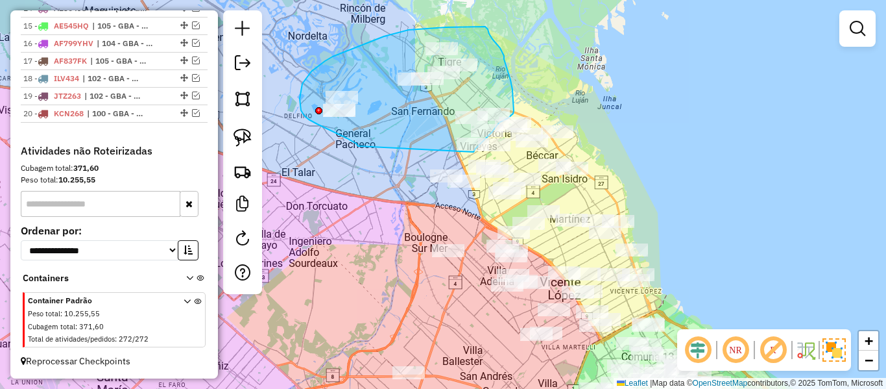
drag, startPoint x: 309, startPoint y: 119, endPoint x: 472, endPoint y: 158, distance: 167.3
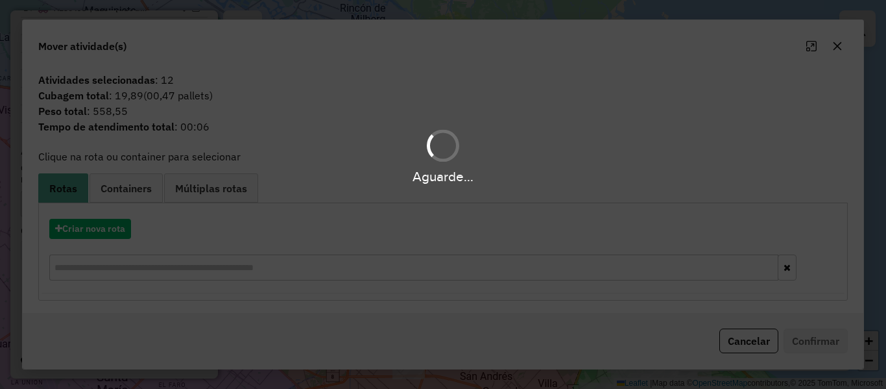
drag, startPoint x: 125, startPoint y: 225, endPoint x: 115, endPoint y: 230, distance: 11.0
click at [121, 227] on div "Aguarde..." at bounding box center [443, 194] width 886 height 389
click at [115, 230] on hb-app "Aguarde... Pop-up bloqueado! Seu navegador bloqueou automáticamente a abertura …" at bounding box center [443, 194] width 886 height 389
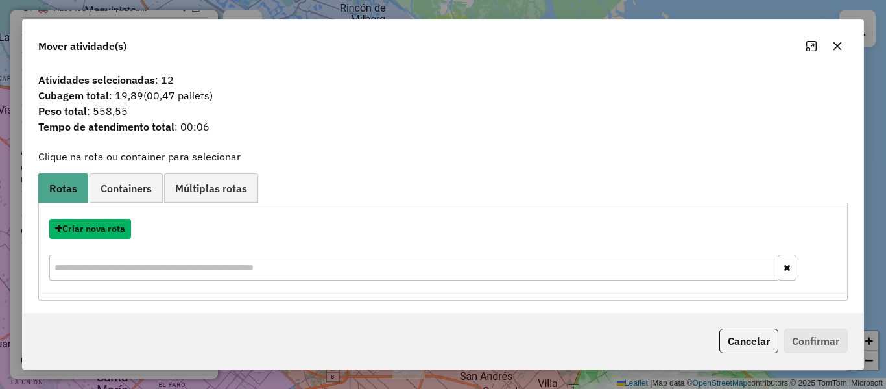
click at [115, 230] on button "Criar nova rota" at bounding box center [90, 229] width 82 height 20
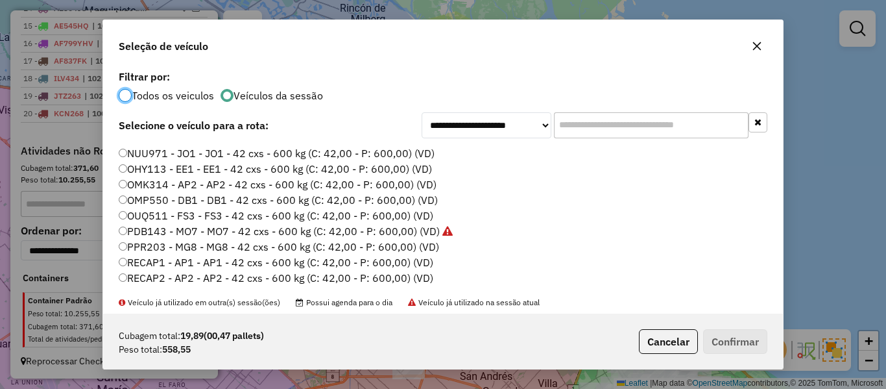
scroll to position [259, 0]
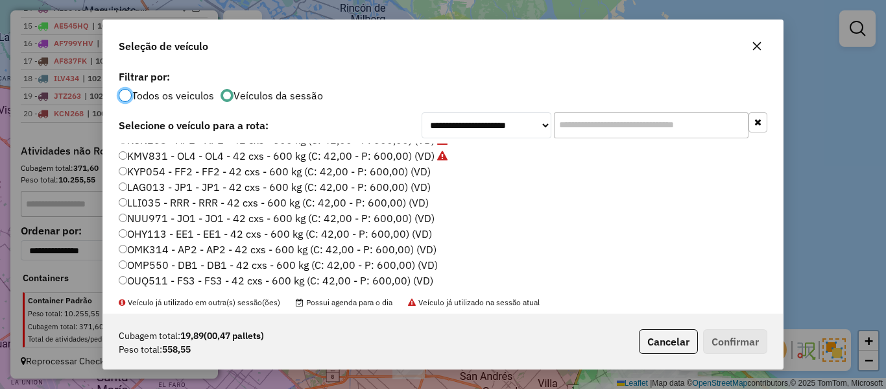
click at [421, 171] on label "KYP054 - FF2 - FF2 - 42 cxs - 600 kg (C: 42,00 - P: 600,00) (VD)" at bounding box center [275, 171] width 312 height 16
click at [742, 335] on button "Confirmar" at bounding box center [735, 341] width 64 height 25
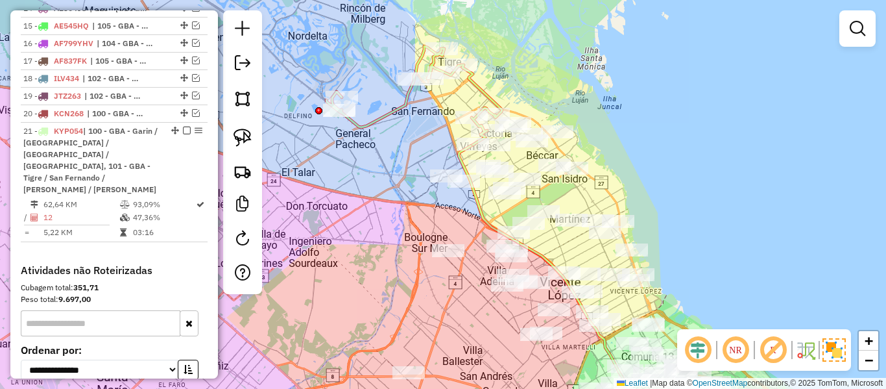
scroll to position [776, 0]
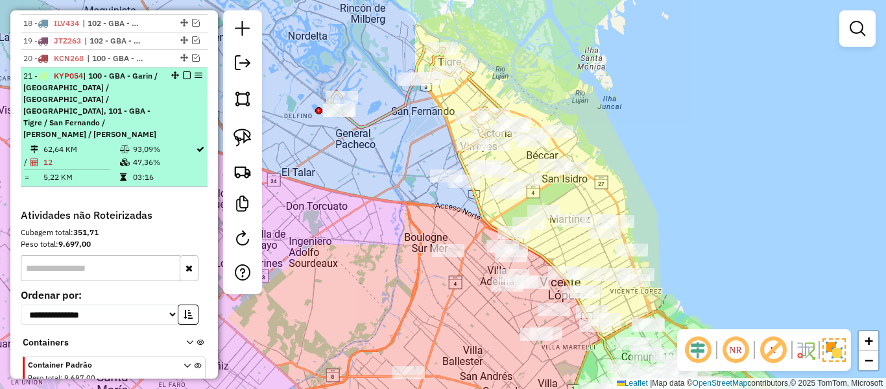
click at [185, 72] on em at bounding box center [187, 75] width 8 height 8
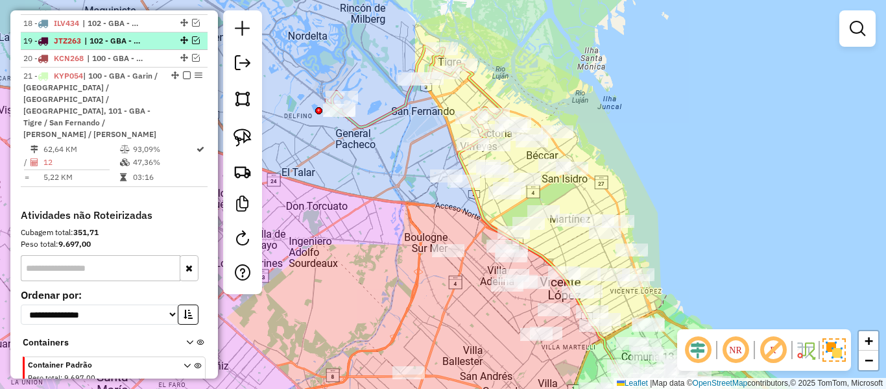
scroll to position [739, 0]
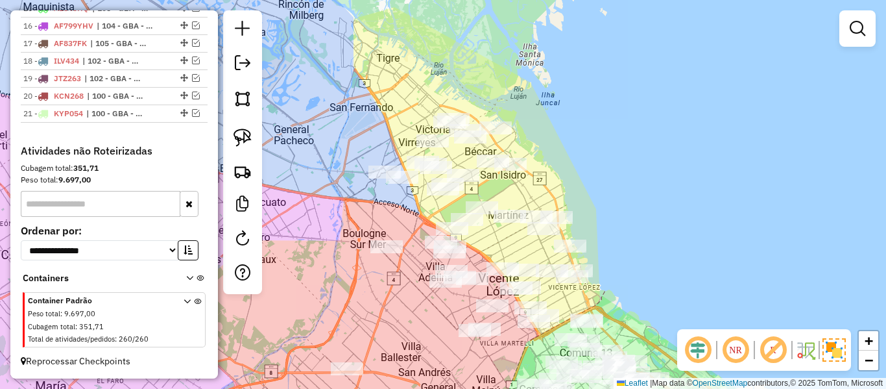
drag, startPoint x: 357, startPoint y: 121, endPoint x: 295, endPoint y: 117, distance: 62.4
click at [295, 117] on div "Janela de atendimento Grade de atendimento Capacidade Transportadoras Veículos …" at bounding box center [443, 194] width 886 height 389
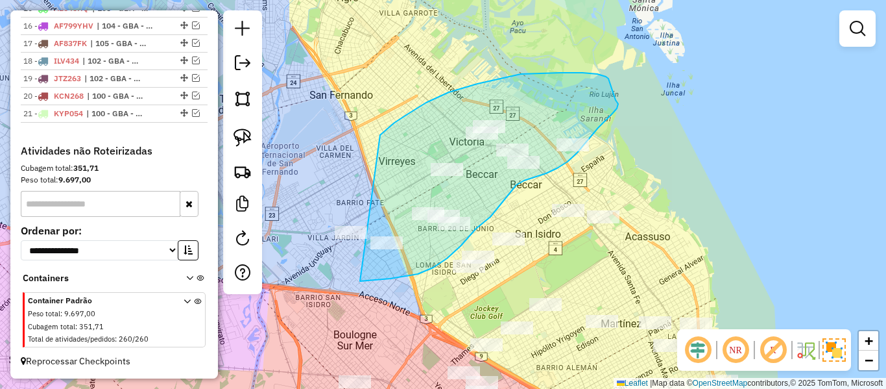
drag, startPoint x: 380, startPoint y: 135, endPoint x: 302, endPoint y: 246, distance: 135.9
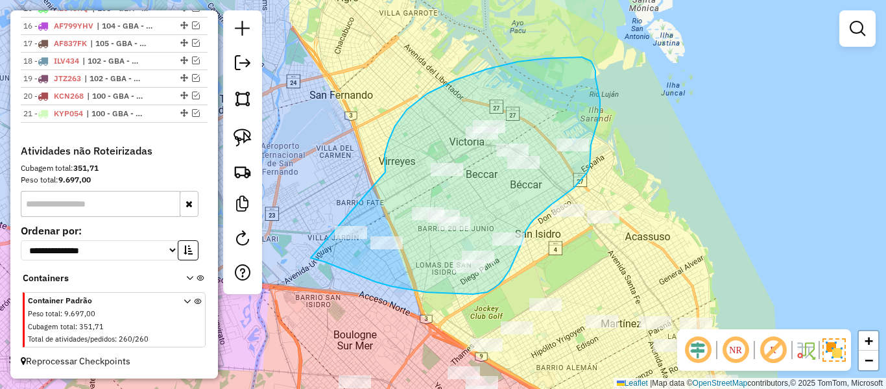
drag, startPoint x: 488, startPoint y: 69, endPoint x: 309, endPoint y: 250, distance: 255.0
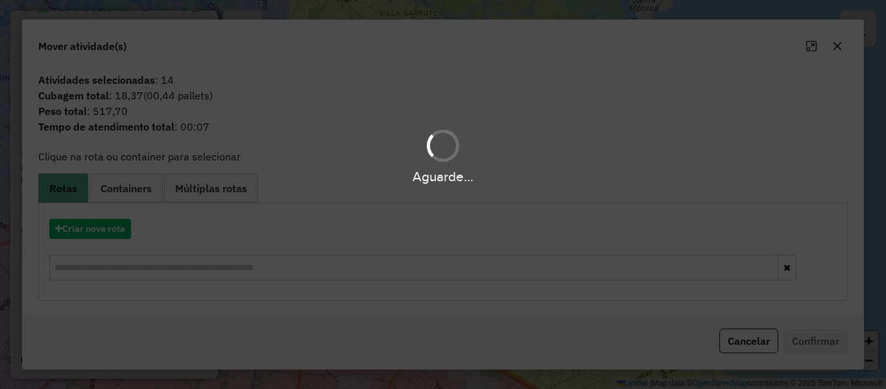
click at [112, 222] on div "Aguarde..." at bounding box center [443, 194] width 886 height 389
click at [111, 230] on button "Criar nova rota" at bounding box center [90, 229] width 82 height 20
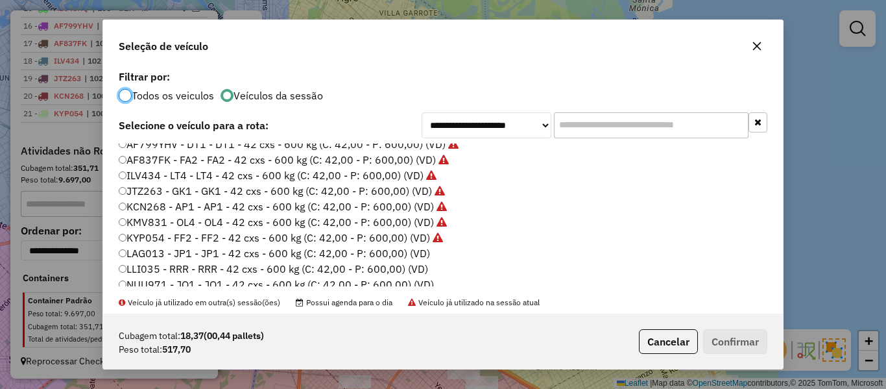
scroll to position [195, 0]
click at [414, 250] on label "LAG013 - JP1 - JP1 - 42 cxs - 600 kg (C: 42,00 - P: 600,00) (VD)" at bounding box center [274, 252] width 311 height 16
click at [734, 322] on div "Cubagem total: 18,37 (00,44 pallets) Peso total: 517,70 Cancelar Confirmar" at bounding box center [443, 341] width 680 height 56
click at [732, 334] on button "Confirmar" at bounding box center [735, 341] width 64 height 25
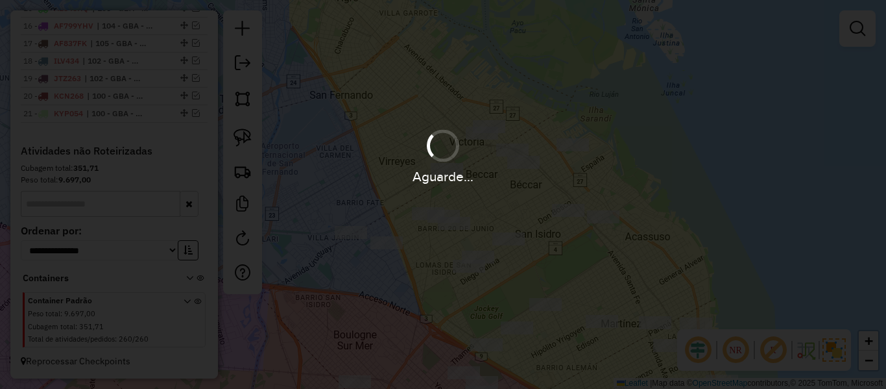
scroll to position [793, 0]
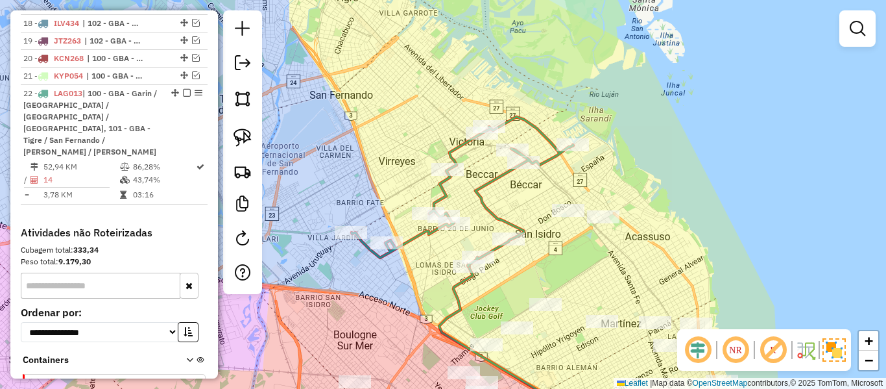
click at [488, 195] on icon at bounding box center [463, 191] width 222 height 149
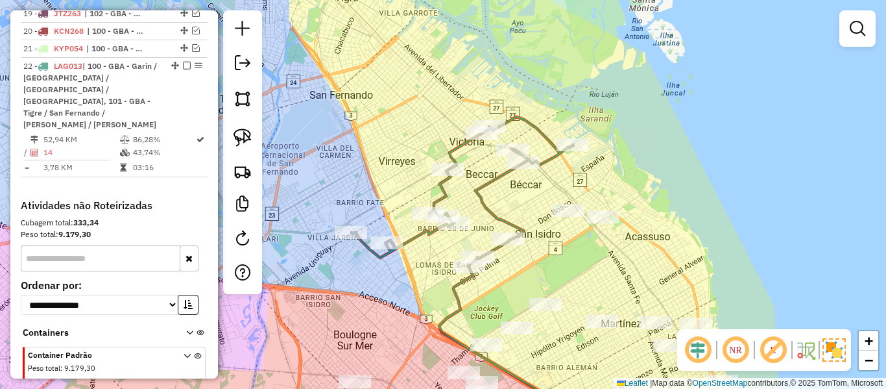
select select "**********"
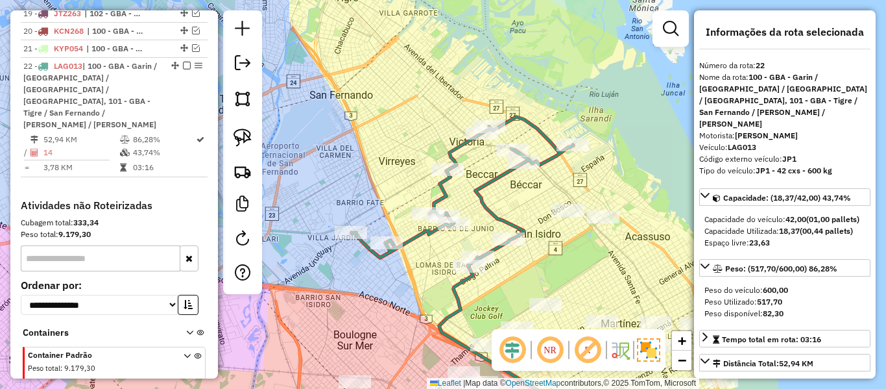
scroll to position [851, 0]
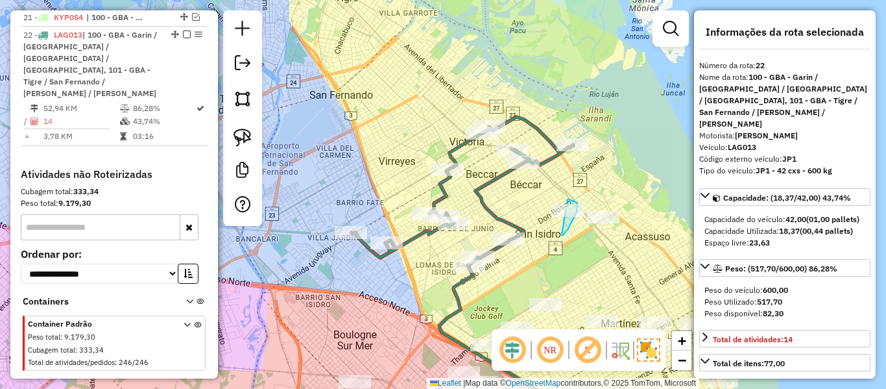
drag, startPoint x: 562, startPoint y: 235, endPoint x: 538, endPoint y: 207, distance: 36.4
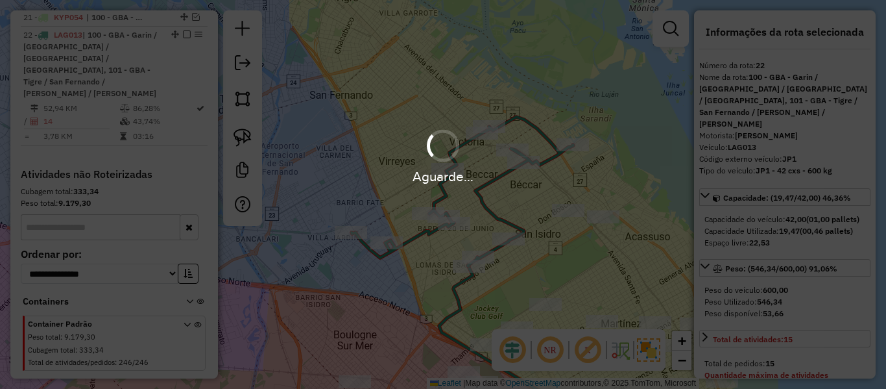
select select "**********"
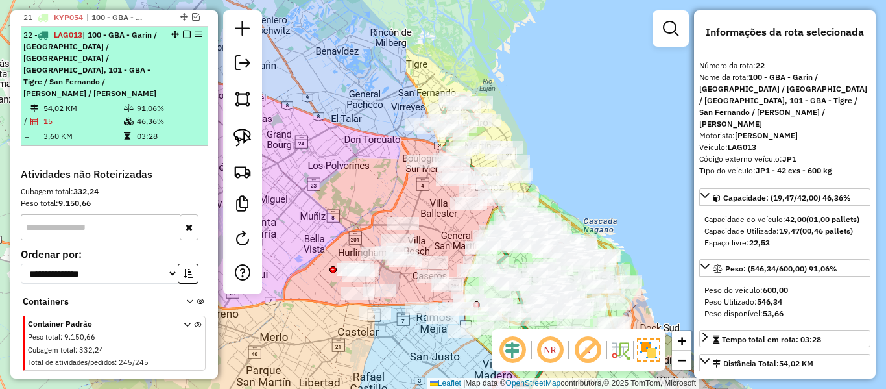
click at [185, 32] on em at bounding box center [187, 34] width 8 height 8
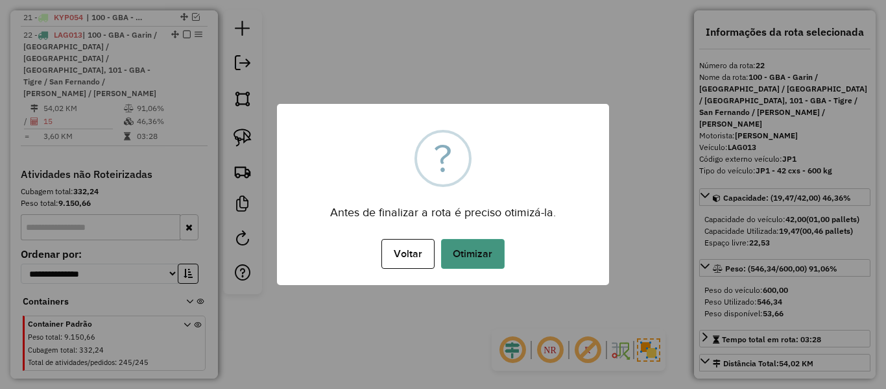
click at [481, 243] on button "Otimizar" at bounding box center [473, 254] width 64 height 30
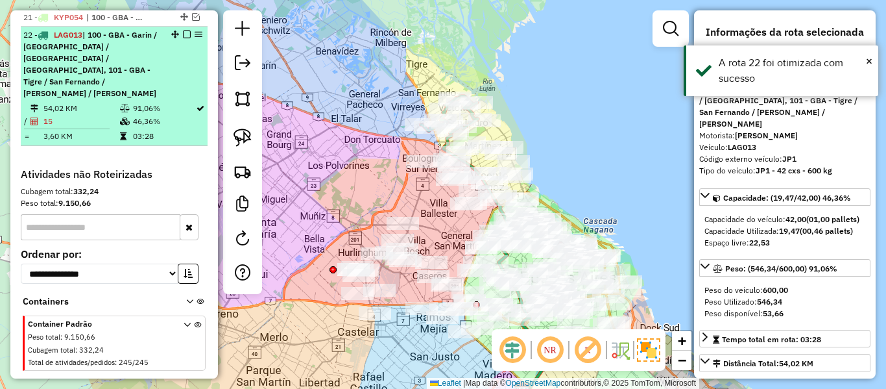
click at [183, 38] on em at bounding box center [187, 34] width 8 height 8
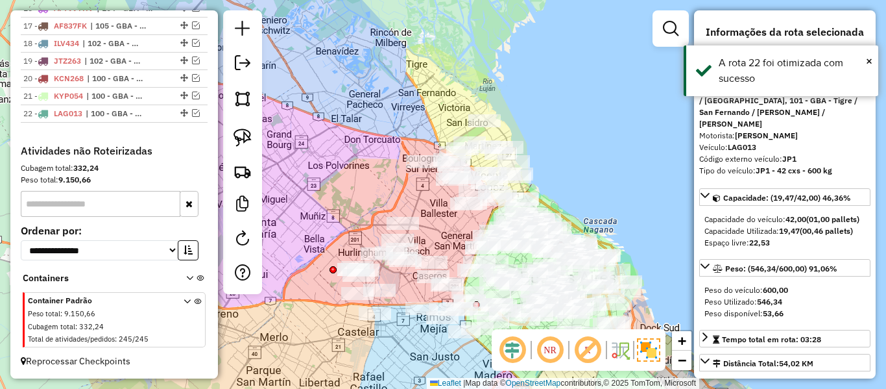
scroll to position [756, 0]
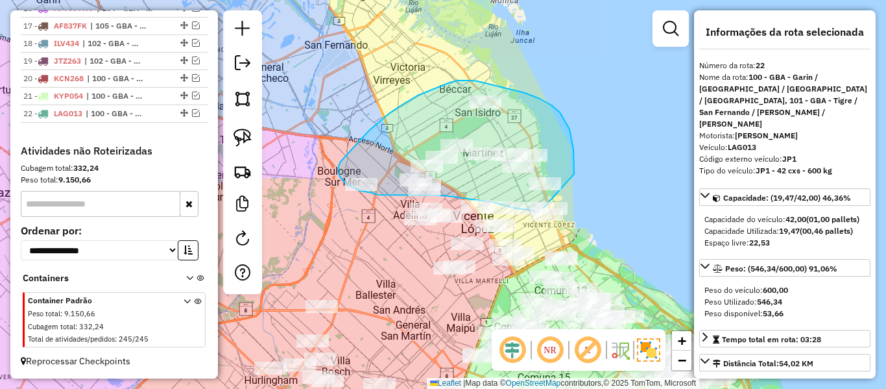
drag, startPoint x: 574, startPoint y: 164, endPoint x: 572, endPoint y: 221, distance: 56.5
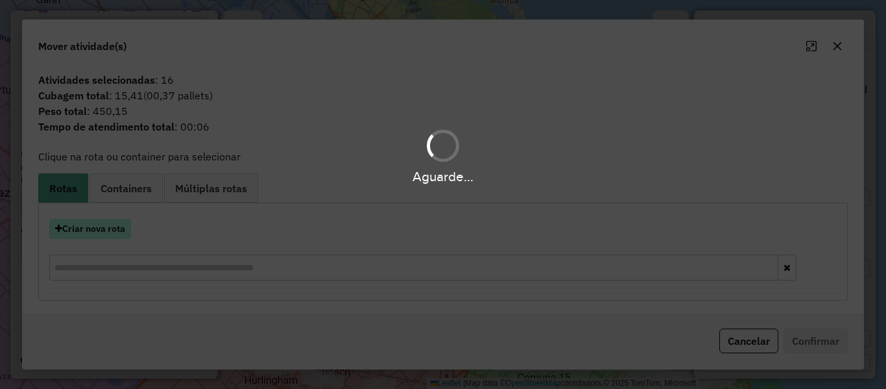
click at [117, 229] on button "Criar nova rota" at bounding box center [90, 229] width 82 height 20
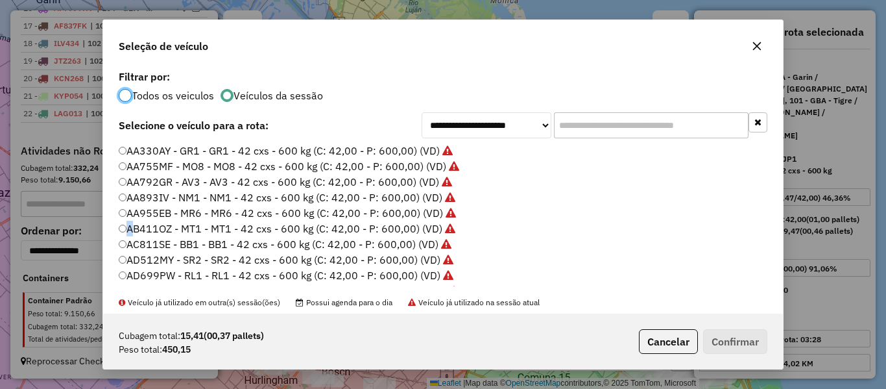
click at [117, 229] on div "**********" at bounding box center [443, 194] width 886 height 389
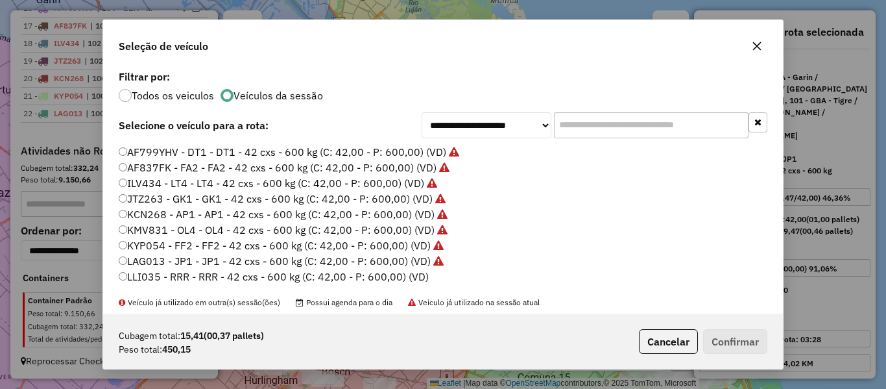
scroll to position [195, 0]
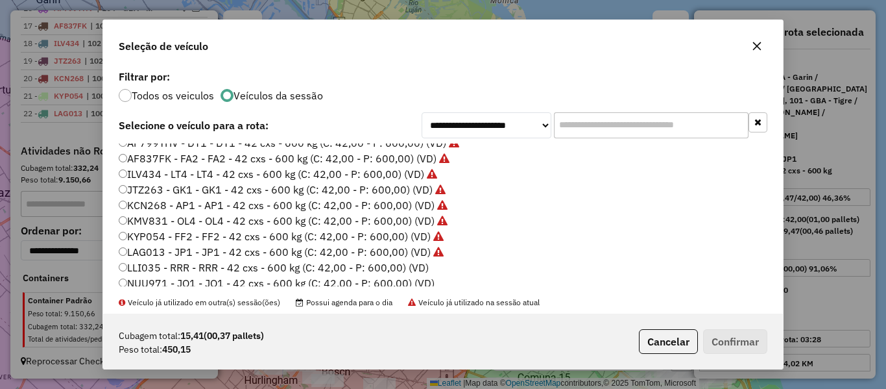
click at [411, 263] on label "LLI035 - RRR - RRR - 42 cxs - 600 kg (C: 42,00 - P: 600,00) (VD)" at bounding box center [274, 267] width 310 height 16
click at [730, 328] on div "Cubagem total: 15,41 (00,37 pallets) Peso total: 450,15 Cancelar Confirmar" at bounding box center [443, 341] width 680 height 56
click at [728, 340] on button "Confirmar" at bounding box center [735, 341] width 64 height 25
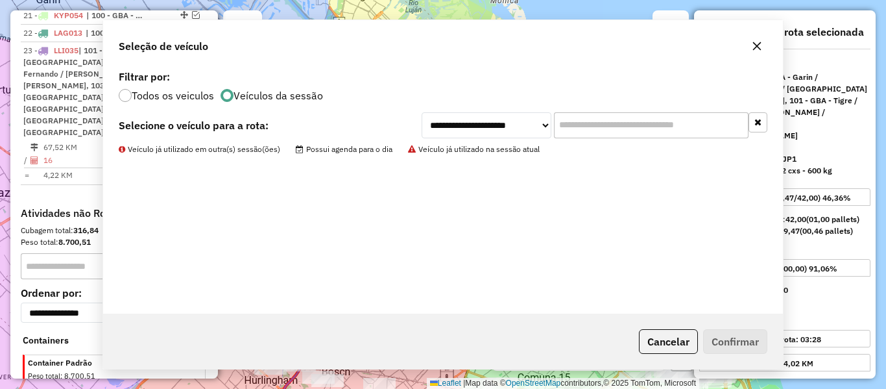
scroll to position [851, 0]
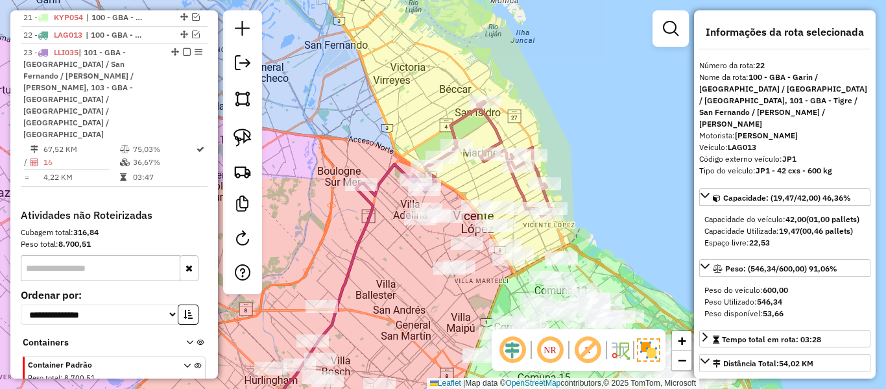
click at [520, 184] on icon at bounding box center [456, 158] width 191 height 115
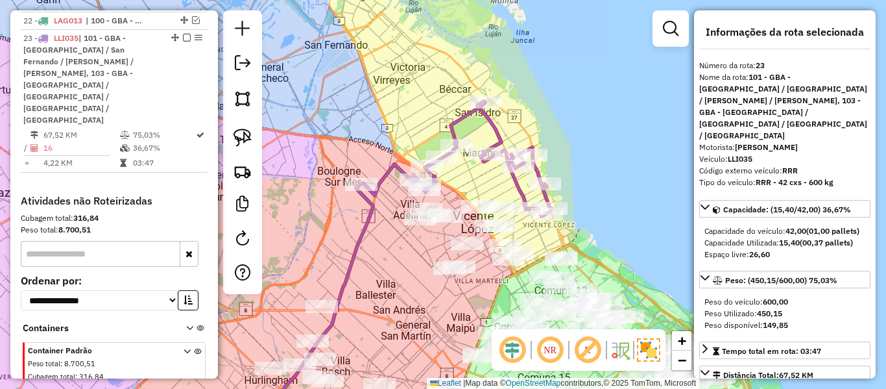
scroll to position [880, 0]
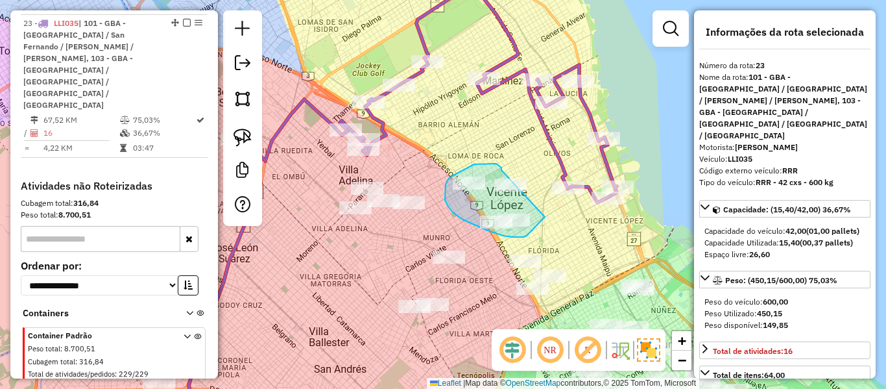
drag, startPoint x: 494, startPoint y: 163, endPoint x: 555, endPoint y: 128, distance: 69.8
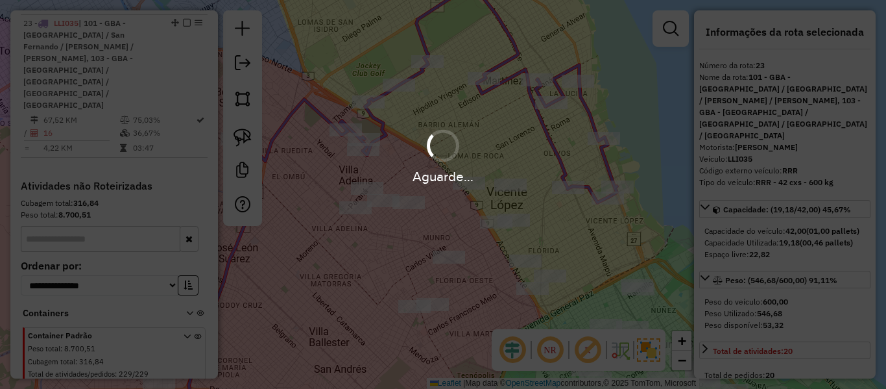
select select "**********"
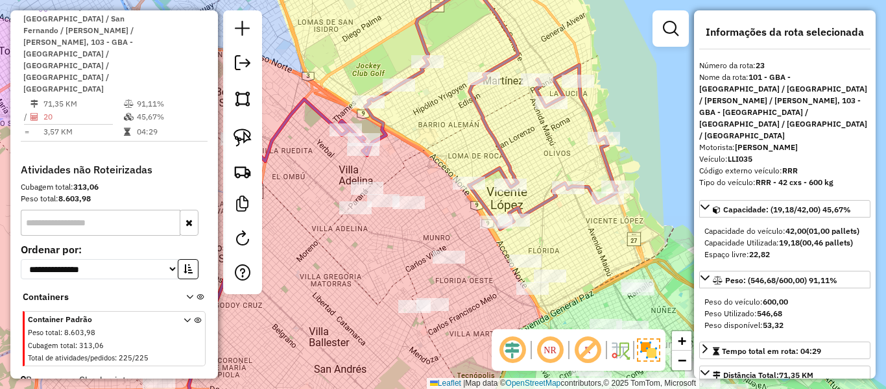
scroll to position [864, 0]
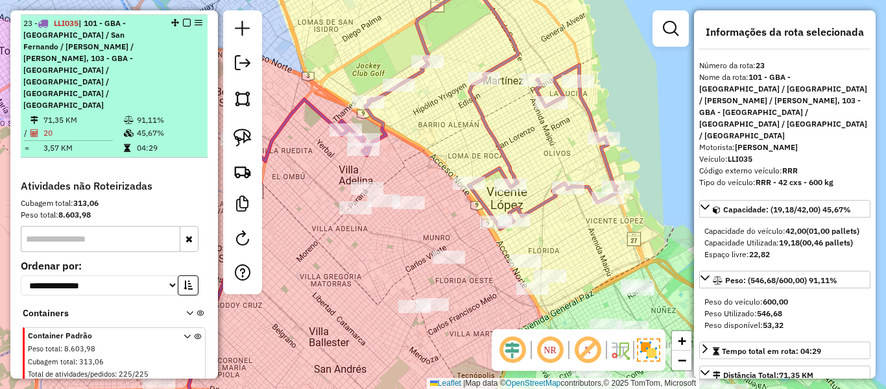
click at [183, 26] on em at bounding box center [187, 23] width 8 height 8
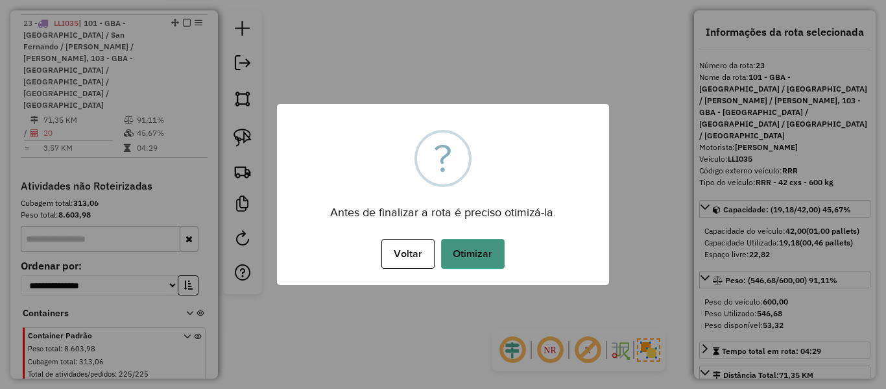
click at [468, 246] on button "Otimizar" at bounding box center [473, 254] width 64 height 30
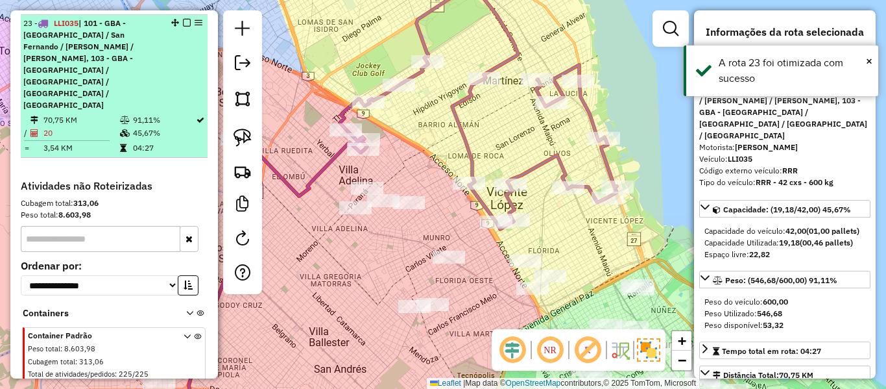
click at [182, 25] on div "23 - LLI035 | 101 - GBA - Tigre / San Fernando / [PERSON_NAME] / [PERSON_NAME],…" at bounding box center [114, 64] width 182 height 93
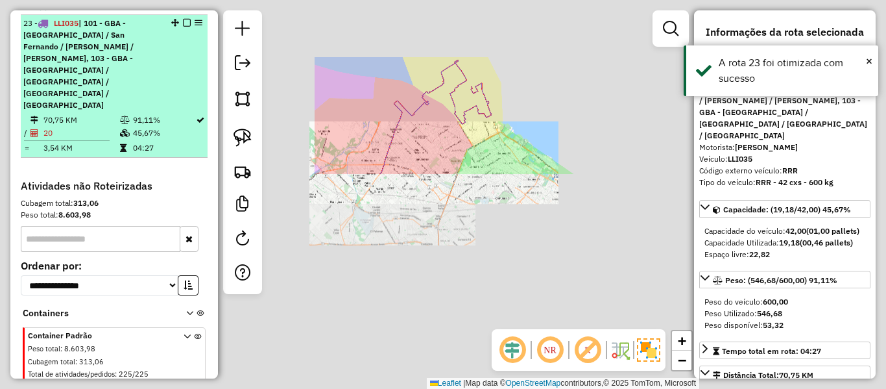
click at [183, 25] on em at bounding box center [187, 23] width 8 height 8
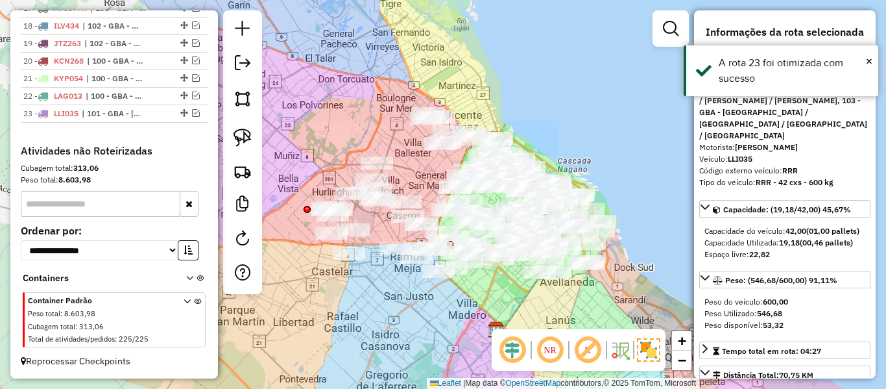
scroll to position [774, 0]
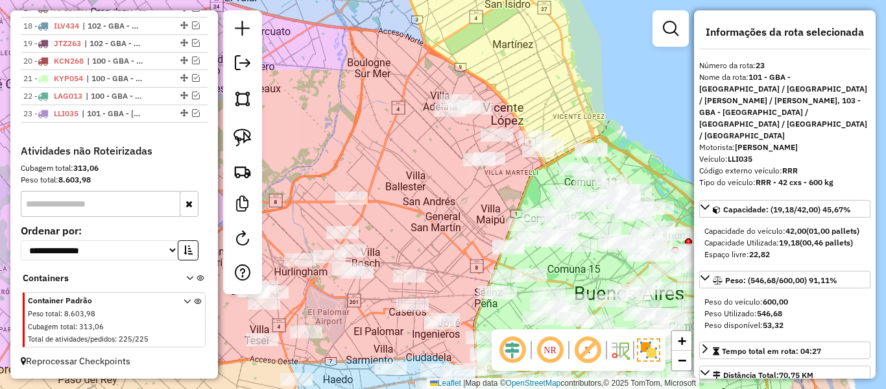
click at [433, 158] on div "Janela de atendimento Grade de atendimento Capacidade Transportadoras Veículos …" at bounding box center [443, 194] width 886 height 389
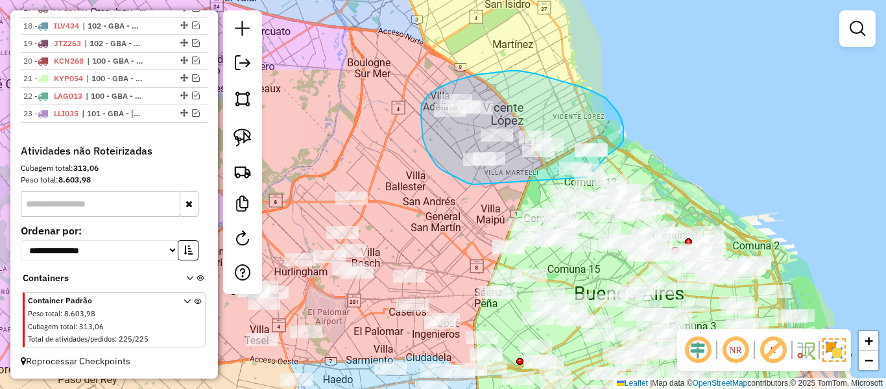
click at [586, 178] on div "Janela de atendimento Grade de atendimento Capacidade Transportadoras Veículos …" at bounding box center [443, 194] width 886 height 389
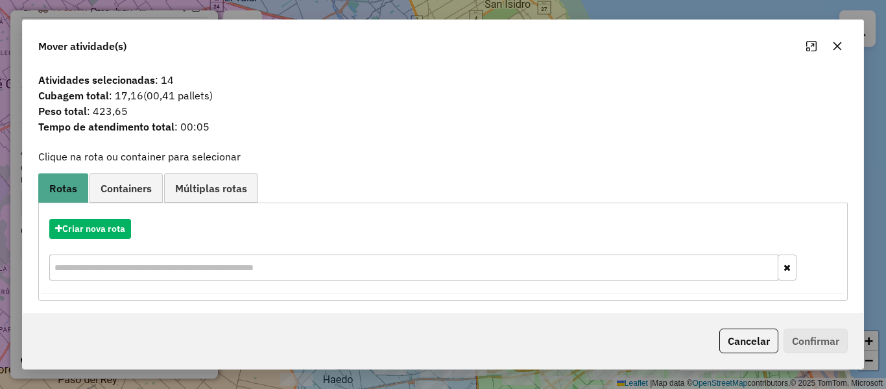
click at [115, 232] on hb-app "Aguarde... Pop-up bloqueado! Seu navegador bloqueou automáticamente a abertura …" at bounding box center [443, 194] width 886 height 389
click at [115, 232] on button "Criar nova rota" at bounding box center [90, 229] width 82 height 20
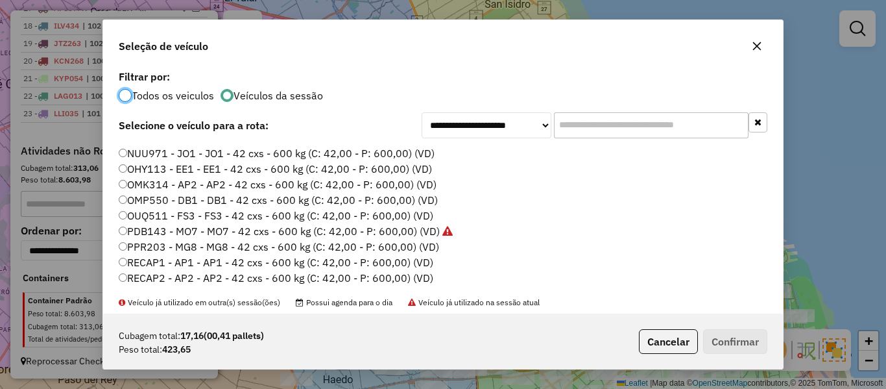
scroll to position [259, 0]
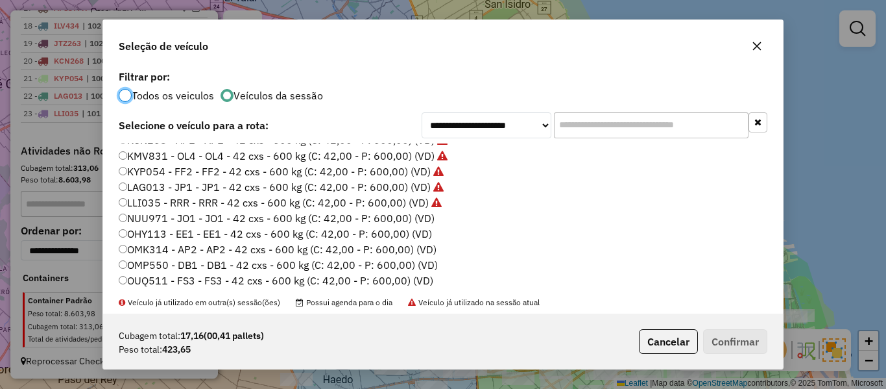
click at [417, 217] on label "NUU971 - JO1 - JO1 - 42 cxs - 600 kg (C: 42,00 - P: 600,00) (VD)" at bounding box center [277, 218] width 316 height 16
click at [715, 335] on button "Confirmar" at bounding box center [735, 341] width 64 height 25
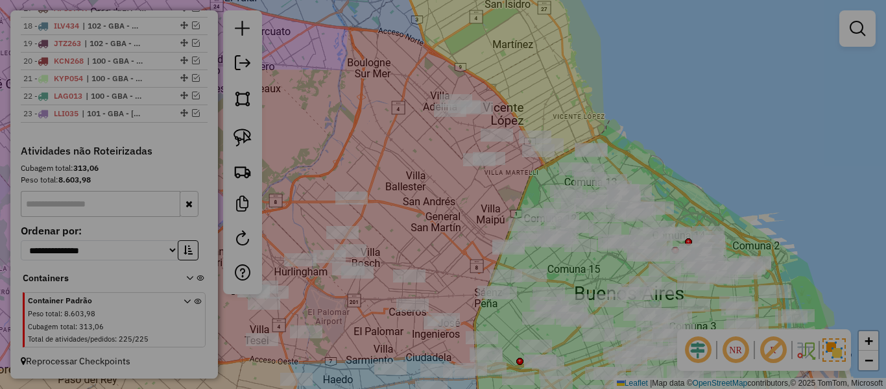
scroll to position [880, 0]
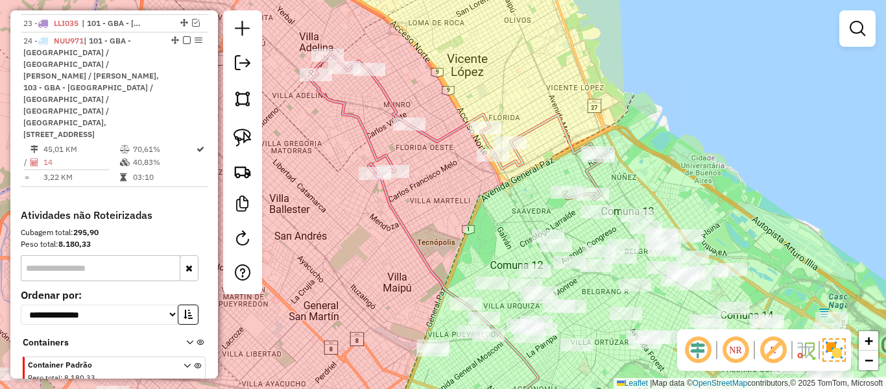
click at [569, 129] on icon at bounding box center [456, 126] width 291 height 146
select select "**********"
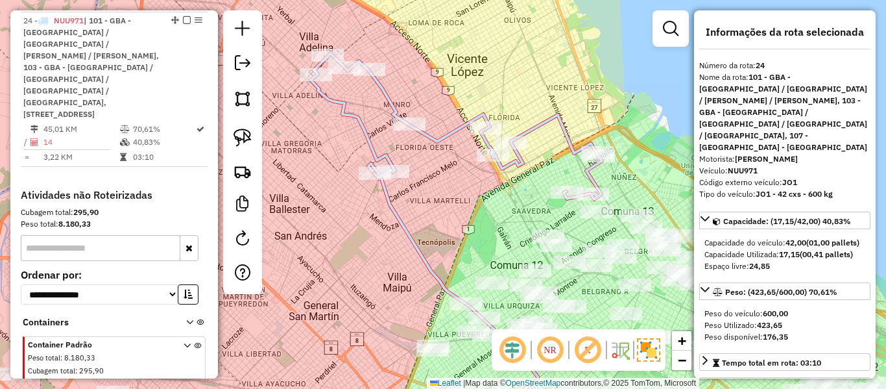
scroll to position [902, 0]
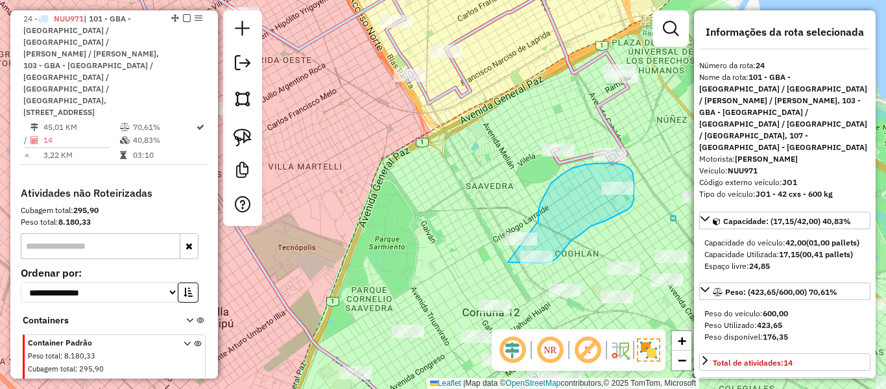
drag, startPoint x: 545, startPoint y: 193, endPoint x: 490, endPoint y: 200, distance: 55.0
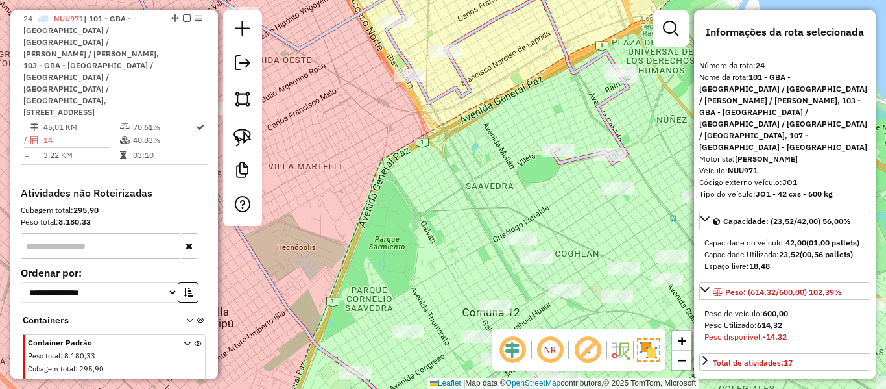
select select "**********"
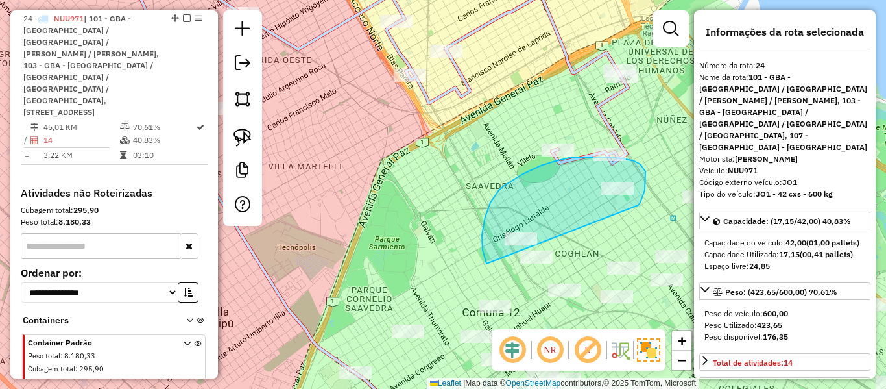
drag, startPoint x: 645, startPoint y: 182, endPoint x: 487, endPoint y: 264, distance: 178.1
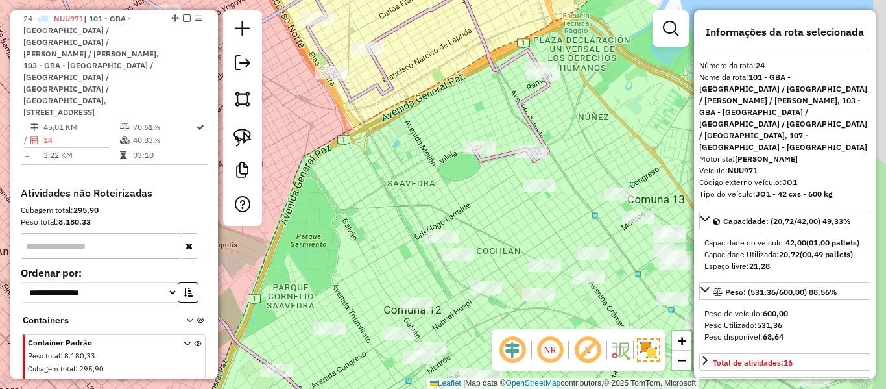
drag, startPoint x: 558, startPoint y: 237, endPoint x: 534, endPoint y: 236, distance: 23.4
click at [534, 237] on div "Janela de atendimento Grade de atendimento Capacidade Transportadoras Veículos …" at bounding box center [443, 194] width 886 height 389
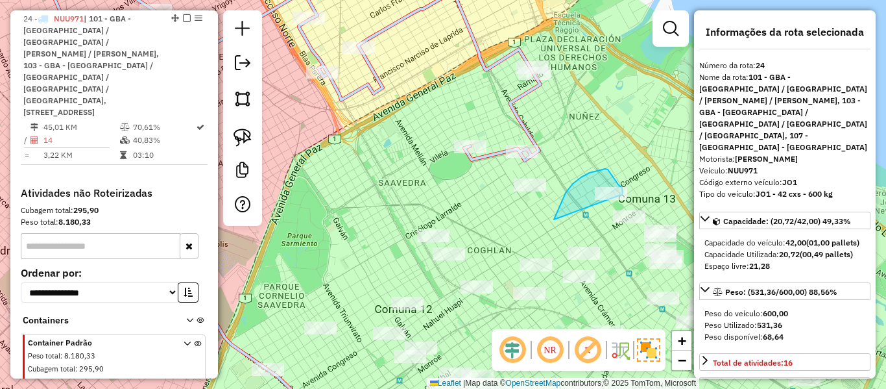
click at [621, 197] on div "Janela de atendimento Grade de atendimento Capacidade Transportadoras Veículos …" at bounding box center [443, 194] width 886 height 389
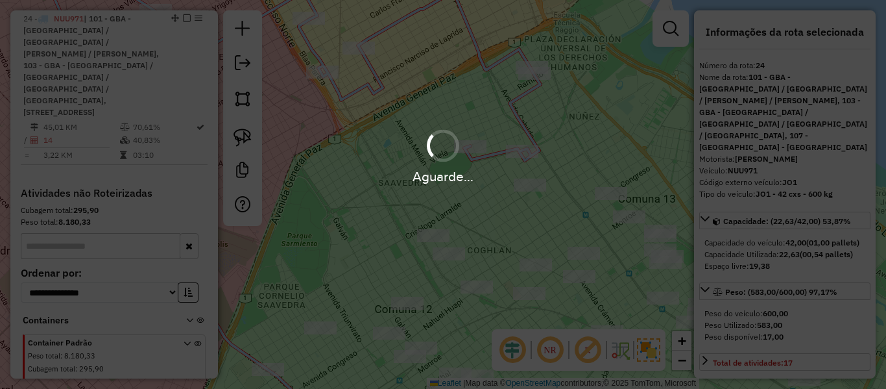
select select "**********"
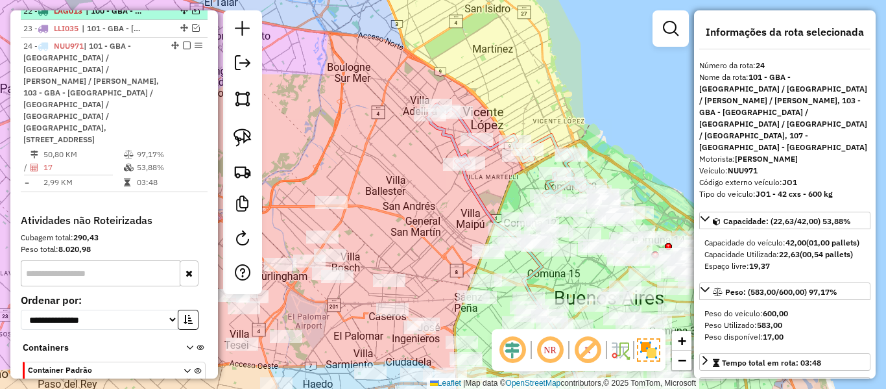
scroll to position [828, 0]
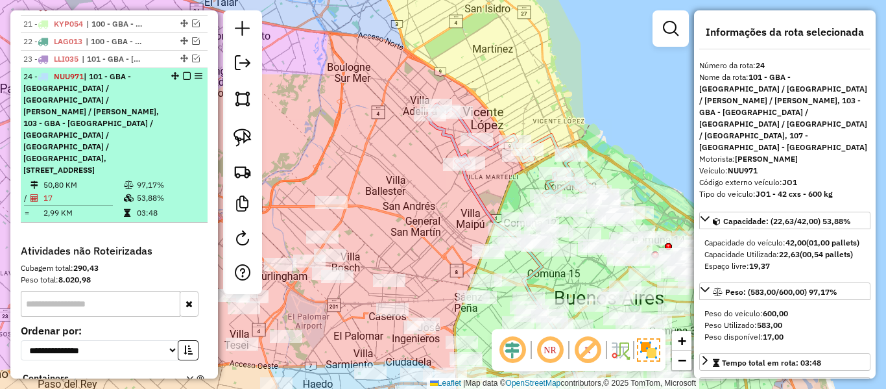
click at [183, 73] on em at bounding box center [187, 76] width 8 height 8
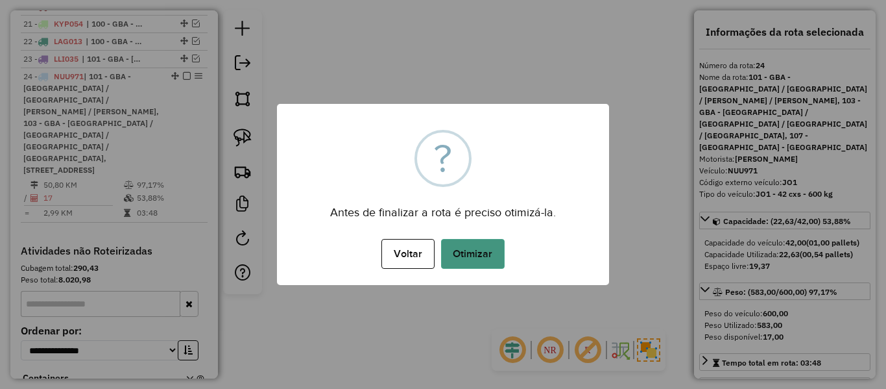
click at [501, 254] on button "Otimizar" at bounding box center [473, 254] width 64 height 30
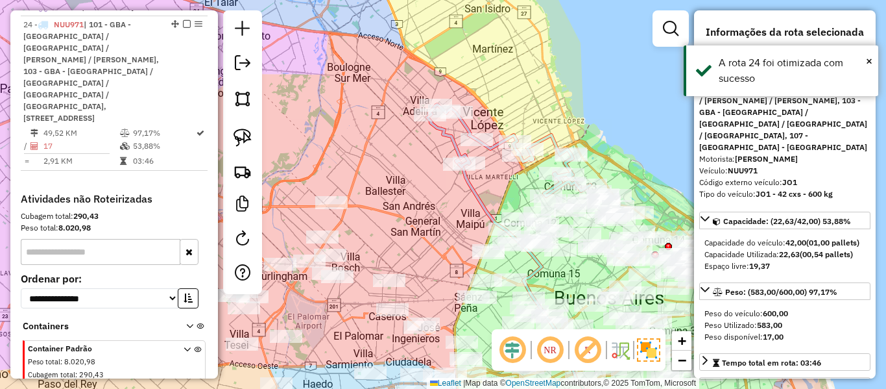
scroll to position [886, 0]
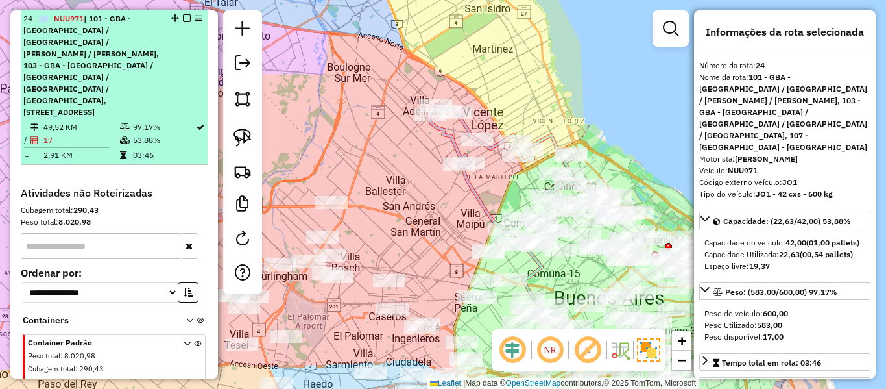
click at [184, 18] on em at bounding box center [187, 18] width 8 height 8
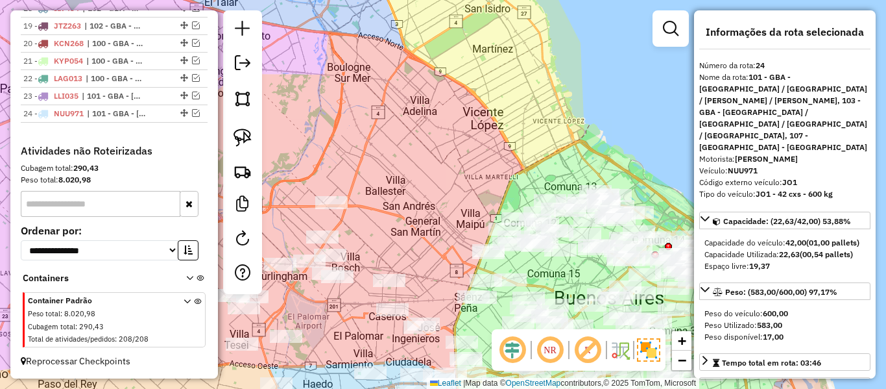
scroll to position [791, 0]
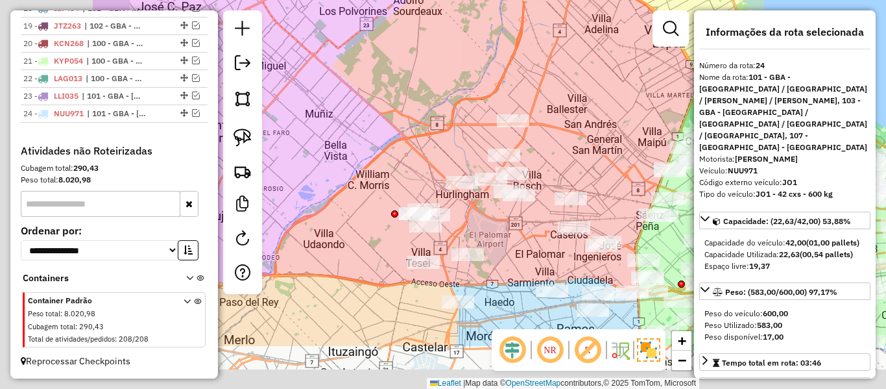
drag, startPoint x: 424, startPoint y: 201, endPoint x: 606, endPoint y: 119, distance: 199.2
click at [606, 119] on div "Janela de atendimento Grade de atendimento Capacidade Transportadoras Veículos …" at bounding box center [443, 194] width 886 height 389
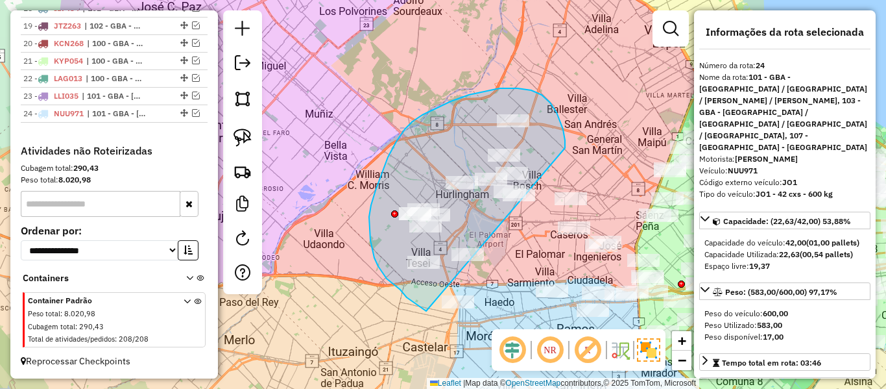
drag, startPoint x: 565, startPoint y: 148, endPoint x: 470, endPoint y: 317, distance: 194.3
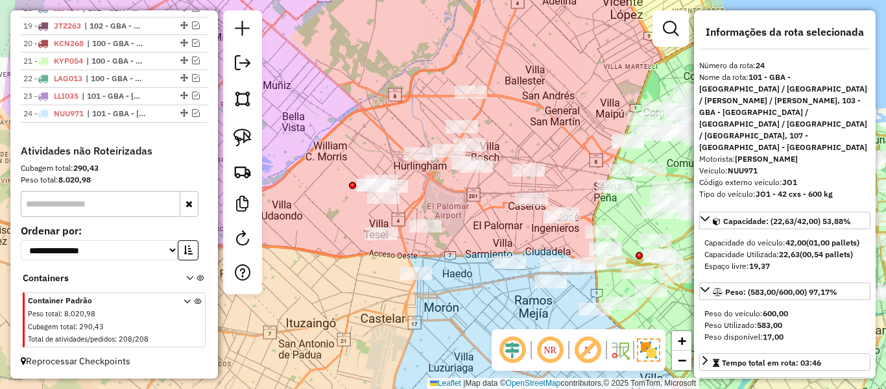
drag, startPoint x: 462, startPoint y: 219, endPoint x: 423, endPoint y: 204, distance: 42.3
click at [423, 204] on div "Janela de atendimento Grade de atendimento Capacidade Transportadoras Veículos …" at bounding box center [443, 194] width 886 height 389
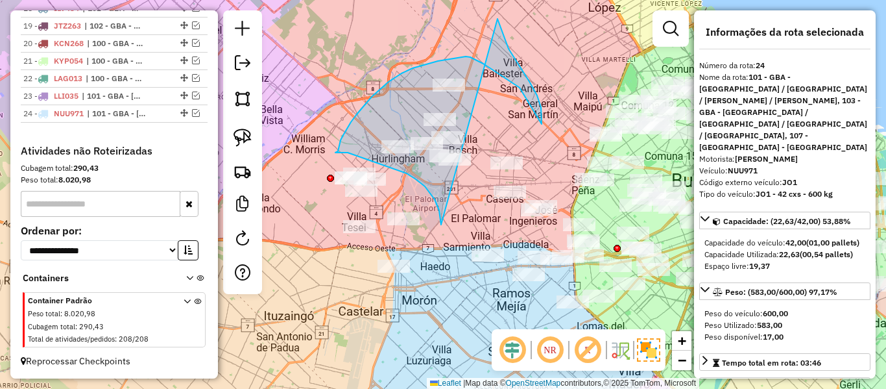
drag, startPoint x: 441, startPoint y: 224, endPoint x: 312, endPoint y: 26, distance: 236.8
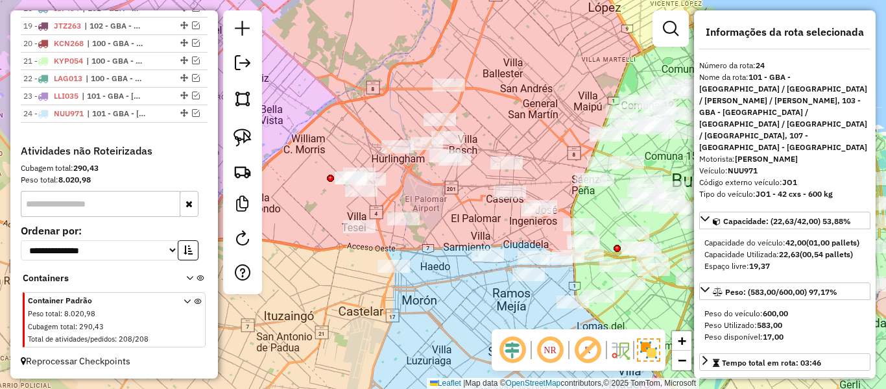
click at [449, 196] on div "Janela de atendimento Grade de atendimento Capacidade Transportadoras Veículos …" at bounding box center [443, 194] width 886 height 389
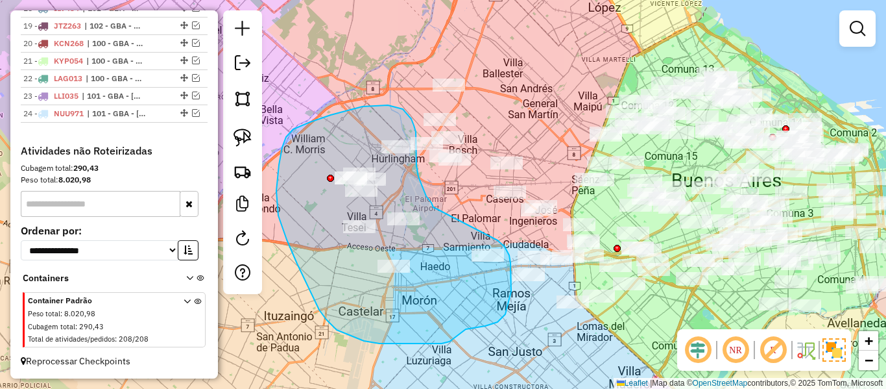
drag, startPoint x: 433, startPoint y: 207, endPoint x: 464, endPoint y: 227, distance: 37.1
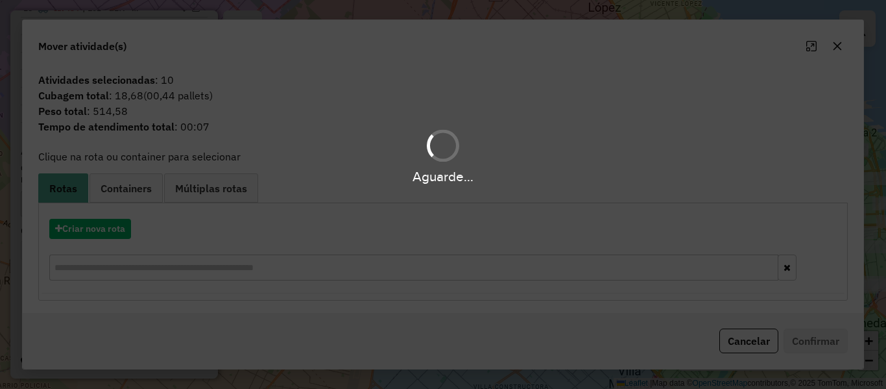
click at [128, 226] on div "Aguarde..." at bounding box center [443, 194] width 886 height 389
click at [128, 226] on hb-app "Aguarde... Pop-up bloqueado! Seu navegador bloqueou automáticamente a abertura …" at bounding box center [443, 194] width 886 height 389
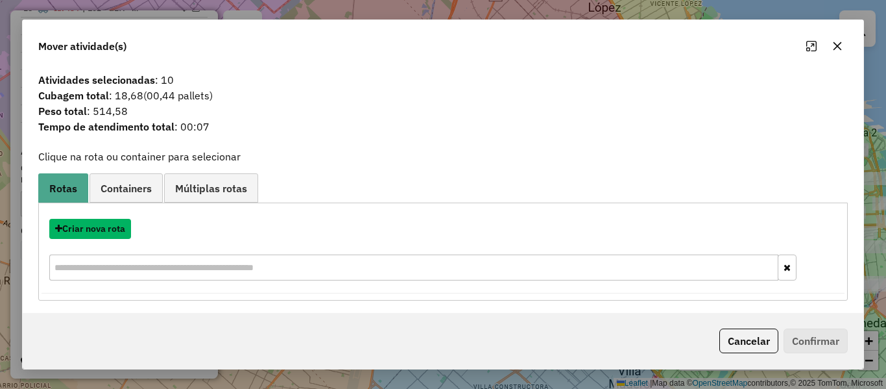
click at [128, 226] on button "Criar nova rota" at bounding box center [90, 229] width 82 height 20
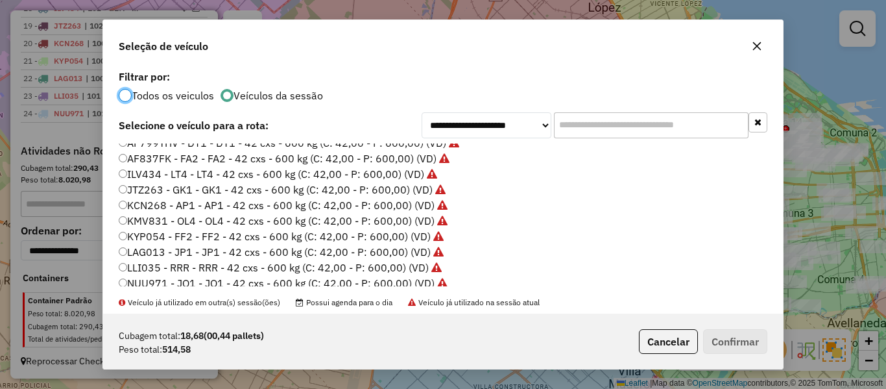
scroll to position [259, 0]
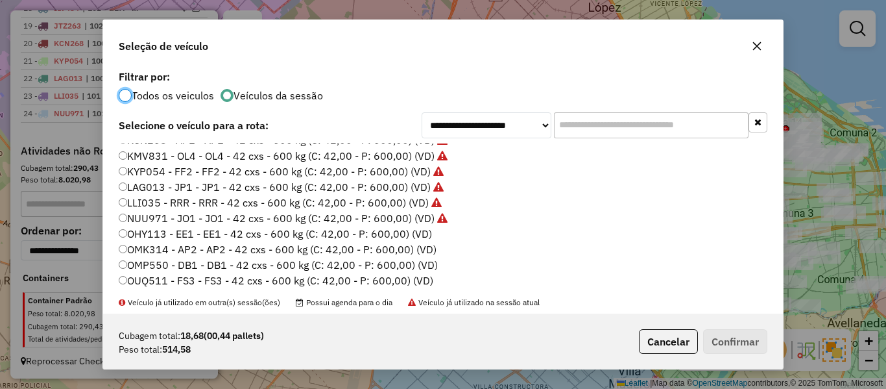
click at [418, 230] on label "OHY113 - EE1 - EE1 - 42 cxs - 600 kg (C: 42,00 - P: 600,00) (VD)" at bounding box center [275, 234] width 313 height 16
click at [718, 343] on button "Confirmar" at bounding box center [735, 341] width 64 height 25
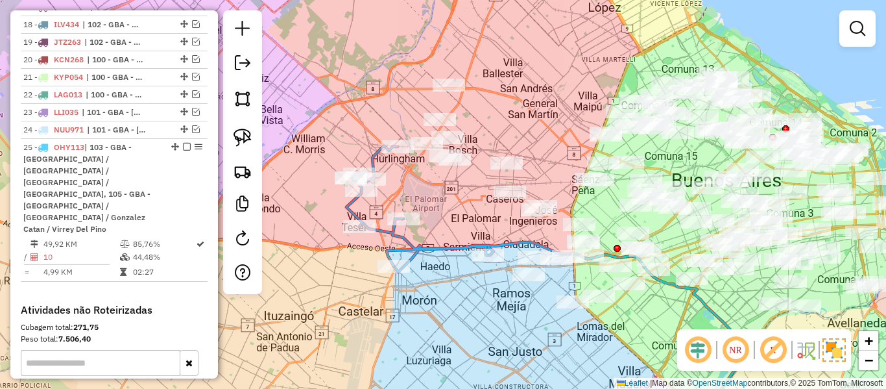
scroll to position [902, 0]
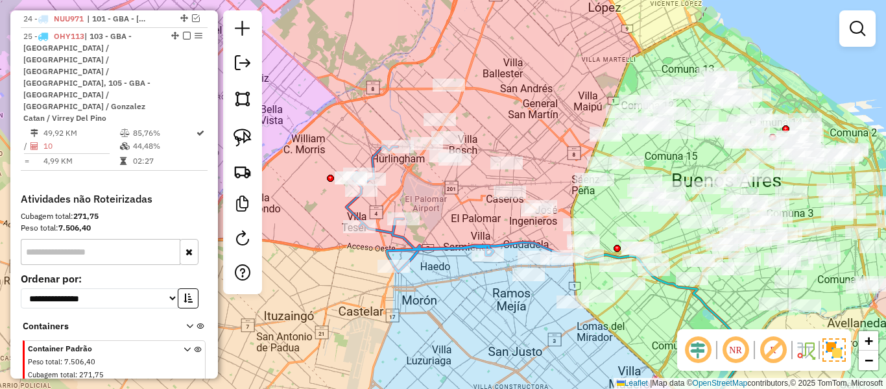
click at [392, 235] on icon at bounding box center [419, 206] width 147 height 120
select select "**********"
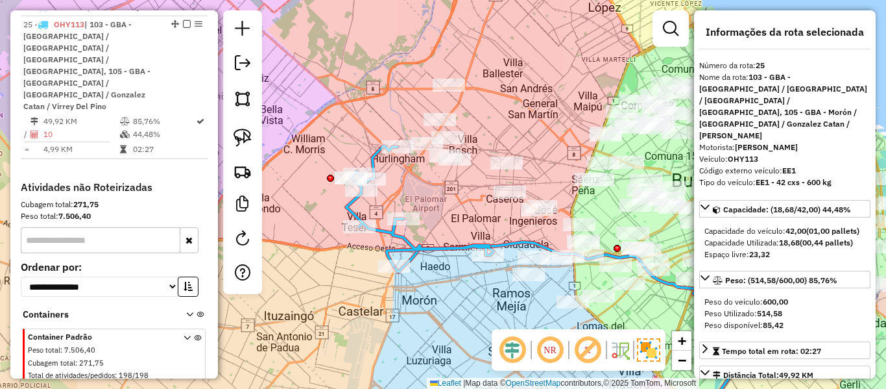
scroll to position [915, 0]
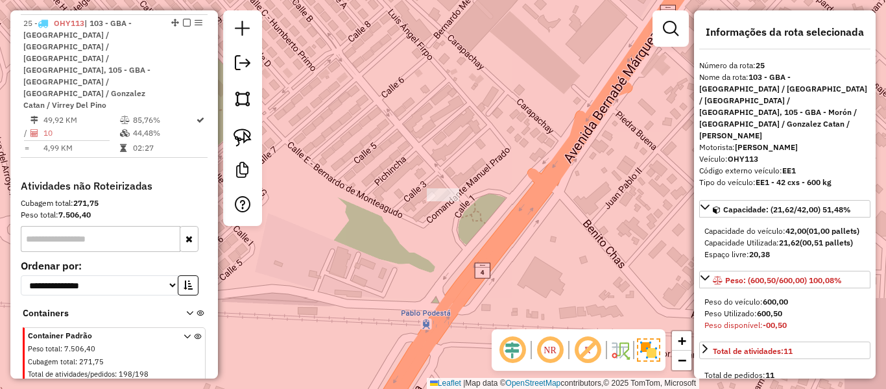
select select "**********"
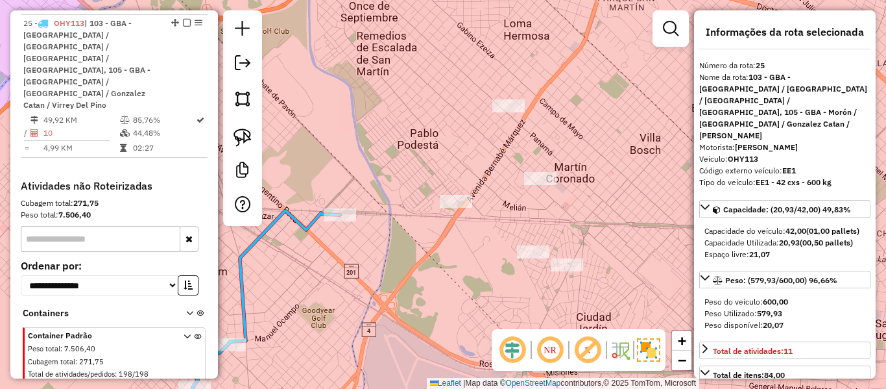
drag, startPoint x: 485, startPoint y: 272, endPoint x: 410, endPoint y: 215, distance: 93.5
click at [413, 223] on div "Janela de atendimento Grade de atendimento Capacidade Transportadoras Veículos …" at bounding box center [443, 194] width 886 height 389
select select "**********"
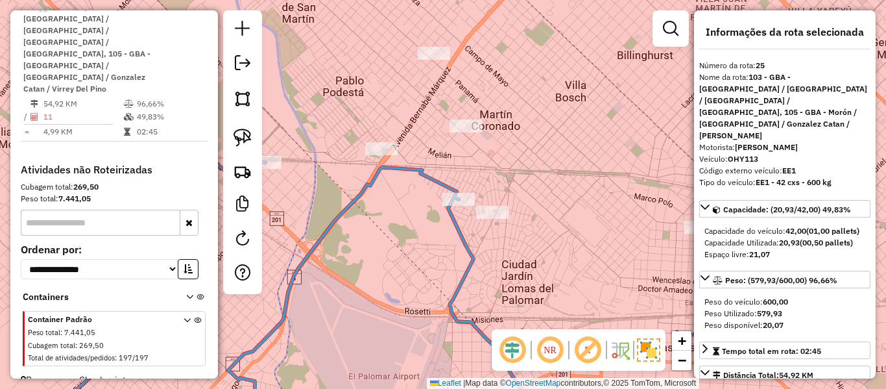
scroll to position [899, 0]
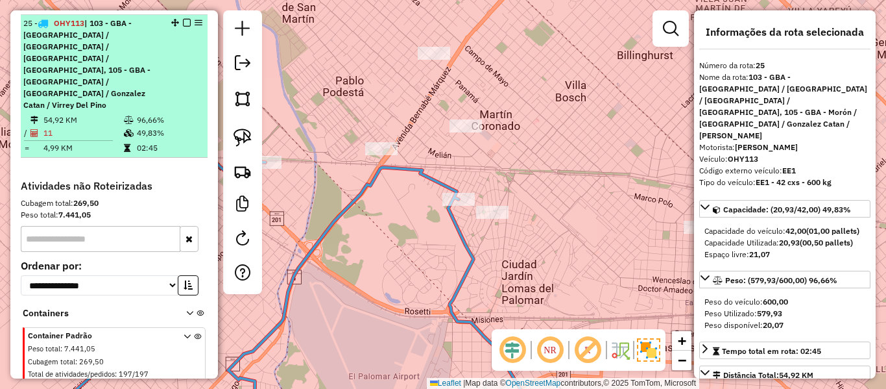
click at [183, 22] on em at bounding box center [187, 23] width 8 height 8
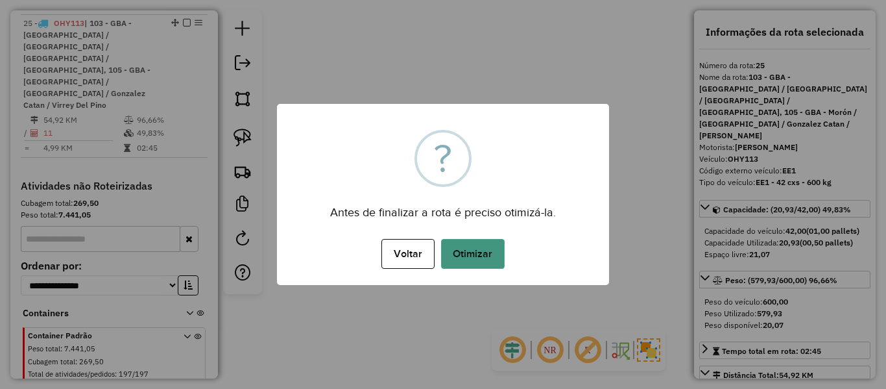
click at [474, 250] on button "Otimizar" at bounding box center [473, 254] width 64 height 30
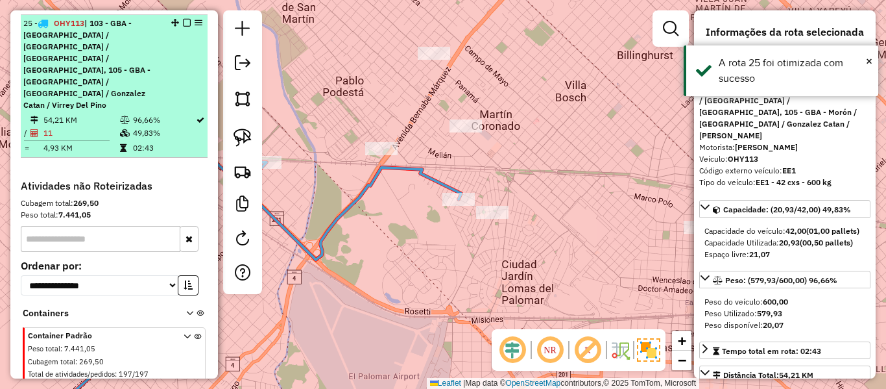
click at [182, 18] on div "25 - OHY113 | 103 - GBA - [GEOGRAPHIC_DATA] / [GEOGRAPHIC_DATA] / [GEOGRAPHIC_D…" at bounding box center [114, 64] width 182 height 93
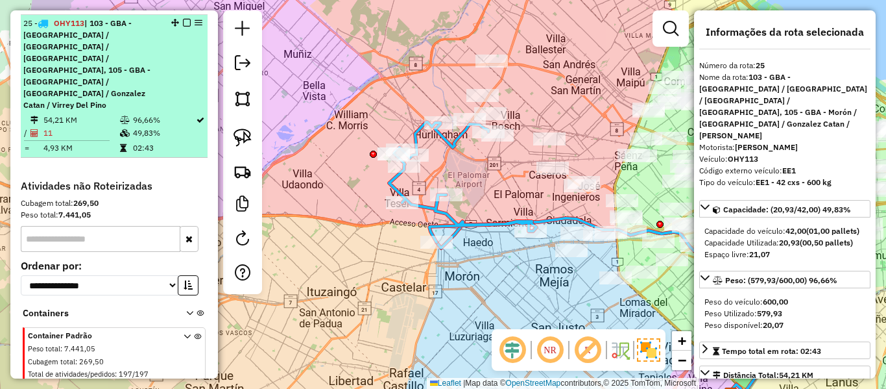
click at [183, 23] on em at bounding box center [187, 23] width 8 height 8
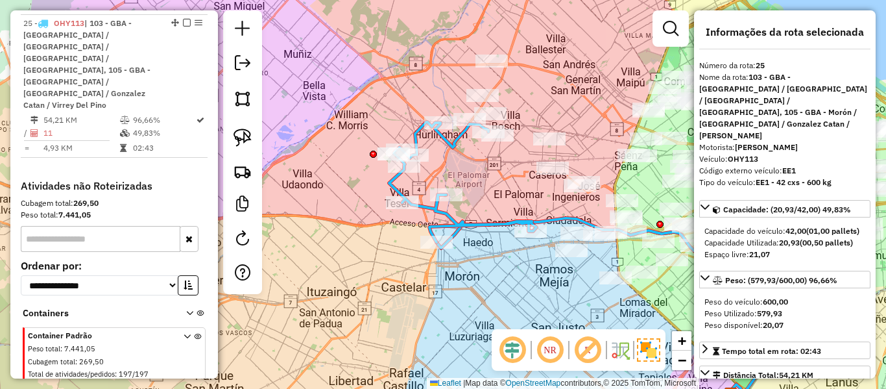
scroll to position [809, 0]
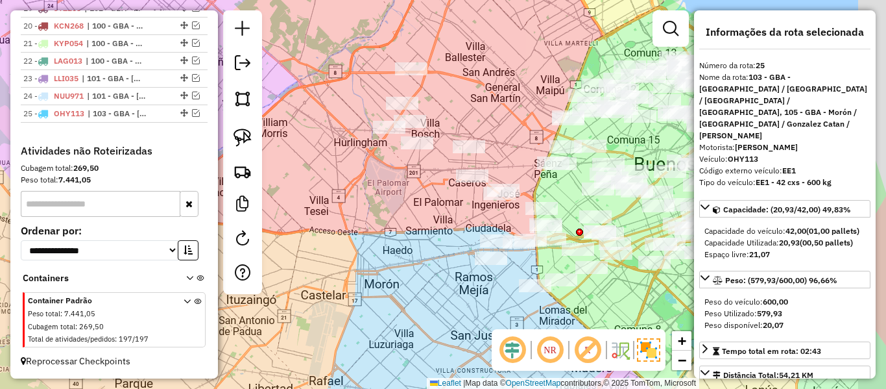
drag, startPoint x: 458, startPoint y: 215, endPoint x: 445, endPoint y: 214, distance: 13.0
click at [455, 219] on div "Janela de atendimento Grade de atendimento Capacidade Transportadoras Veículos …" at bounding box center [443, 194] width 886 height 389
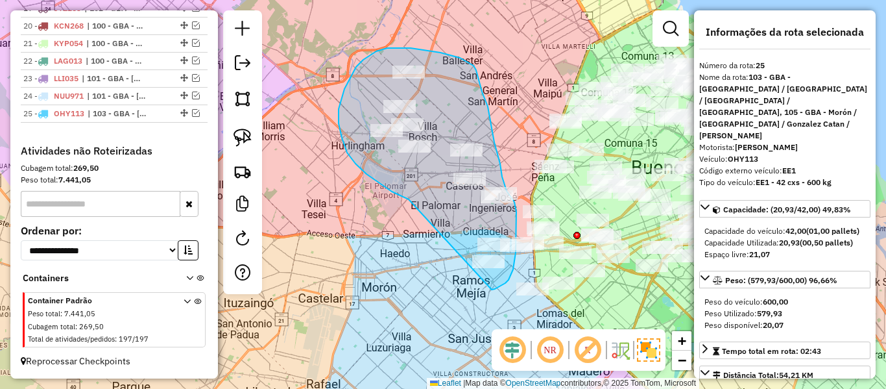
drag, startPoint x: 366, startPoint y: 174, endPoint x: 486, endPoint y: 289, distance: 166.5
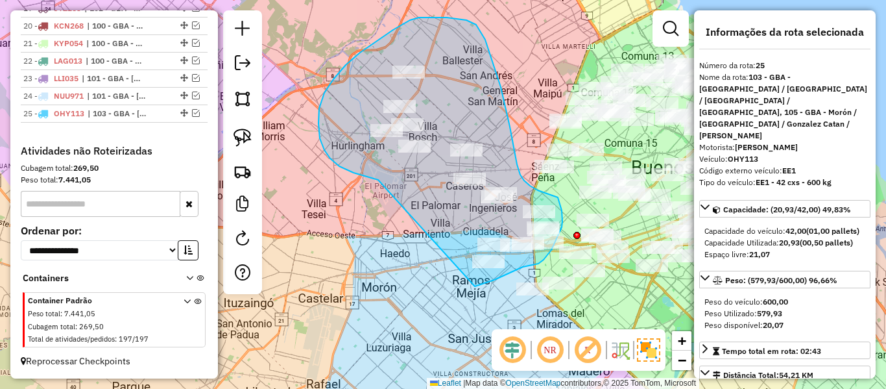
drag, startPoint x: 364, startPoint y: 176, endPoint x: 468, endPoint y: 285, distance: 150.5
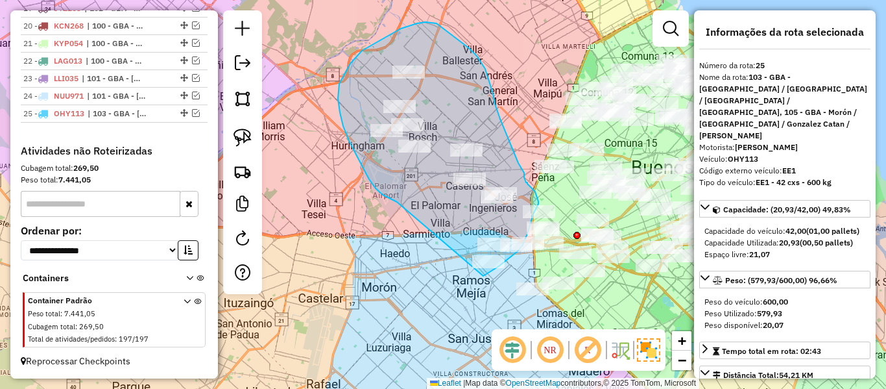
drag, startPoint x: 349, startPoint y: 141, endPoint x: 483, endPoint y: 276, distance: 190.3
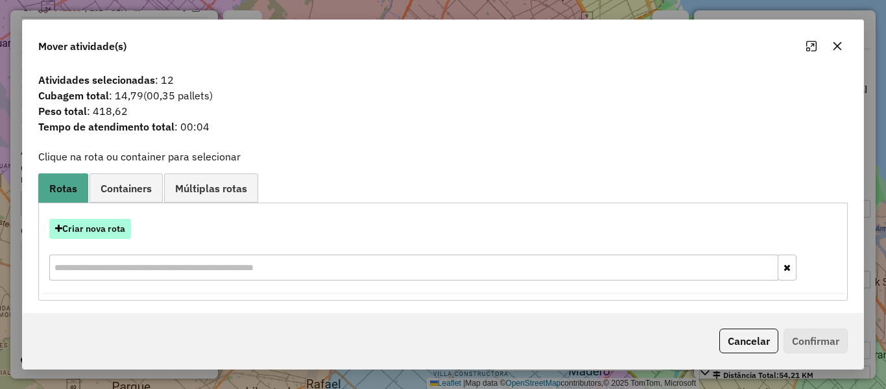
click at [106, 227] on button "Criar nova rota" at bounding box center [90, 229] width 82 height 20
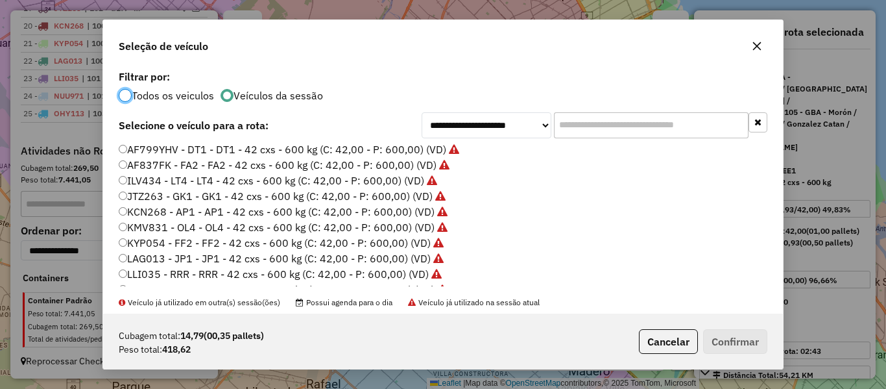
scroll to position [259, 0]
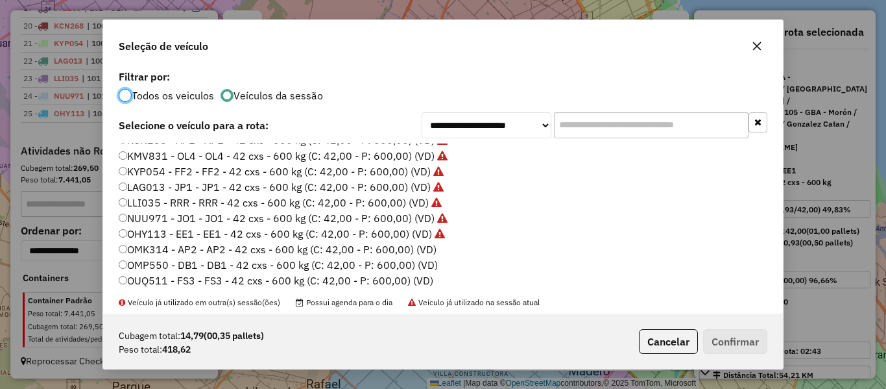
click at [430, 248] on label "OMK314 - AP2 - AP2 - 42 cxs - 600 kg (C: 42,00 - P: 600,00) (VD)" at bounding box center [278, 249] width 318 height 16
click at [745, 355] on div "Cubagem total: 14,79 (00,35 pallets) Peso total: 418,62 Cancelar Confirmar" at bounding box center [443, 341] width 680 height 56
click at [744, 342] on button "Confirmar" at bounding box center [735, 341] width 64 height 25
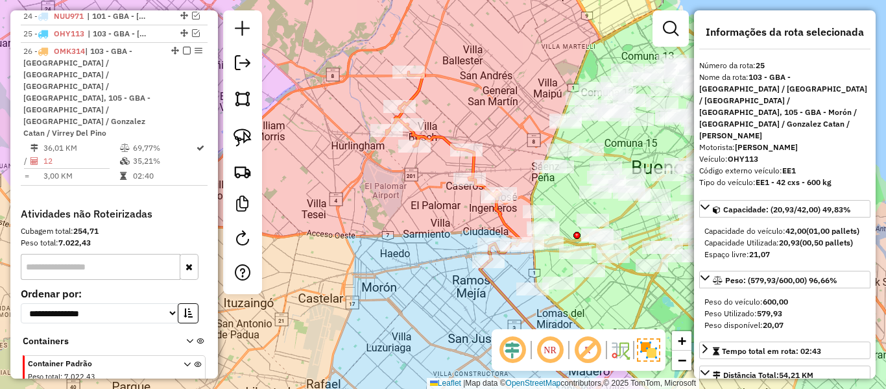
scroll to position [904, 0]
click at [472, 166] on icon at bounding box center [454, 166] width 134 height 189
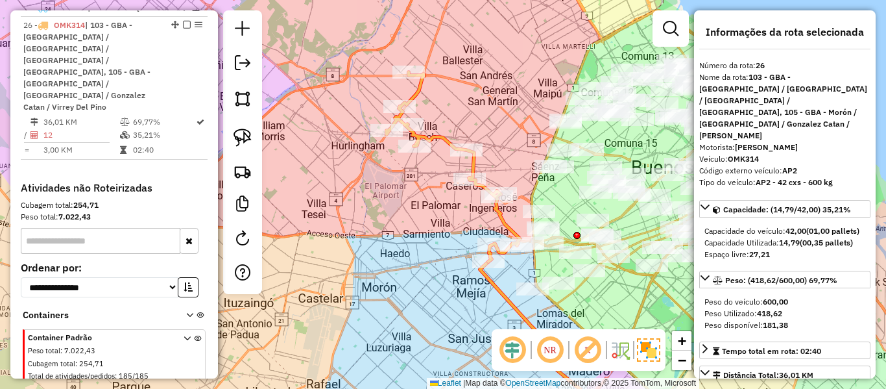
scroll to position [933, 0]
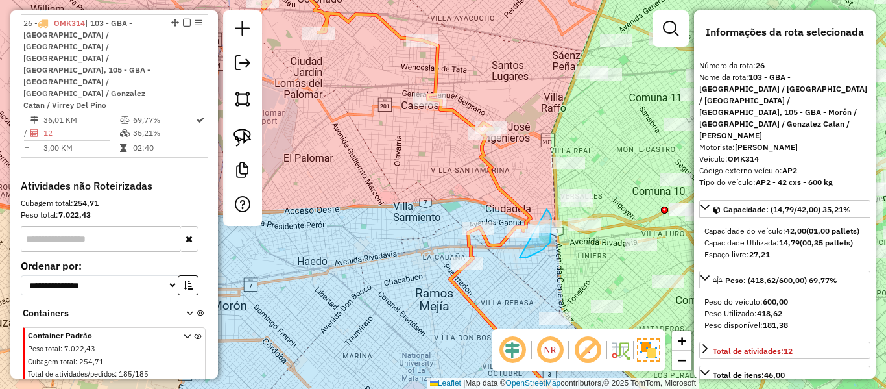
drag, startPoint x: 520, startPoint y: 258, endPoint x: 518, endPoint y: 210, distance: 48.0
click at [582, 168] on div "Janela de atendimento Grade de atendimento Capacidade Transportadoras Veículos …" at bounding box center [443, 194] width 886 height 389
drag, startPoint x: 595, startPoint y: 212, endPoint x: 527, endPoint y: 200, distance: 69.2
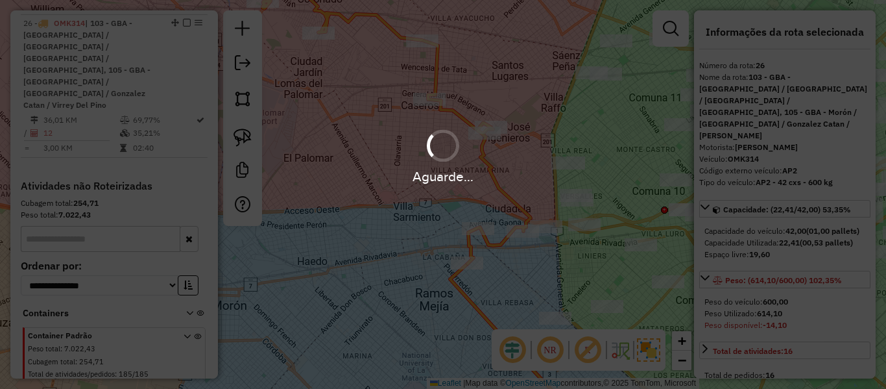
select select "**********"
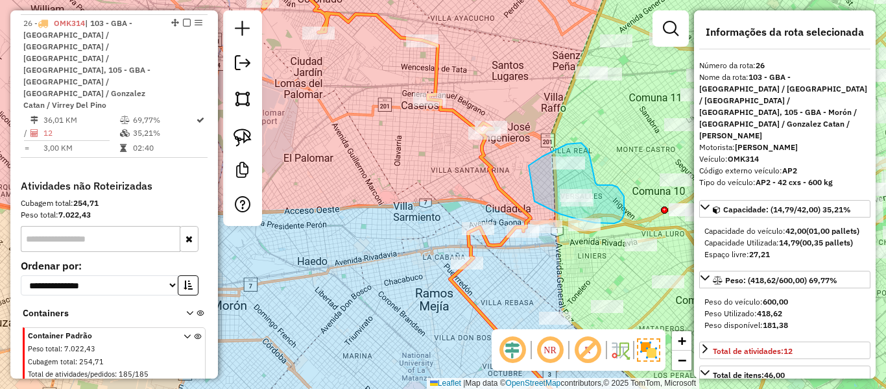
drag, startPoint x: 545, startPoint y: 207, endPoint x: 529, endPoint y: 165, distance: 44.6
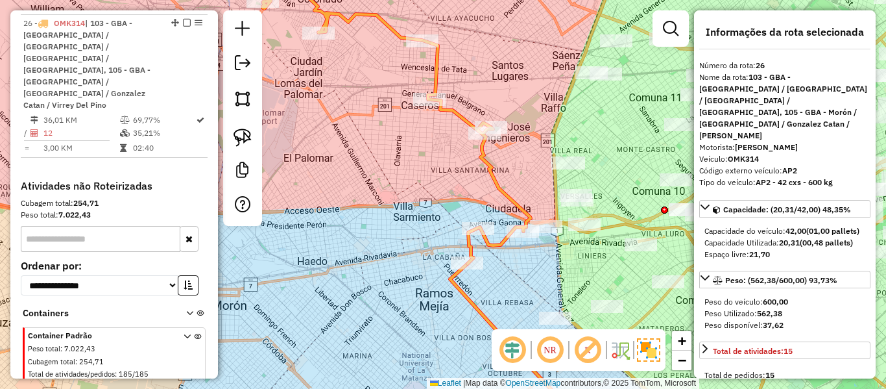
select select "**********"
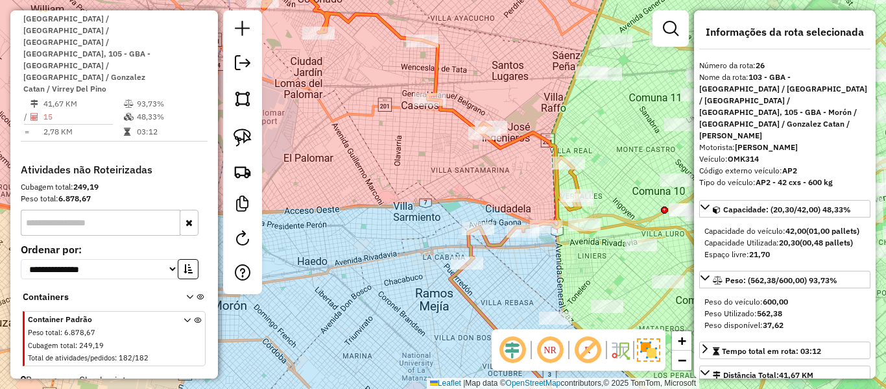
scroll to position [917, 0]
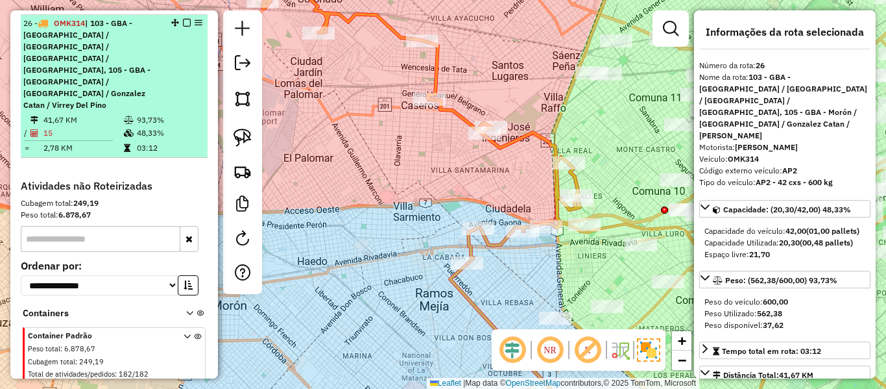
click at [183, 21] on em at bounding box center [187, 23] width 8 height 8
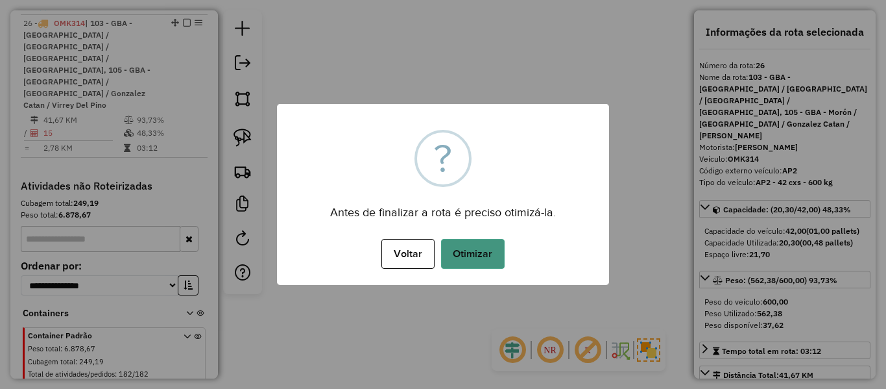
click at [461, 247] on button "Otimizar" at bounding box center [473, 254] width 64 height 30
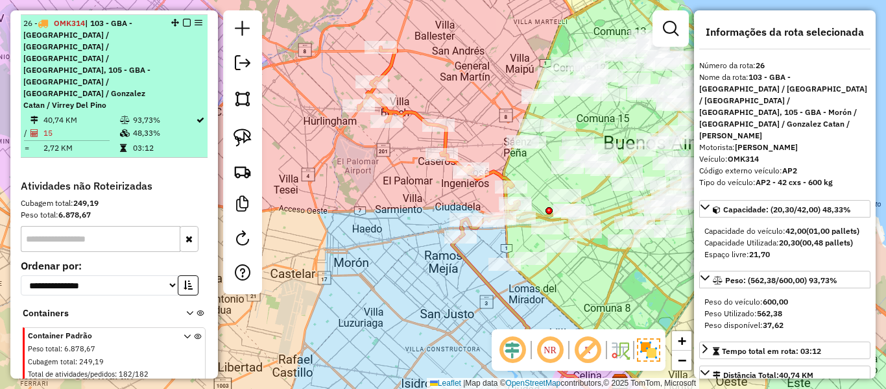
click at [184, 21] on em at bounding box center [187, 23] width 8 height 8
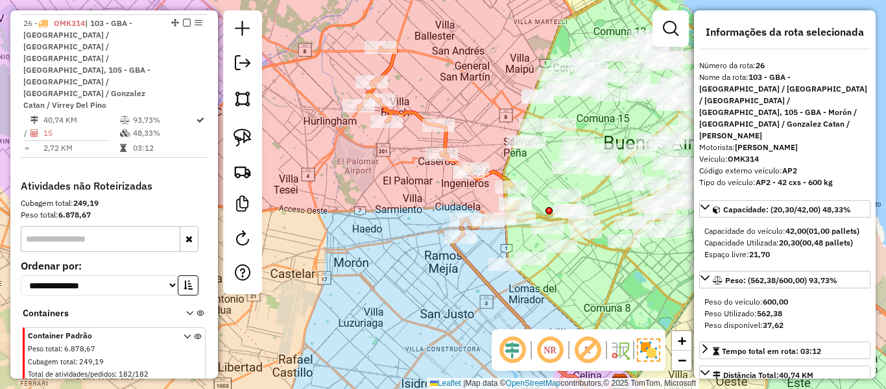
scroll to position [826, 0]
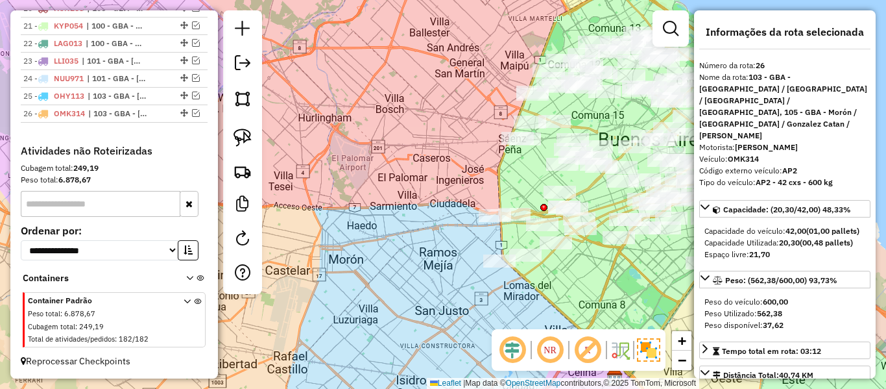
drag, startPoint x: 441, startPoint y: 187, endPoint x: 374, endPoint y: 173, distance: 69.1
click at [368, 163] on div "Janela de atendimento Grade de atendimento Capacidade Transportadoras Veículos …" at bounding box center [443, 194] width 886 height 389
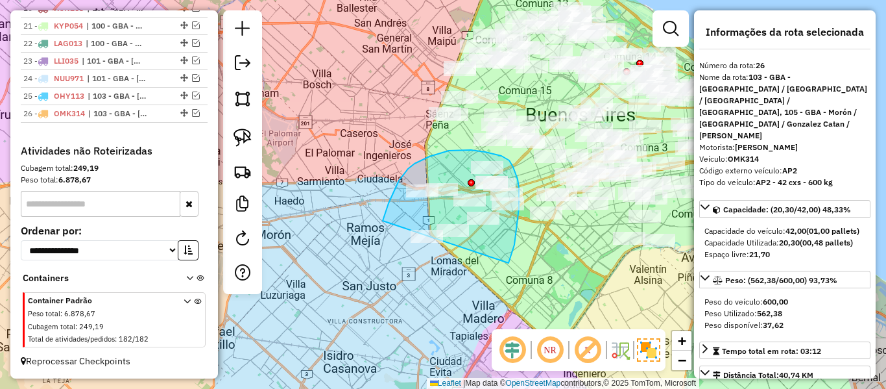
drag, startPoint x: 514, startPoint y: 245, endPoint x: 405, endPoint y: 248, distance: 109.7
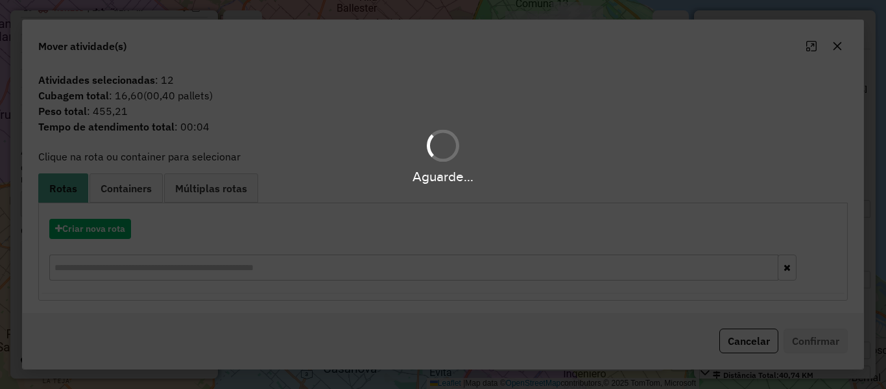
click at [119, 235] on div "Aguarde..." at bounding box center [443, 194] width 886 height 389
click at [119, 235] on button "Criar nova rota" at bounding box center [90, 229] width 82 height 20
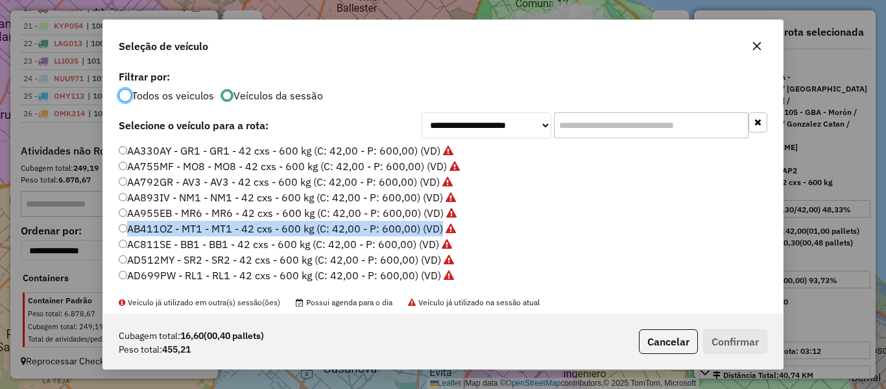
click at [119, 235] on div "**********" at bounding box center [443, 194] width 886 height 389
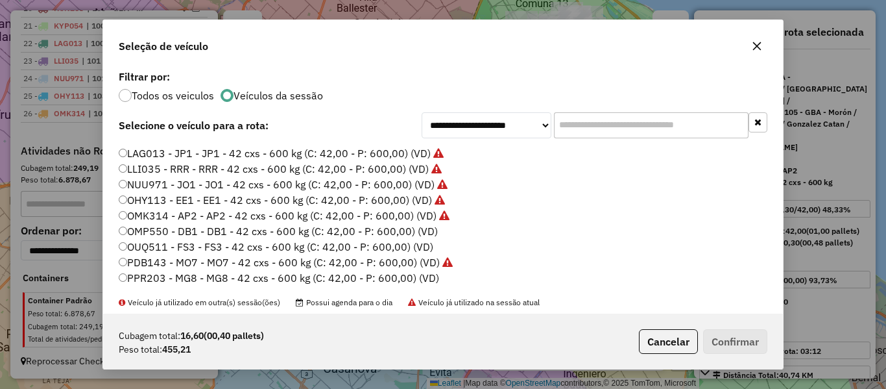
scroll to position [324, 0]
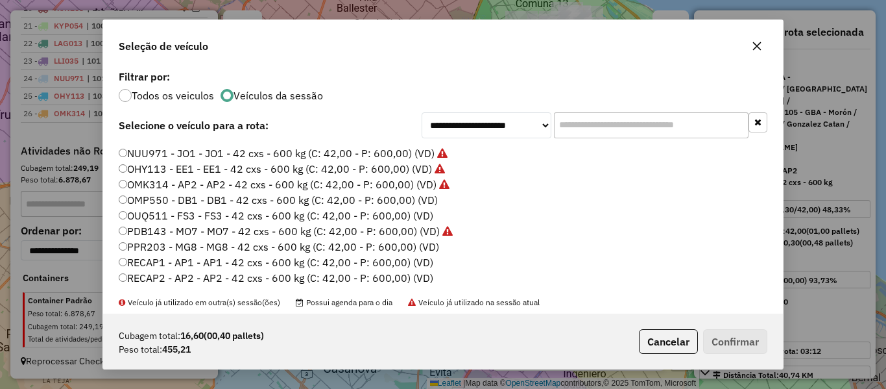
click at [416, 204] on label "OMP550 - DB1 - DB1 - 42 cxs - 600 kg (C: 42,00 - P: 600,00) (VD)" at bounding box center [278, 200] width 319 height 16
click at [732, 346] on button "Confirmar" at bounding box center [735, 341] width 64 height 25
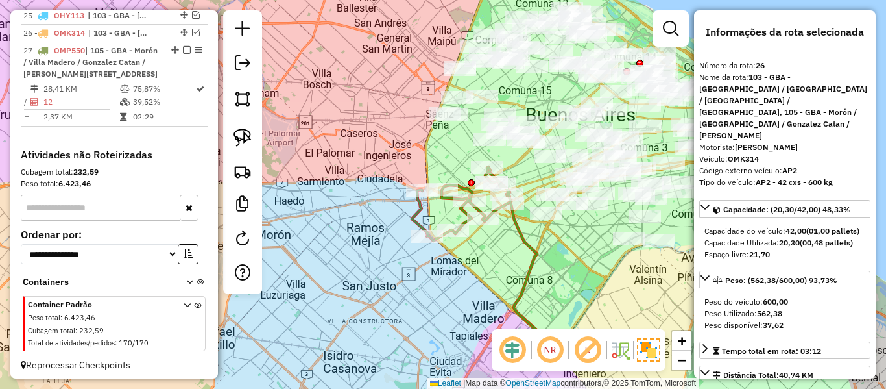
scroll to position [921, 0]
click at [523, 232] on icon at bounding box center [525, 273] width 36 height 159
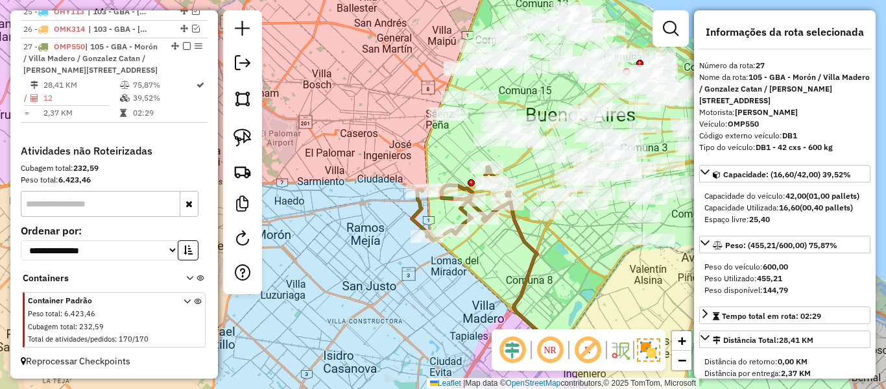
scroll to position [939, 0]
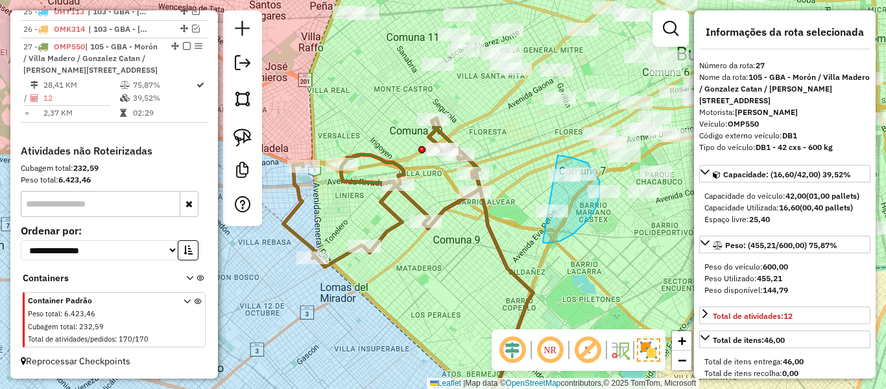
drag, startPoint x: 543, startPoint y: 241, endPoint x: 495, endPoint y: 213, distance: 55.5
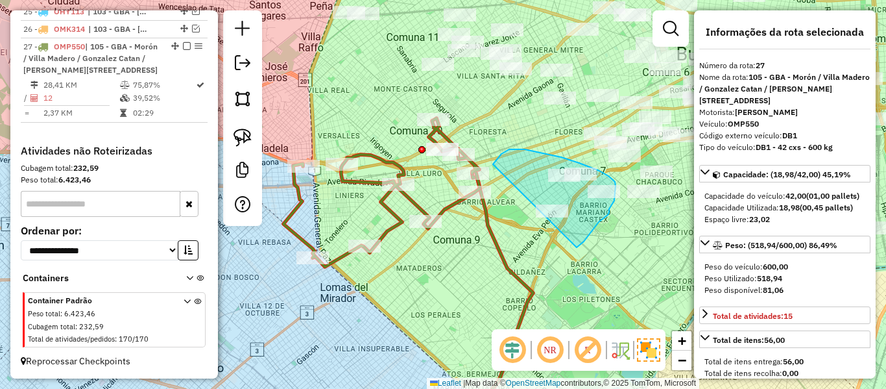
drag, startPoint x: 577, startPoint y: 247, endPoint x: 466, endPoint y: 246, distance: 110.3
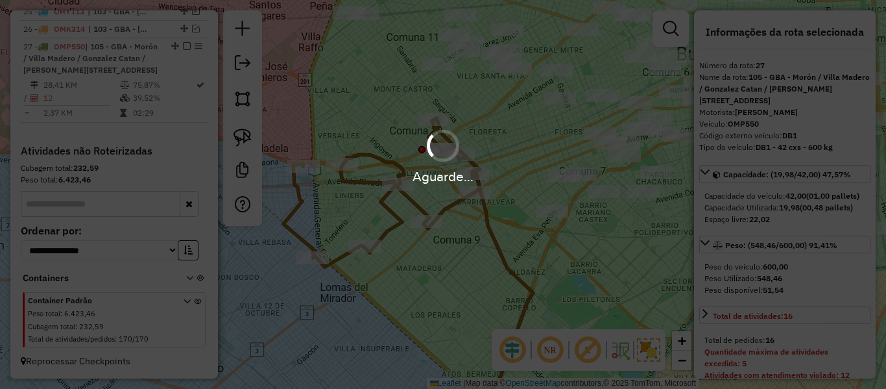
select select "**********"
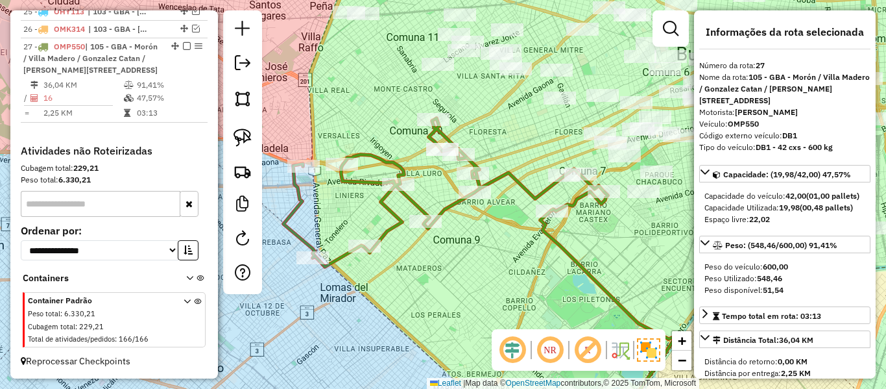
scroll to position [922, 0]
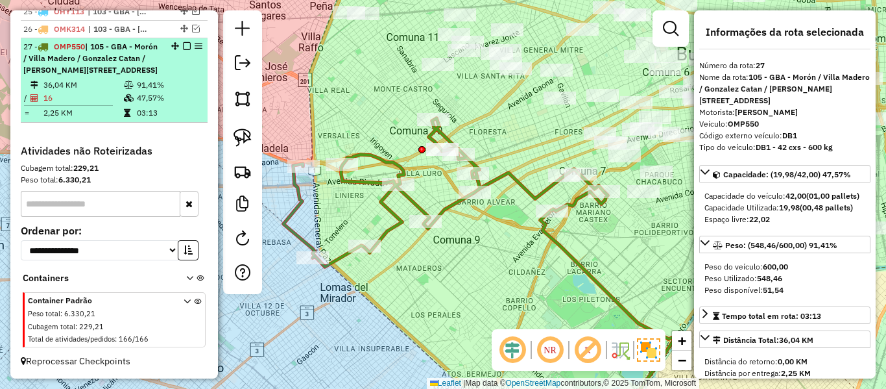
click at [185, 42] on em at bounding box center [187, 46] width 8 height 8
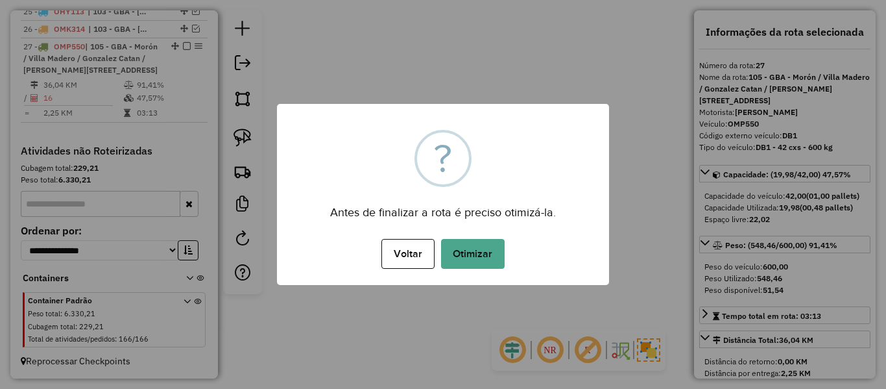
click at [494, 232] on div "× ? Antes de finalizar a rota é preciso otimizá-la. Voltar No Otimizar" at bounding box center [443, 194] width 332 height 181
click at [488, 247] on button "Otimizar" at bounding box center [473, 254] width 64 height 30
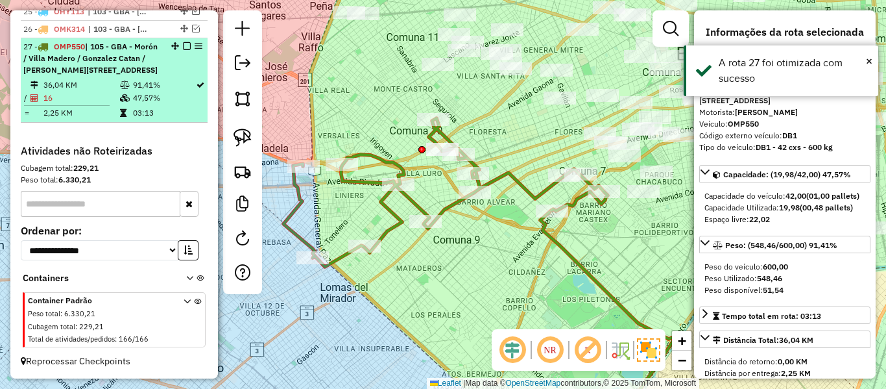
click at [183, 42] on em at bounding box center [187, 46] width 8 height 8
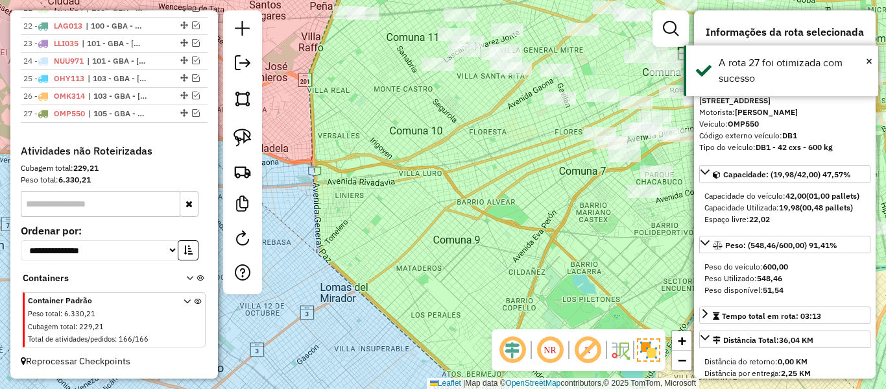
scroll to position [844, 0]
drag, startPoint x: 532, startPoint y: 184, endPoint x: 534, endPoint y: 279, distance: 95.4
click at [538, 275] on div "Janela de atendimento Grade de atendimento Capacidade Transportadoras Veículos …" at bounding box center [443, 194] width 886 height 389
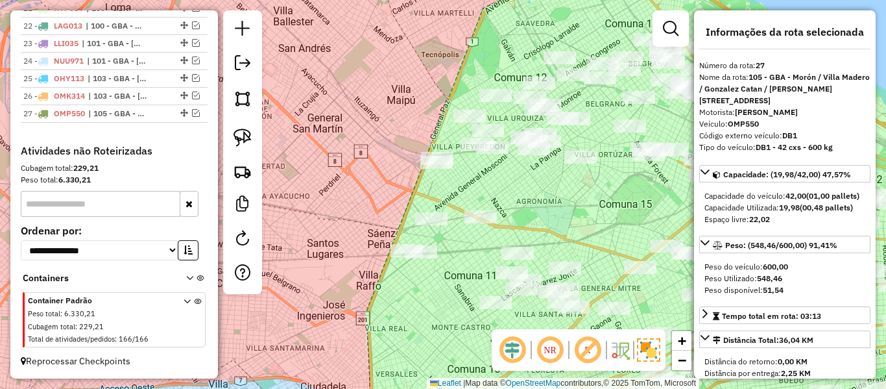
drag, startPoint x: 483, startPoint y: 200, endPoint x: 486, endPoint y: 172, distance: 28.8
click at [486, 172] on div "Janela de atendimento Grade de atendimento Capacidade Transportadoras Veículos …" at bounding box center [443, 194] width 886 height 389
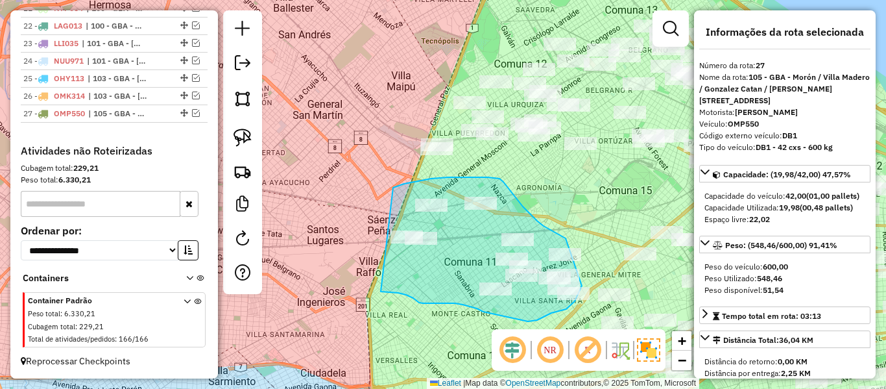
drag, startPoint x: 393, startPoint y: 187, endPoint x: 381, endPoint y: 291, distance: 104.5
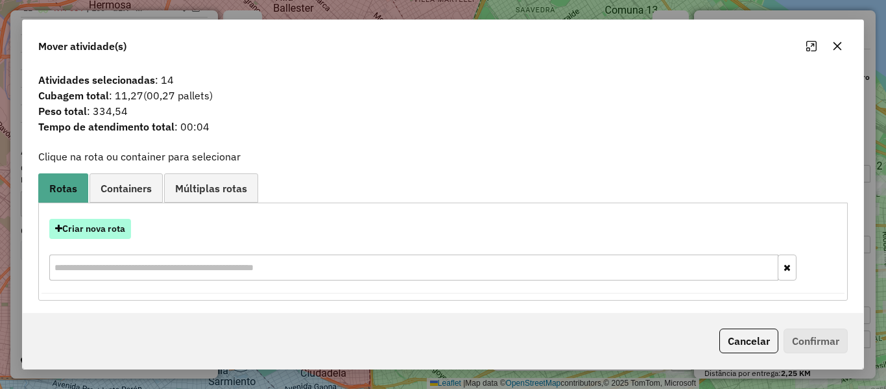
click at [99, 227] on button "Criar nova rota" at bounding box center [90, 229] width 82 height 20
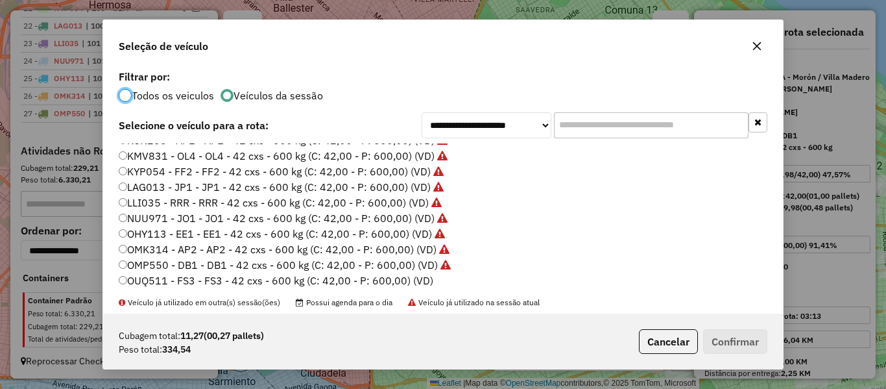
scroll to position [324, 0]
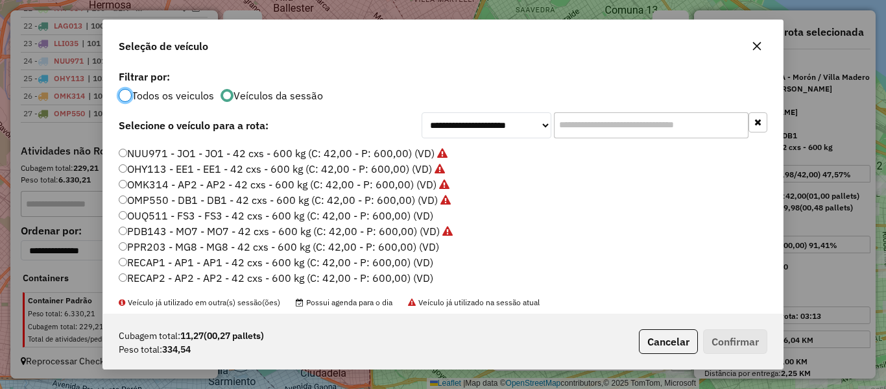
click at [422, 211] on label "OUQ511 - FS3 - FS3 - 42 cxs - 600 kg (C: 42,00 - P: 600,00) (VD)" at bounding box center [276, 216] width 315 height 16
click at [730, 344] on button "Confirmar" at bounding box center [735, 341] width 64 height 25
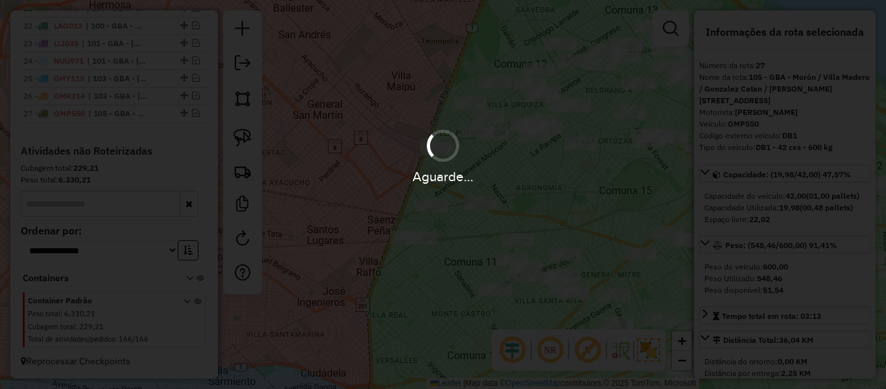
scroll to position [933, 0]
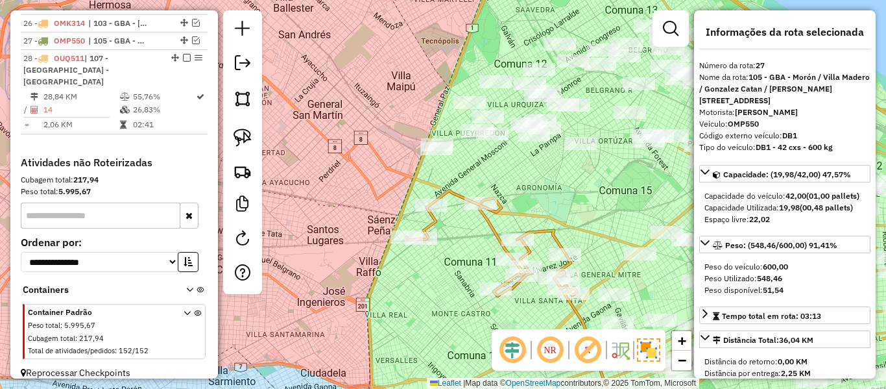
click at [486, 218] on icon at bounding box center [490, 243] width 168 height 106
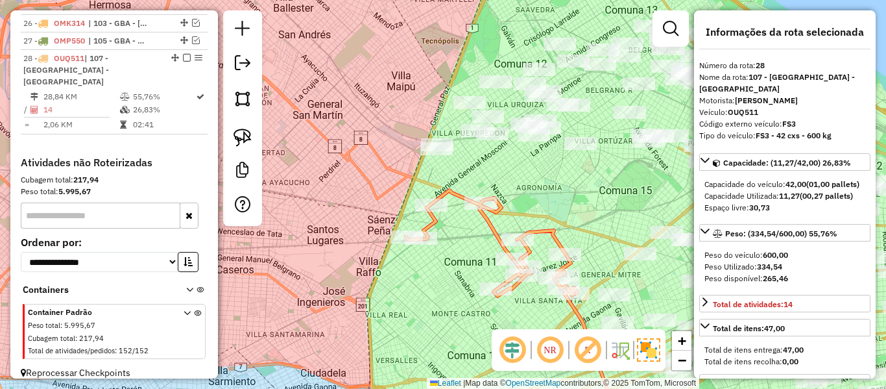
drag, startPoint x: 461, startPoint y: 285, endPoint x: 383, endPoint y: 215, distance: 105.6
click at [370, 210] on div "Janela de atendimento Grade de atendimento Capacidade Transportadoras Veículos …" at bounding box center [443, 194] width 886 height 389
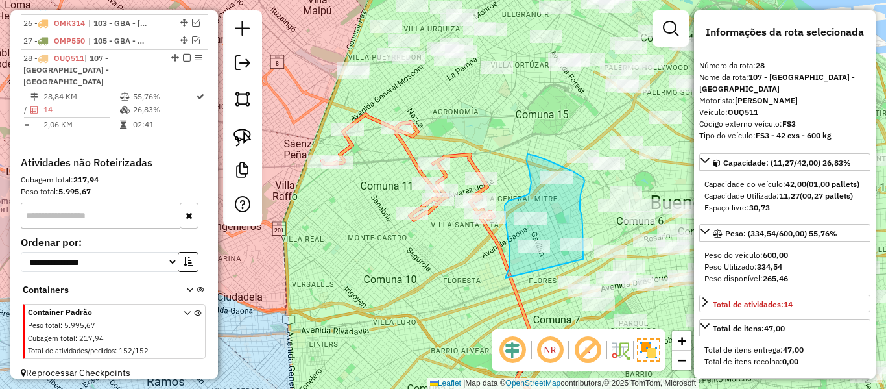
drag, startPoint x: 505, startPoint y: 208, endPoint x: 582, endPoint y: 263, distance: 94.5
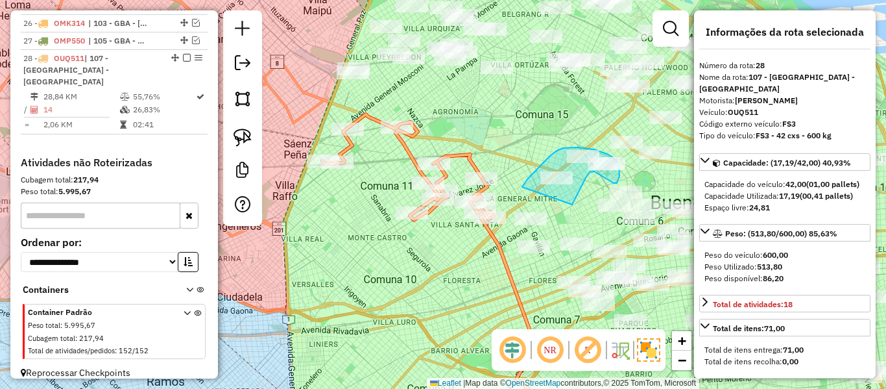
drag, startPoint x: 579, startPoint y: 193, endPoint x: 522, endPoint y: 192, distance: 57.1
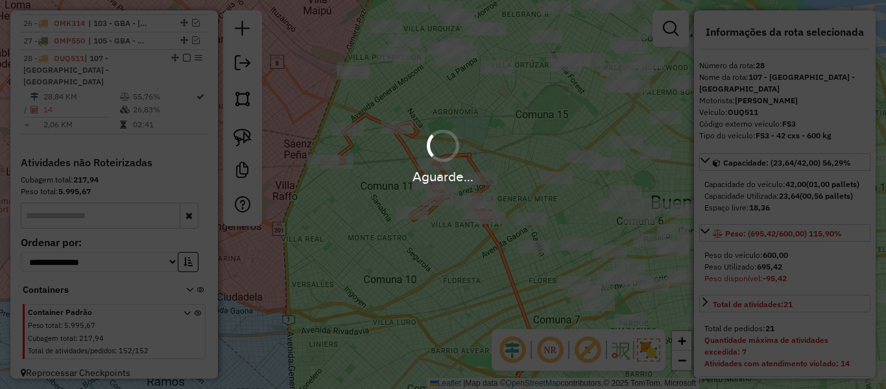
select select "**********"
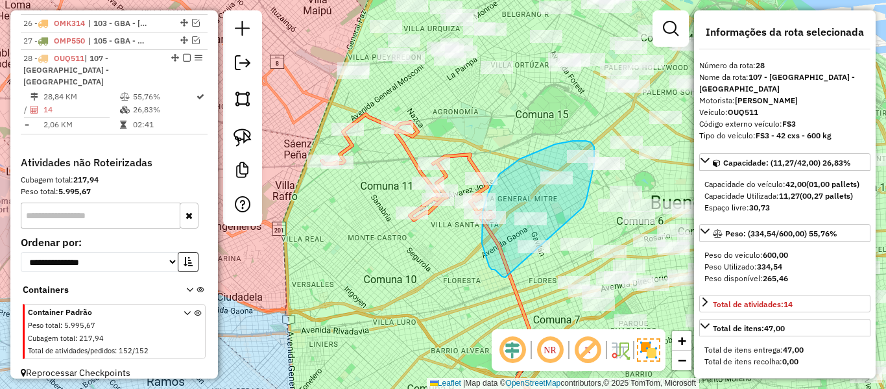
drag, startPoint x: 591, startPoint y: 179, endPoint x: 516, endPoint y: 278, distance: 124.5
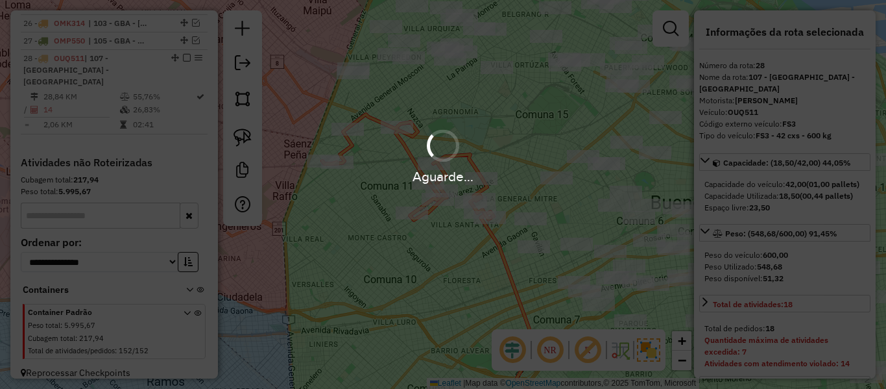
select select "**********"
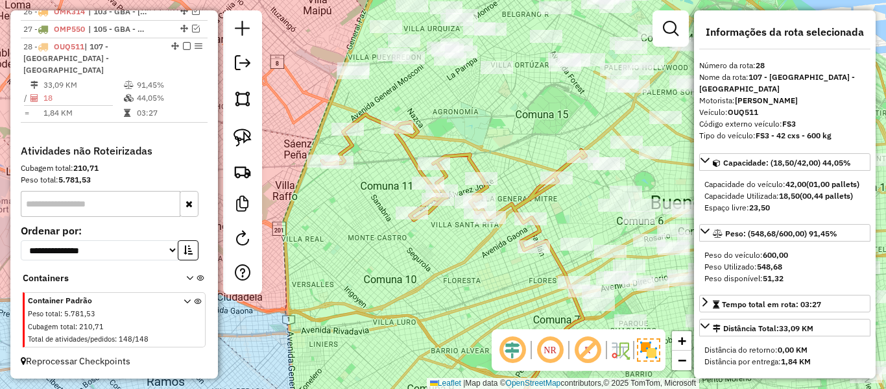
scroll to position [917, 0]
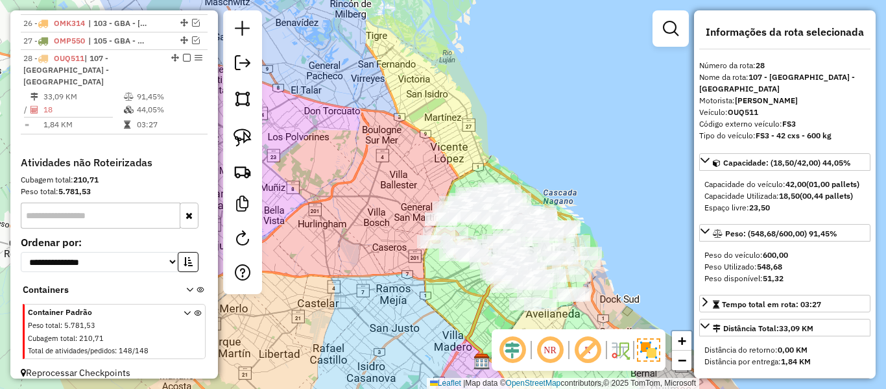
drag, startPoint x: 446, startPoint y: 284, endPoint x: 437, endPoint y: 285, distance: 8.5
click at [436, 287] on div "Janela de atendimento Grade de atendimento Capacidade Transportadoras Veículos …" at bounding box center [443, 194] width 886 height 389
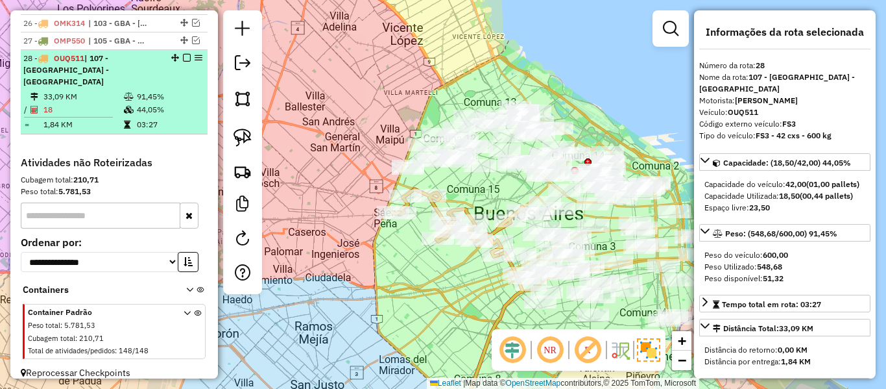
click at [183, 56] on em at bounding box center [187, 58] width 8 height 8
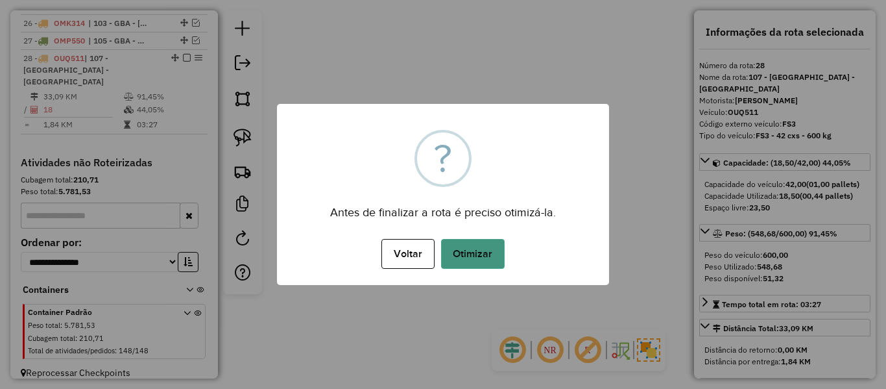
click at [503, 255] on button "Otimizar" at bounding box center [473, 254] width 64 height 30
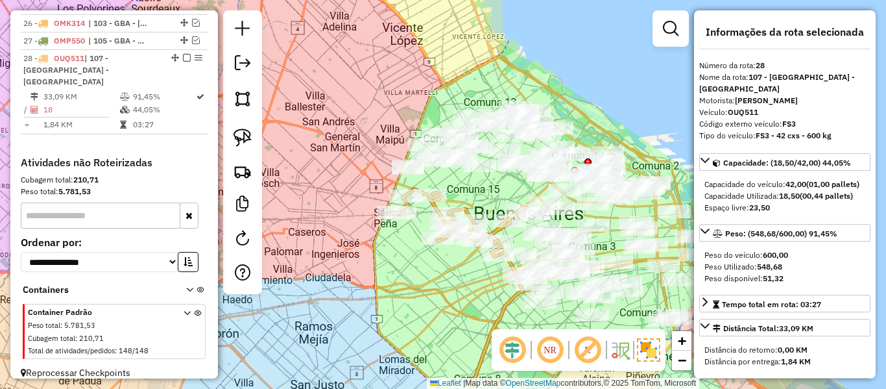
drag, startPoint x: 184, startPoint y: 58, endPoint x: 279, endPoint y: 85, distance: 98.5
click at [185, 58] on em at bounding box center [187, 58] width 8 height 8
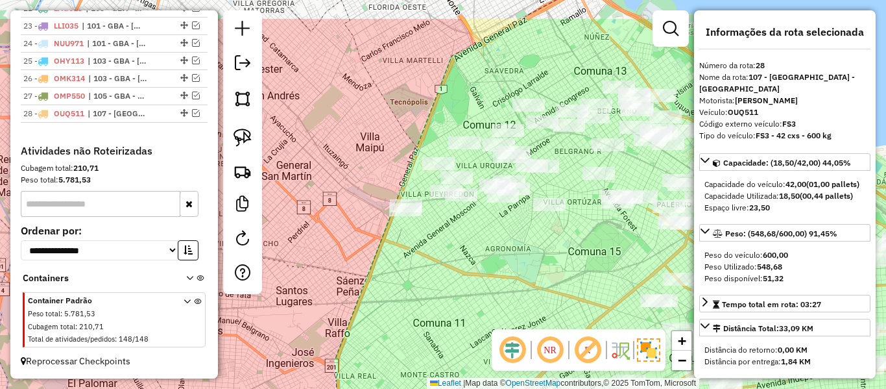
drag, startPoint x: 465, startPoint y: 252, endPoint x: 476, endPoint y: 269, distance: 20.2
click at [469, 267] on div "Janela de atendimento Grade de atendimento Capacidade Transportadoras Veículos …" at bounding box center [443, 194] width 886 height 389
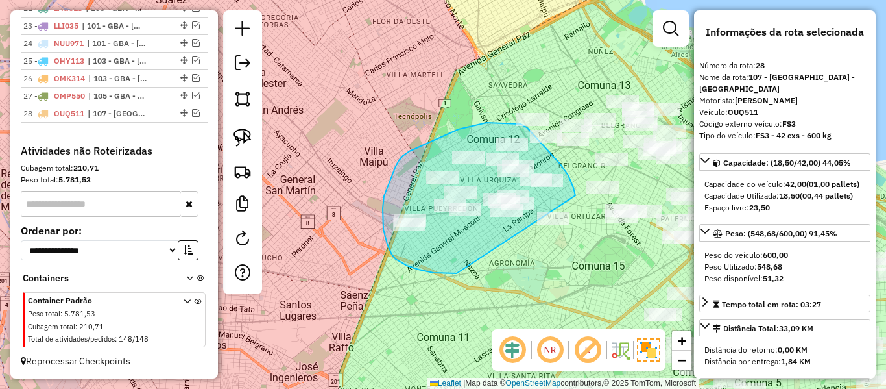
drag, startPoint x: 451, startPoint y: 273, endPoint x: 573, endPoint y: 263, distance: 121.7
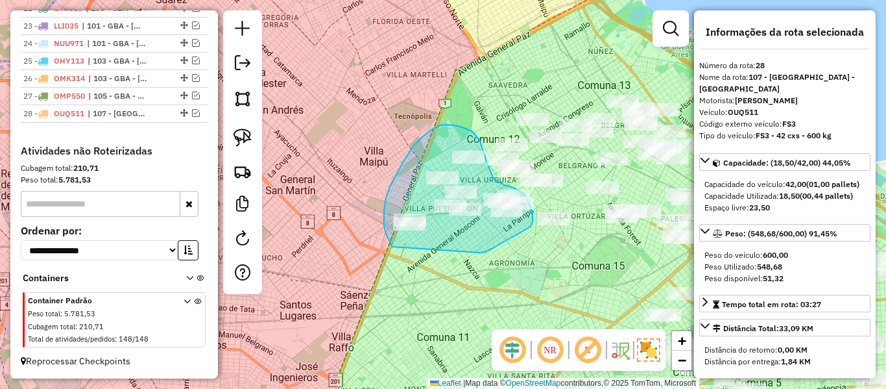
drag, startPoint x: 492, startPoint y: 248, endPoint x: 394, endPoint y: 250, distance: 97.3
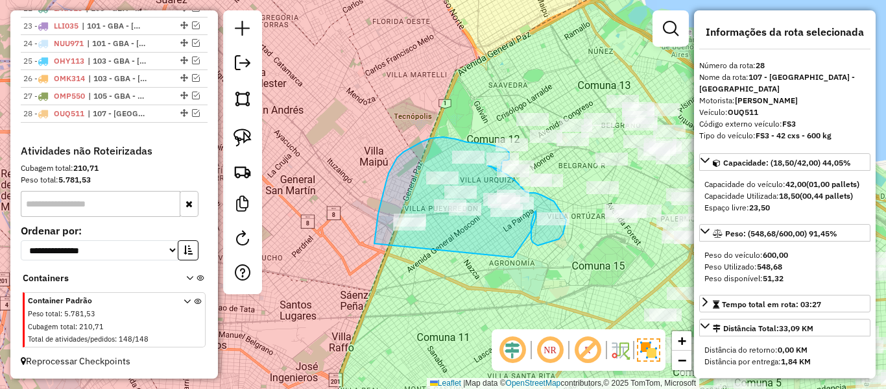
drag, startPoint x: 513, startPoint y: 257, endPoint x: 395, endPoint y: 292, distance: 123.1
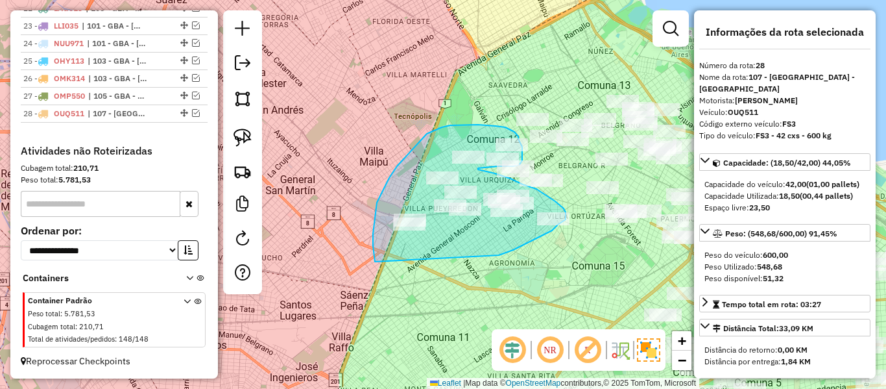
drag, startPoint x: 500, startPoint y: 254, endPoint x: 381, endPoint y: 269, distance: 120.3
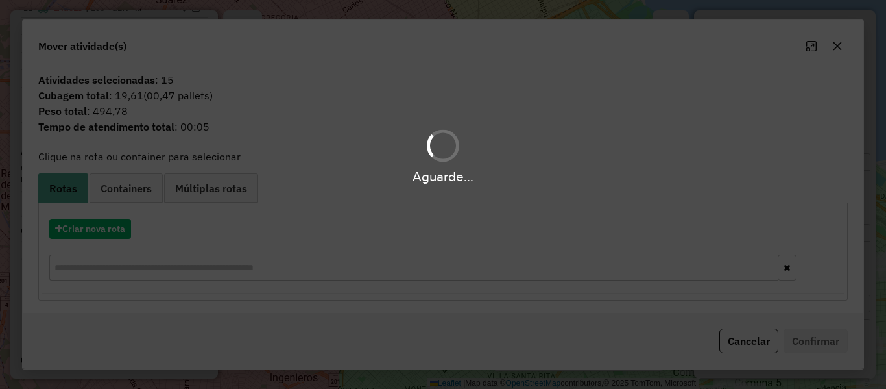
click at [115, 233] on hb-app "Aguarde... Pop-up bloqueado! Seu navegador bloqueou automáticamente a abertura …" at bounding box center [443, 194] width 886 height 389
click at [115, 233] on button "Criar nova rota" at bounding box center [90, 229] width 82 height 20
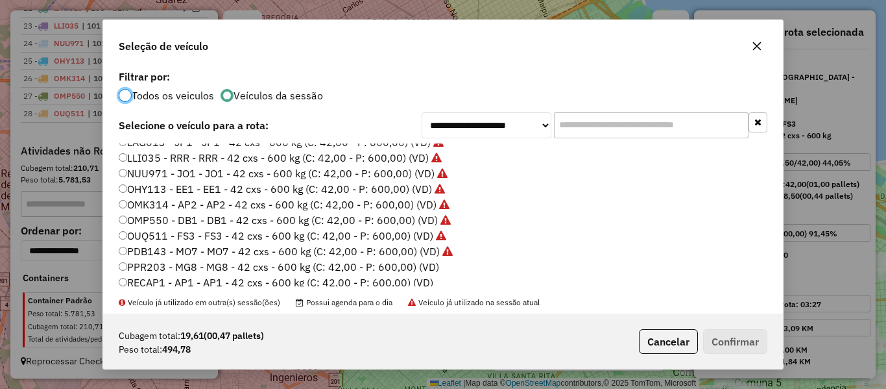
scroll to position [324, 0]
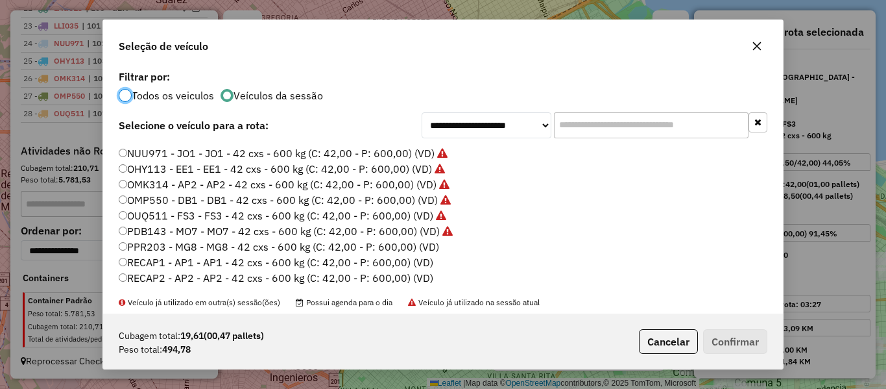
click at [431, 247] on label "PPR203 - MG8 - MG8 - 42 cxs - 600 kg (C: 42,00 - P: 600,00) (VD)" at bounding box center [279, 247] width 320 height 16
click at [749, 343] on button "Confirmar" at bounding box center [735, 341] width 64 height 25
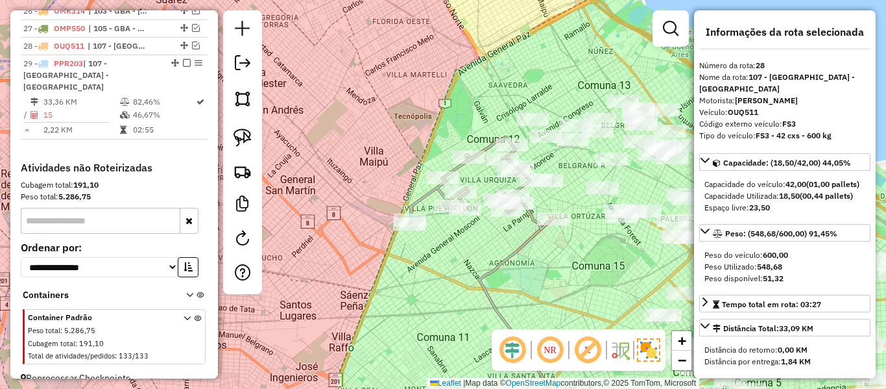
scroll to position [950, 0]
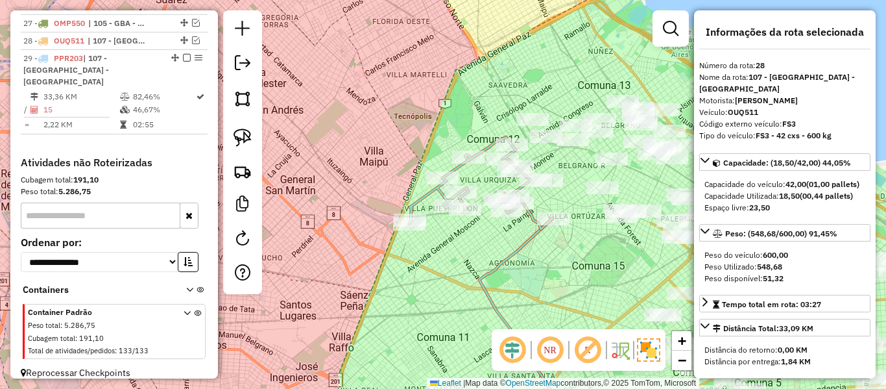
click at [488, 147] on icon at bounding box center [480, 183] width 143 height 92
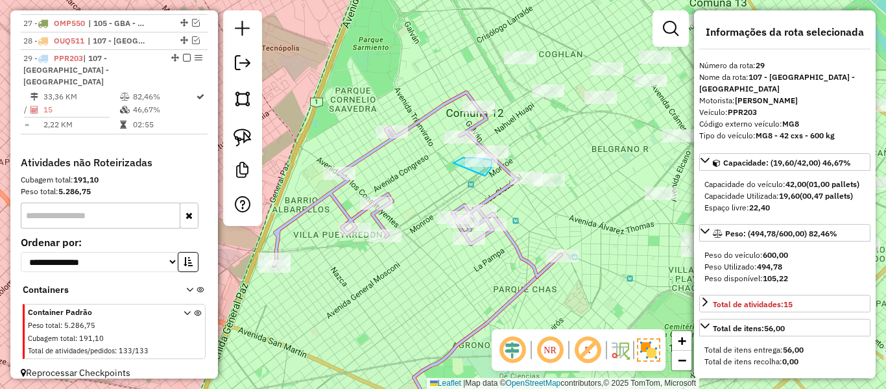
drag, startPoint x: 486, startPoint y: 175, endPoint x: 451, endPoint y: 165, distance: 36.5
drag, startPoint x: 497, startPoint y: 183, endPoint x: 448, endPoint y: 167, distance: 51.7
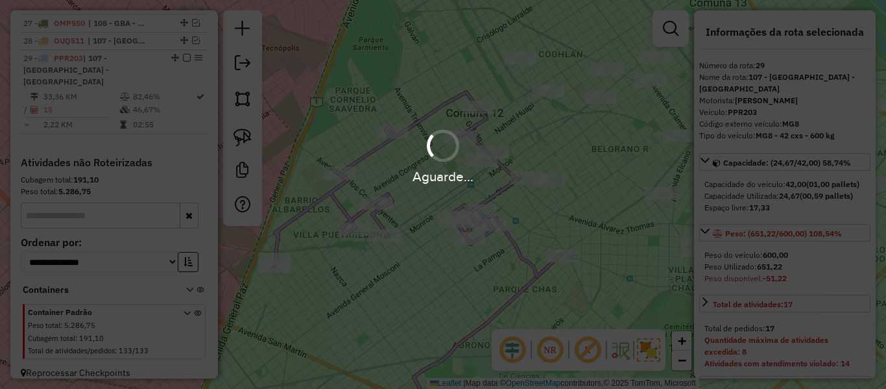
select select "**********"
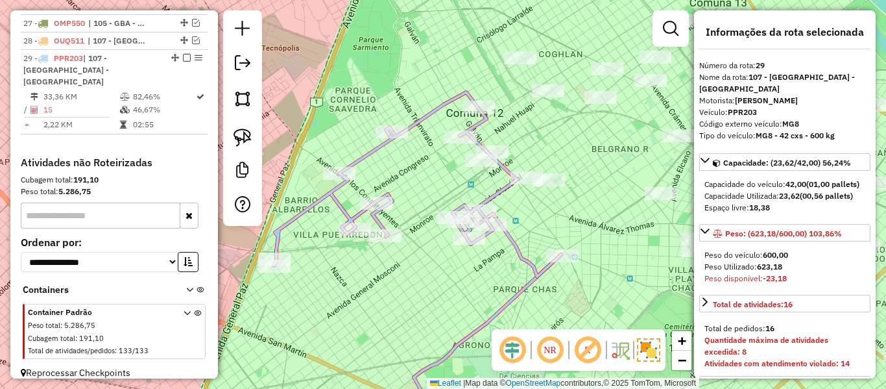
select select "**********"
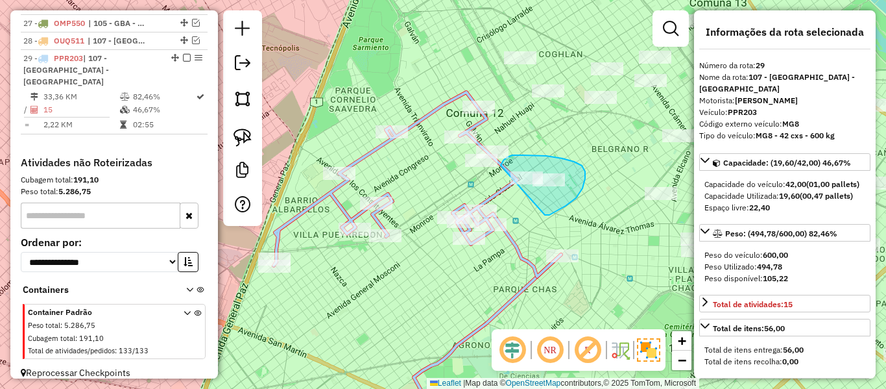
drag, startPoint x: 549, startPoint y: 215, endPoint x: 502, endPoint y: 200, distance: 49.6
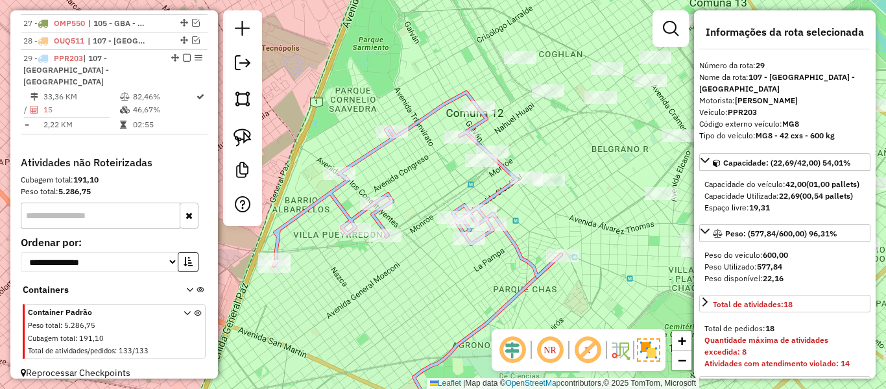
select select "**********"
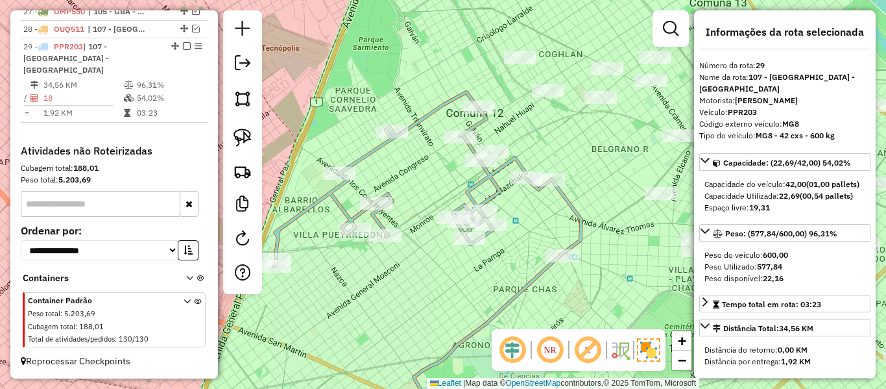
scroll to position [934, 0]
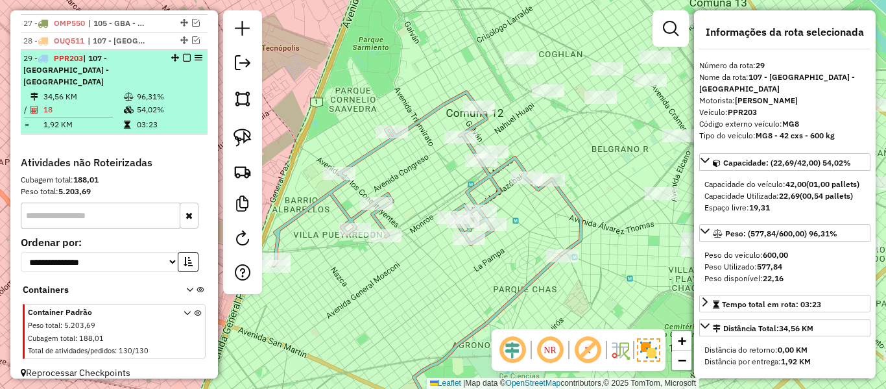
click at [183, 59] on em at bounding box center [187, 58] width 8 height 8
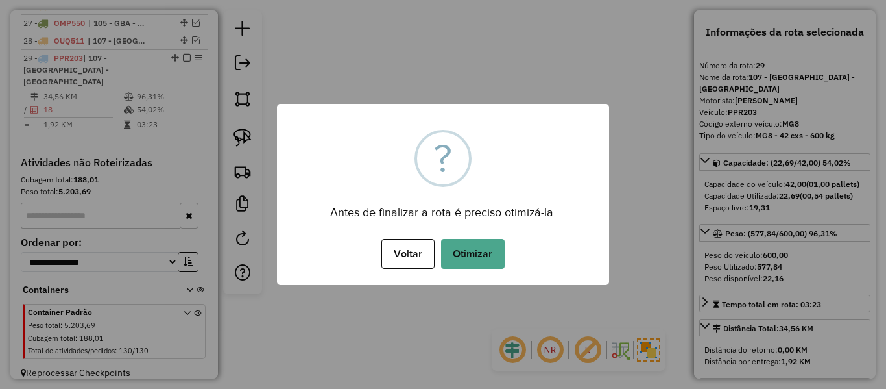
click at [470, 269] on div "Voltar No Otimizar" at bounding box center [443, 253] width 332 height 36
click at [470, 264] on button "Otimizar" at bounding box center [473, 254] width 64 height 30
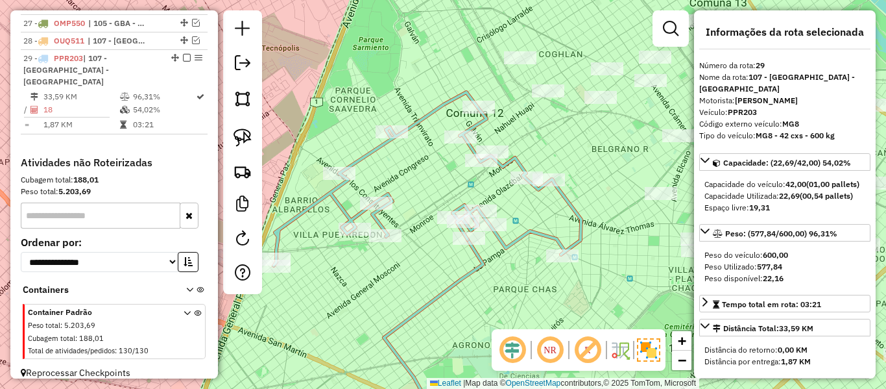
drag, startPoint x: 184, startPoint y: 56, endPoint x: 290, endPoint y: 117, distance: 122.9
click at [183, 56] on em at bounding box center [187, 58] width 8 height 8
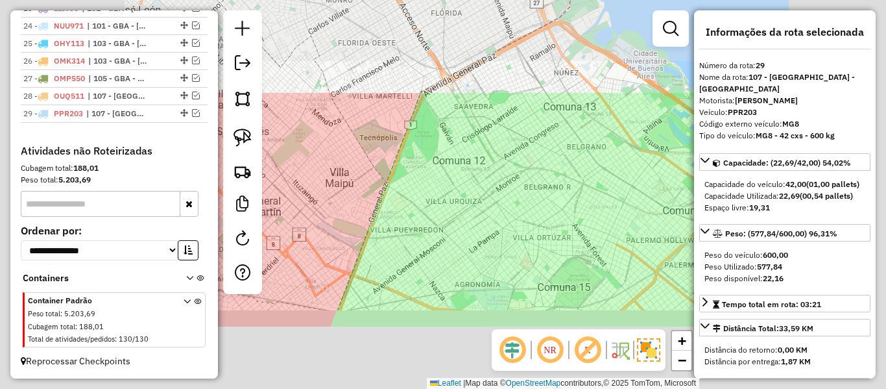
click at [488, 238] on div "Janela de atendimento Grade de atendimento Capacidade Transportadoras Veículos …" at bounding box center [443, 194] width 886 height 389
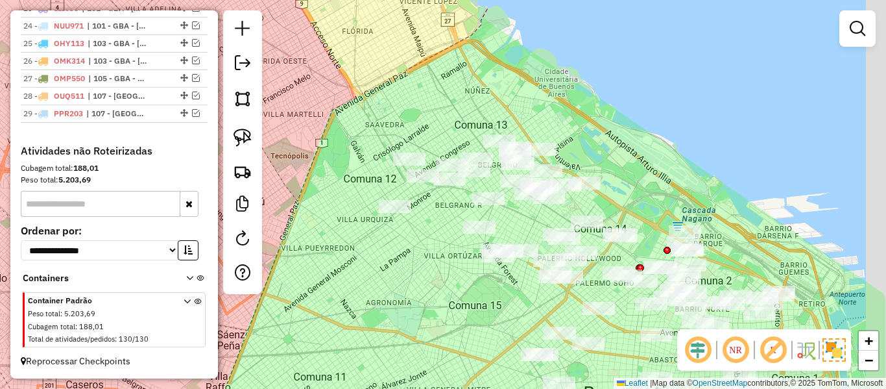
drag, startPoint x: 487, startPoint y: 235, endPoint x: 392, endPoint y: 242, distance: 95.6
click at [392, 241] on div "Janela de atendimento Grade de atendimento Capacidade Transportadoras Veículos …" at bounding box center [443, 194] width 886 height 389
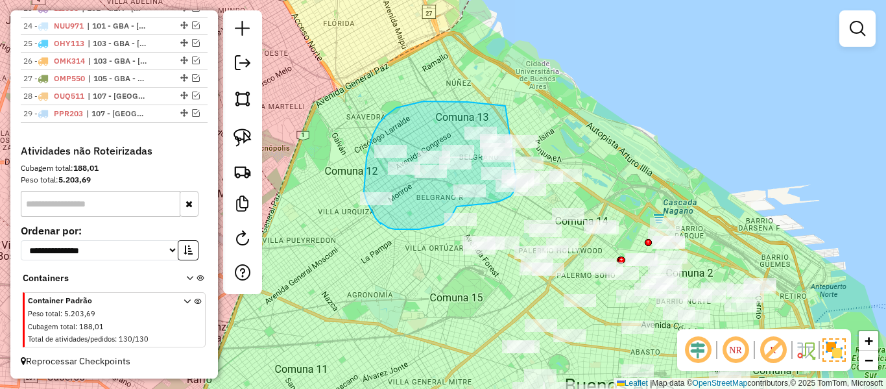
drag, startPoint x: 424, startPoint y: 101, endPoint x: 507, endPoint y: 114, distance: 84.0
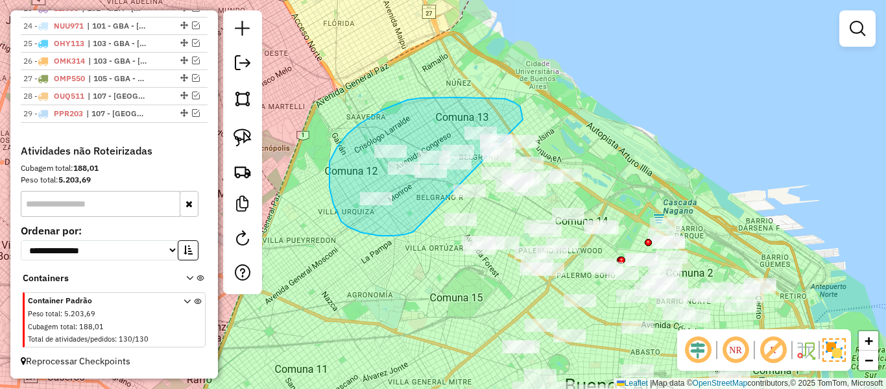
drag, startPoint x: 394, startPoint y: 235, endPoint x: 522, endPoint y: 125, distance: 169.3
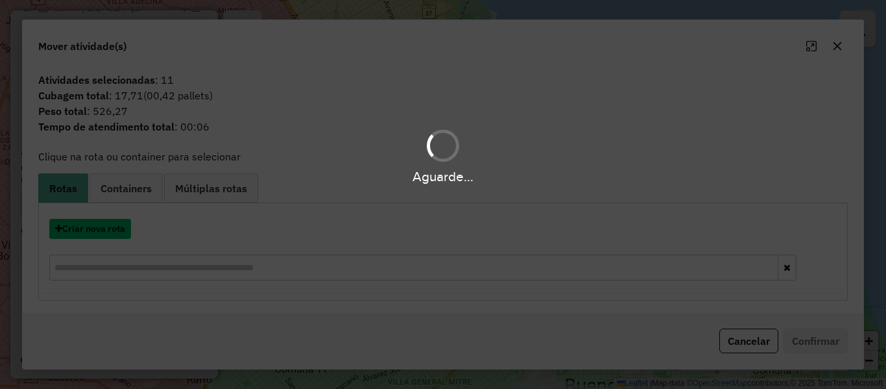
click at [97, 222] on button "Criar nova rota" at bounding box center [90, 229] width 82 height 20
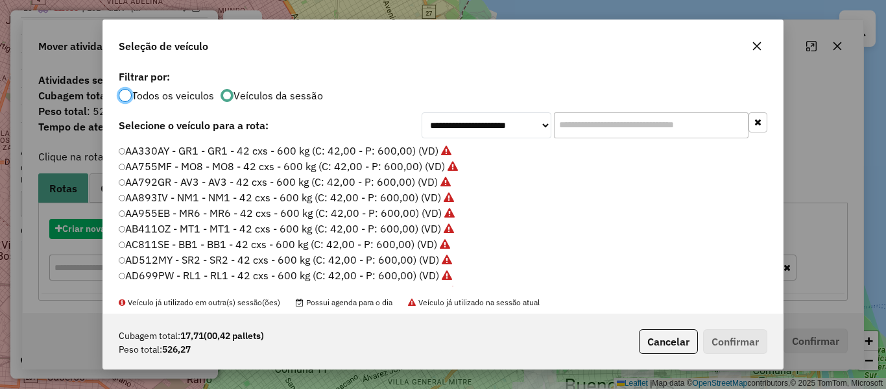
scroll to position [7, 4]
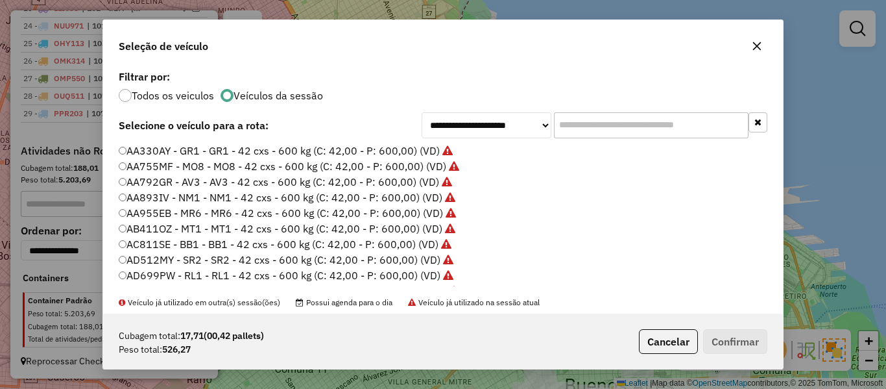
click at [105, 224] on div "**********" at bounding box center [443, 190] width 680 height 246
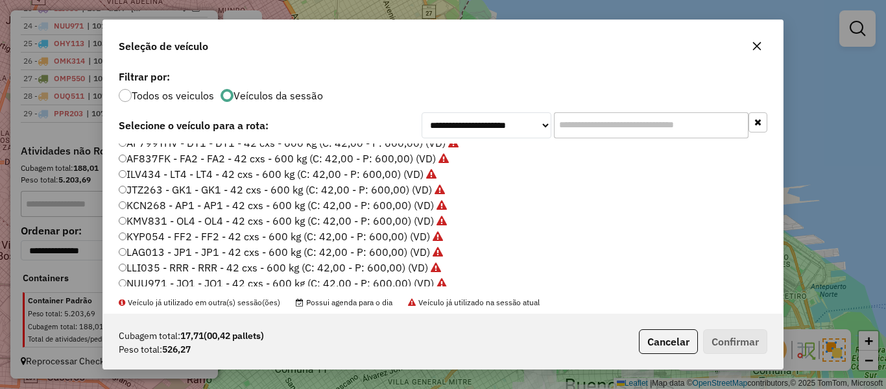
scroll to position [324, 0]
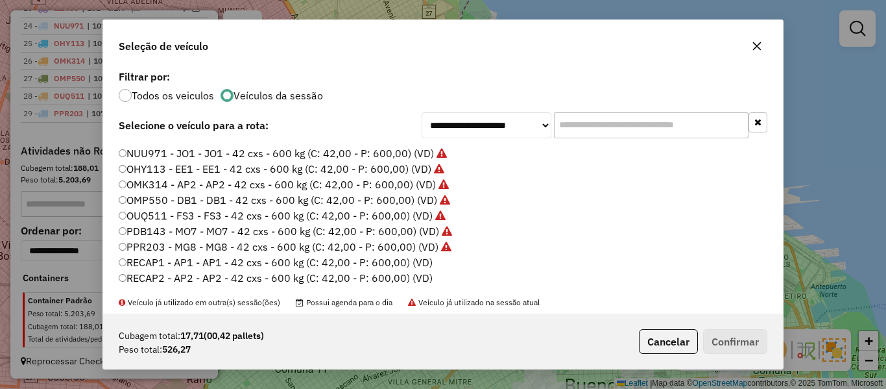
click at [422, 263] on label "RECAP1 - AP1 - AP1 - 42 cxs - 600 kg (C: 42,00 - P: 600,00) (VD)" at bounding box center [276, 262] width 314 height 16
click at [745, 337] on button "Confirmar" at bounding box center [735, 341] width 64 height 25
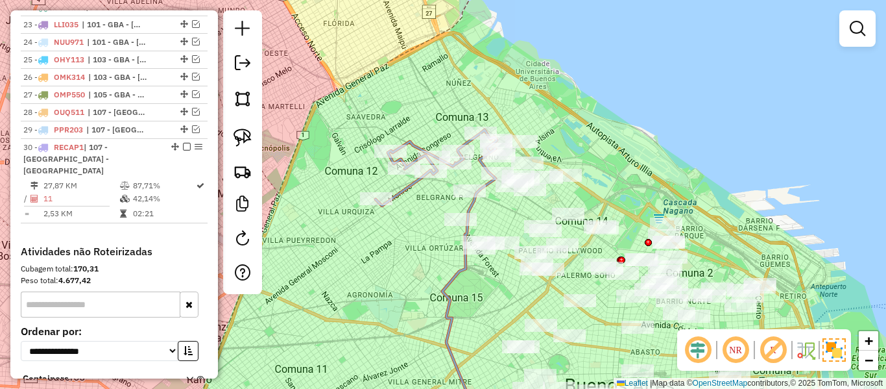
scroll to position [950, 0]
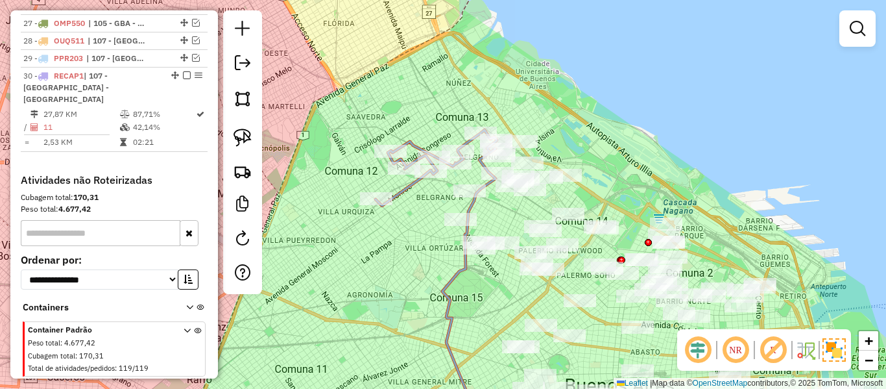
click at [396, 191] on icon at bounding box center [436, 168] width 121 height 76
select select "**********"
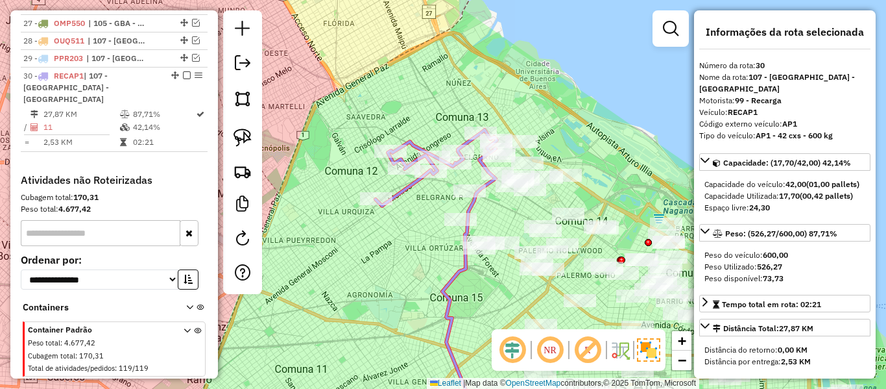
scroll to position [968, 0]
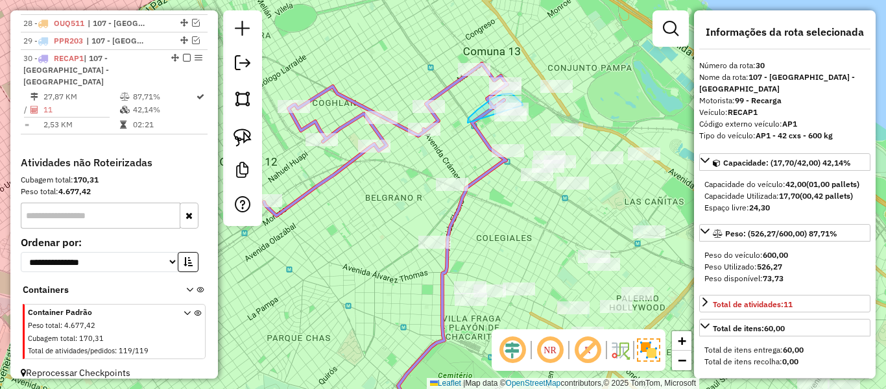
drag, startPoint x: 468, startPoint y: 123, endPoint x: 521, endPoint y: 125, distance: 53.2
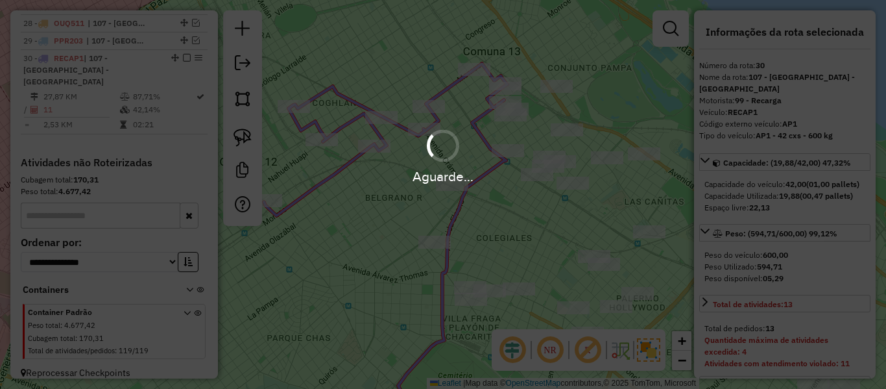
select select "**********"
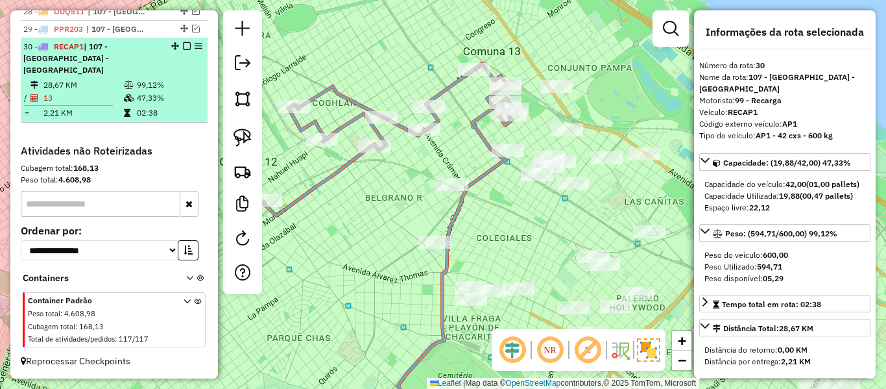
scroll to position [952, 0]
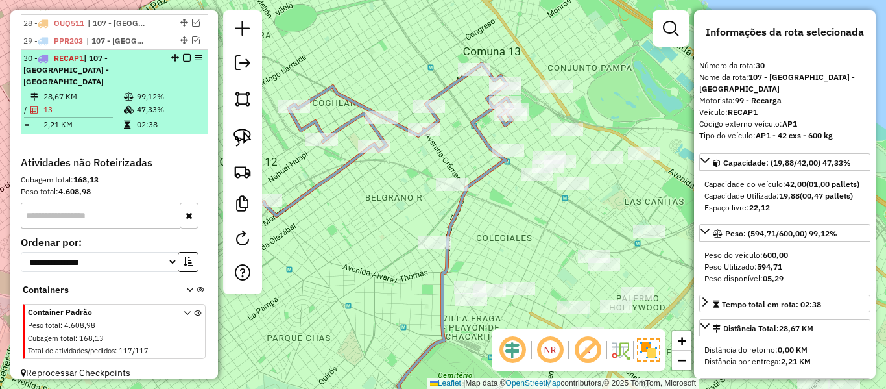
click at [183, 56] on em at bounding box center [187, 58] width 8 height 8
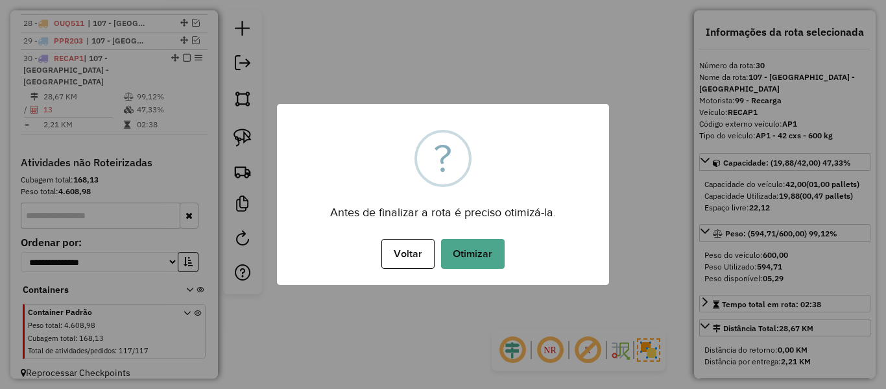
click at [452, 226] on div "× ? Antes de finalizar a rota é preciso otimizá-la. Voltar No Otimizar" at bounding box center [443, 194] width 332 height 181
click at [468, 248] on button "Otimizar" at bounding box center [473, 254] width 64 height 30
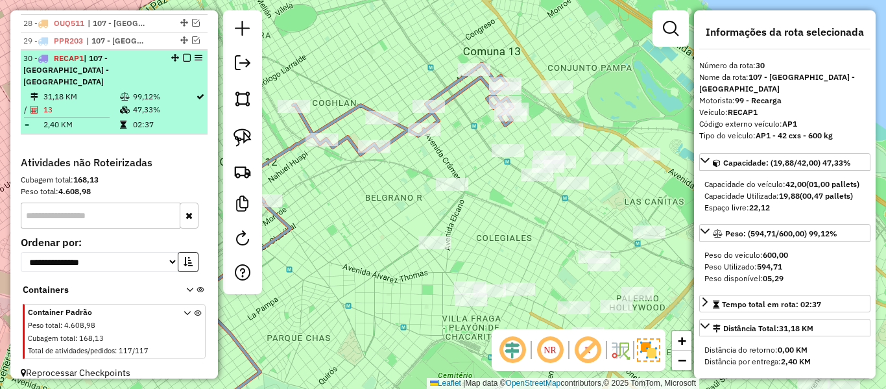
click at [186, 58] on em at bounding box center [187, 58] width 8 height 8
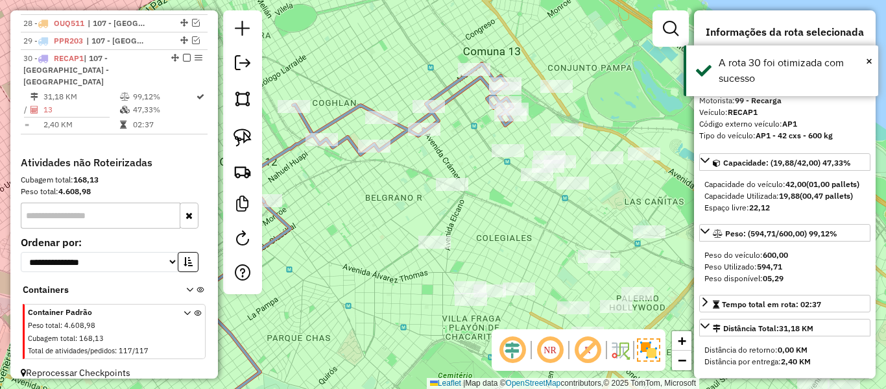
scroll to position [896, 0]
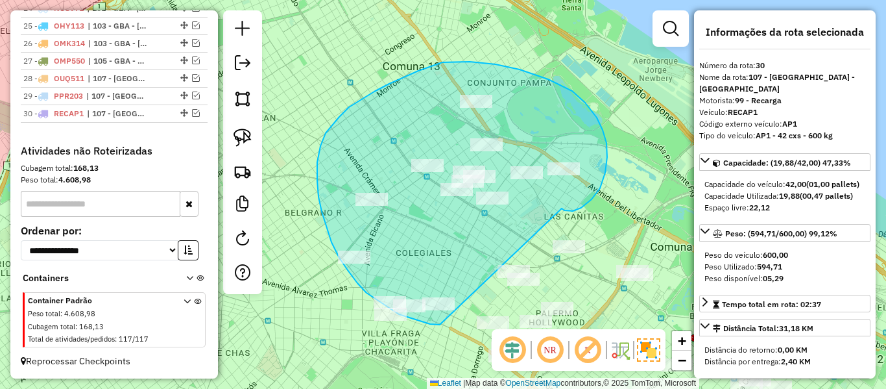
drag, startPoint x: 564, startPoint y: 210, endPoint x: 460, endPoint y: 313, distance: 146.3
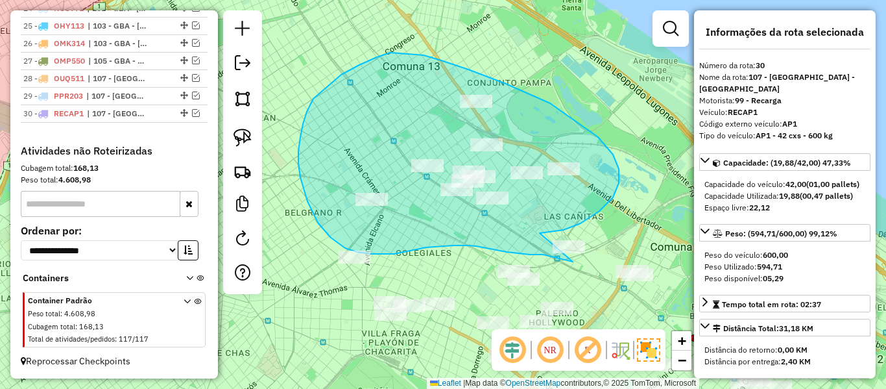
drag, startPoint x: 581, startPoint y: 223, endPoint x: 601, endPoint y: 208, distance: 25.6
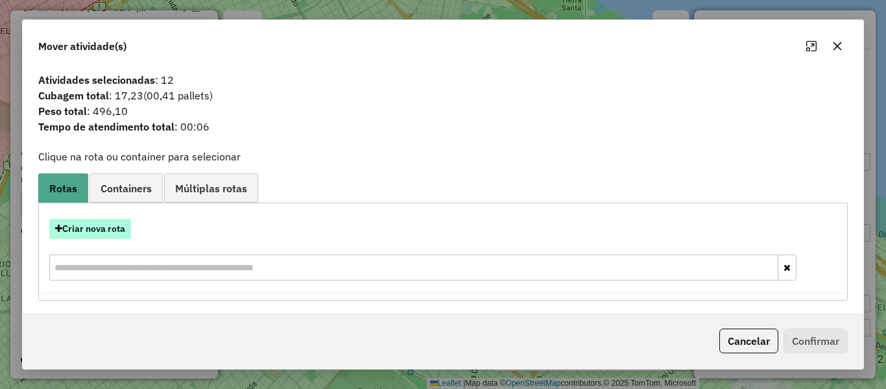
click at [105, 233] on button "Criar nova rota" at bounding box center [90, 229] width 82 height 20
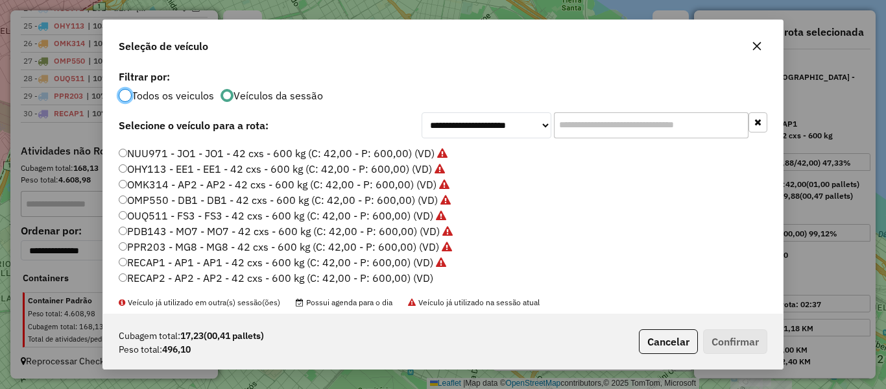
scroll to position [355, 0]
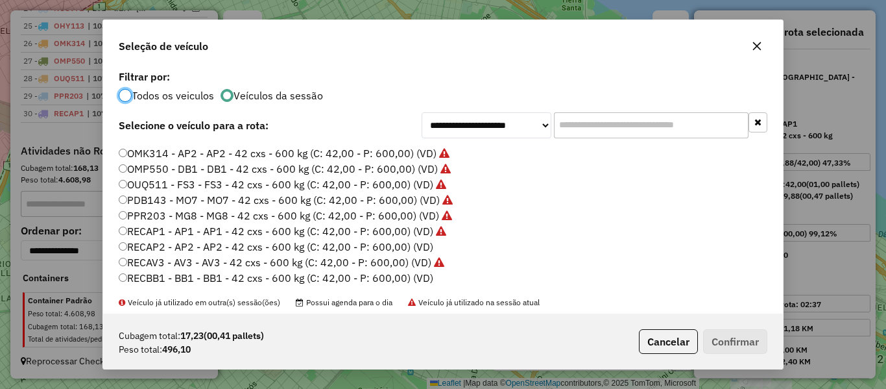
click at [414, 247] on label "RECAP2 - AP2 - AP2 - 42 cxs - 600 kg (C: 42,00 - P: 600,00) (VD)" at bounding box center [276, 247] width 315 height 16
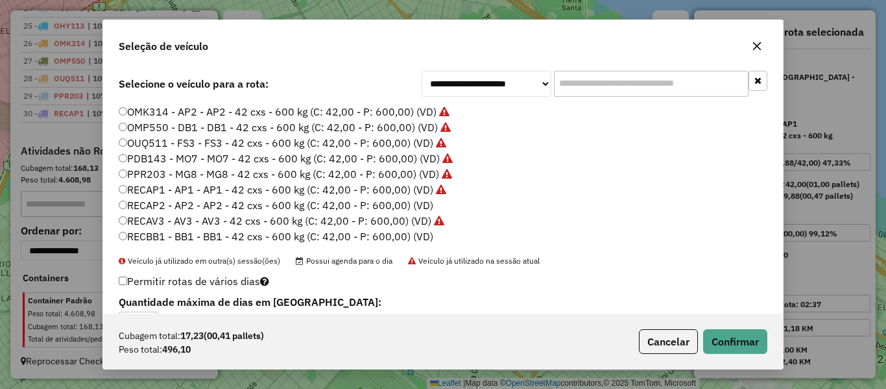
scroll to position [81, 0]
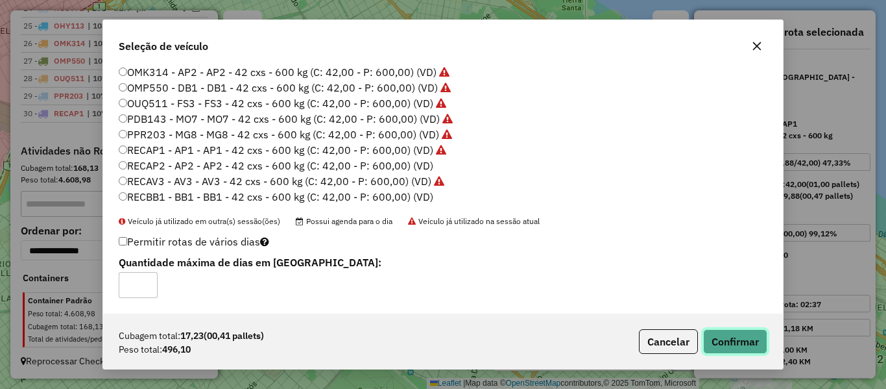
click at [739, 331] on button "Confirmar" at bounding box center [735, 341] width 64 height 25
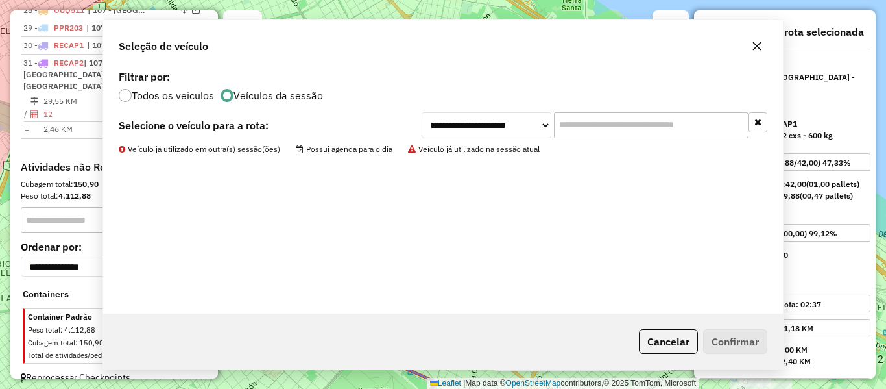
scroll to position [985, 0]
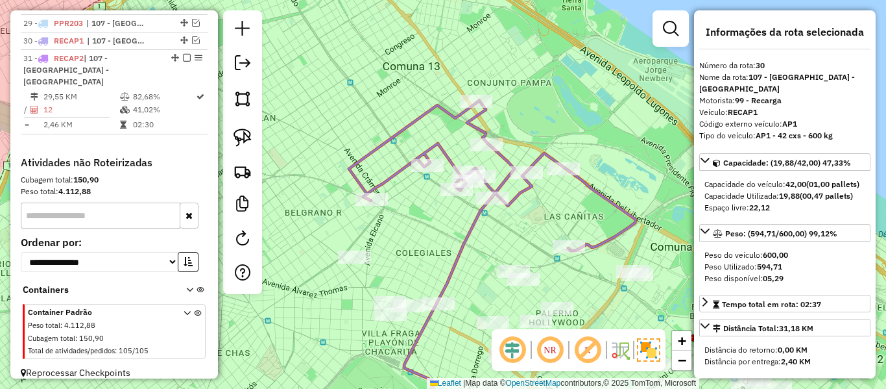
click at [517, 189] on icon at bounding box center [492, 176] width 287 height 150
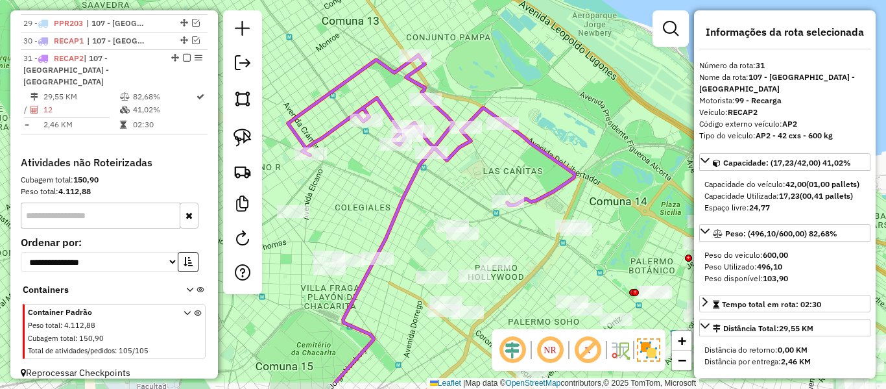
click at [474, 184] on div "Janela de atendimento Grade de atendimento Capacidade Transportadoras Veículos …" at bounding box center [443, 194] width 886 height 389
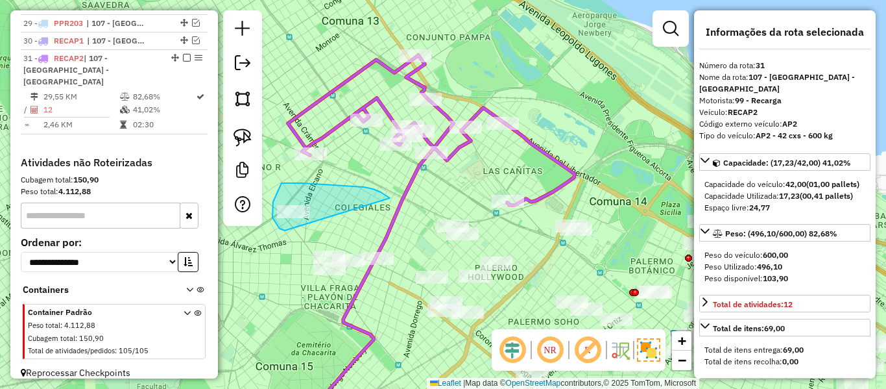
drag, startPoint x: 389, startPoint y: 197, endPoint x: 293, endPoint y: 228, distance: 101.3
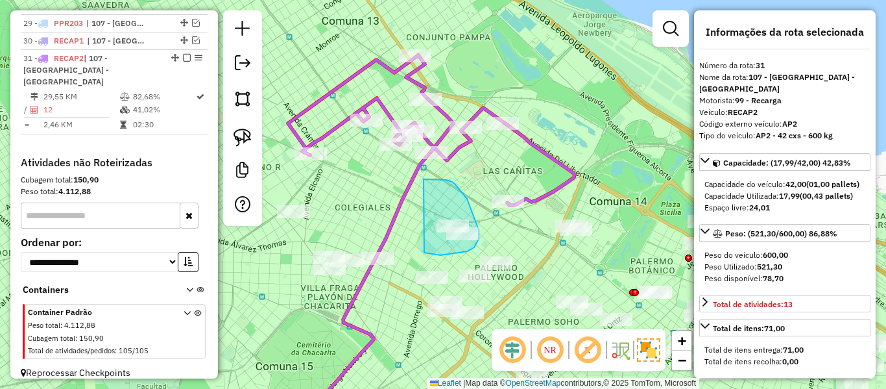
drag, startPoint x: 424, startPoint y: 252, endPoint x: 408, endPoint y: 182, distance: 71.9
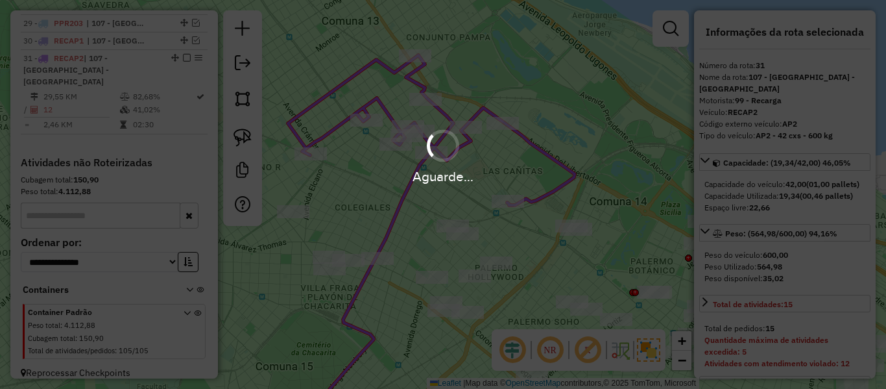
select select "**********"
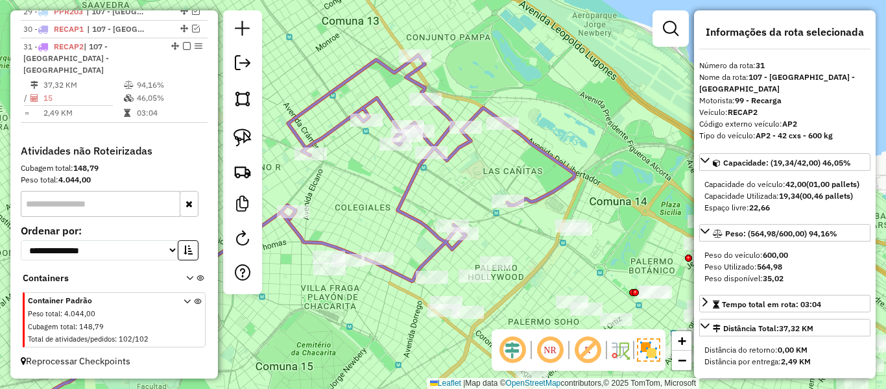
scroll to position [969, 0]
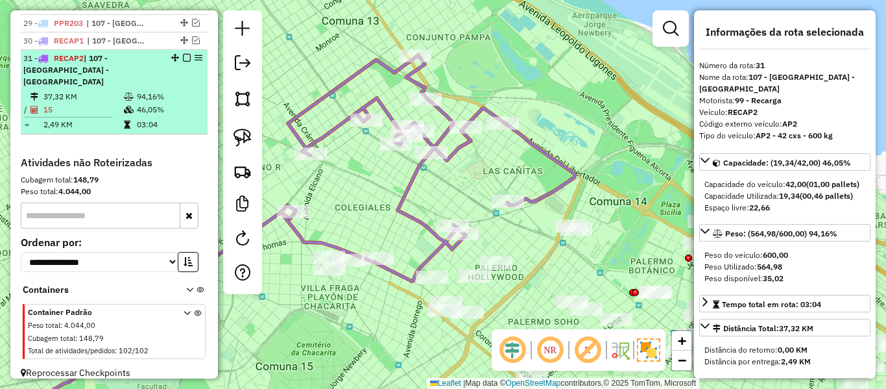
click at [183, 58] on em at bounding box center [187, 58] width 8 height 8
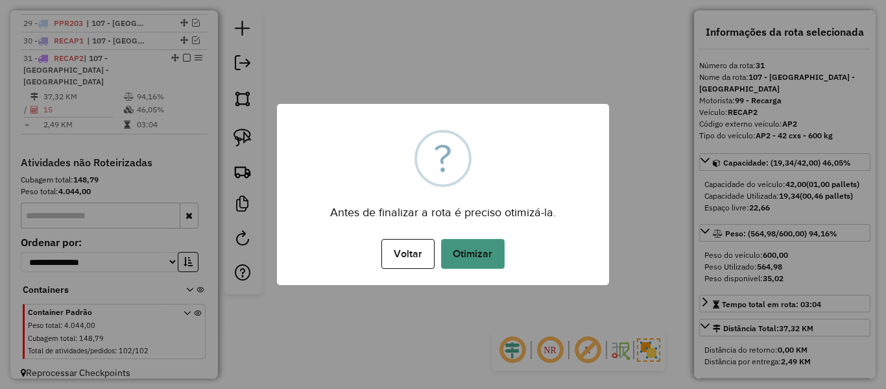
click at [486, 248] on button "Otimizar" at bounding box center [473, 254] width 64 height 30
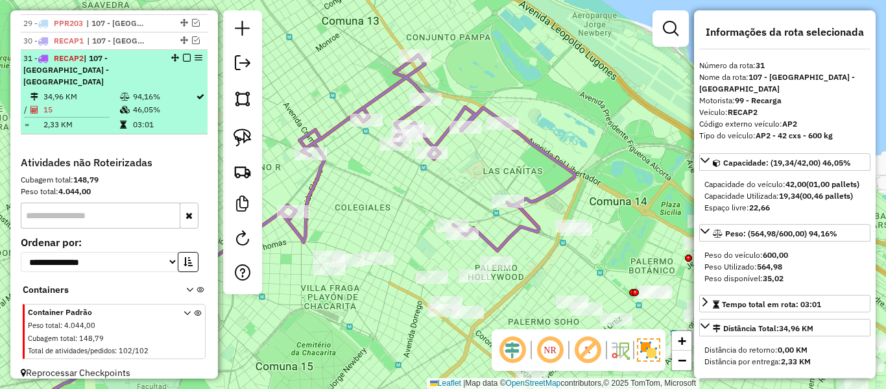
click at [183, 58] on em at bounding box center [187, 58] width 8 height 8
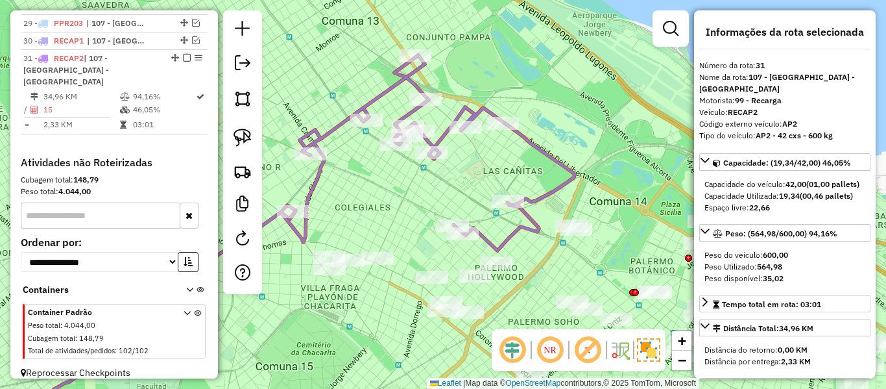
scroll to position [914, 0]
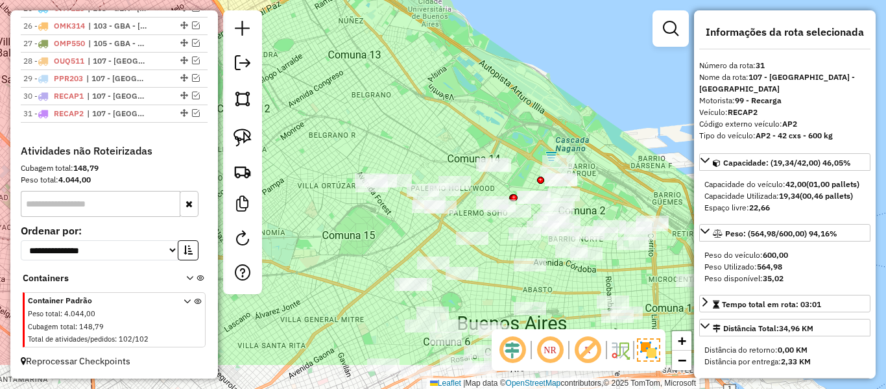
drag, startPoint x: 458, startPoint y: 218, endPoint x: 415, endPoint y: 144, distance: 85.4
click at [420, 136] on div "Janela de atendimento Grade de atendimento Capacidade Transportadoras Veículos …" at bounding box center [443, 194] width 886 height 389
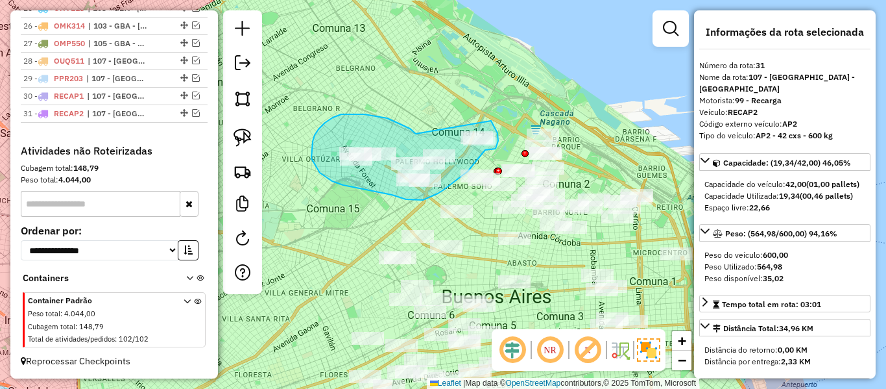
drag, startPoint x: 365, startPoint y: 114, endPoint x: 440, endPoint y: 101, distance: 77.1
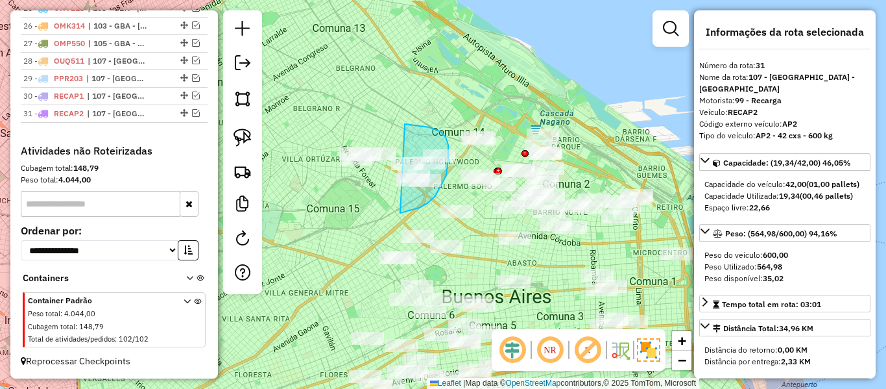
drag, startPoint x: 427, startPoint y: 203, endPoint x: 322, endPoint y: 169, distance: 111.2
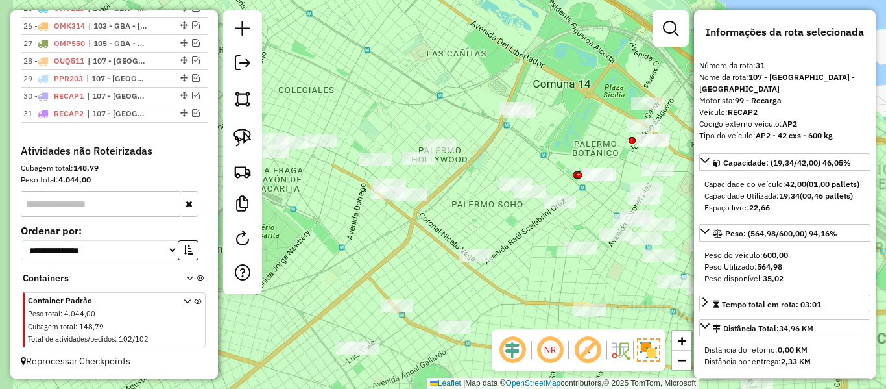
drag, startPoint x: 466, startPoint y: 175, endPoint x: 547, endPoint y: 219, distance: 91.7
click at [547, 219] on div "Janela de atendimento Grade de atendimento Capacidade Transportadoras Veículos …" at bounding box center [443, 194] width 886 height 389
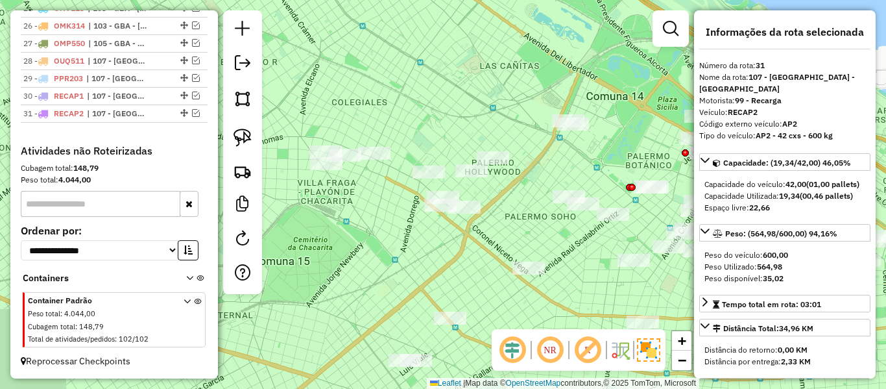
drag, startPoint x: 516, startPoint y: 217, endPoint x: 542, endPoint y: 202, distance: 29.6
click at [542, 204] on div "Janela de atendimento Grade de atendimento Capacidade Transportadoras Veículos …" at bounding box center [443, 194] width 886 height 389
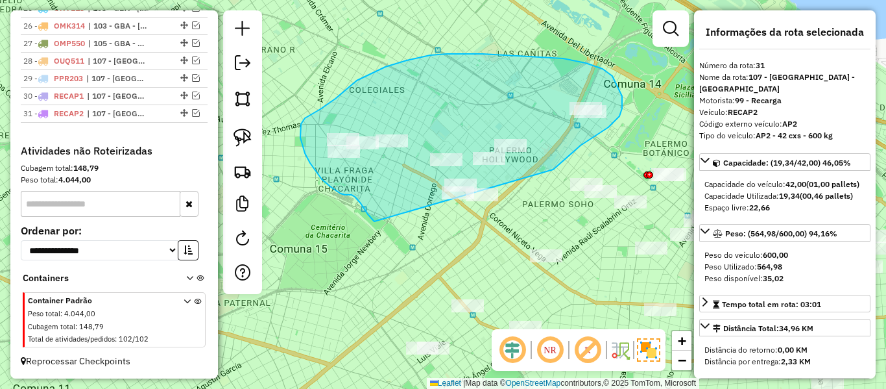
drag, startPoint x: 557, startPoint y: 167, endPoint x: 381, endPoint y: 226, distance: 185.6
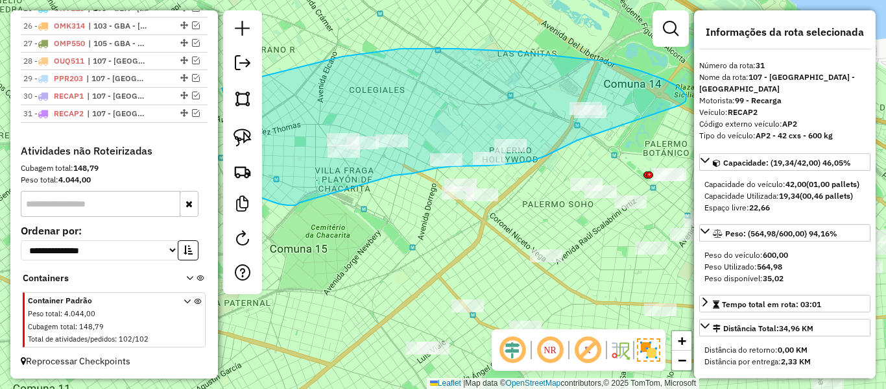
drag, startPoint x: 435, startPoint y: 168, endPoint x: 310, endPoint y: 187, distance: 126.6
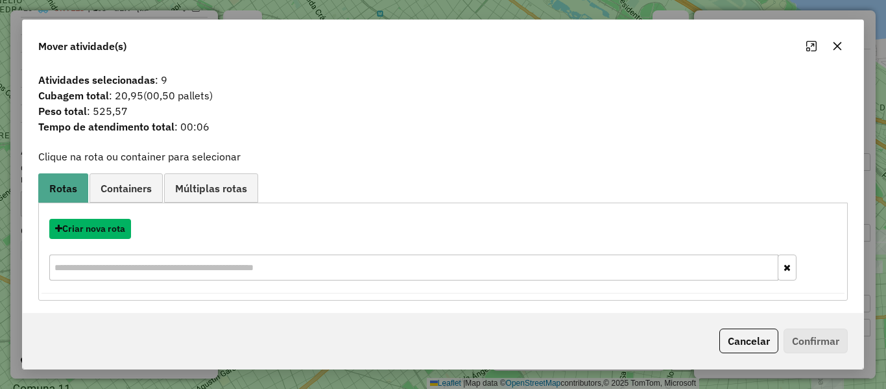
click at [120, 230] on button "Criar nova rota" at bounding box center [90, 229] width 82 height 20
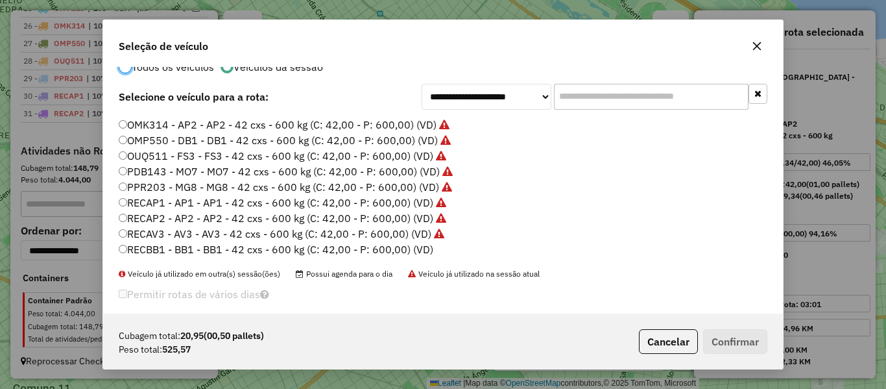
scroll to position [41, 0]
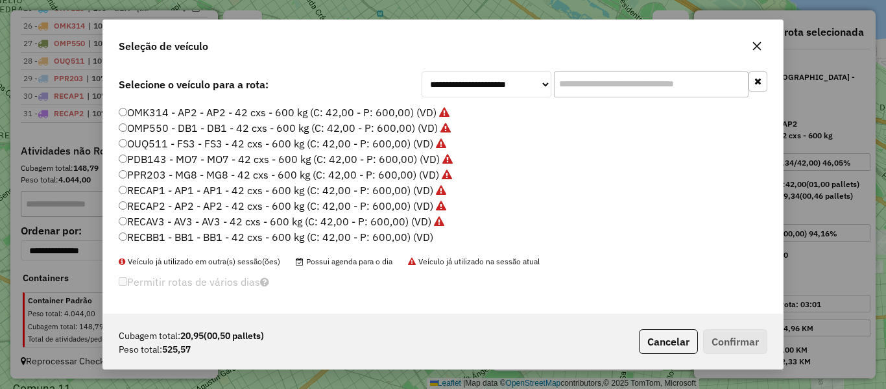
click at [422, 234] on label "RECBB1 - BB1 - BB1 - 42 cxs - 600 kg (C: 42,00 - P: 600,00) (VD)" at bounding box center [276, 237] width 315 height 16
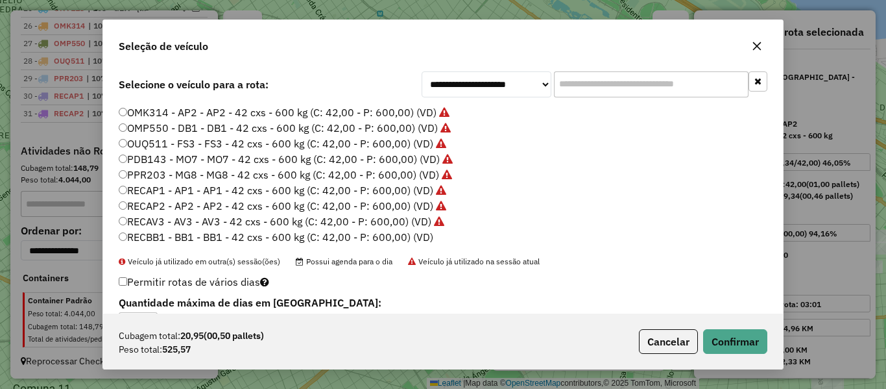
click at [727, 325] on div "Cubagem total: 20,95 (00,50 pallets) Peso total: 525,57 Cancelar Confirmar" at bounding box center [443, 341] width 680 height 56
click at [728, 326] on div "Cubagem total: 20,95 (00,50 pallets) Peso total: 525,57 Cancelar Confirmar" at bounding box center [443, 341] width 680 height 56
click at [733, 333] on button "Confirmar" at bounding box center [735, 341] width 64 height 25
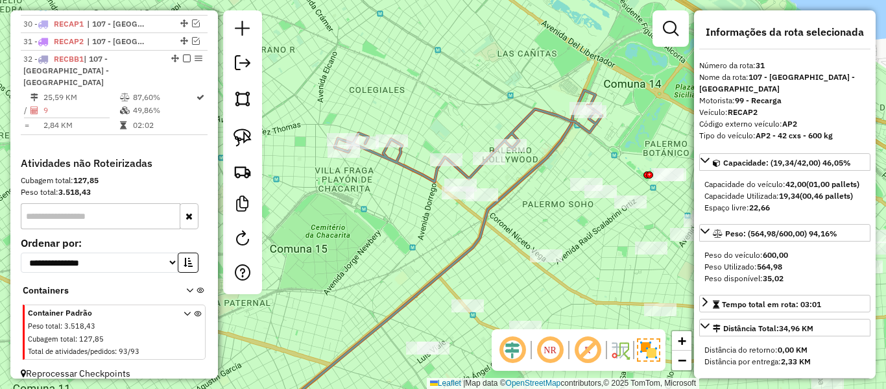
scroll to position [1003, 0]
click at [481, 235] on icon at bounding box center [428, 258] width 334 height 337
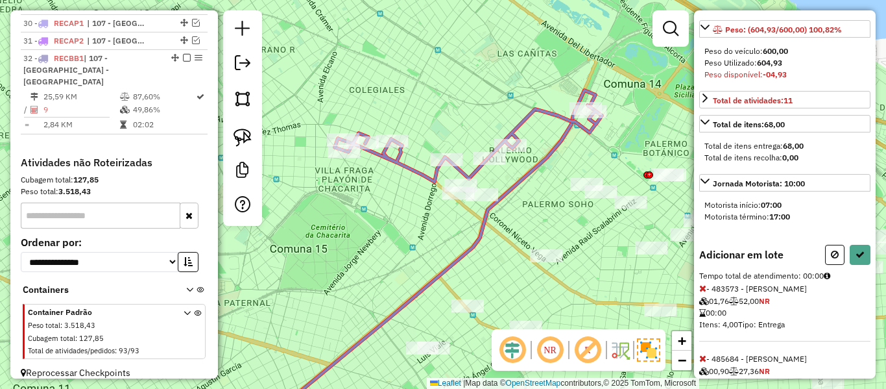
scroll to position [264, 0]
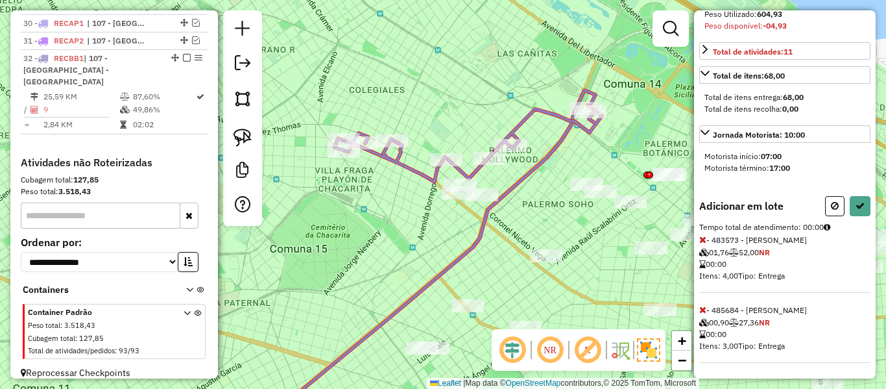
click at [706, 308] on span "- 485684 - [PERSON_NAME] 00,90 27,36 NR 00:00 Itens: 3,00 Tipo: Entrega" at bounding box center [784, 334] width 171 height 58
click at [698, 311] on div "Informações da rota selecionada Número da rota: 32 Nome da rota: 107 - [GEOGRAP…" at bounding box center [785, 194] width 182 height 368
click at [706, 311] on icon at bounding box center [702, 309] width 7 height 9
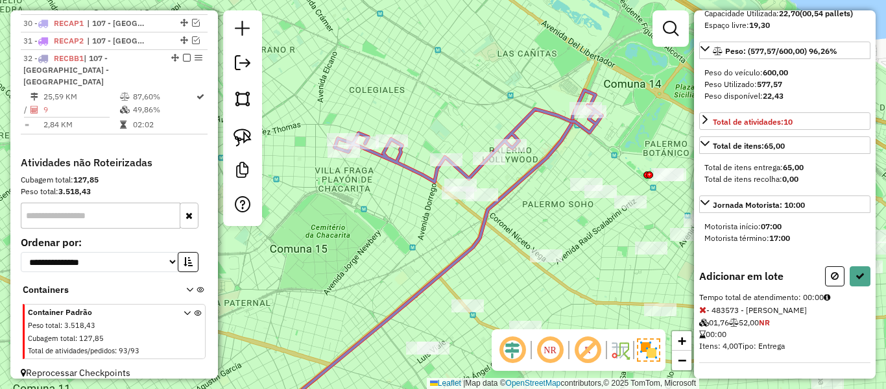
scroll to position [0, 0]
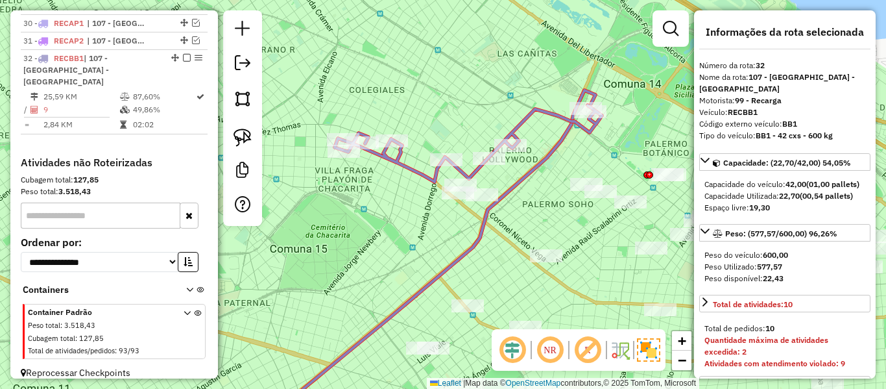
select select "**********"
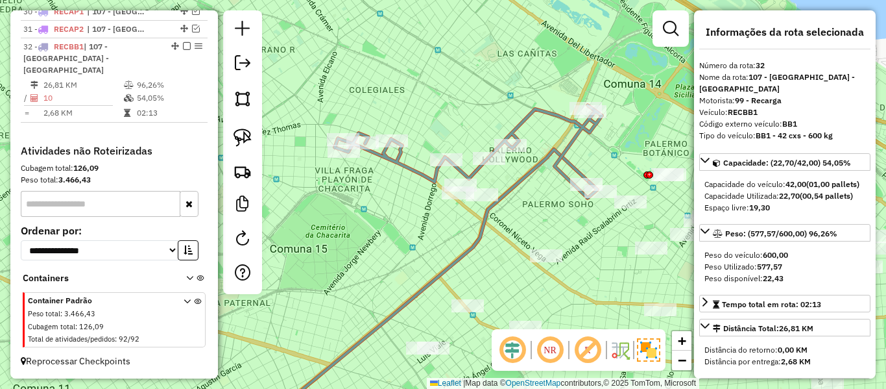
scroll to position [987, 0]
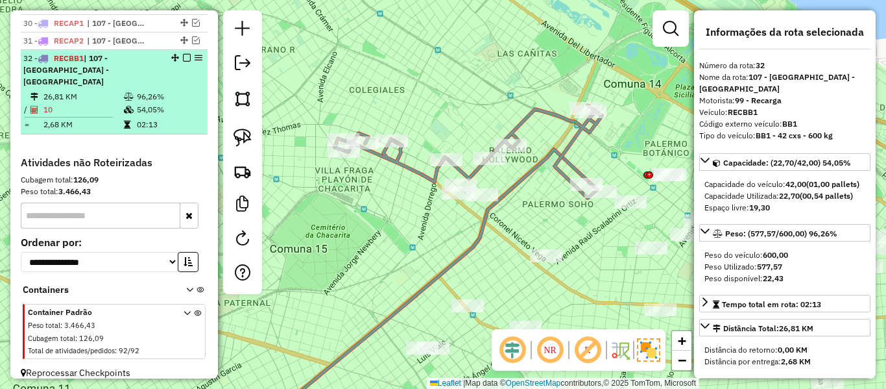
click at [183, 58] on em at bounding box center [187, 58] width 8 height 8
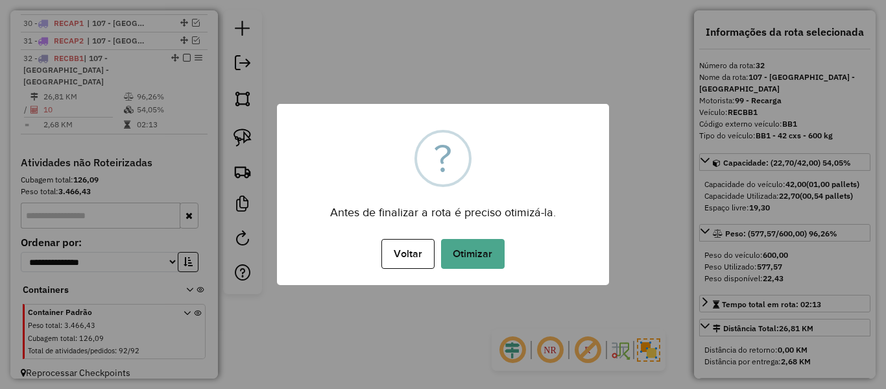
click at [479, 246] on button "Otimizar" at bounding box center [473, 254] width 64 height 30
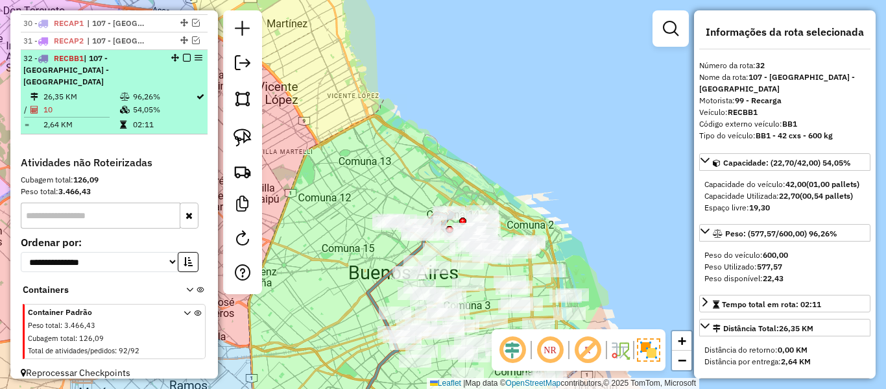
click at [185, 60] on em at bounding box center [187, 58] width 8 height 8
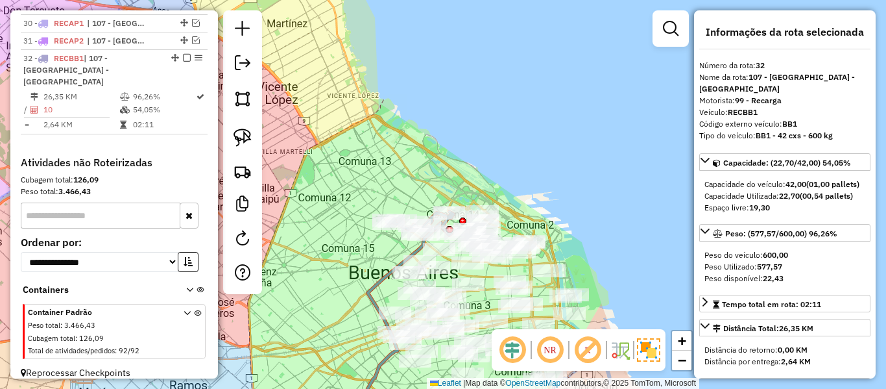
scroll to position [931, 0]
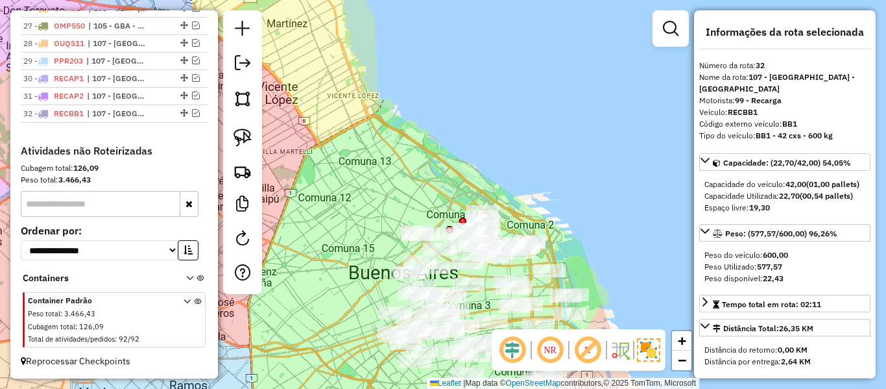
drag, startPoint x: 424, startPoint y: 170, endPoint x: 391, endPoint y: 57, distance: 117.6
click at [391, 57] on div "Janela de atendimento Grade de atendimento Capacidade Transportadoras Veículos …" at bounding box center [443, 194] width 886 height 389
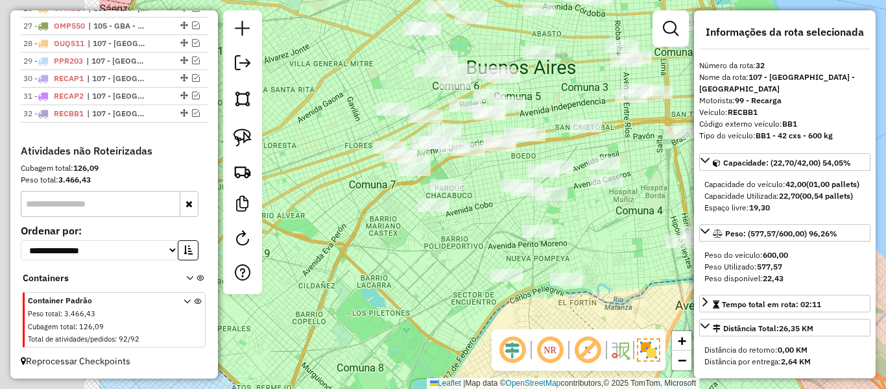
drag, startPoint x: 541, startPoint y: 307, endPoint x: 719, endPoint y: 270, distance: 181.5
click at [734, 270] on hb-router-mapa "Informações da Sessão 1287962 - [DATE] Criação: [DATE] 12:40 Depósito: SAZ AR -…" at bounding box center [443, 194] width 886 height 389
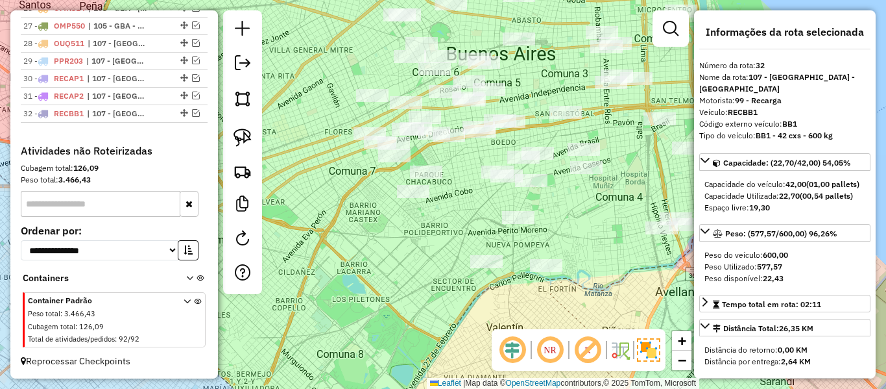
drag, startPoint x: 610, startPoint y: 288, endPoint x: 511, endPoint y: 270, distance: 100.1
click at [511, 270] on div "Janela de atendimento Grade de atendimento Capacidade Transportadoras Veículos …" at bounding box center [443, 194] width 886 height 389
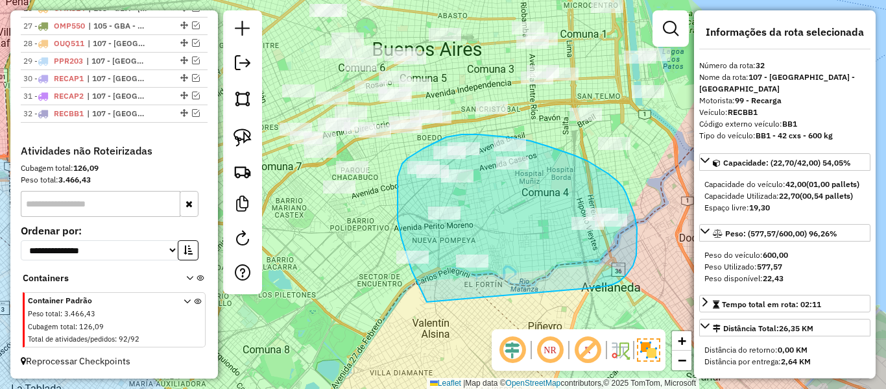
drag, startPoint x: 613, startPoint y: 284, endPoint x: 427, endPoint y: 302, distance: 187.0
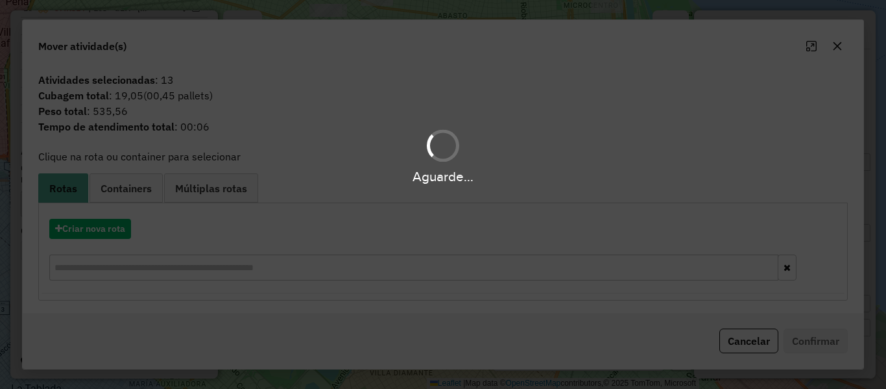
click at [115, 229] on div "Aguarde..." at bounding box center [443, 194] width 886 height 389
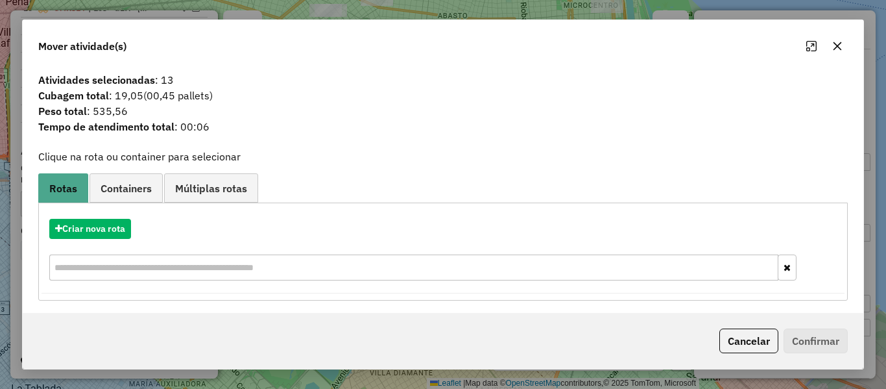
click at [115, 229] on hb-app "Aguarde... Pop-up bloqueado! Seu navegador bloqueou automáticamente a abertura …" at bounding box center [443, 194] width 886 height 389
click at [115, 229] on button "Criar nova rota" at bounding box center [90, 229] width 82 height 20
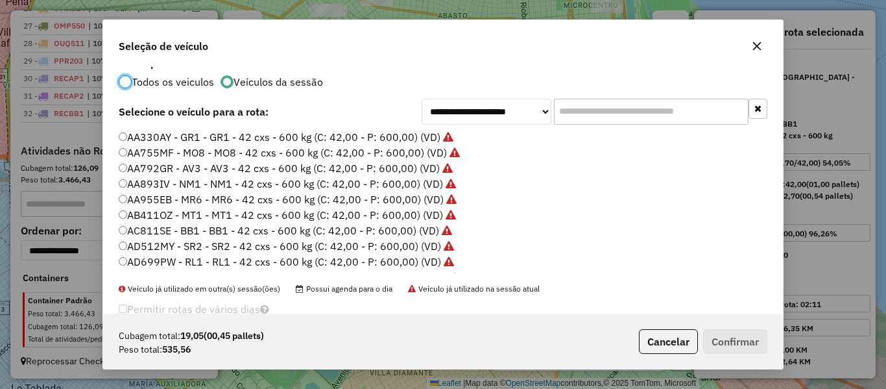
scroll to position [0, 0]
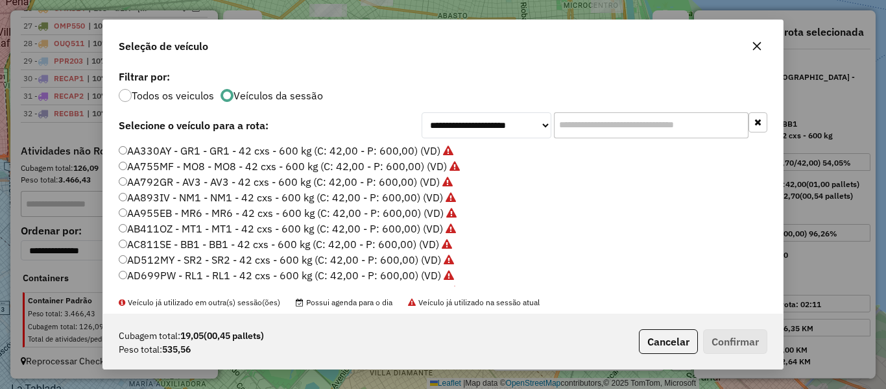
click at [199, 97] on label "Todos os veiculos" at bounding box center [173, 95] width 82 height 10
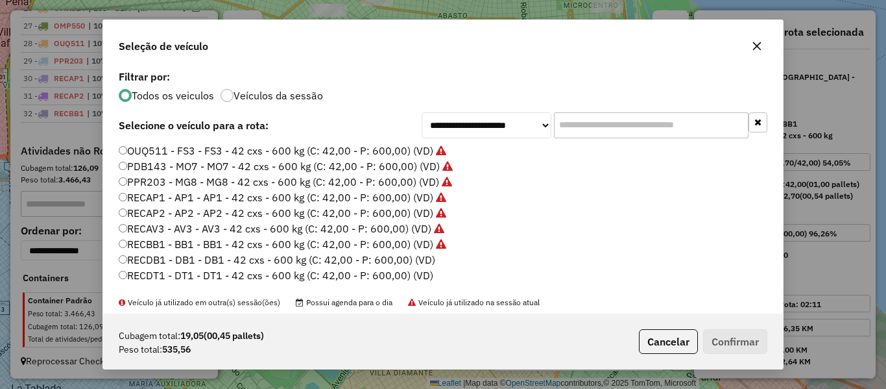
scroll to position [454, 0]
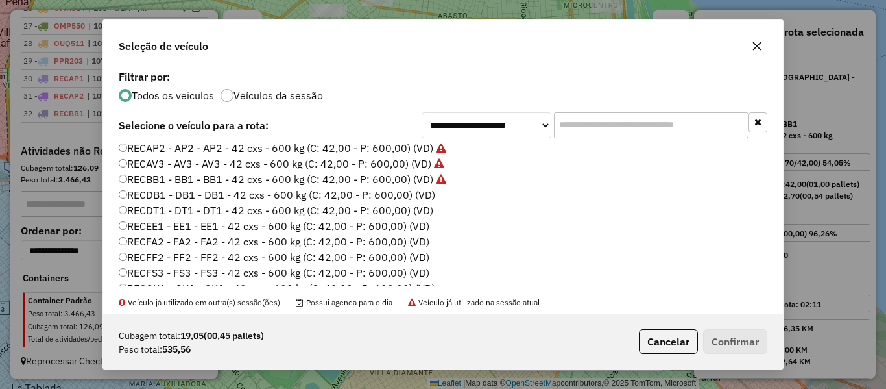
click at [432, 189] on label "RECDB1 - DB1 - DB1 - 42 cxs - 600 kg (C: 42,00 - P: 600,00) (VD)" at bounding box center [277, 195] width 317 height 16
drag, startPoint x: 738, startPoint y: 334, endPoint x: 712, endPoint y: 314, distance: 33.3
click at [738, 335] on button "Confirmar" at bounding box center [735, 341] width 64 height 25
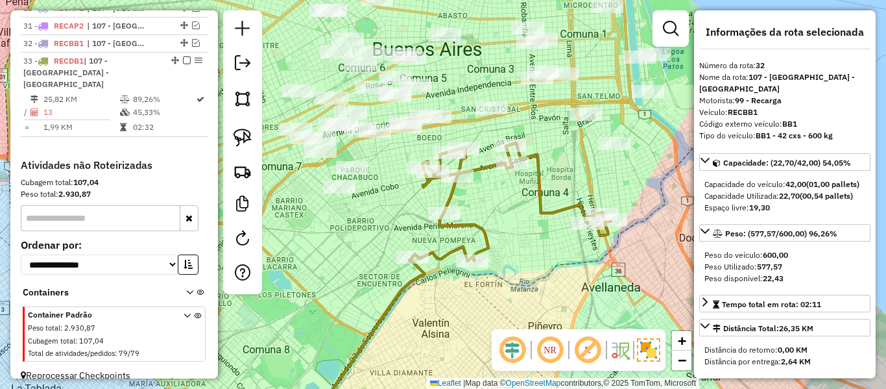
scroll to position [1020, 0]
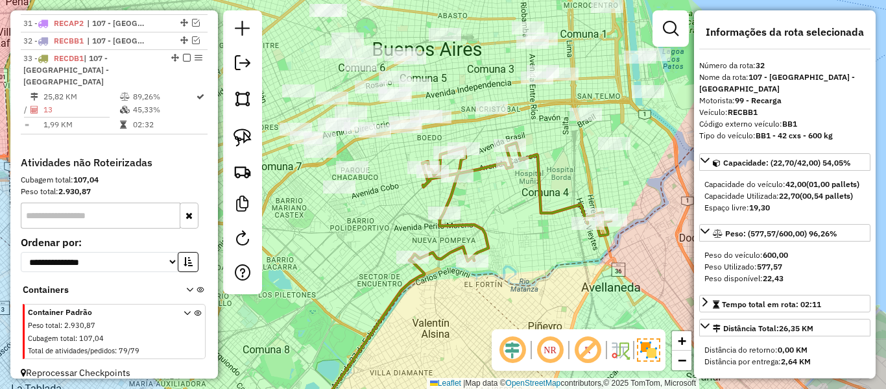
drag, startPoint x: 454, startPoint y: 191, endPoint x: 462, endPoint y: 191, distance: 8.4
click at [453, 191] on icon at bounding box center [512, 202] width 198 height 118
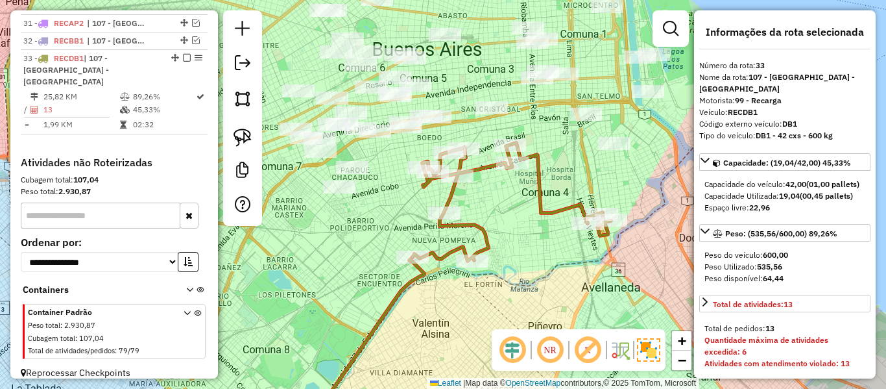
click at [615, 153] on div "Janela de atendimento Grade de atendimento Capacidade Transportadoras Veículos …" at bounding box center [443, 194] width 886 height 389
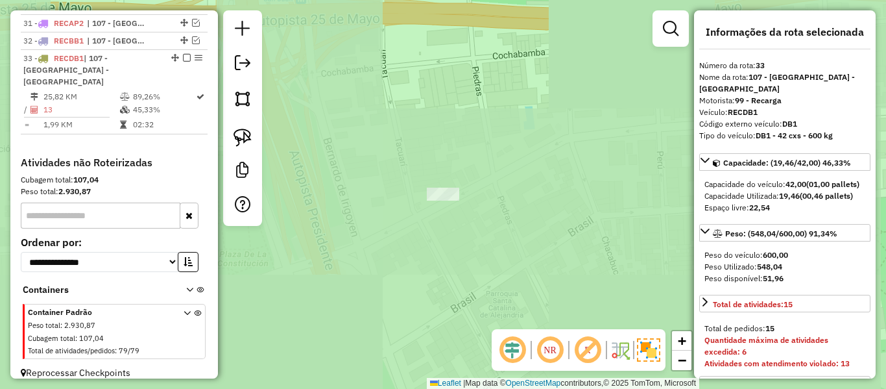
select select "**********"
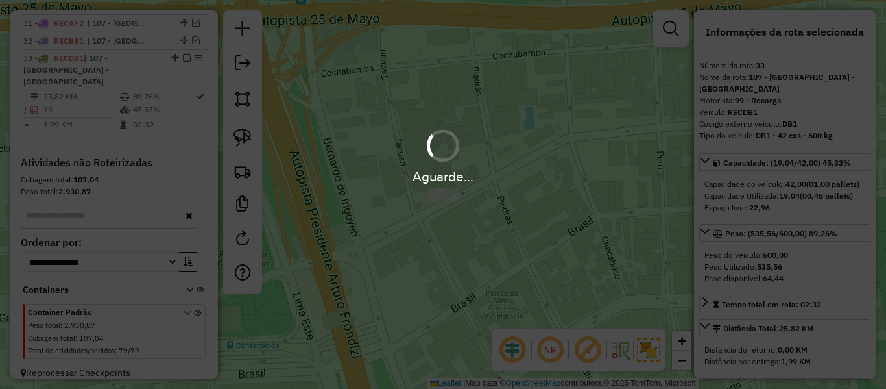
scroll to position [1004, 0]
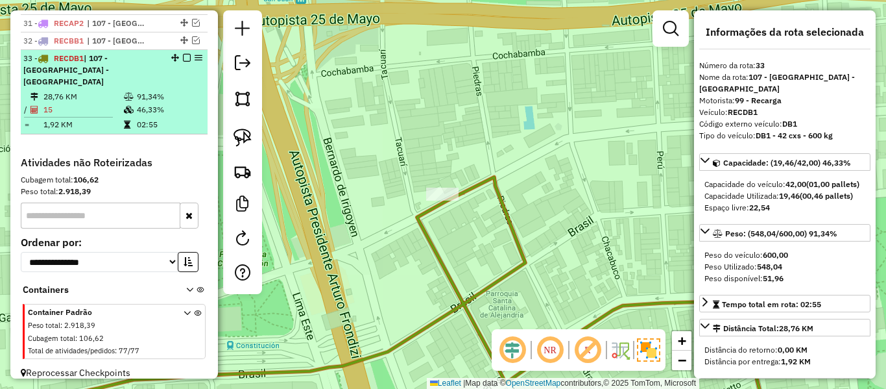
click at [186, 56] on em at bounding box center [187, 58] width 8 height 8
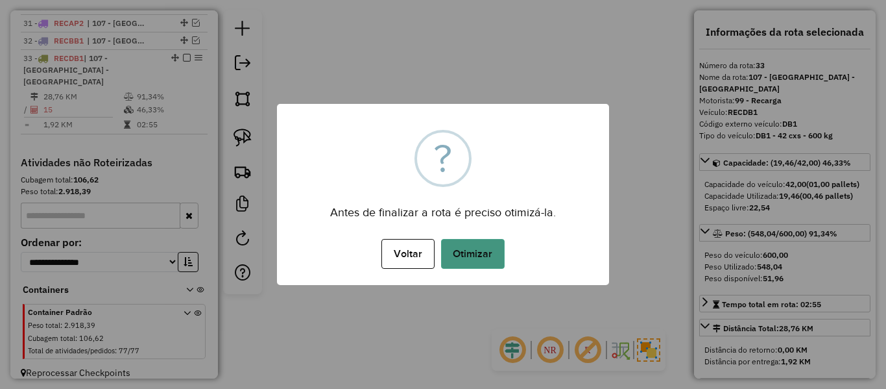
click at [472, 258] on button "Otimizar" at bounding box center [473, 254] width 64 height 30
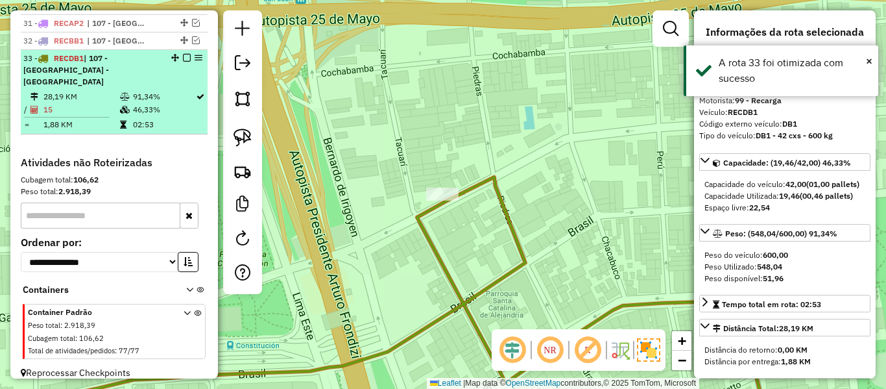
click at [184, 59] on em at bounding box center [187, 58] width 8 height 8
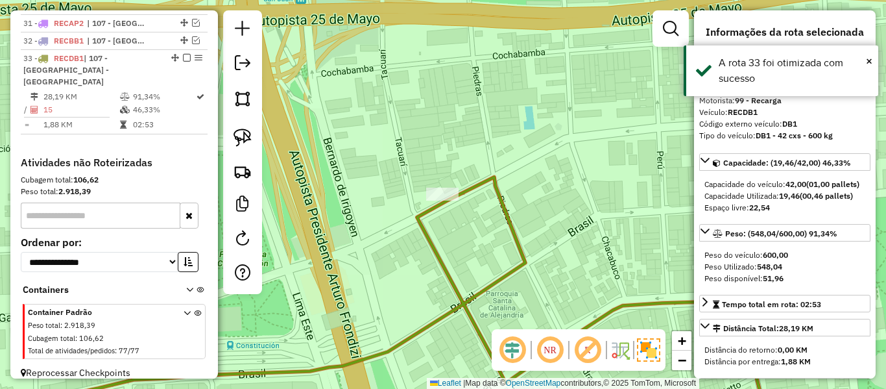
scroll to position [949, 0]
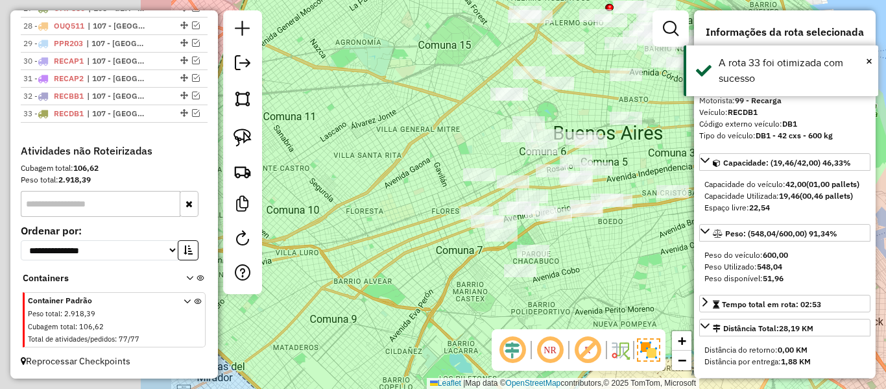
drag, startPoint x: 494, startPoint y: 243, endPoint x: 723, endPoint y: 219, distance: 230.9
click at [723, 219] on hb-router-mapa "Informações da Sessão 1287962 - [DATE] Criação: [DATE] 12:40 Depósito: SAZ AR -…" at bounding box center [443, 194] width 886 height 389
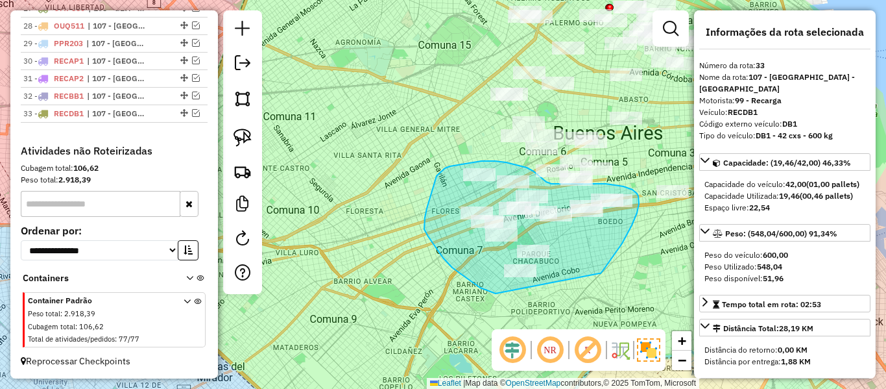
drag, startPoint x: 622, startPoint y: 243, endPoint x: 518, endPoint y: 294, distance: 116.3
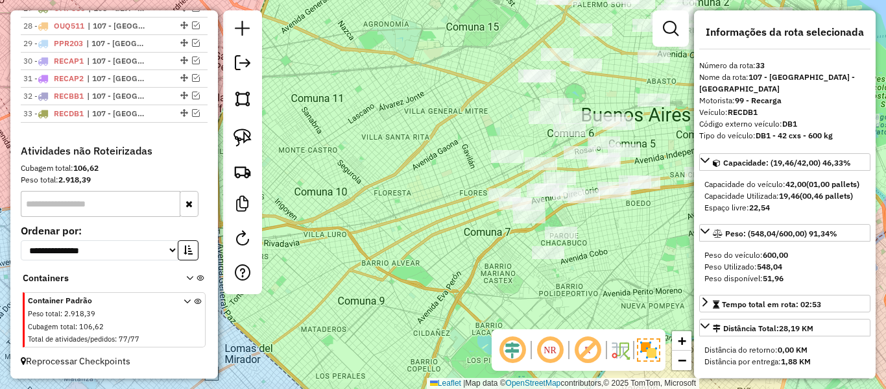
drag, startPoint x: 571, startPoint y: 244, endPoint x: 553, endPoint y: 250, distance: 19.1
click at [553, 250] on div "Janela de atendimento Grade de atendimento Capacidade Transportadoras Veículos …" at bounding box center [443, 194] width 886 height 389
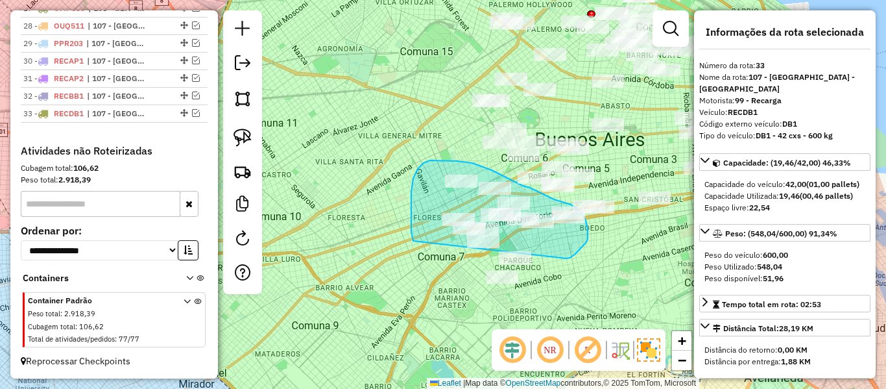
drag, startPoint x: 588, startPoint y: 239, endPoint x: 525, endPoint y: 309, distance: 94.2
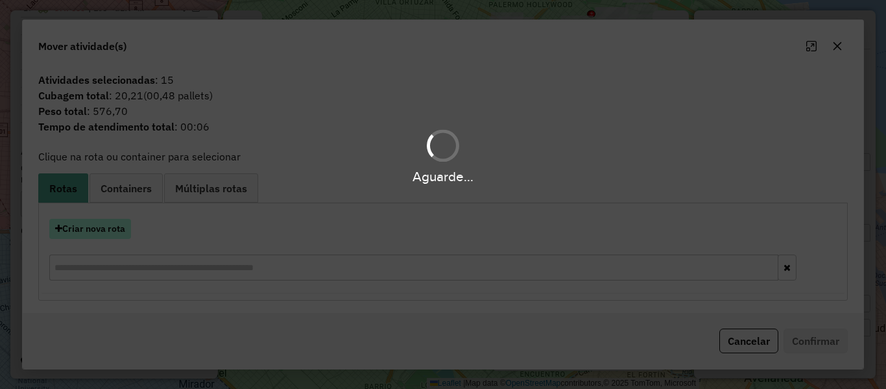
click at [109, 225] on div "Aguarde..." at bounding box center [443, 194] width 886 height 389
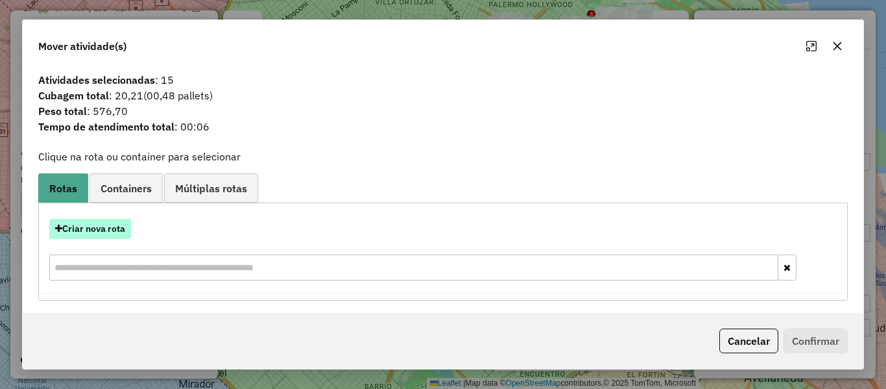
click at [108, 228] on button "Criar nova rota" at bounding box center [90, 229] width 82 height 20
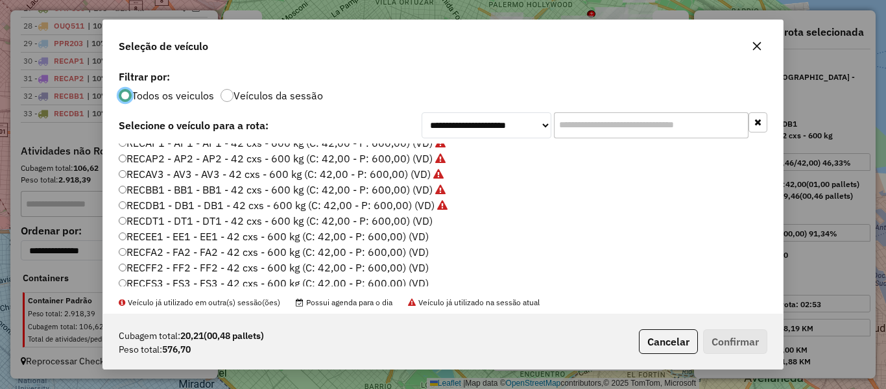
scroll to position [454, 0]
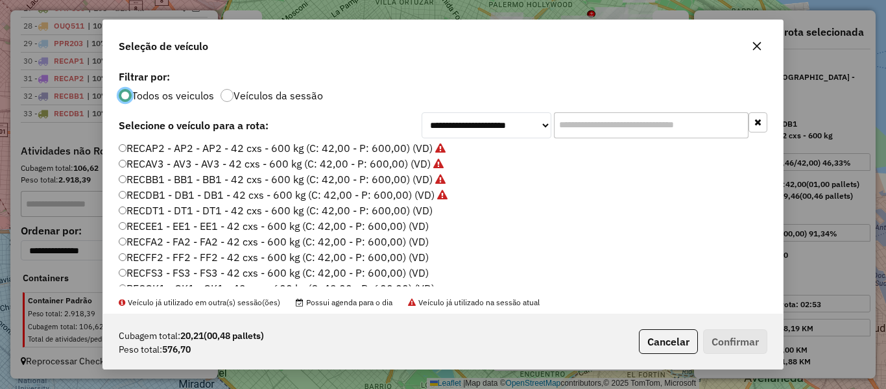
drag, startPoint x: 407, startPoint y: 210, endPoint x: 445, endPoint y: 216, distance: 38.1
click at [409, 210] on label "RECDT1 - DT1 - DT1 - 42 cxs - 600 kg (C: 42,00 - P: 600,00) (VD)" at bounding box center [276, 210] width 314 height 16
click at [752, 341] on button "Confirmar" at bounding box center [735, 341] width 64 height 25
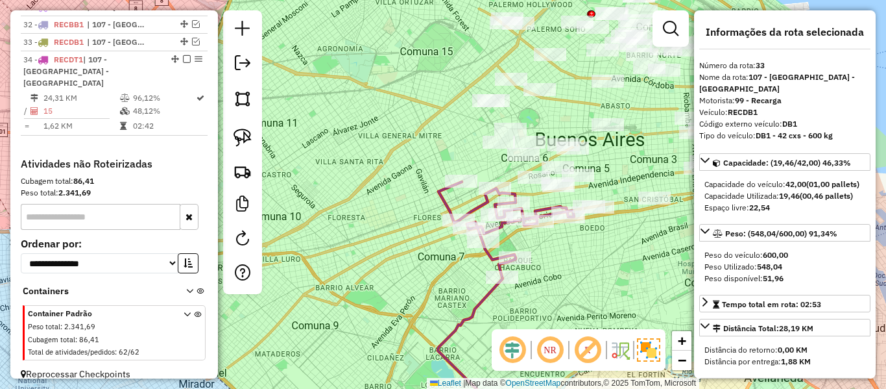
scroll to position [1022, 0]
click at [446, 200] on icon at bounding box center [506, 229] width 136 height 95
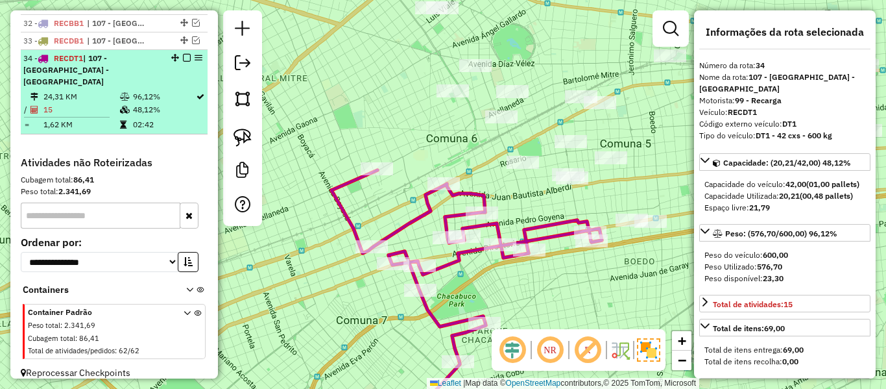
click at [178, 58] on div at bounding box center [182, 58] width 39 height 8
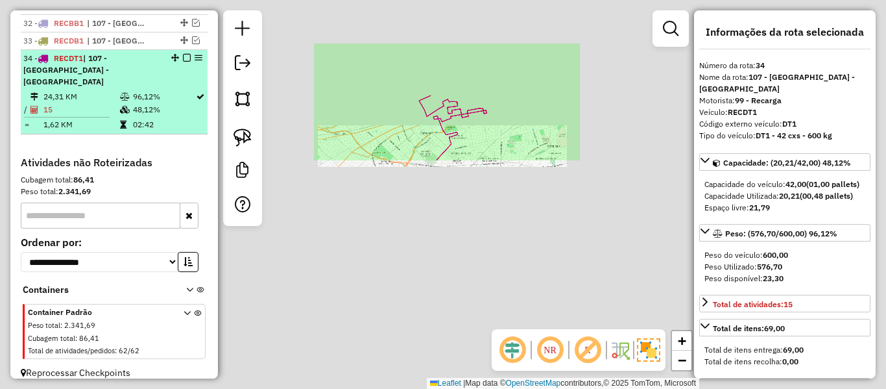
click at [183, 58] on em at bounding box center [187, 58] width 8 height 8
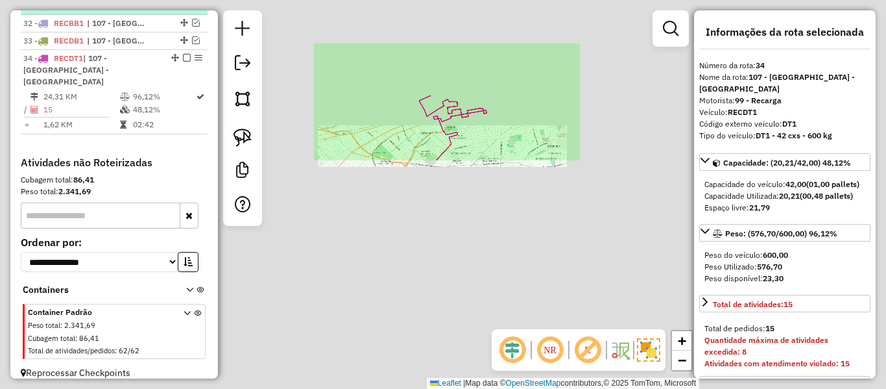
select select "**********"
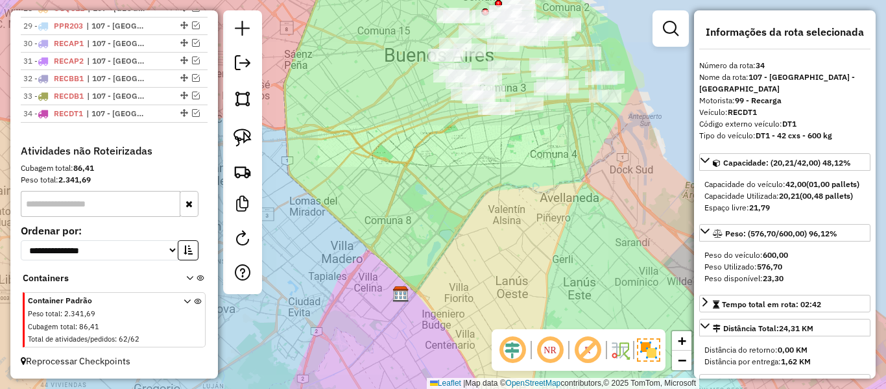
scroll to position [966, 0]
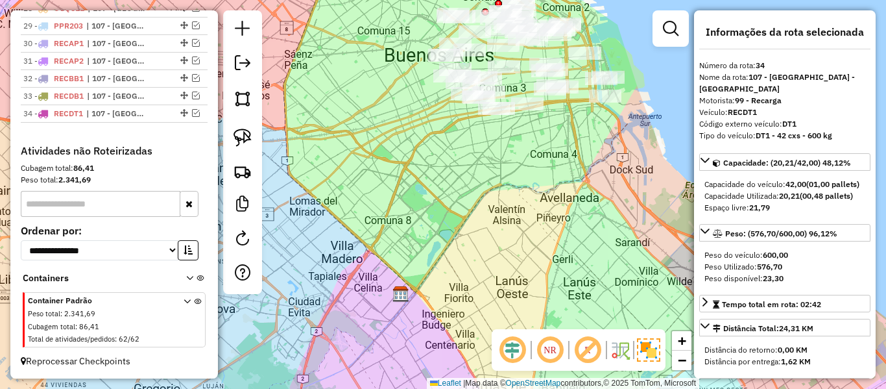
drag, startPoint x: 547, startPoint y: 179, endPoint x: 485, endPoint y: 290, distance: 126.9
click at [486, 294] on div "Janela de atendimento Grade de atendimento Capacidade Transportadoras Veículos …" at bounding box center [443, 194] width 886 height 389
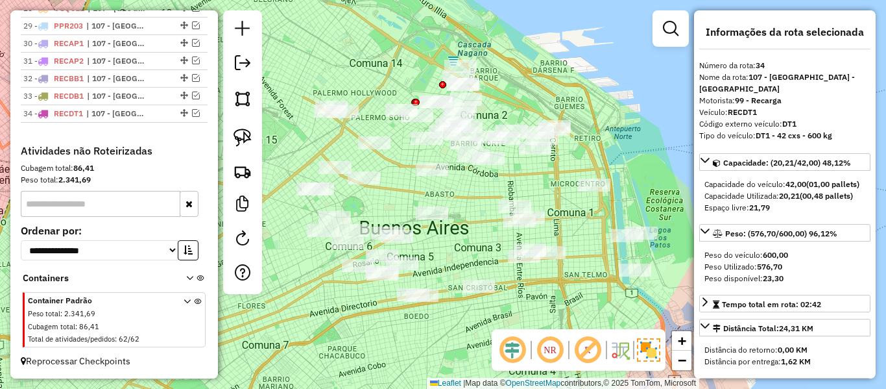
drag, startPoint x: 544, startPoint y: 283, endPoint x: 663, endPoint y: 252, distance: 123.3
click at [663, 252] on div "Janela de atendimento Grade de atendimento Capacidade Transportadoras Veículos …" at bounding box center [443, 194] width 886 height 389
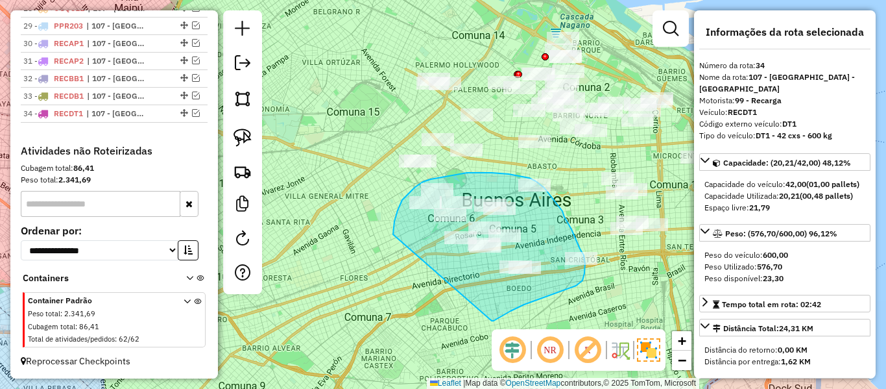
drag, startPoint x: 494, startPoint y: 320, endPoint x: 396, endPoint y: 274, distance: 107.9
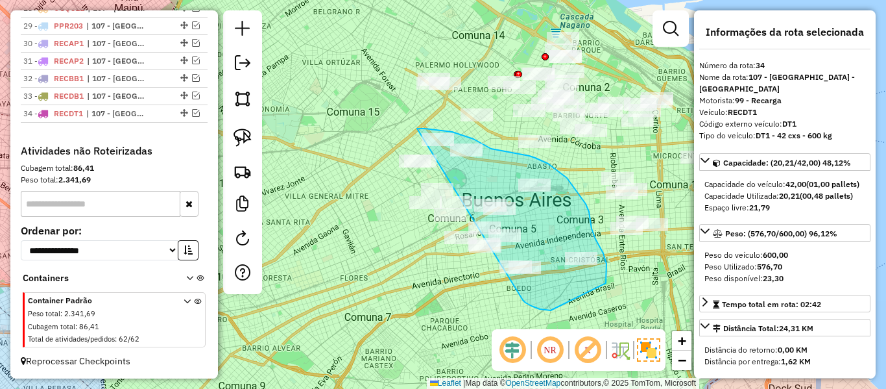
drag, startPoint x: 551, startPoint y: 310, endPoint x: 388, endPoint y: 248, distance: 174.1
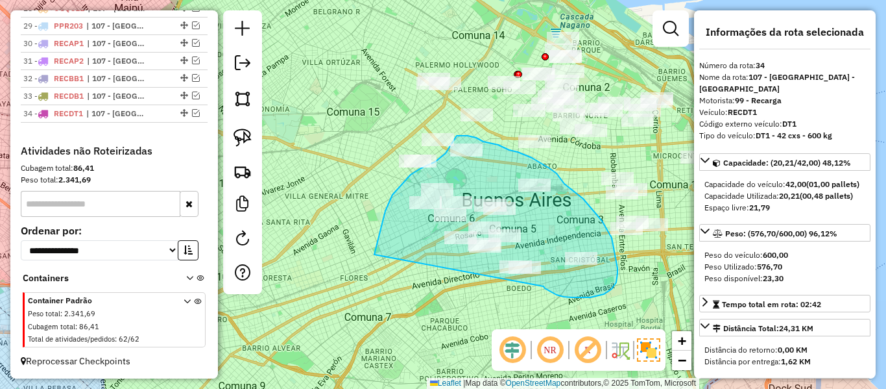
drag, startPoint x: 590, startPoint y: 297, endPoint x: 382, endPoint y: 270, distance: 209.9
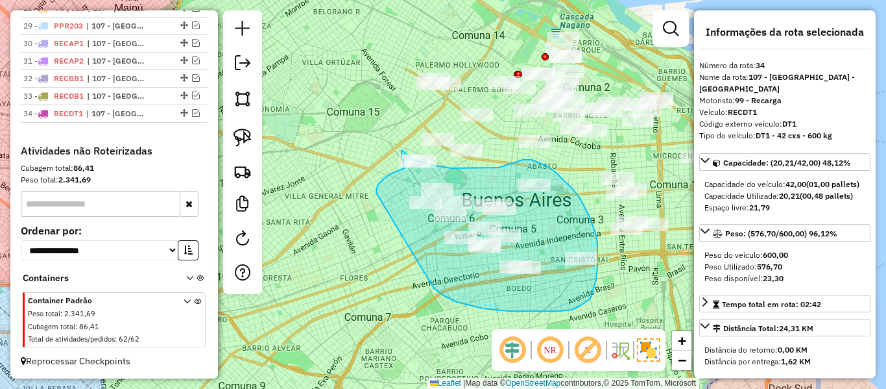
drag, startPoint x: 494, startPoint y: 309, endPoint x: 376, endPoint y: 194, distance: 164.2
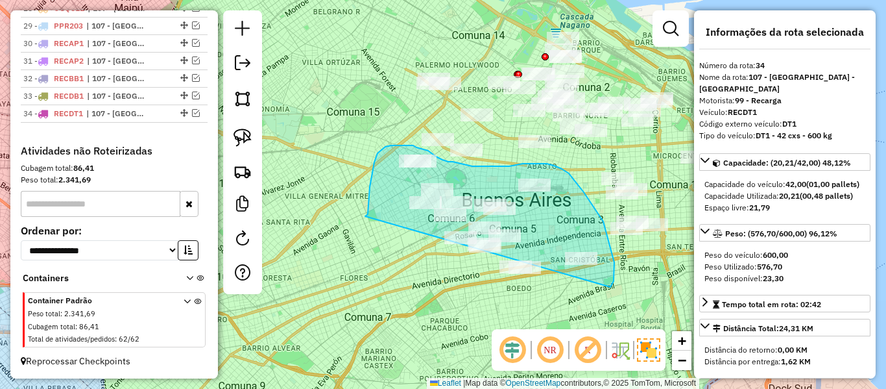
drag, startPoint x: 365, startPoint y: 216, endPoint x: 521, endPoint y: 308, distance: 180.9
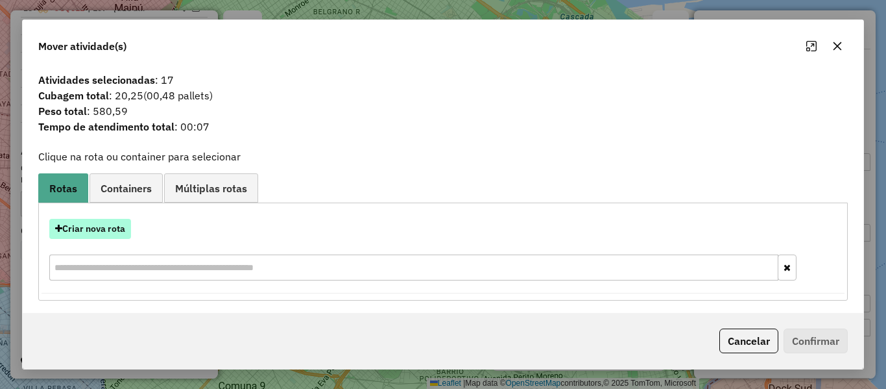
click at [115, 232] on button "Criar nova rota" at bounding box center [90, 229] width 82 height 20
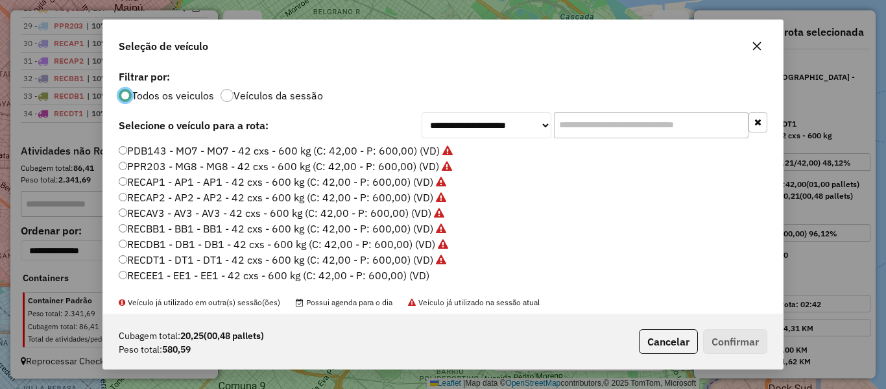
scroll to position [454, 0]
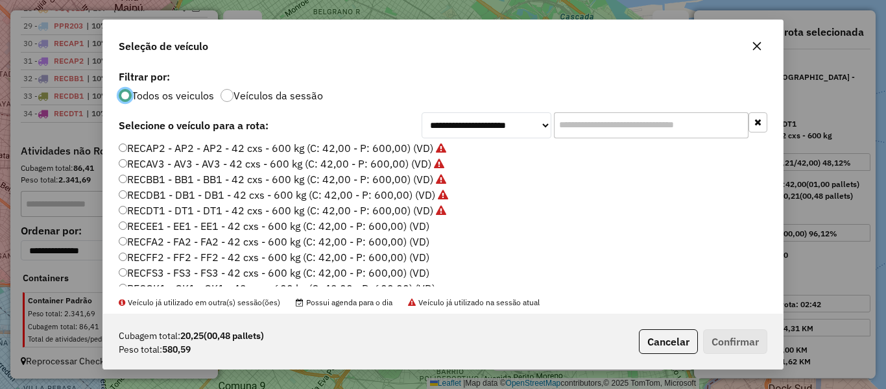
click at [420, 221] on label "RECEE1 - EE1 - EE1 - 42 cxs - 600 kg (C: 42,00 - P: 600,00) (VD)" at bounding box center [274, 226] width 311 height 16
click at [738, 335] on button "Confirmar" at bounding box center [735, 341] width 64 height 25
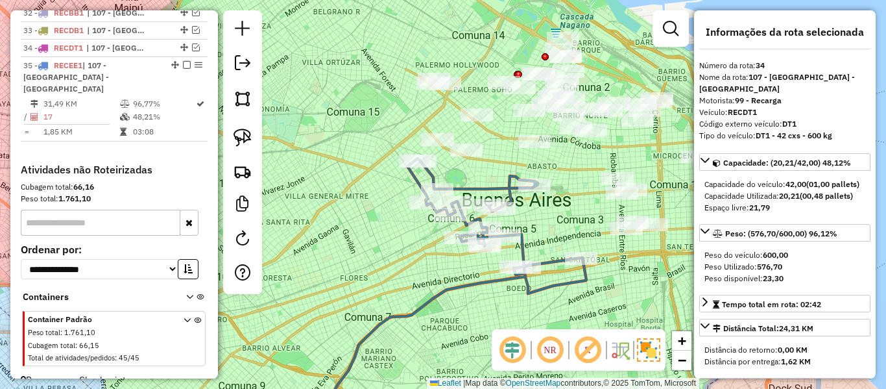
scroll to position [1039, 0]
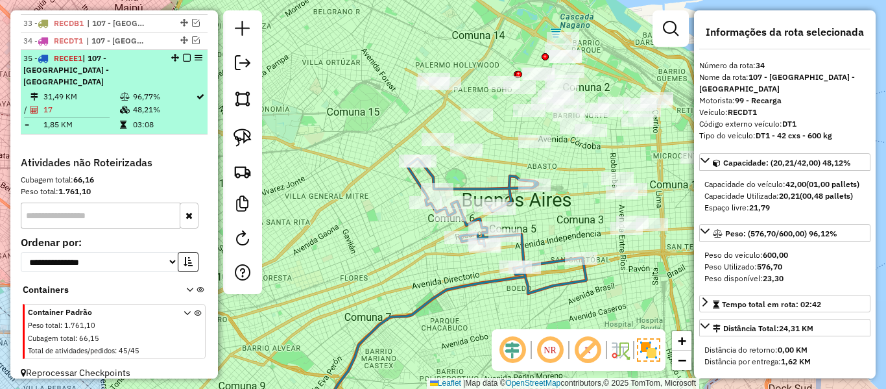
click at [186, 59] on div at bounding box center [182, 58] width 39 height 8
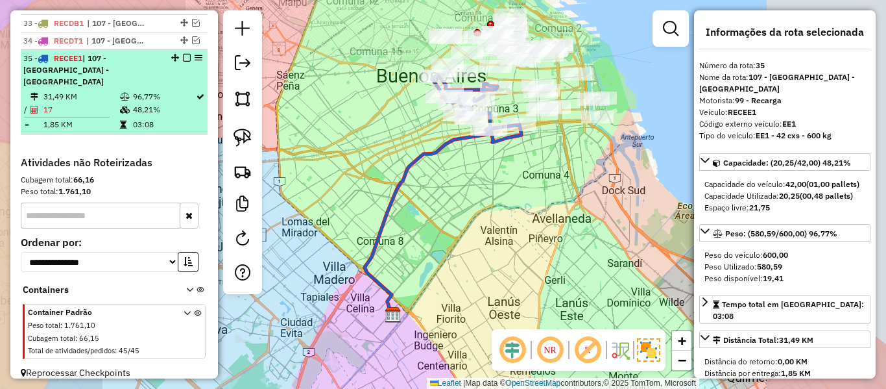
click at [184, 58] on em at bounding box center [187, 58] width 8 height 8
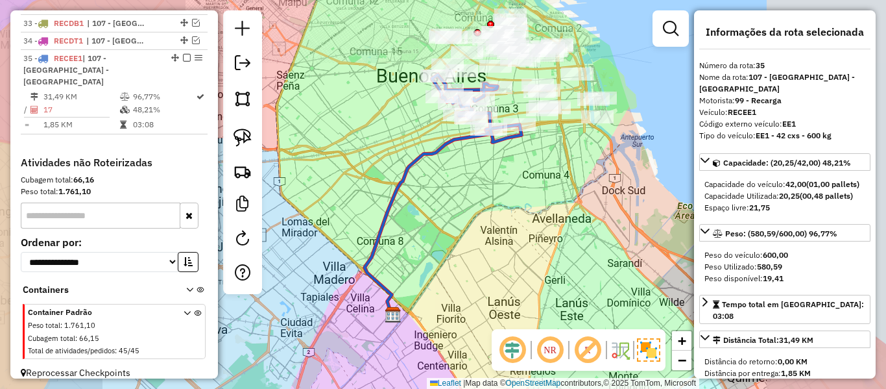
scroll to position [984, 0]
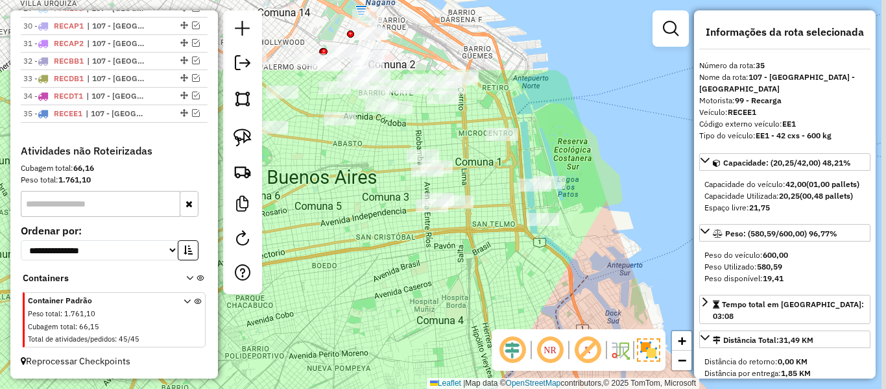
drag, startPoint x: 554, startPoint y: 157, endPoint x: 499, endPoint y: 249, distance: 107.0
click at [499, 249] on div "Janela de atendimento Grade de atendimento Capacidade Transportadoras Veículos …" at bounding box center [443, 194] width 886 height 389
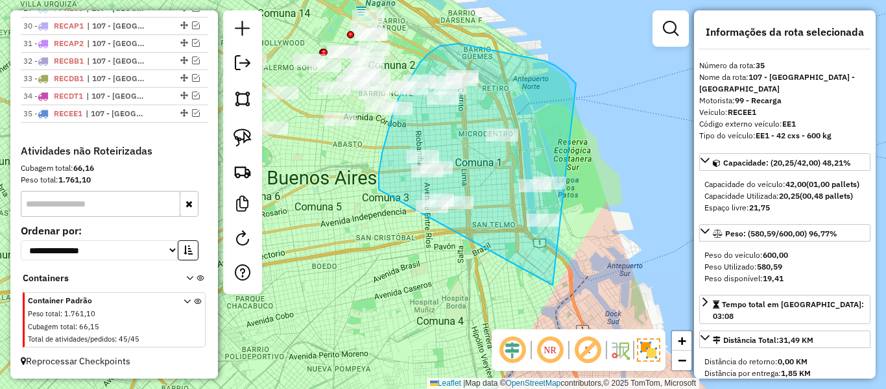
drag, startPoint x: 546, startPoint y: 61, endPoint x: 392, endPoint y: 219, distance: 220.2
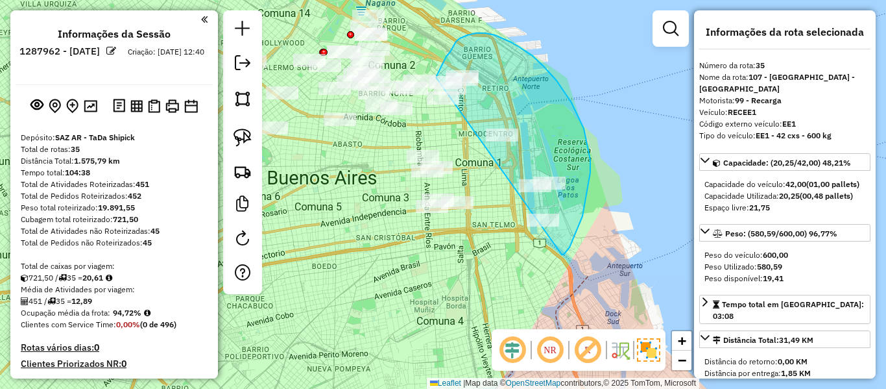
select select "**********"
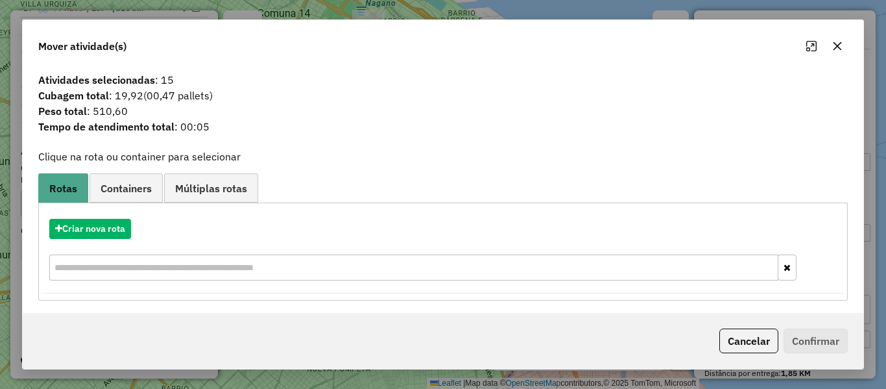
click at [114, 241] on div "Criar nova rota" at bounding box center [443, 251] width 803 height 84
click at [118, 234] on button "Criar nova rota" at bounding box center [90, 229] width 82 height 20
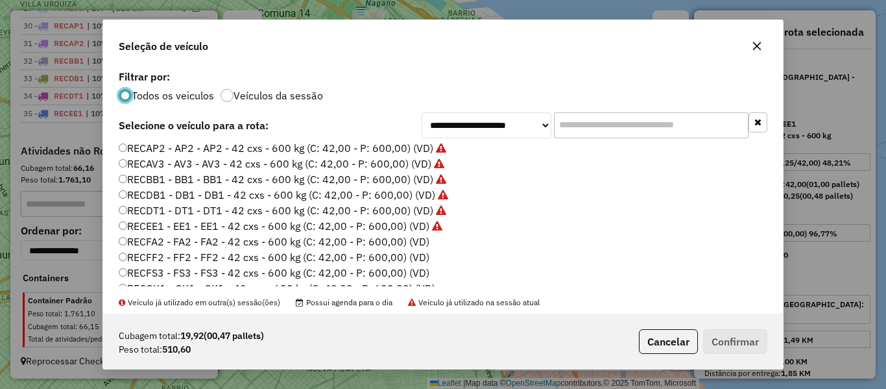
scroll to position [519, 0]
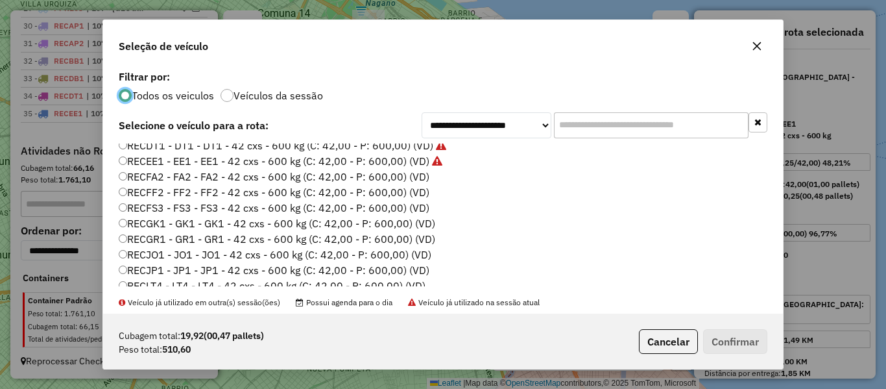
click at [416, 178] on label "RECFA2 - FA2 - FA2 - 42 cxs - 600 kg (C: 42,00 - P: 600,00) (VD)" at bounding box center [274, 177] width 311 height 16
click at [748, 335] on button "Confirmar" at bounding box center [735, 341] width 64 height 25
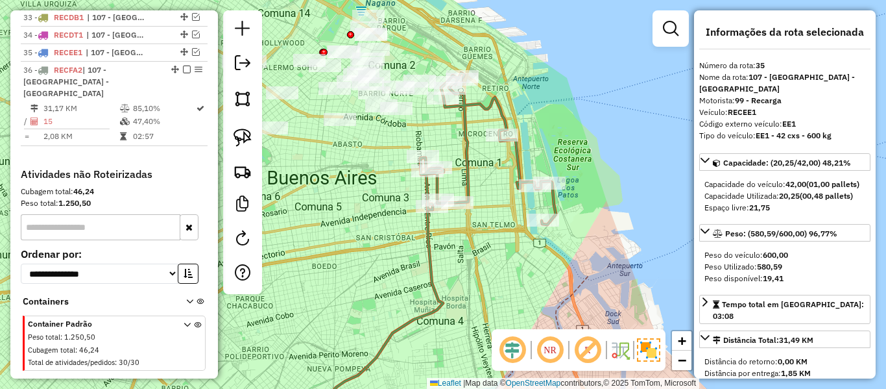
scroll to position [1073, 0]
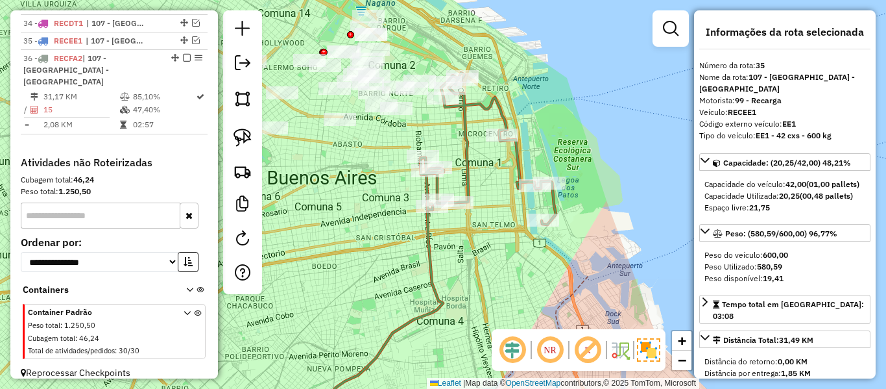
click at [467, 136] on icon at bounding box center [488, 149] width 136 height 152
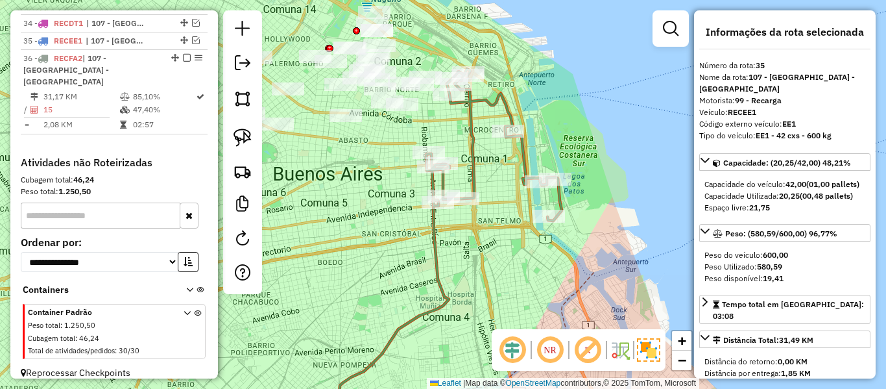
click at [469, 136] on icon at bounding box center [494, 145] width 136 height 152
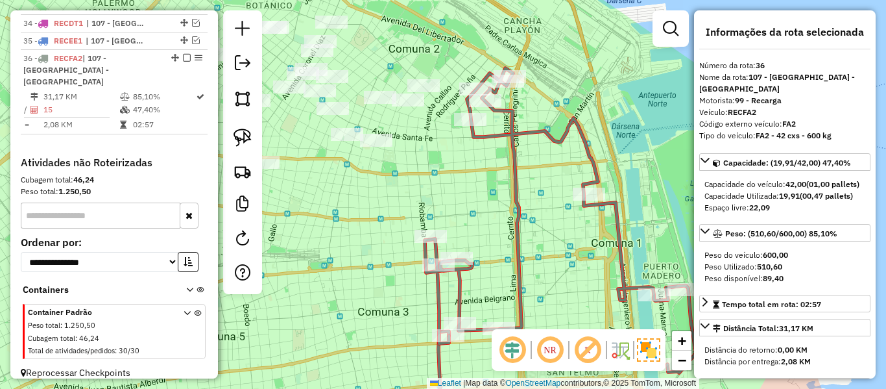
click at [514, 132] on icon at bounding box center [560, 220] width 271 height 304
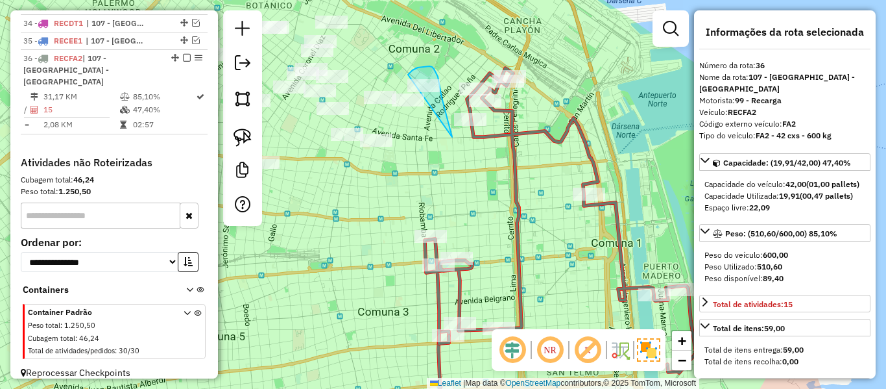
drag, startPoint x: 429, startPoint y: 66, endPoint x: 412, endPoint y: 110, distance: 47.5
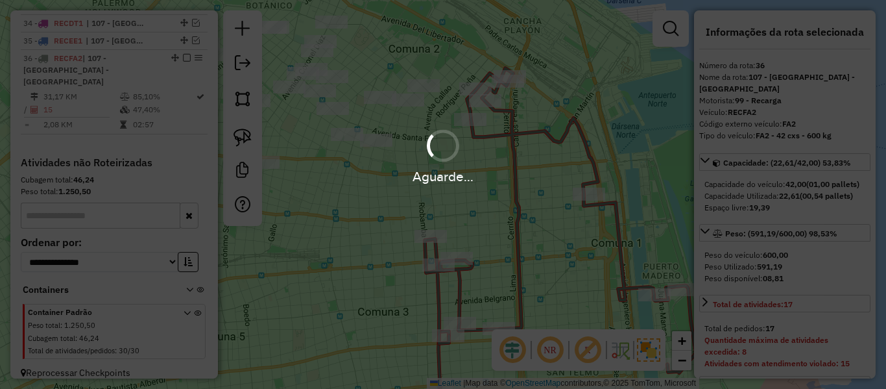
select select "**********"
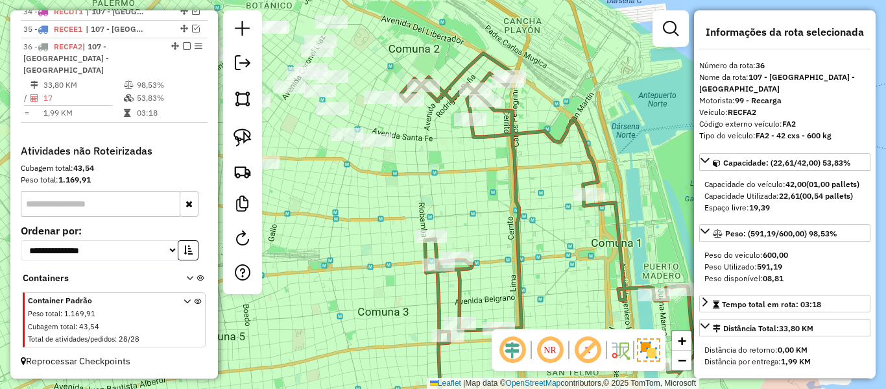
scroll to position [1057, 0]
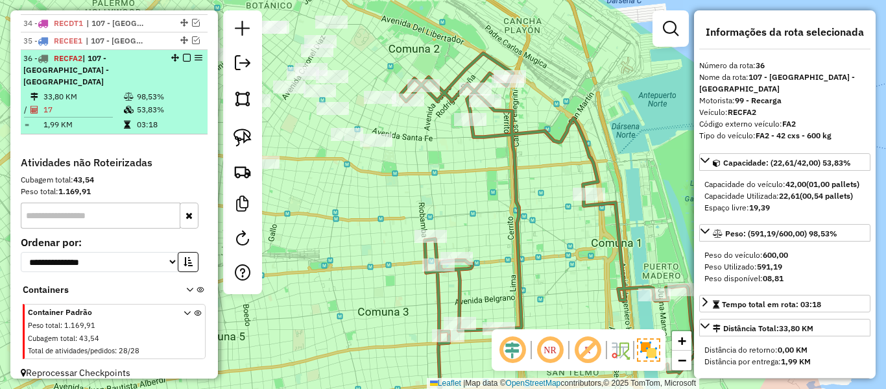
click at [184, 57] on em at bounding box center [187, 58] width 8 height 8
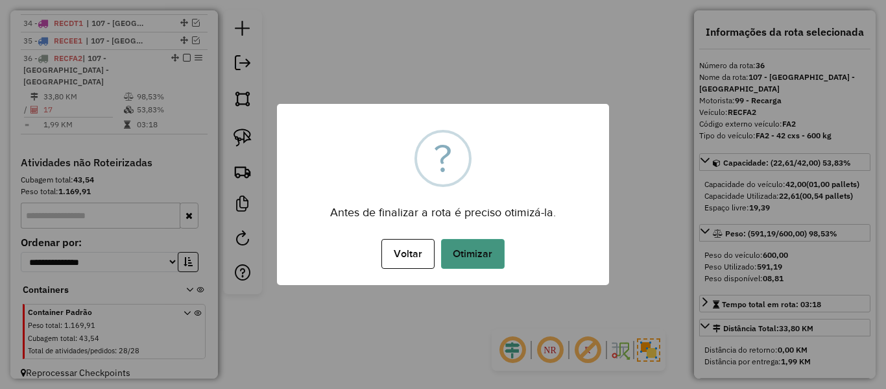
click at [467, 246] on button "Otimizar" at bounding box center [473, 254] width 64 height 30
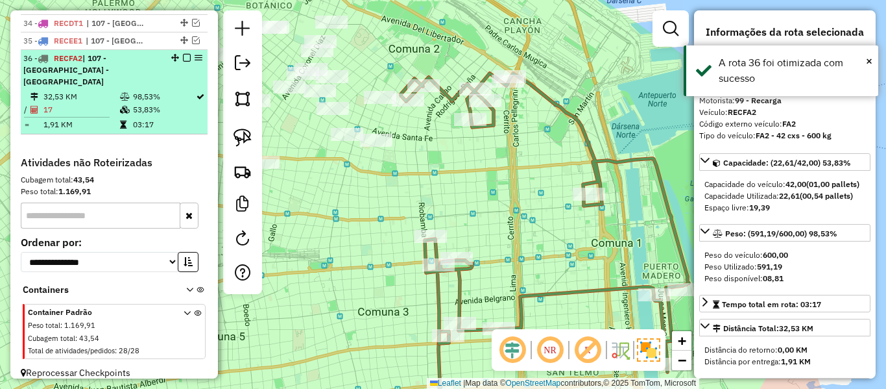
click at [183, 57] on em at bounding box center [187, 58] width 8 height 8
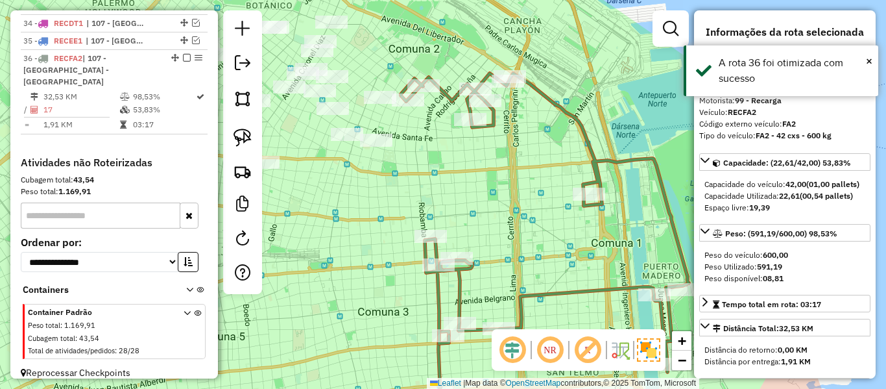
scroll to position [1002, 0]
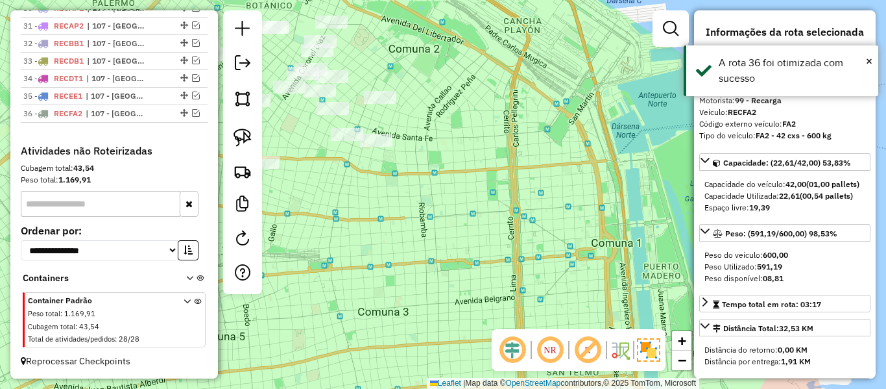
drag, startPoint x: 476, startPoint y: 189, endPoint x: 514, endPoint y: 185, distance: 38.5
click at [512, 186] on div "Janela de atendimento Grade de atendimento Capacidade Transportadoras Veículos …" at bounding box center [443, 194] width 886 height 389
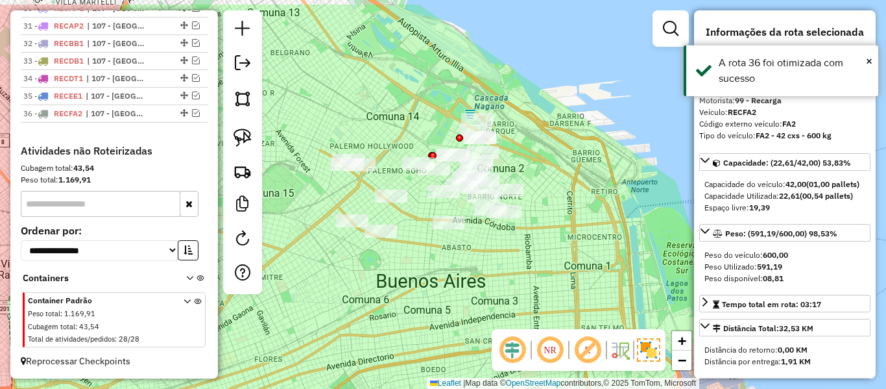
drag, startPoint x: 515, startPoint y: 232, endPoint x: 518, endPoint y: 243, distance: 11.5
click at [518, 243] on div "Janela de atendimento Grade de atendimento Capacidade Transportadoras Veículos …" at bounding box center [443, 194] width 886 height 389
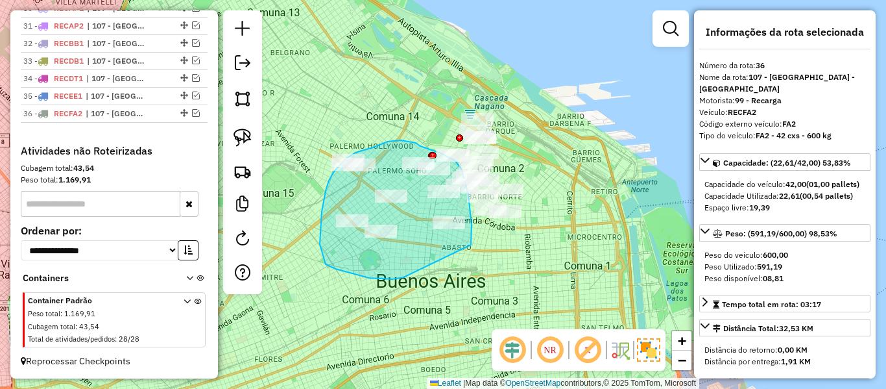
drag, startPoint x: 392, startPoint y: 279, endPoint x: 472, endPoint y: 245, distance: 86.3
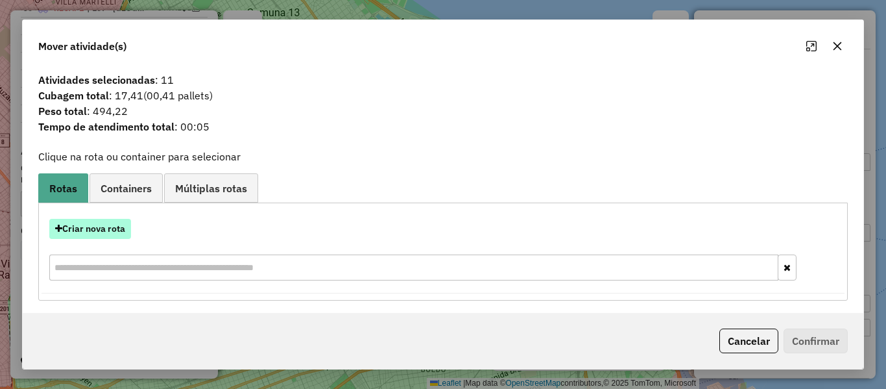
click at [114, 232] on button "Criar nova rota" at bounding box center [90, 229] width 82 height 20
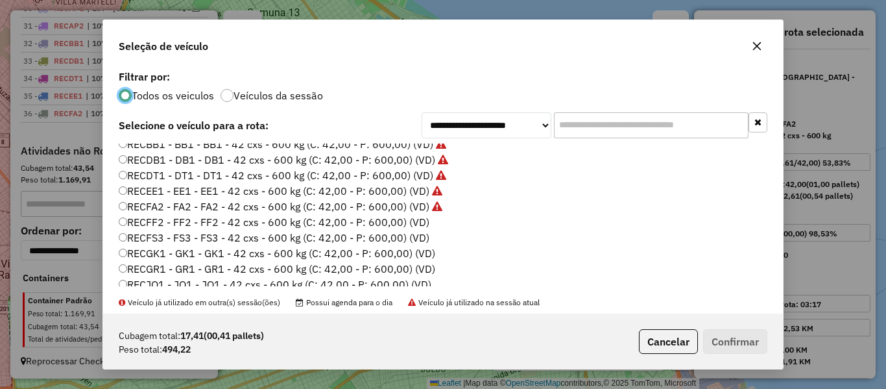
scroll to position [519, 0]
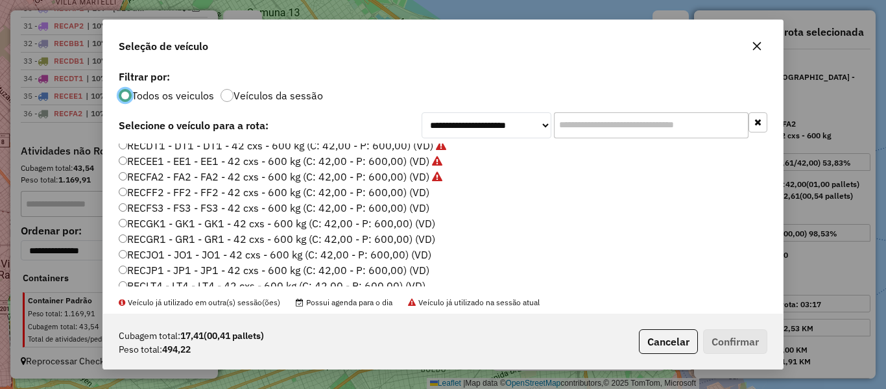
click at [418, 189] on label "RECFF2 - FF2 - FF2 - 42 cxs - 600 kg (C: 42,00 - P: 600,00) (VD)" at bounding box center [274, 192] width 311 height 16
click at [735, 335] on button "Confirmar" at bounding box center [735, 341] width 64 height 25
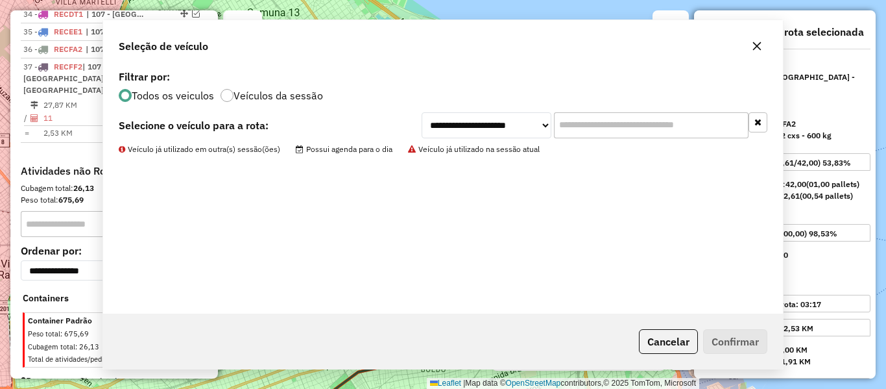
scroll to position [1090, 0]
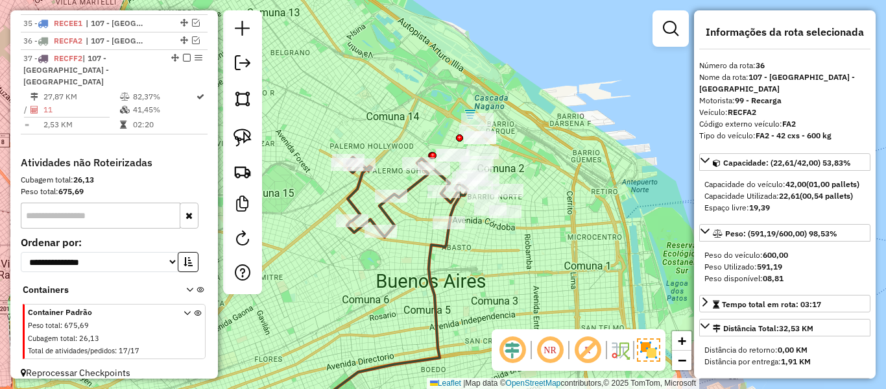
click at [383, 209] on icon at bounding box center [407, 197] width 121 height 80
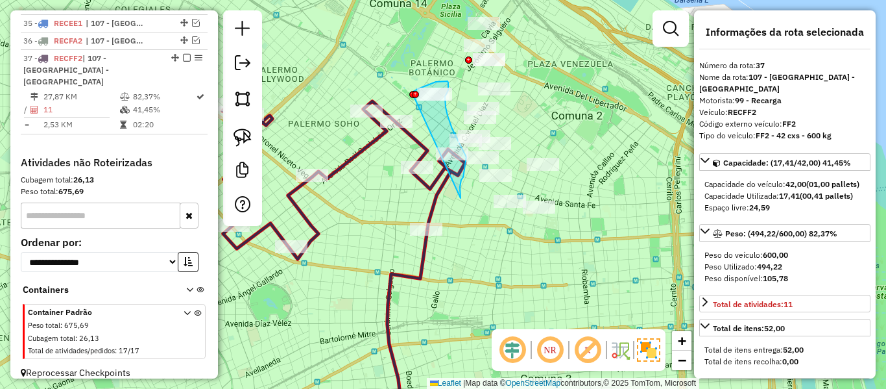
drag, startPoint x: 461, startPoint y: 195, endPoint x: 400, endPoint y: 112, distance: 102.6
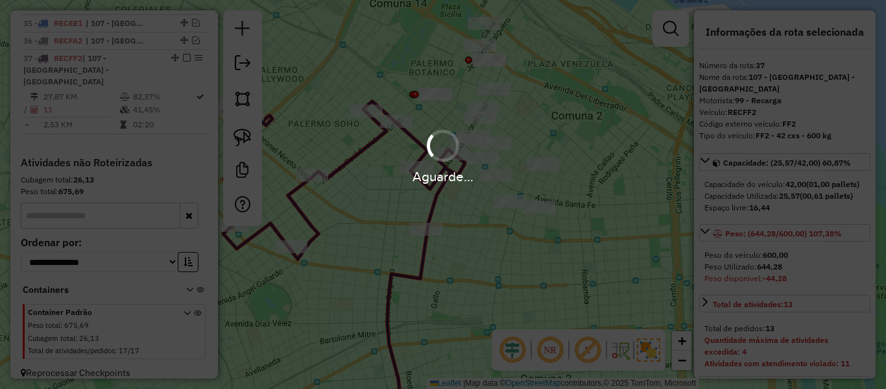
select select "**********"
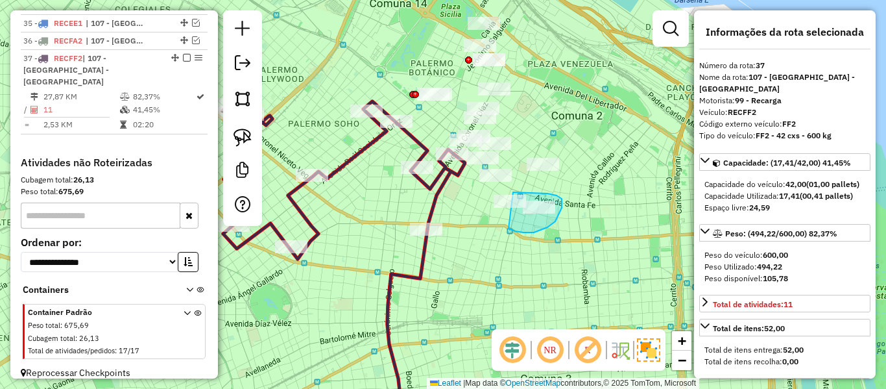
drag, startPoint x: 523, startPoint y: 232, endPoint x: 478, endPoint y: 198, distance: 56.6
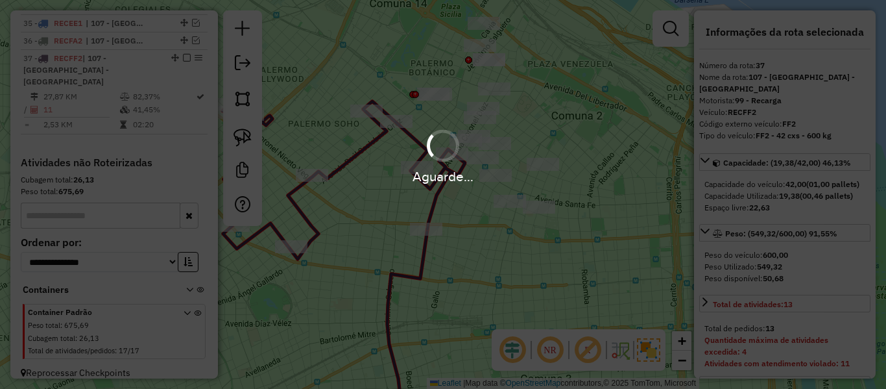
select select "**********"
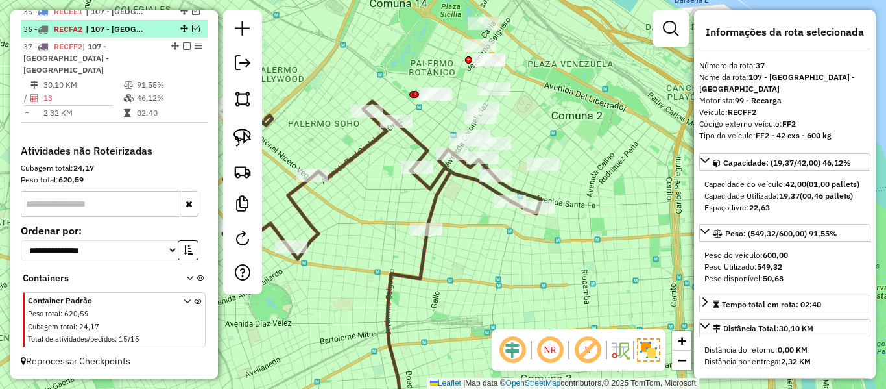
scroll to position [1074, 0]
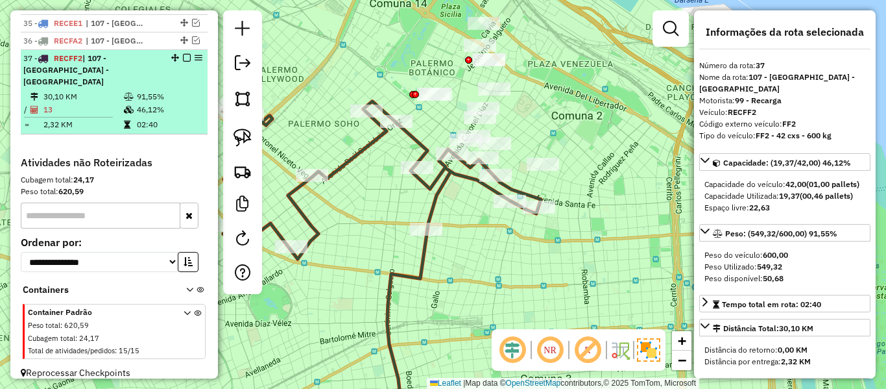
click at [183, 57] on em at bounding box center [187, 58] width 8 height 8
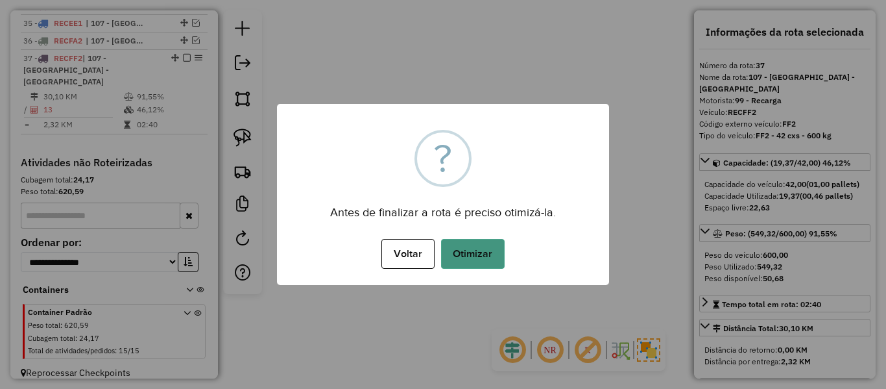
click at [450, 256] on button "Otimizar" at bounding box center [473, 254] width 64 height 30
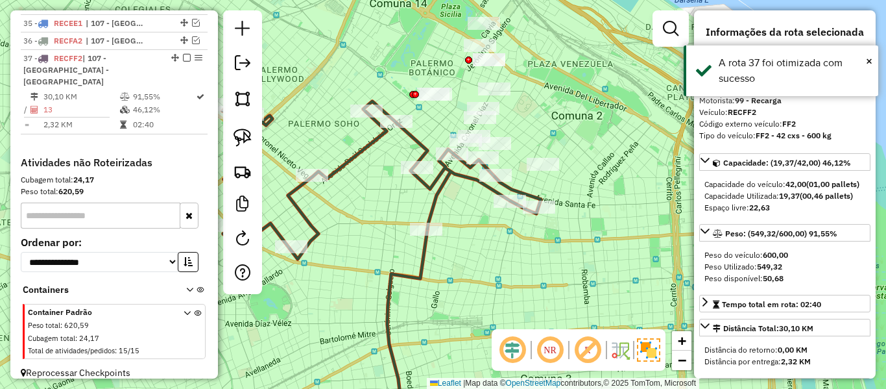
click at [183, 61] on em at bounding box center [187, 58] width 8 height 8
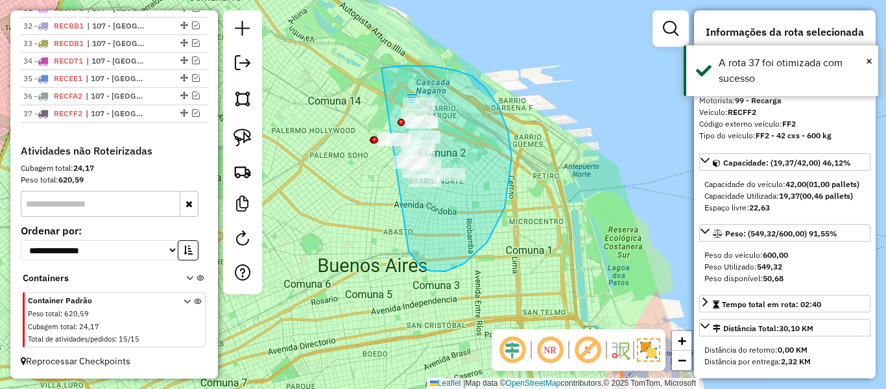
drag, startPoint x: 409, startPoint y: 251, endPoint x: 341, endPoint y: 149, distance: 122.2
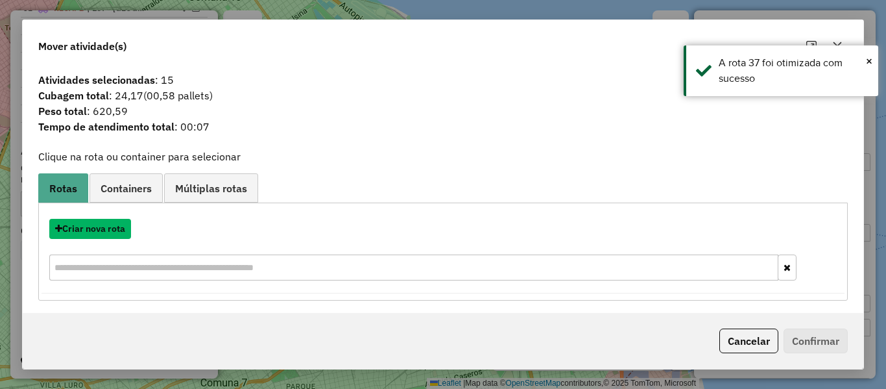
click at [118, 226] on button "Criar nova rota" at bounding box center [90, 229] width 82 height 20
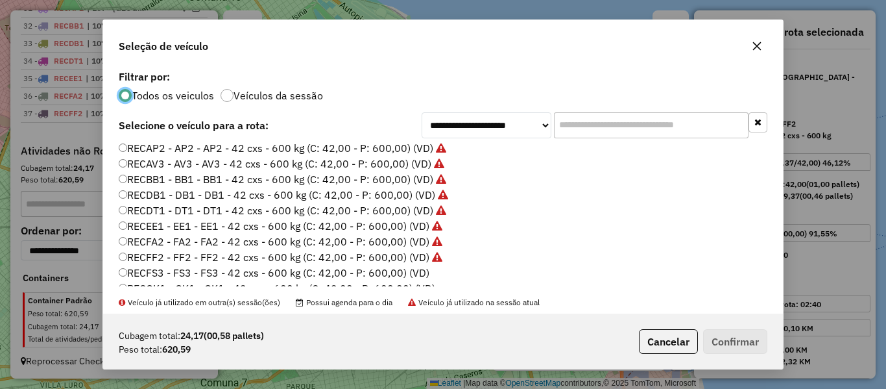
scroll to position [519, 0]
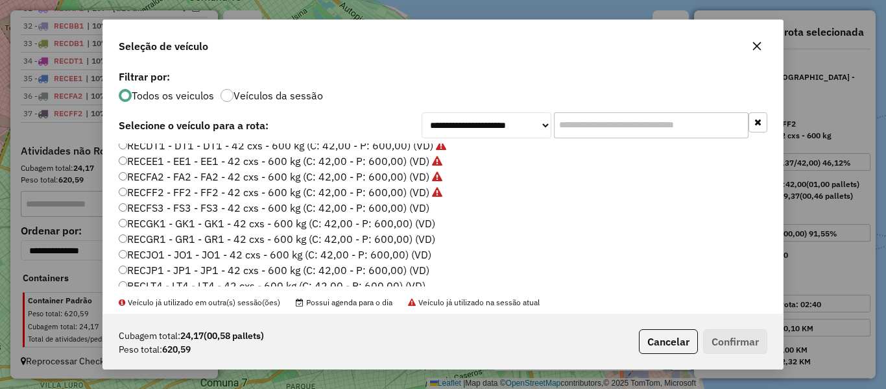
click at [420, 210] on label "RECFS3 - FS3 - FS3 - 42 cxs - 600 kg (C: 42,00 - P: 600,00) (VD)" at bounding box center [274, 208] width 311 height 16
click at [715, 335] on button "Confirmar" at bounding box center [735, 341] width 64 height 25
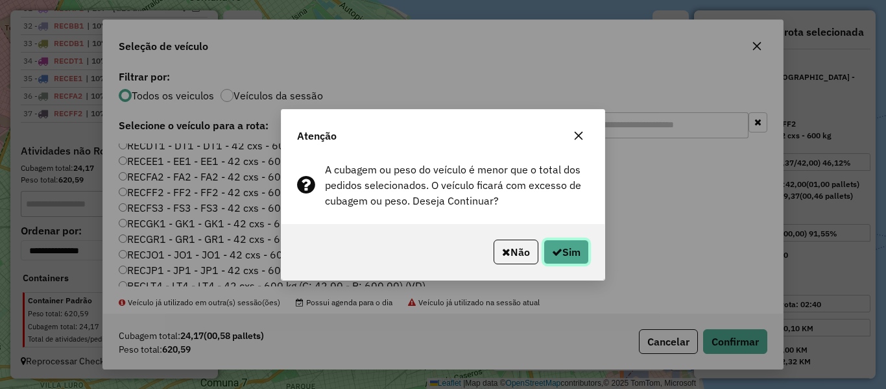
click at [575, 248] on button "Sim" at bounding box center [566, 251] width 45 height 25
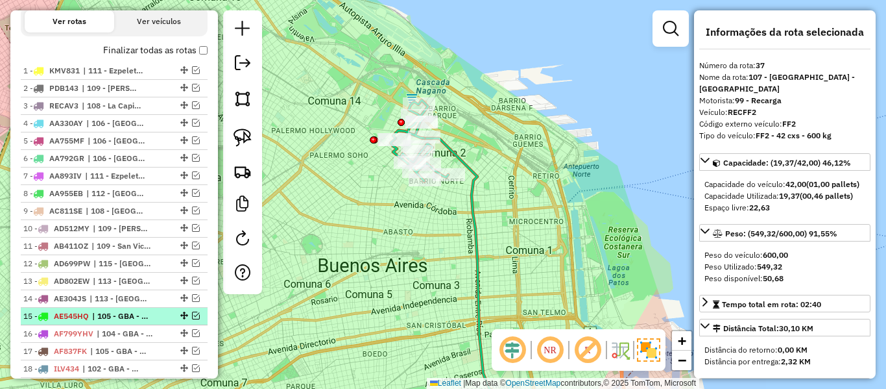
scroll to position [368, 0]
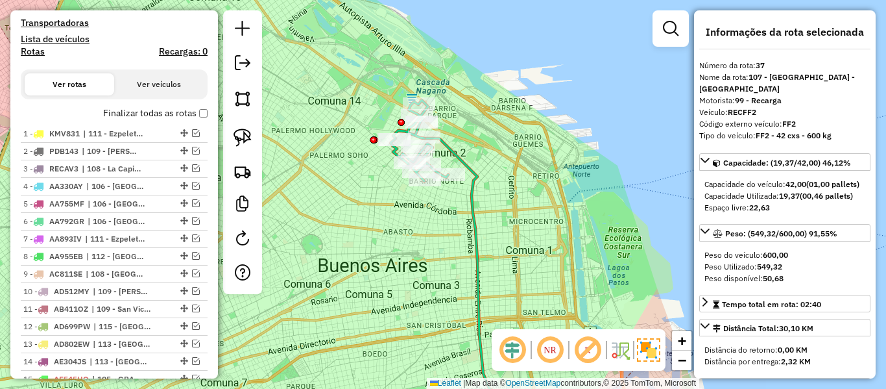
click at [191, 118] on label "Finalizar todas as rotas" at bounding box center [155, 113] width 104 height 14
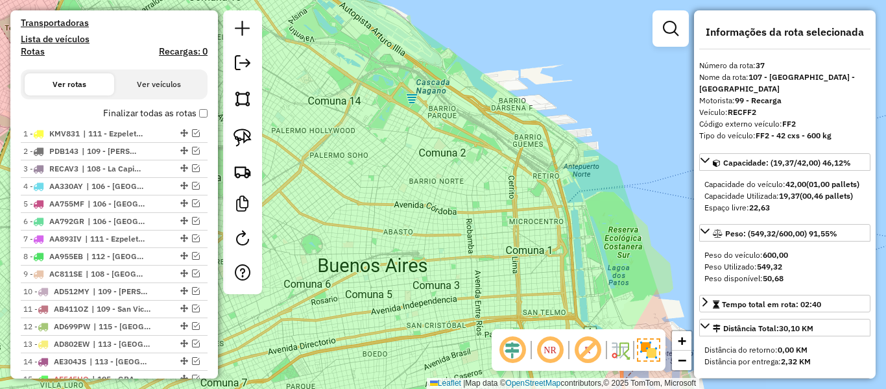
click at [191, 116] on label "Finalizar todas as rotas" at bounding box center [155, 113] width 104 height 14
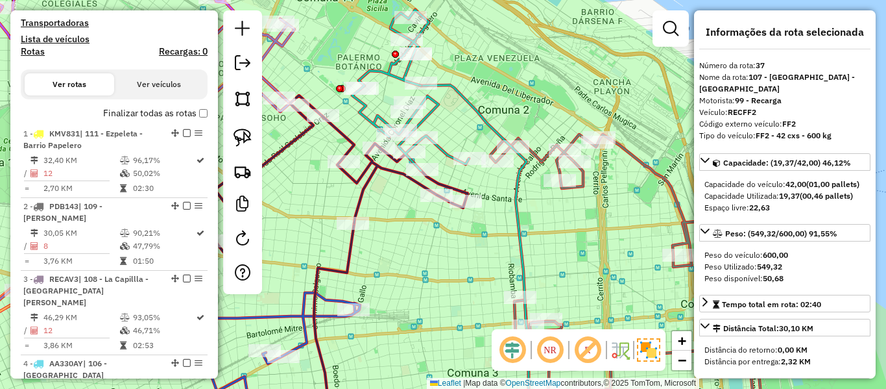
click at [484, 101] on div "Rota 38 - Placa RECFS3 483676 - Miguel Alem�n Janela de atendimento Grade de at…" at bounding box center [443, 194] width 886 height 389
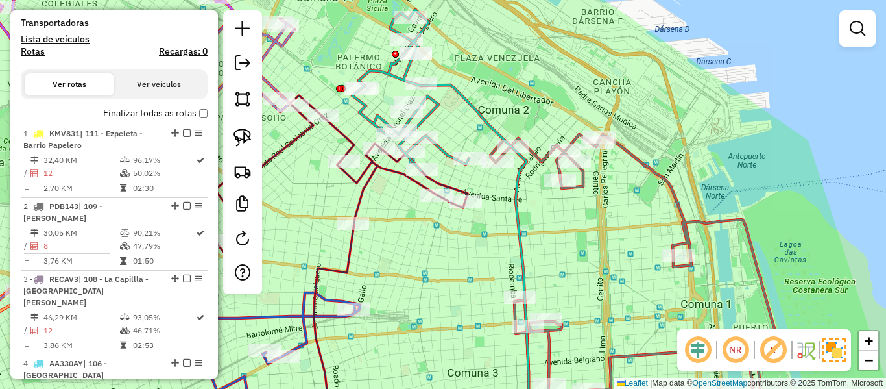
click at [477, 110] on icon at bounding box center [475, 256] width 108 height 342
select select "**********"
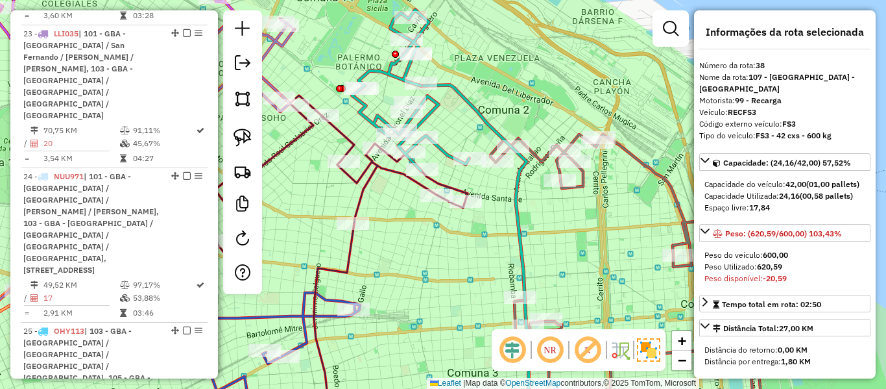
scroll to position [3348, 0]
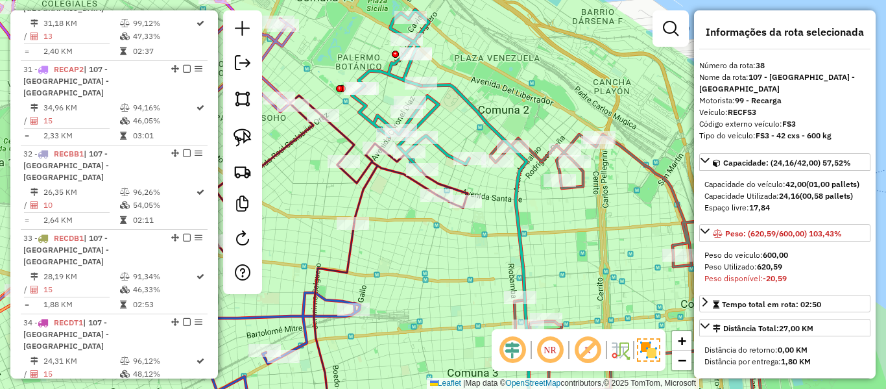
click at [538, 156] on icon at bounding box center [634, 280] width 288 height 293
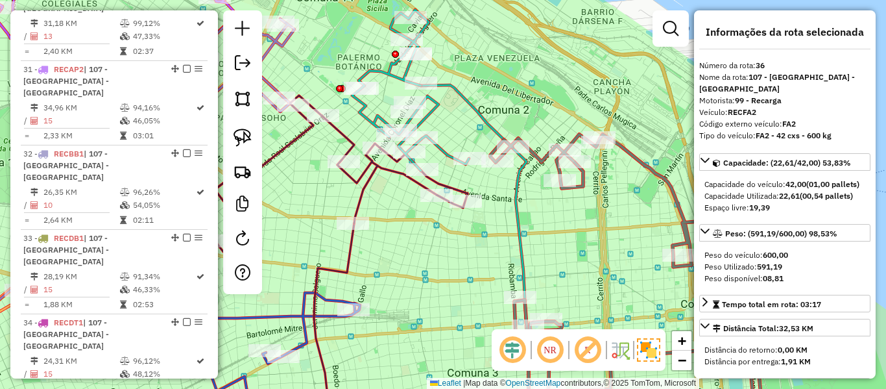
click at [414, 179] on icon at bounding box center [308, 172] width 318 height 161
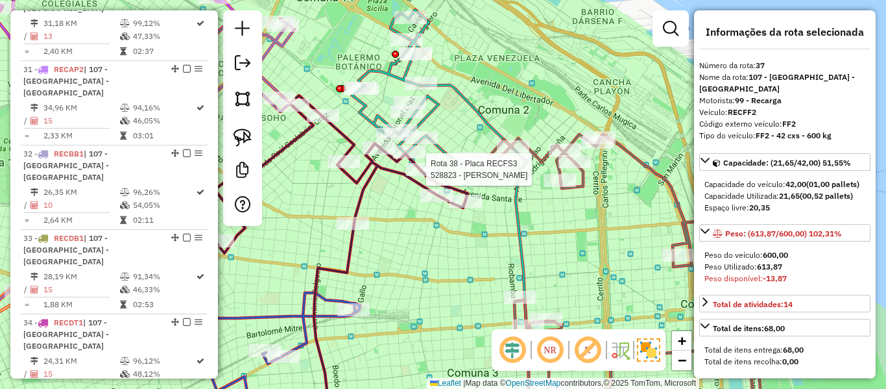
select select "**********"
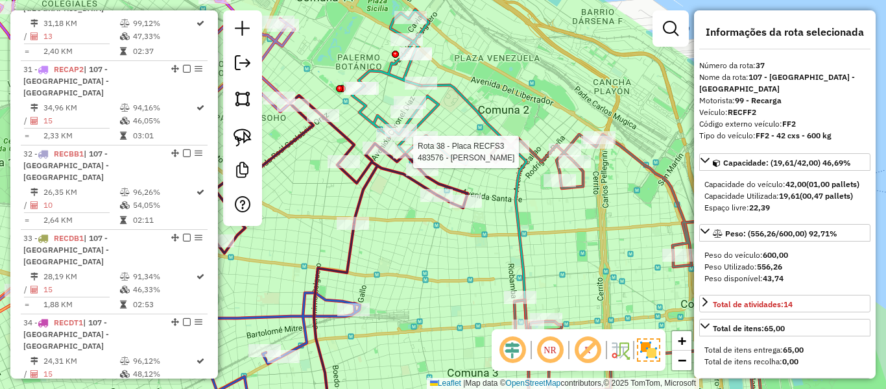
select select "**********"
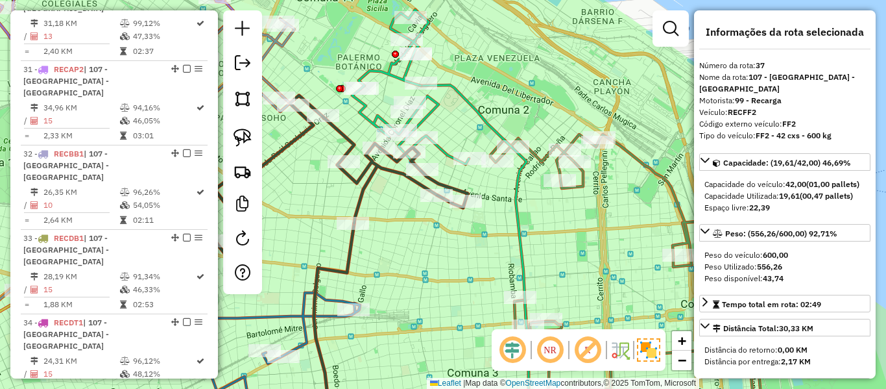
click at [454, 90] on icon at bounding box center [475, 256] width 108 height 342
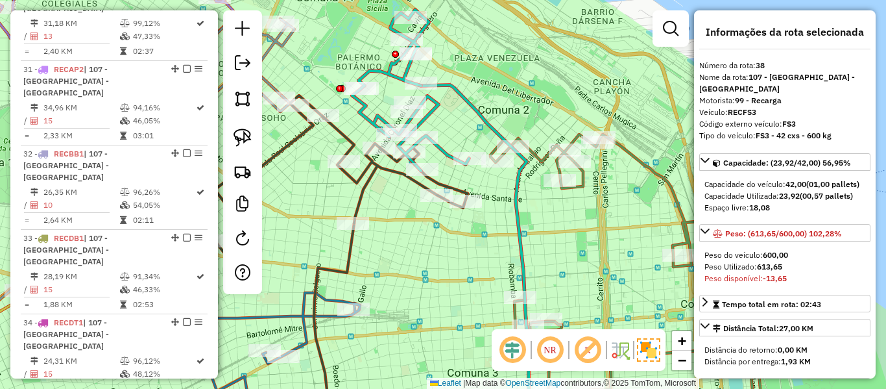
click at [372, 165] on icon at bounding box center [308, 172] width 318 height 161
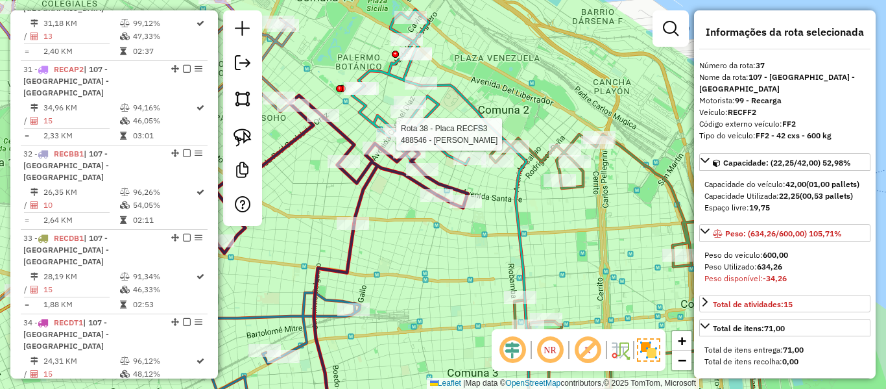
select select "**********"
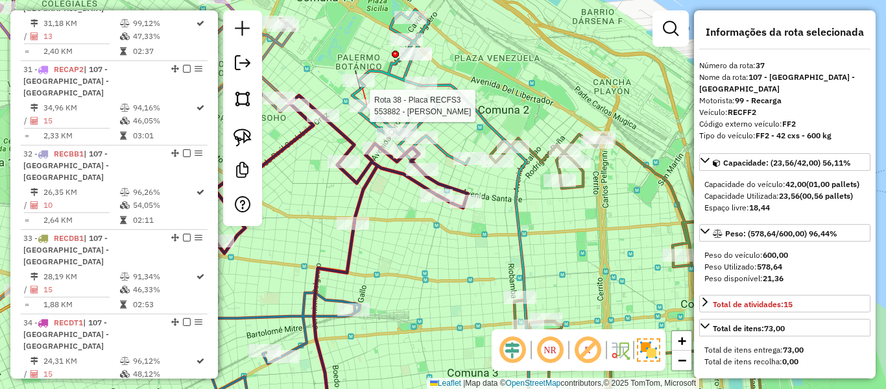
select select "**********"
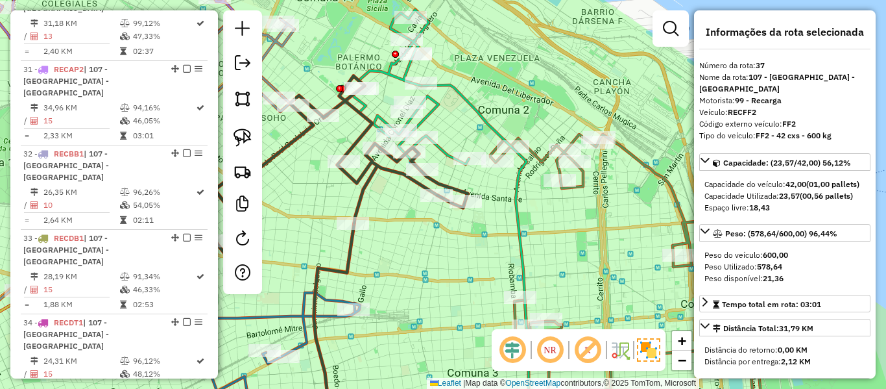
click at [449, 93] on icon at bounding box center [475, 256] width 108 height 342
click at [459, 88] on icon at bounding box center [475, 256] width 108 height 342
click at [461, 85] on icon at bounding box center [475, 256] width 108 height 342
drag, startPoint x: 457, startPoint y: 87, endPoint x: 433, endPoint y: 104, distance: 28.8
click at [457, 88] on icon at bounding box center [475, 256] width 108 height 342
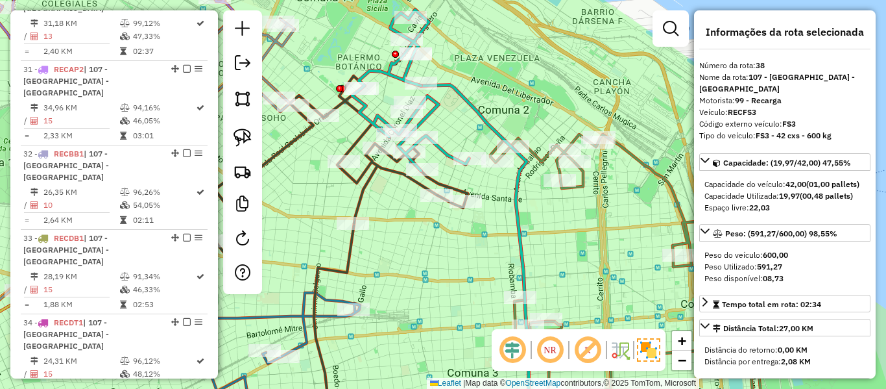
click at [377, 172] on icon at bounding box center [308, 164] width 318 height 177
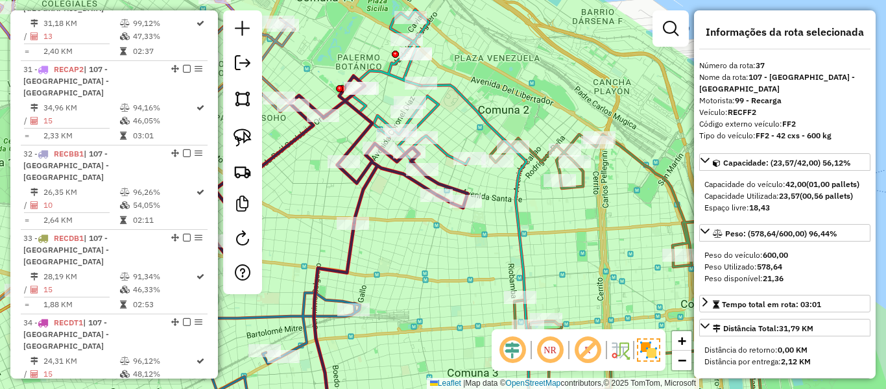
click at [464, 104] on icon at bounding box center [475, 256] width 108 height 342
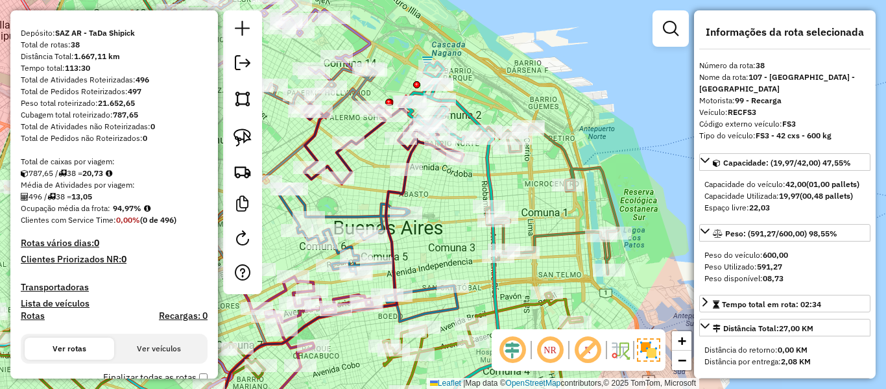
scroll to position [299, 0]
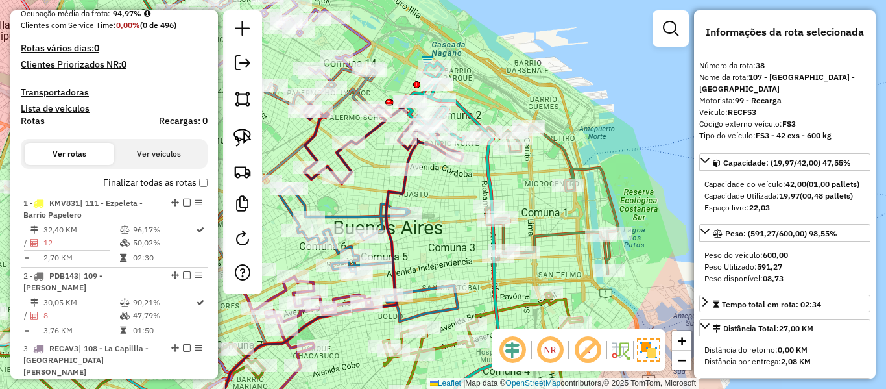
click at [167, 180] on label "Finalizar todas as rotas" at bounding box center [155, 183] width 104 height 14
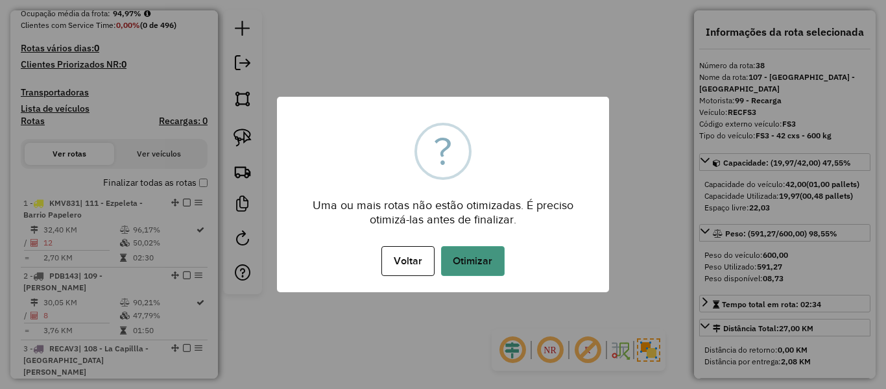
click at [457, 258] on button "Otimizar" at bounding box center [473, 261] width 64 height 30
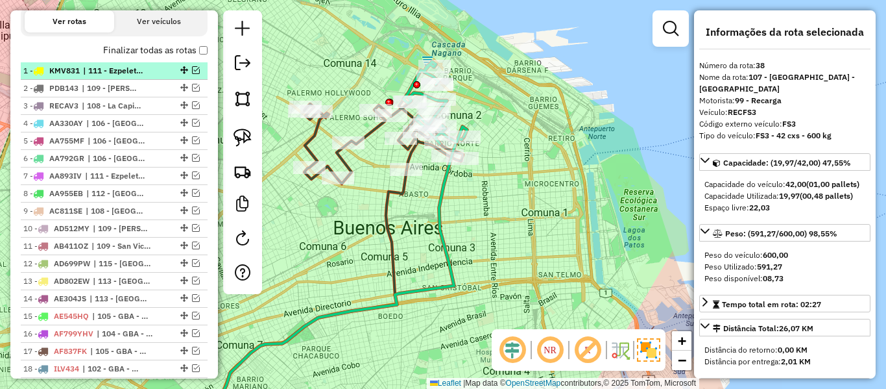
scroll to position [229, 0]
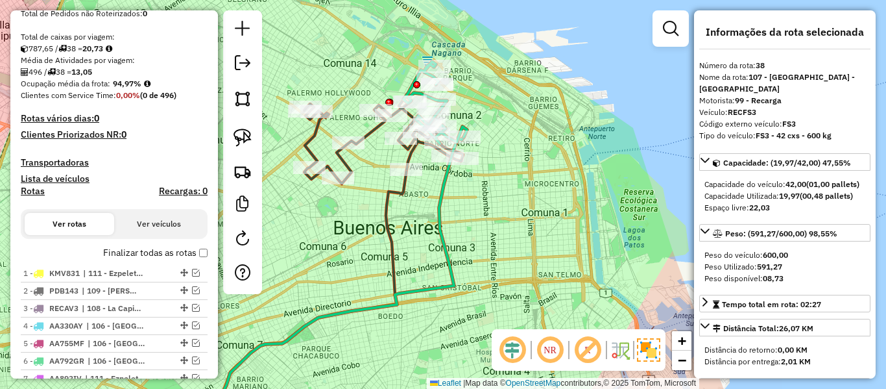
click at [167, 250] on label "Finalizar todas as rotas" at bounding box center [155, 253] width 104 height 14
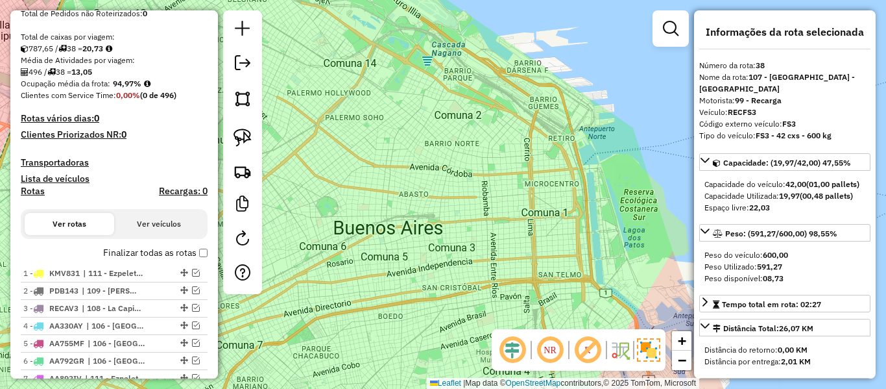
click at [167, 250] on label "Finalizar todas as rotas" at bounding box center [155, 253] width 104 height 14
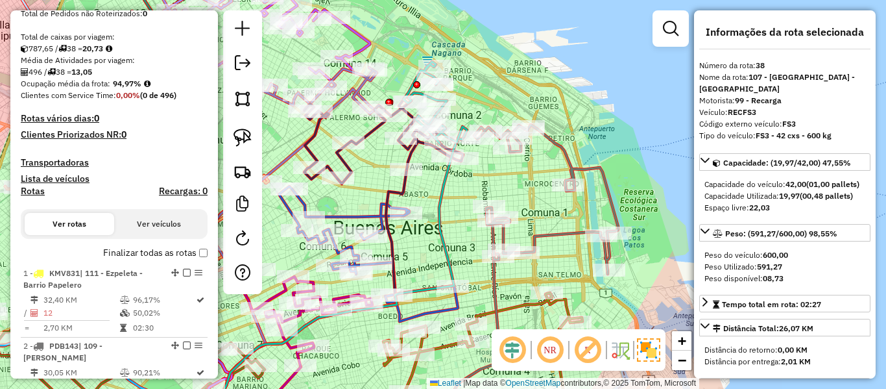
click at [36, 193] on h4 "Rotas" at bounding box center [33, 191] width 24 height 11
select select "*"
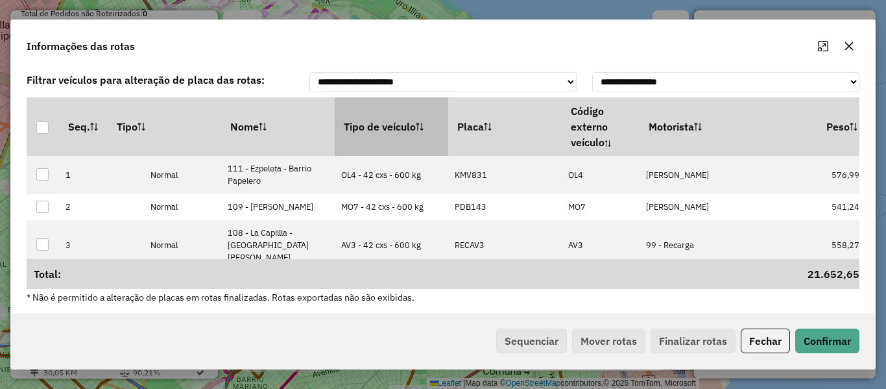
click at [406, 126] on th "Tipo de veículo" at bounding box center [392, 126] width 114 height 58
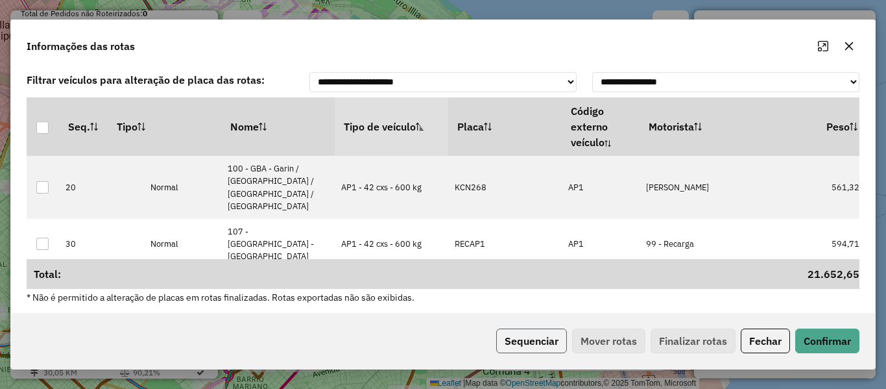
click at [536, 331] on button "Sequenciar" at bounding box center [531, 340] width 71 height 25
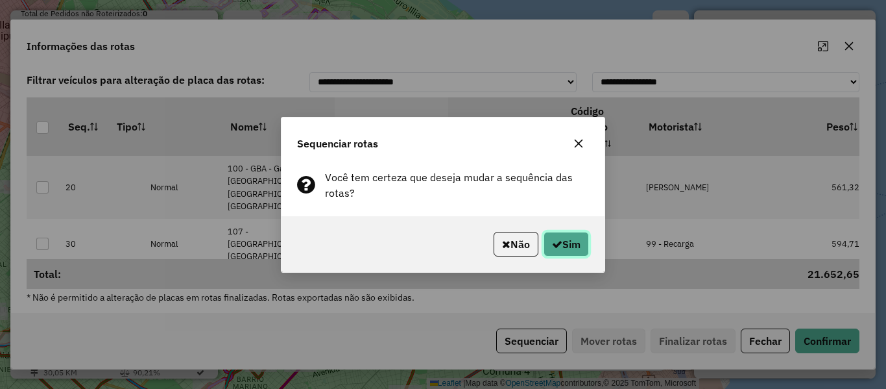
click at [552, 236] on button "Sim" at bounding box center [566, 244] width 45 height 25
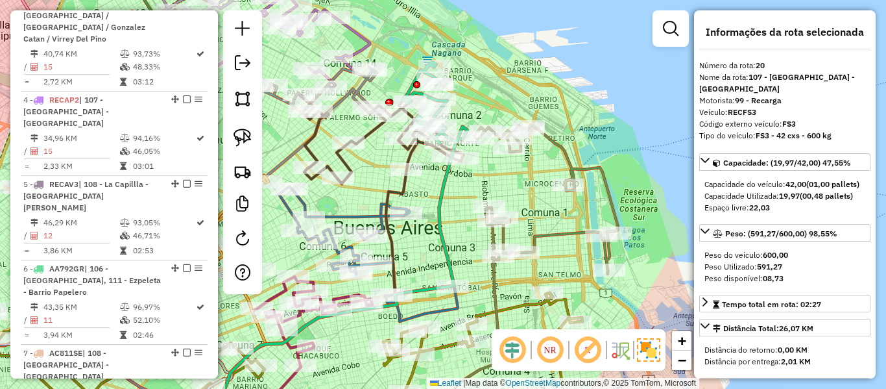
scroll to position [0, 0]
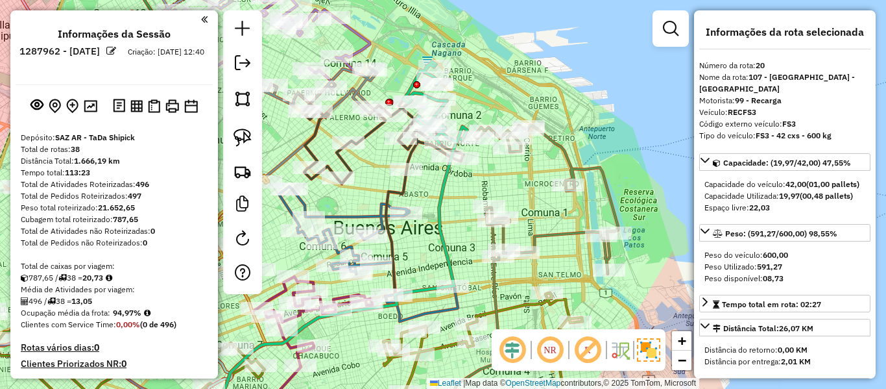
drag, startPoint x: 152, startPoint y: 256, endPoint x: 179, endPoint y: 119, distance: 140.2
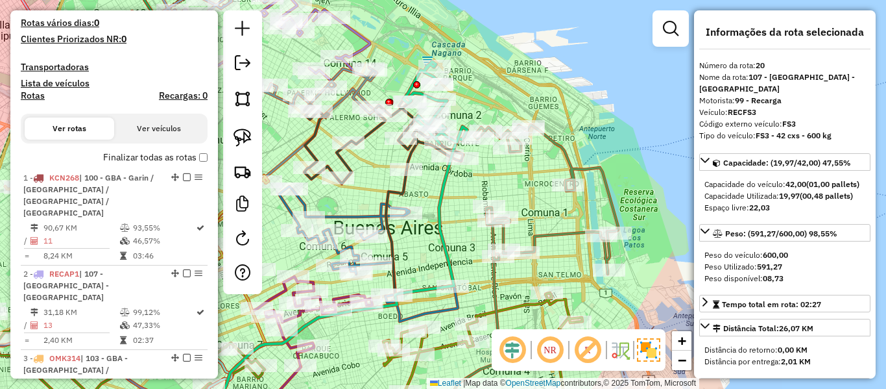
click at [37, 94] on h4 "Rotas" at bounding box center [33, 95] width 24 height 11
select select "*"
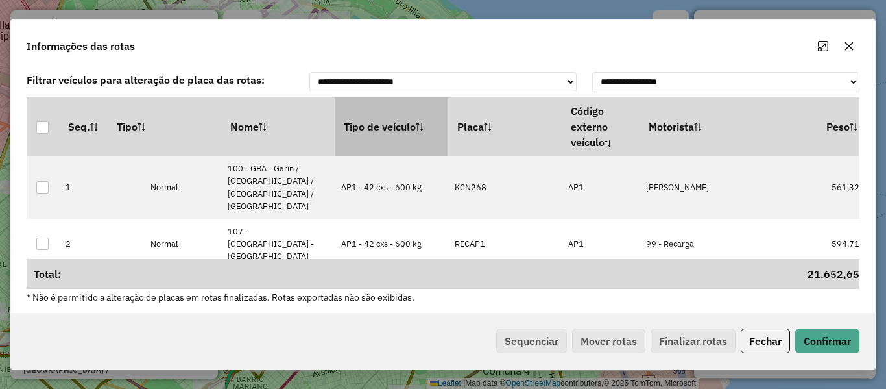
click at [383, 144] on th "Tipo de veículo" at bounding box center [392, 126] width 114 height 58
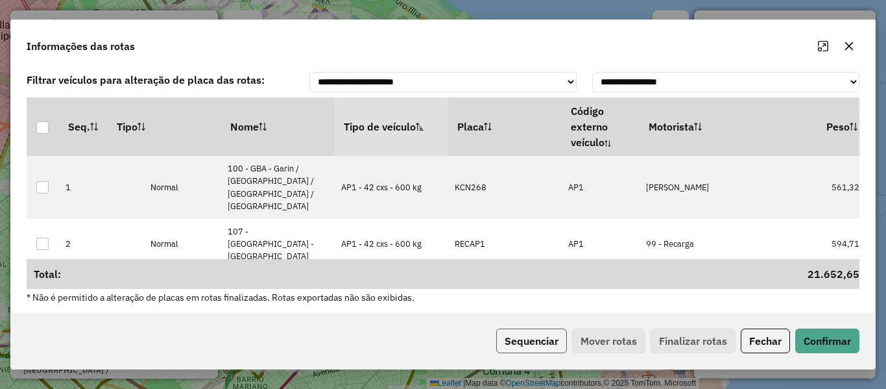
click at [536, 334] on button "Sequenciar" at bounding box center [531, 340] width 71 height 25
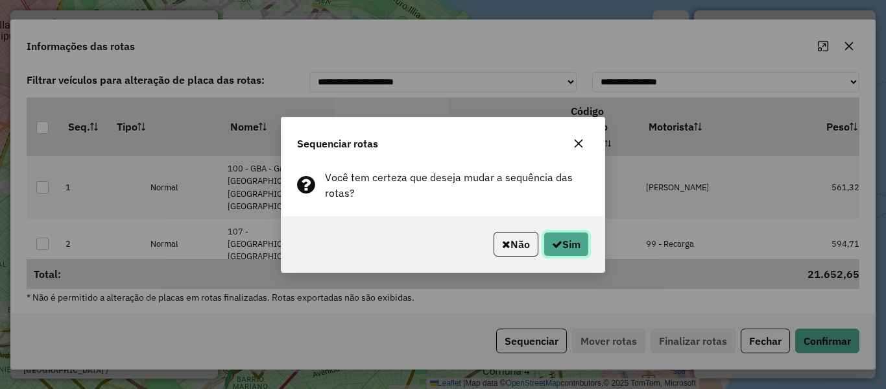
click at [546, 237] on button "Sim" at bounding box center [566, 244] width 45 height 25
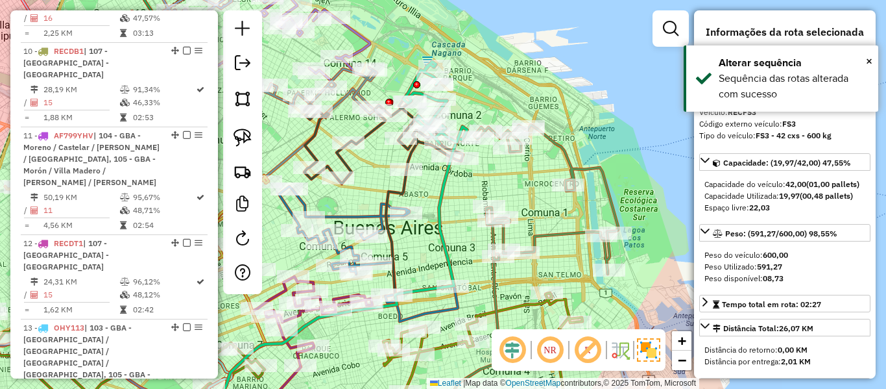
scroll to position [0, 0]
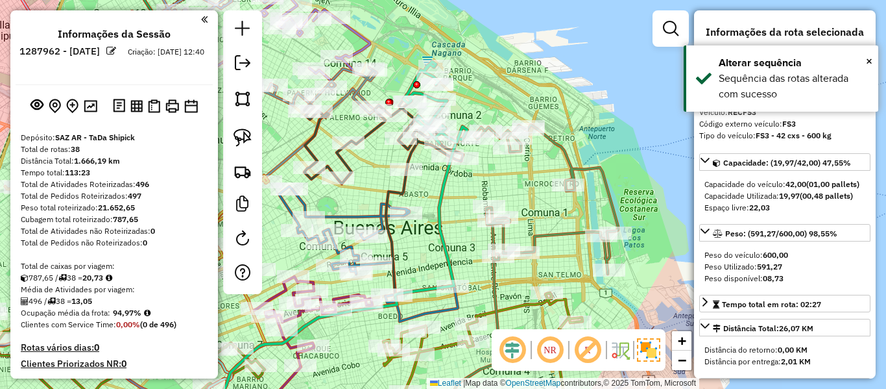
drag, startPoint x: 131, startPoint y: 154, endPoint x: 156, endPoint y: 39, distance: 118.2
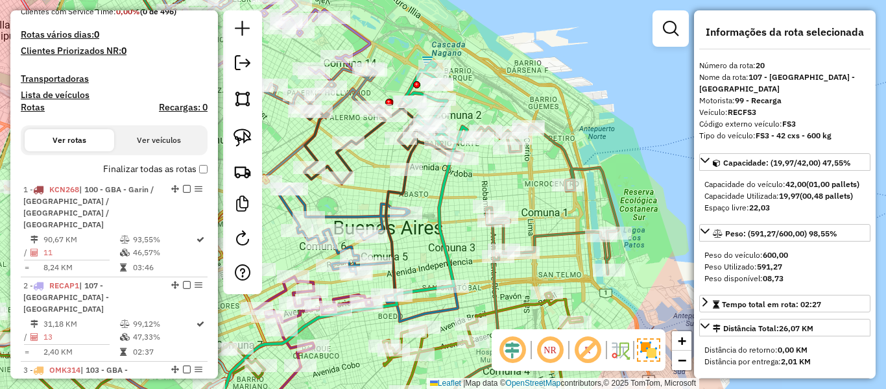
scroll to position [324, 0]
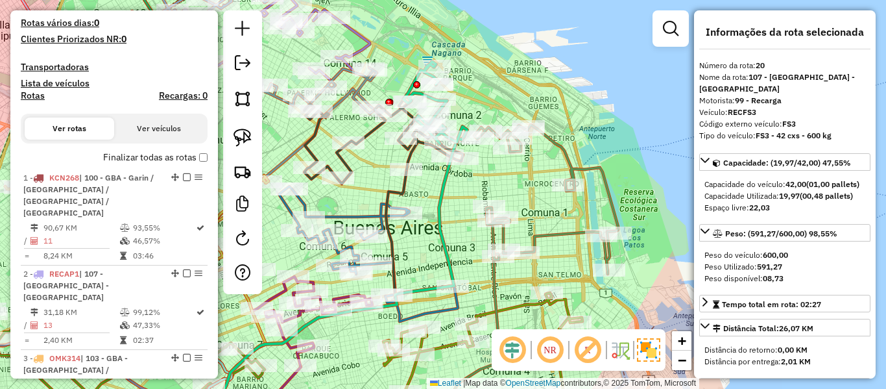
click at [170, 156] on label "Finalizar todas as rotas" at bounding box center [155, 157] width 104 height 14
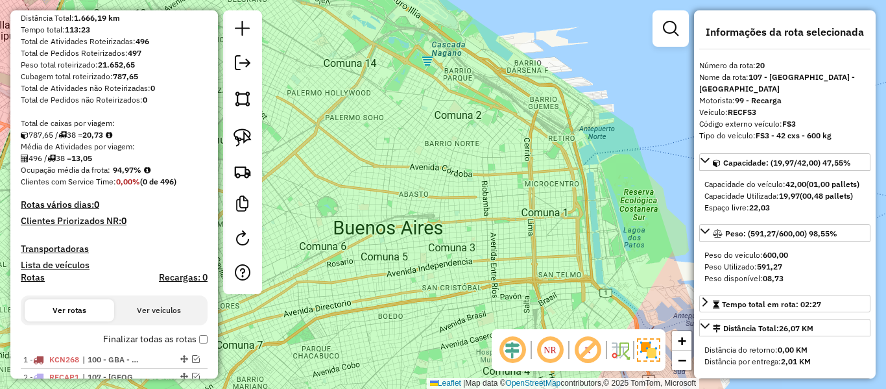
scroll to position [54, 0]
